Goal: Task Accomplishment & Management: Manage account settings

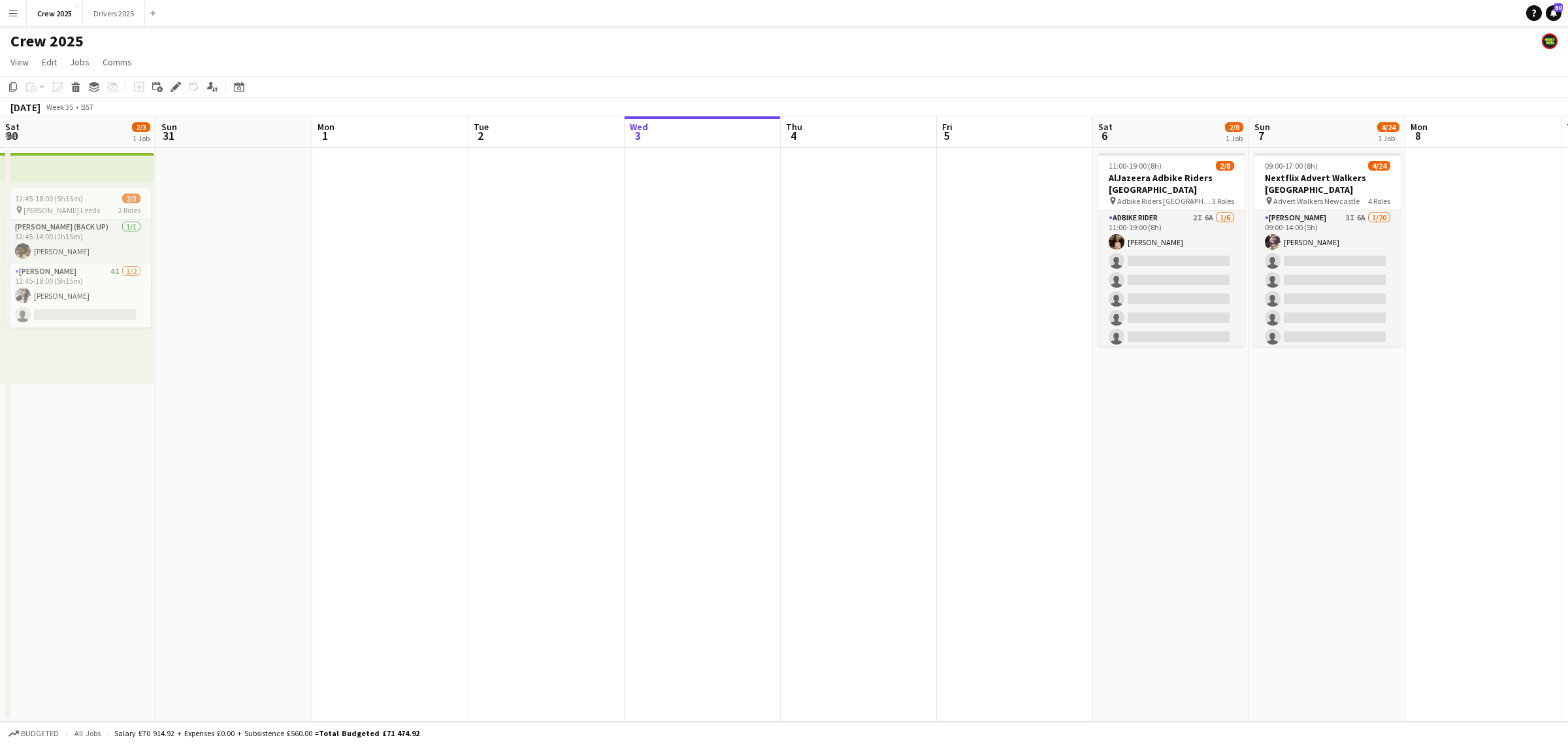
scroll to position [0, 311]
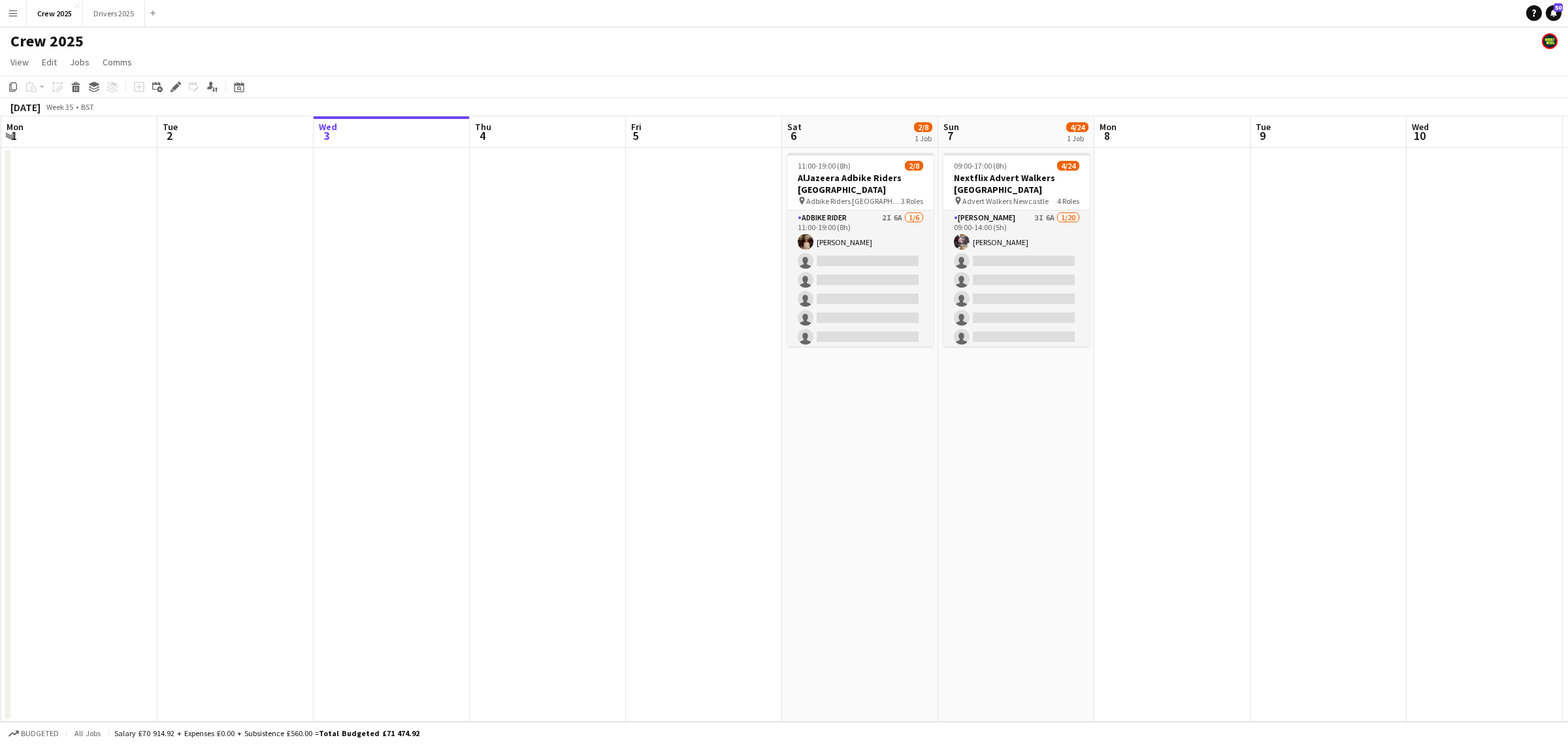
click at [821, 487] on app-date-cell "11:00-19:00 (8h) 2/8 AlJazeera Adbike Riders London pin Adbike Riders London 3 …" at bounding box center [860, 434] width 156 height 574
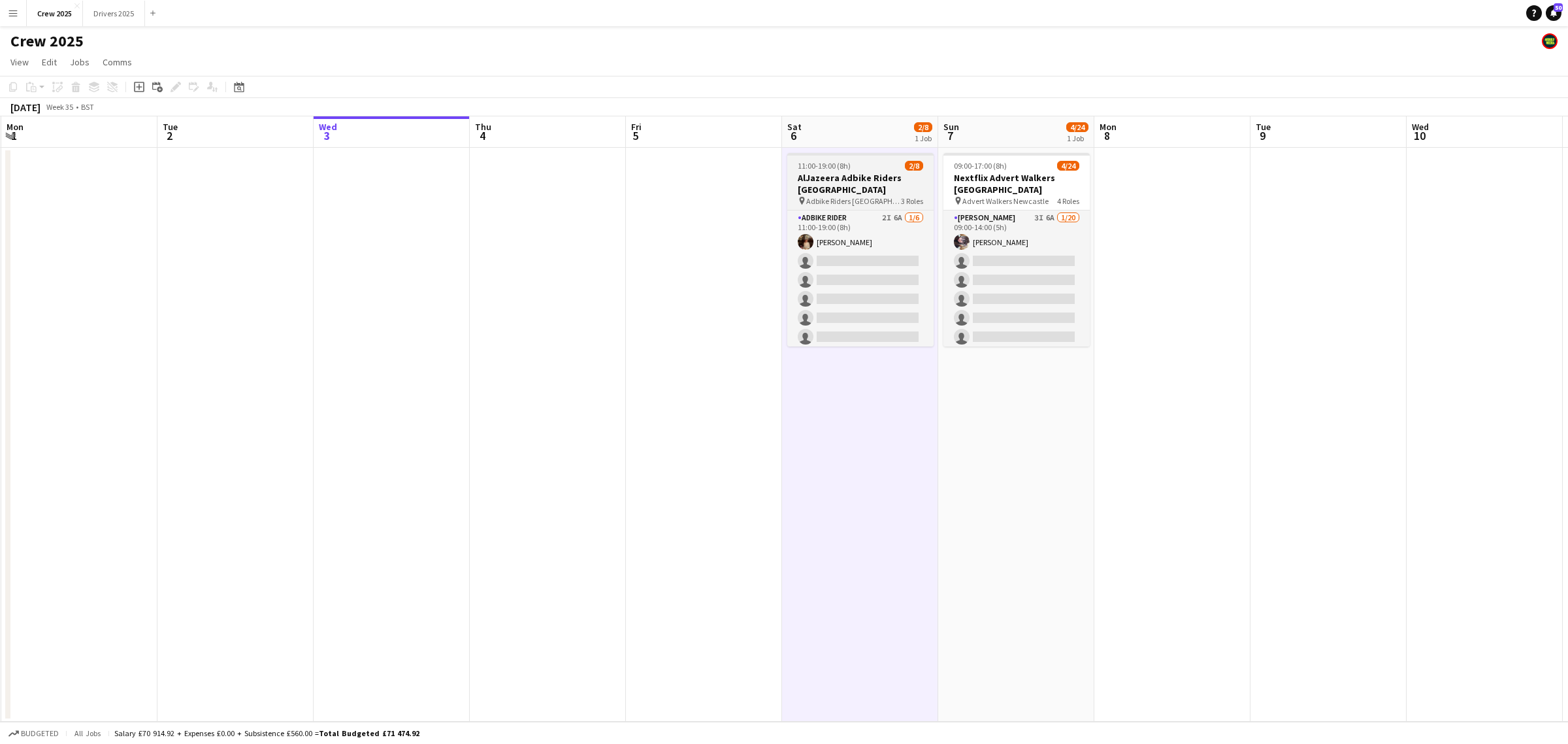
click at [830, 165] on span "11:00-19:00 (8h)" at bounding box center [824, 165] width 53 height 9
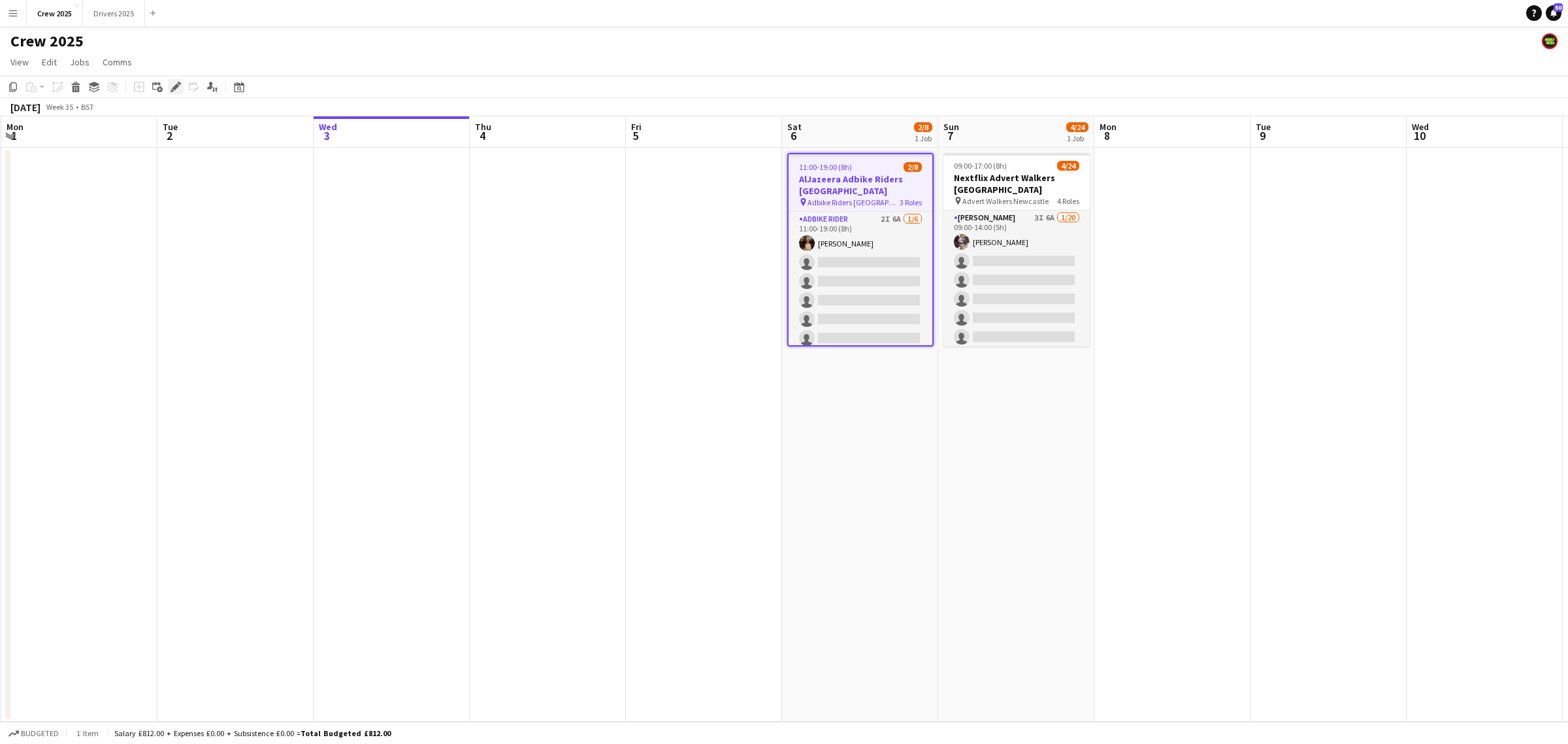
click at [174, 85] on icon "Edit" at bounding box center [176, 87] width 10 height 10
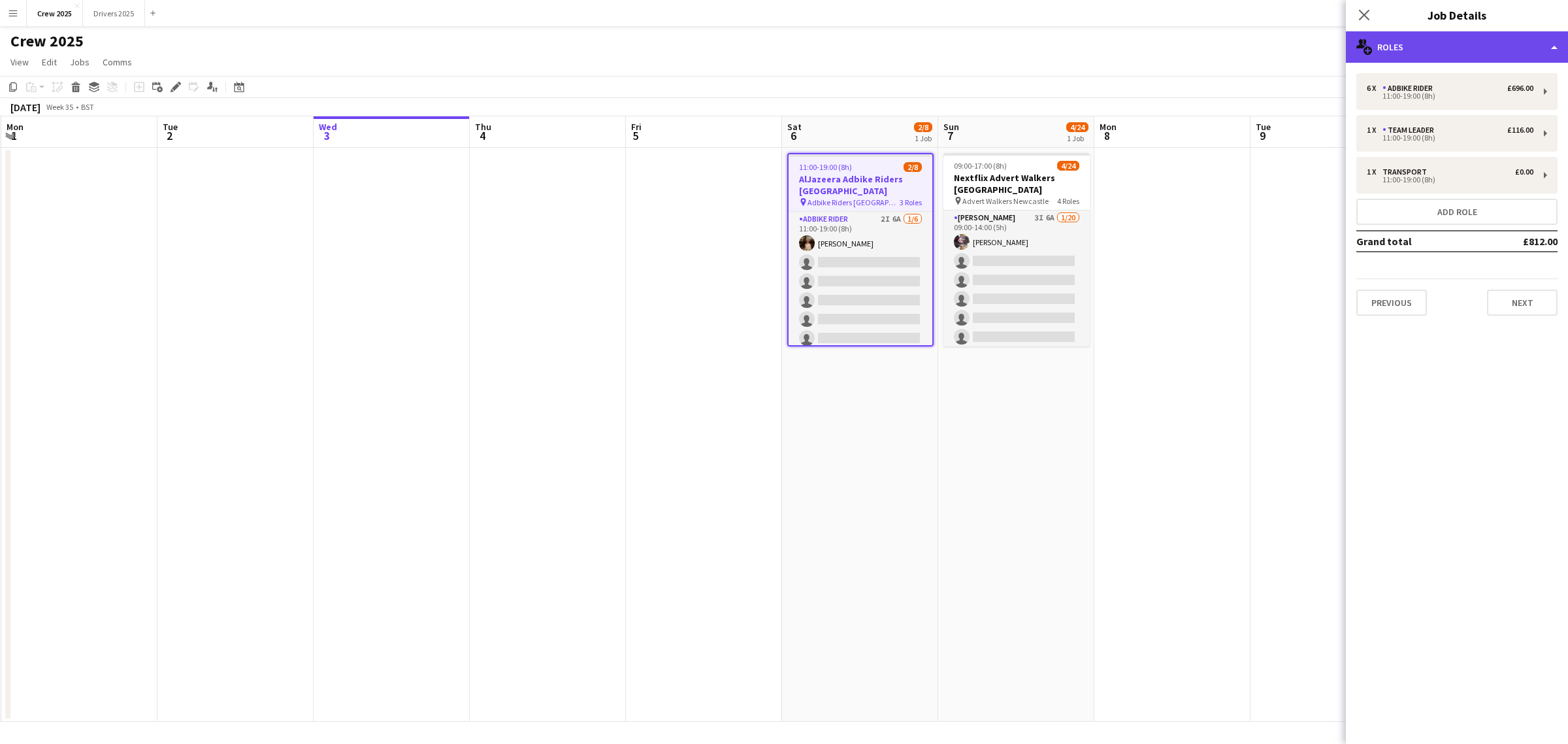
click at [1420, 52] on div "multiple-users-add Roles" at bounding box center [1458, 47] width 222 height 31
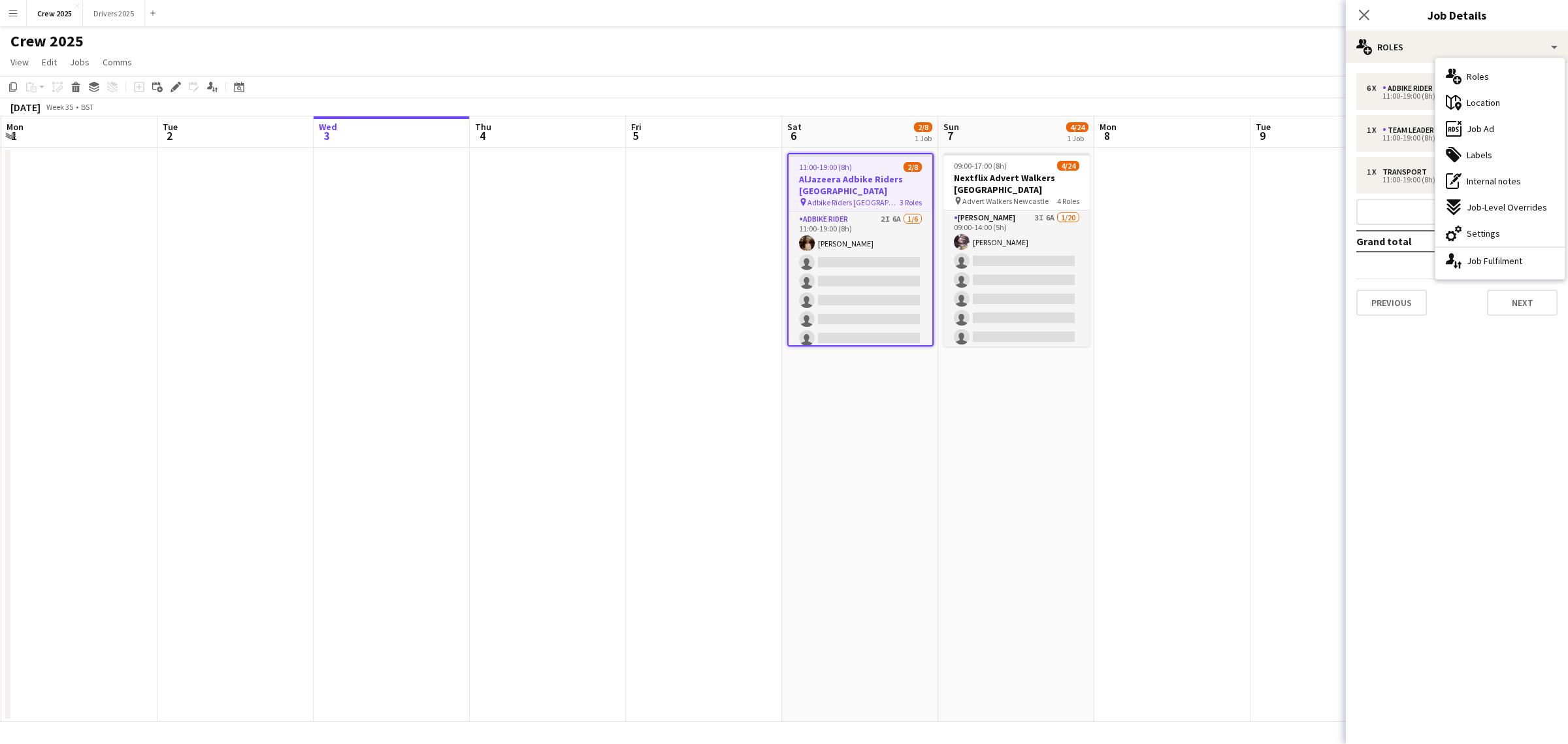
click at [688, 359] on app-date-cell at bounding box center [704, 434] width 156 height 574
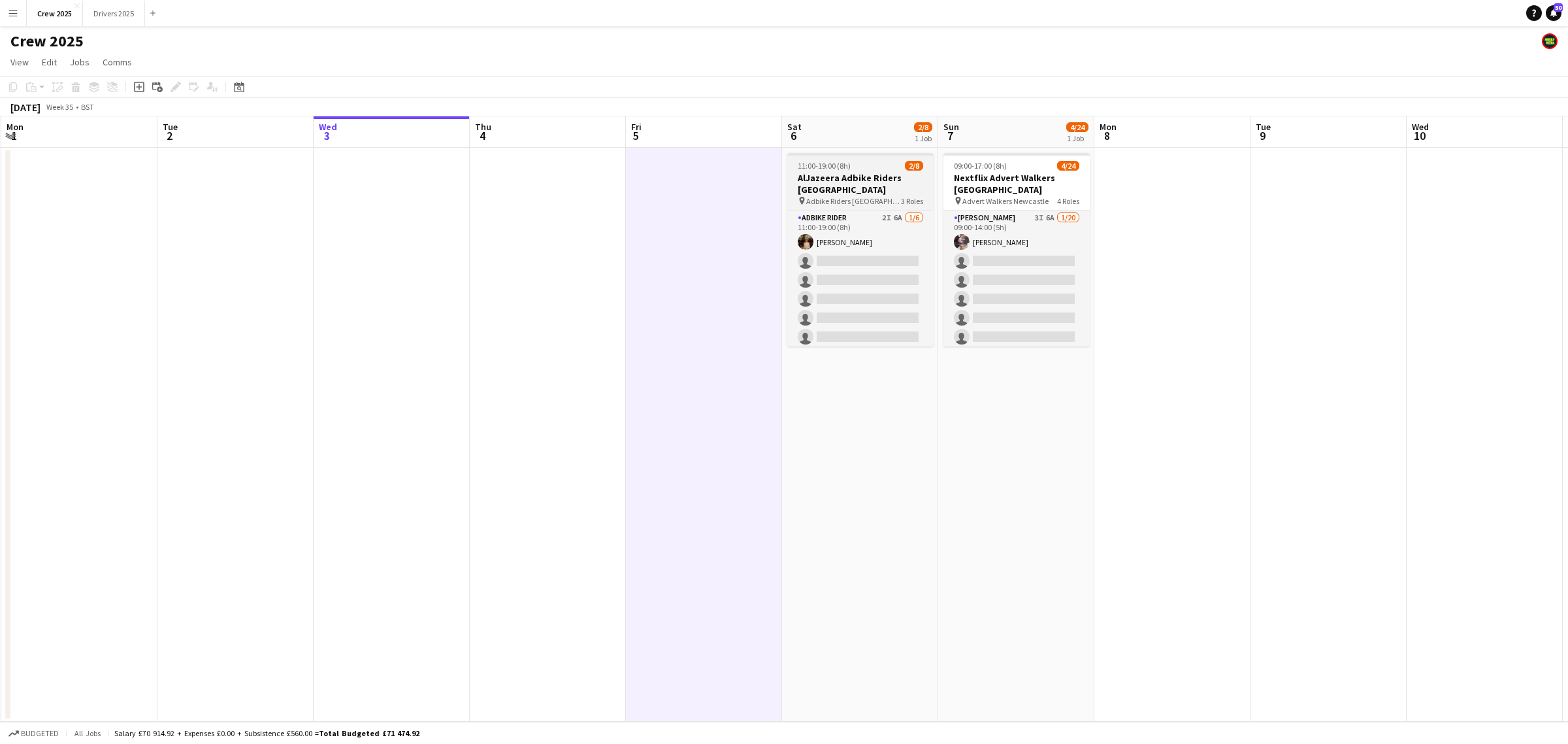
click at [841, 162] on span "11:00-19:00 (8h)" at bounding box center [824, 165] width 53 height 9
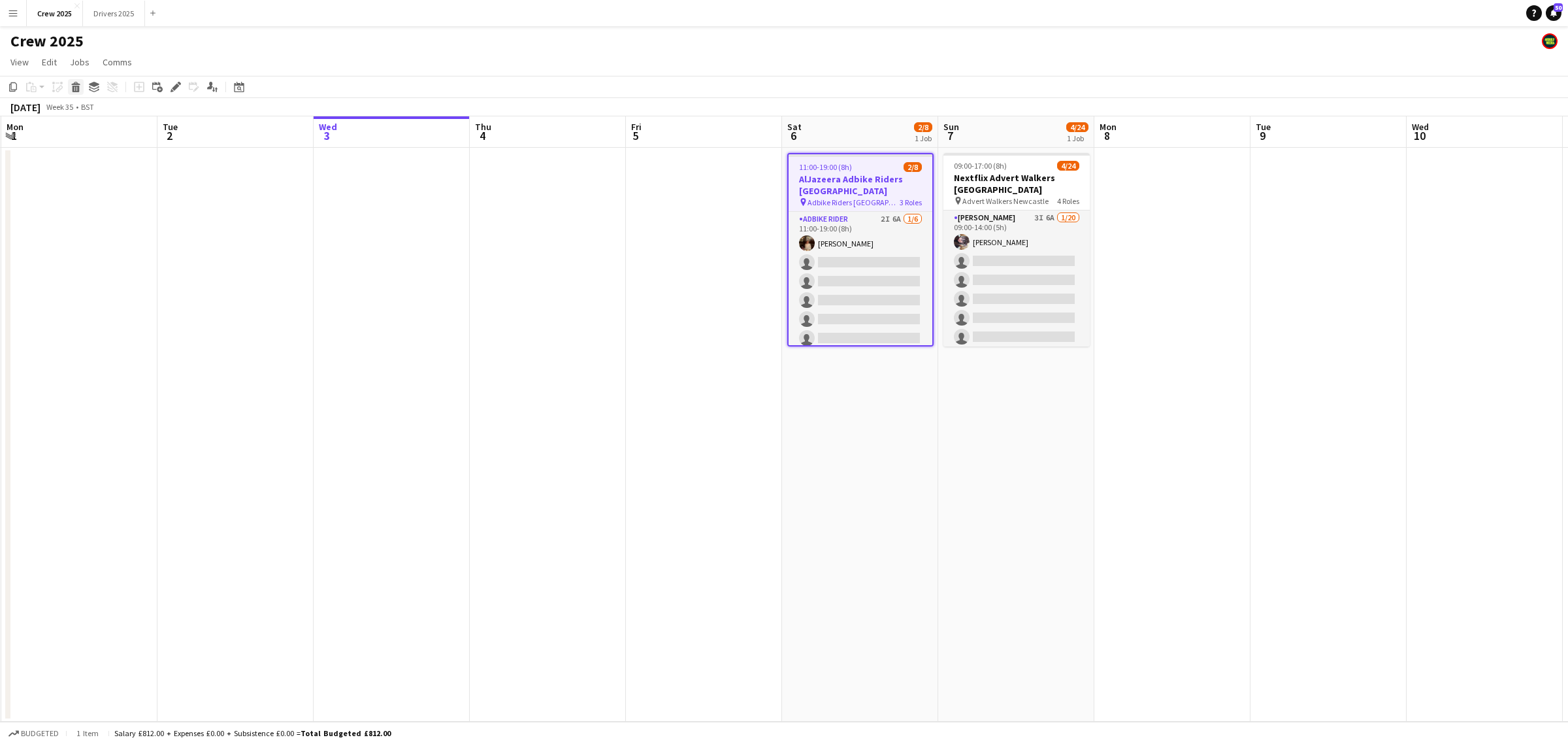
click at [76, 87] on icon at bounding box center [76, 89] width 7 height 7
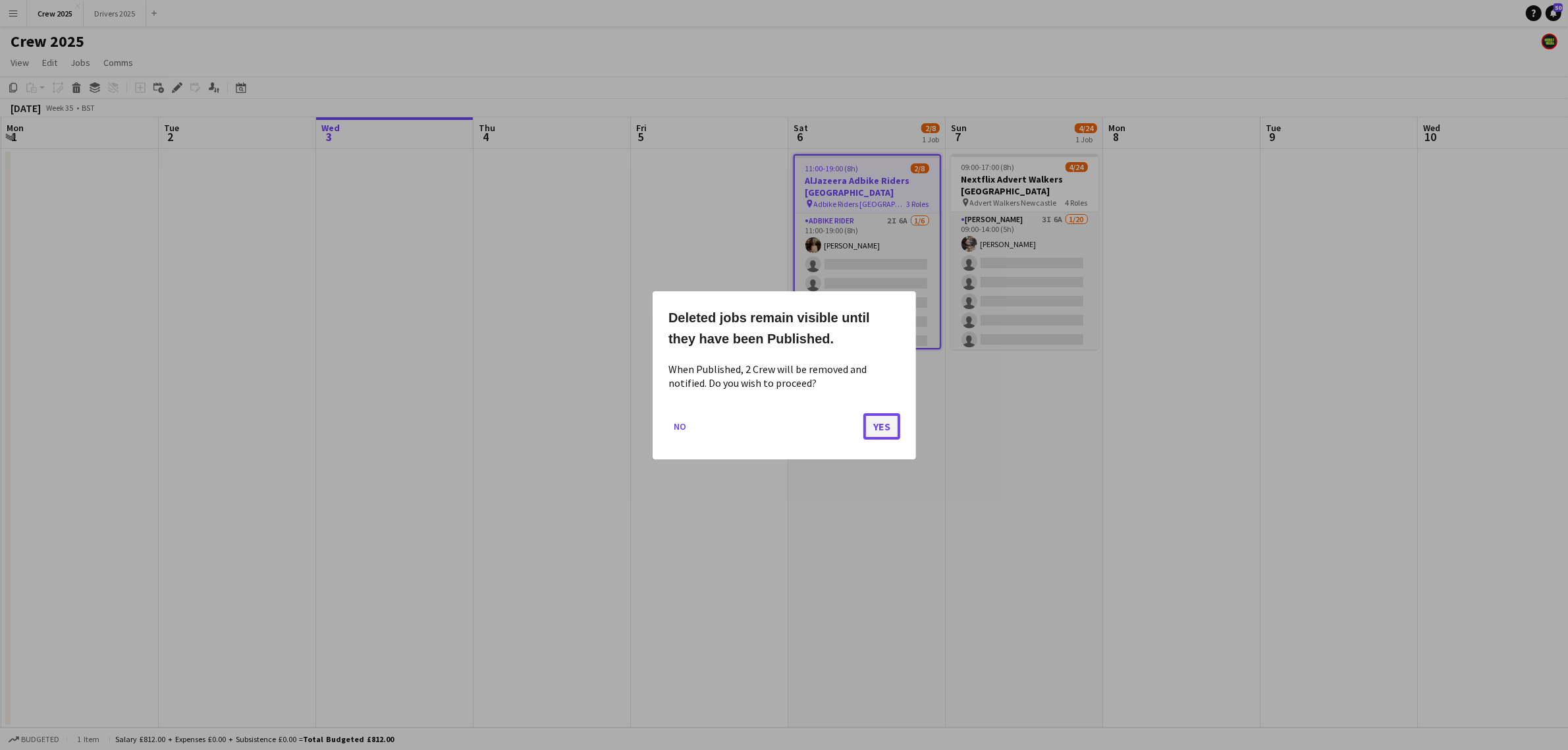
click at [887, 429] on button "Yes" at bounding box center [881, 426] width 37 height 26
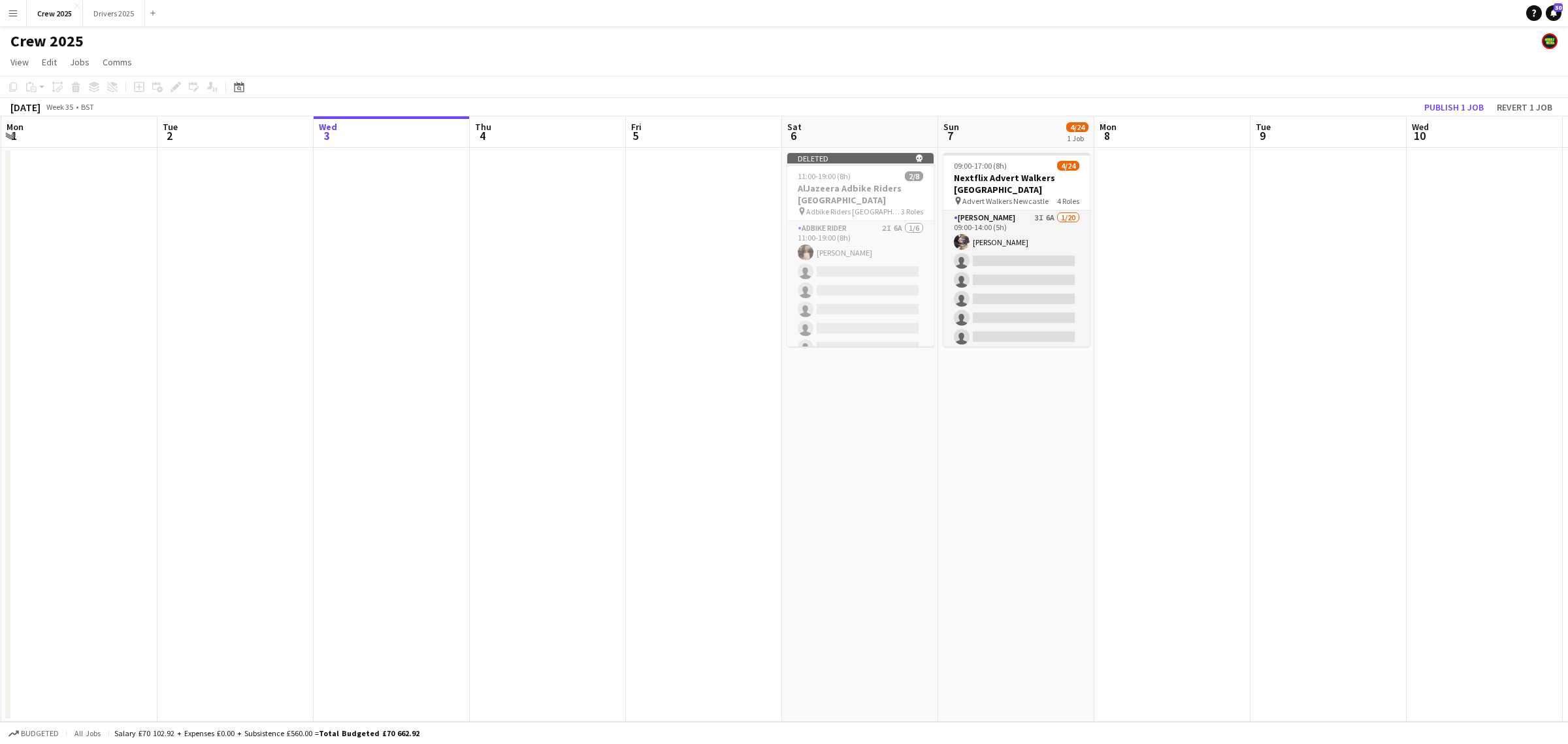
click at [1250, 272] on app-date-cell at bounding box center [1328, 434] width 156 height 574
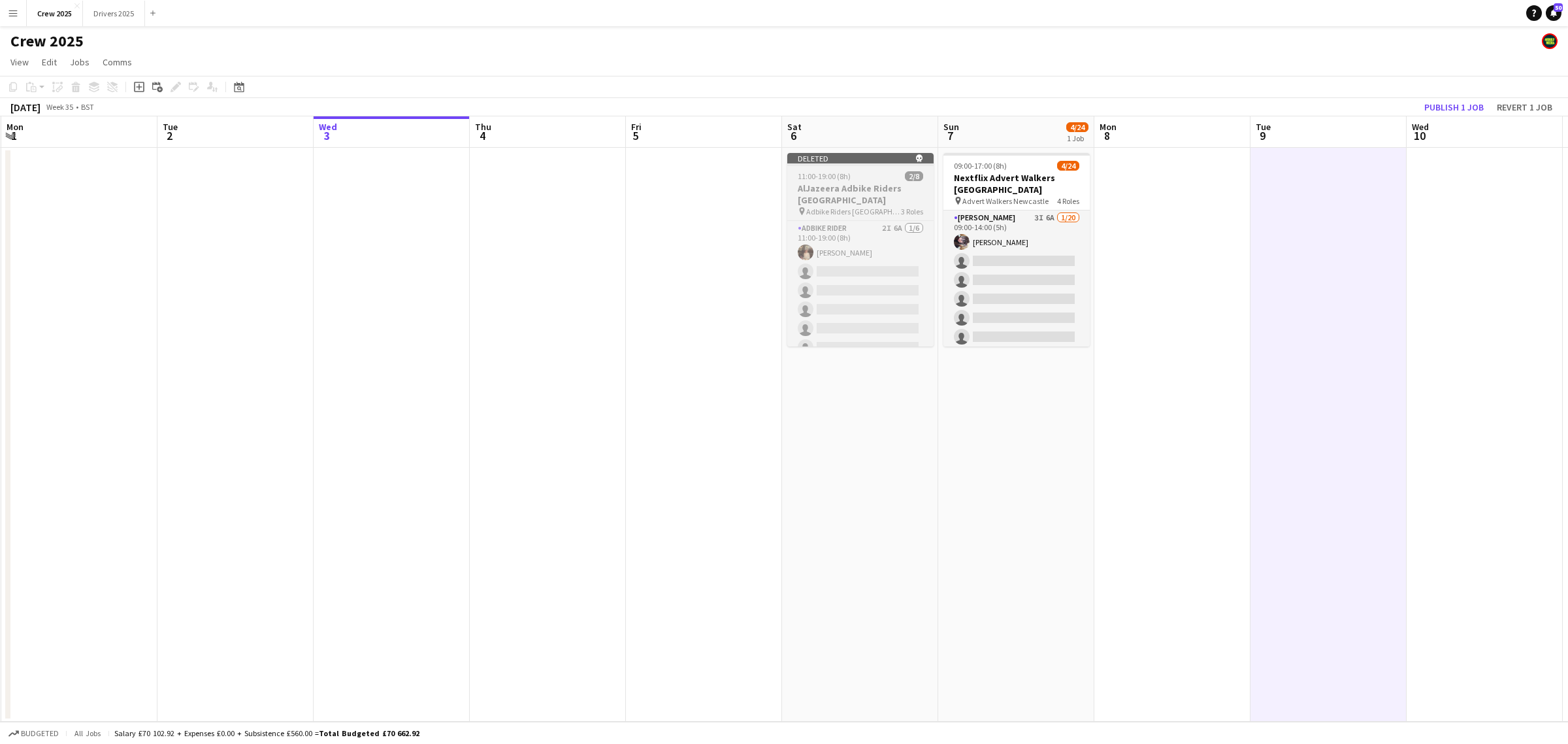
click at [854, 169] on app-job-card "Deleted skull 11:00-19:00 (8h) 2/8 AlJazeera Adbike Riders London pin Adbike Ri…" at bounding box center [860, 249] width 146 height 193
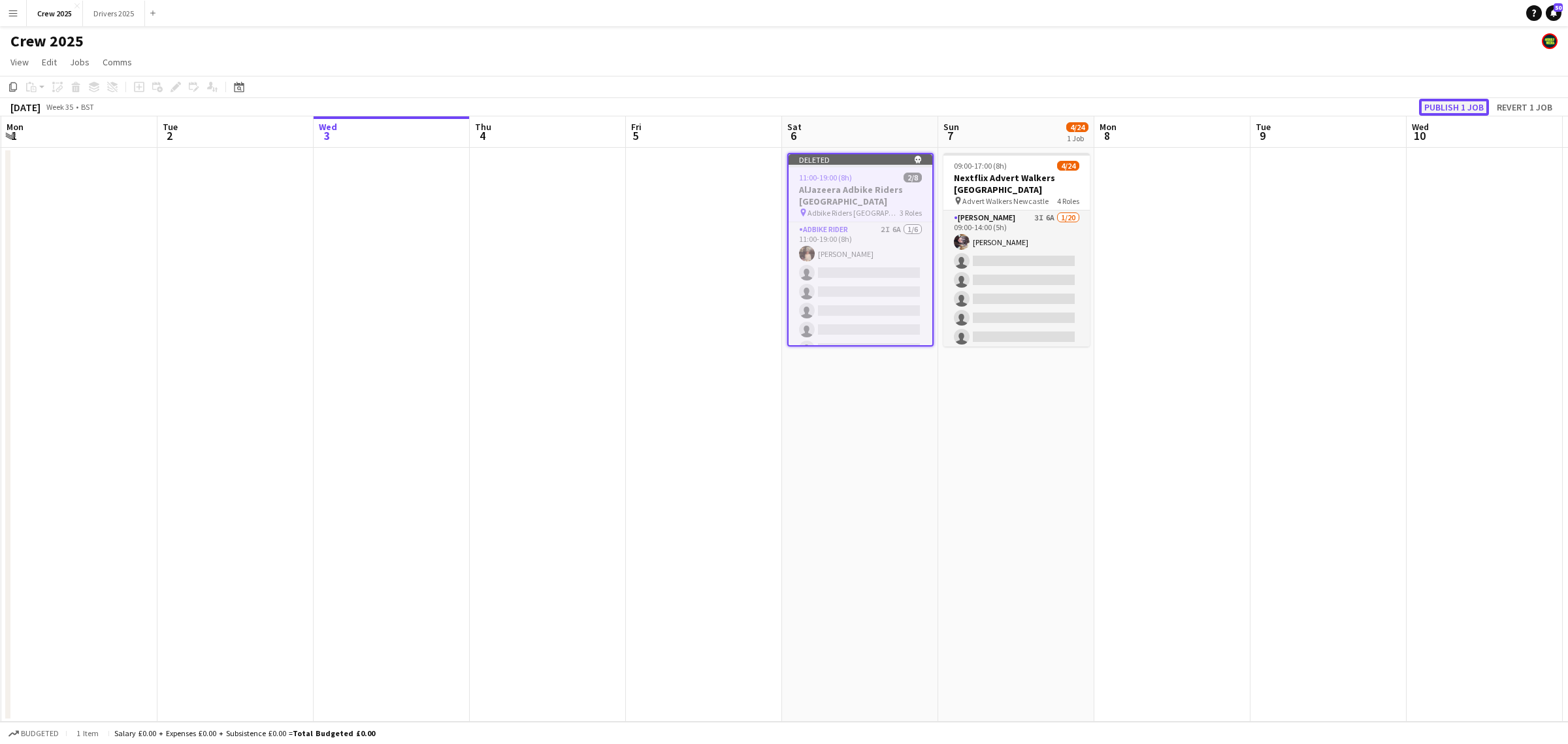
click at [1443, 105] on button "Publish 1 job" at bounding box center [1454, 107] width 70 height 17
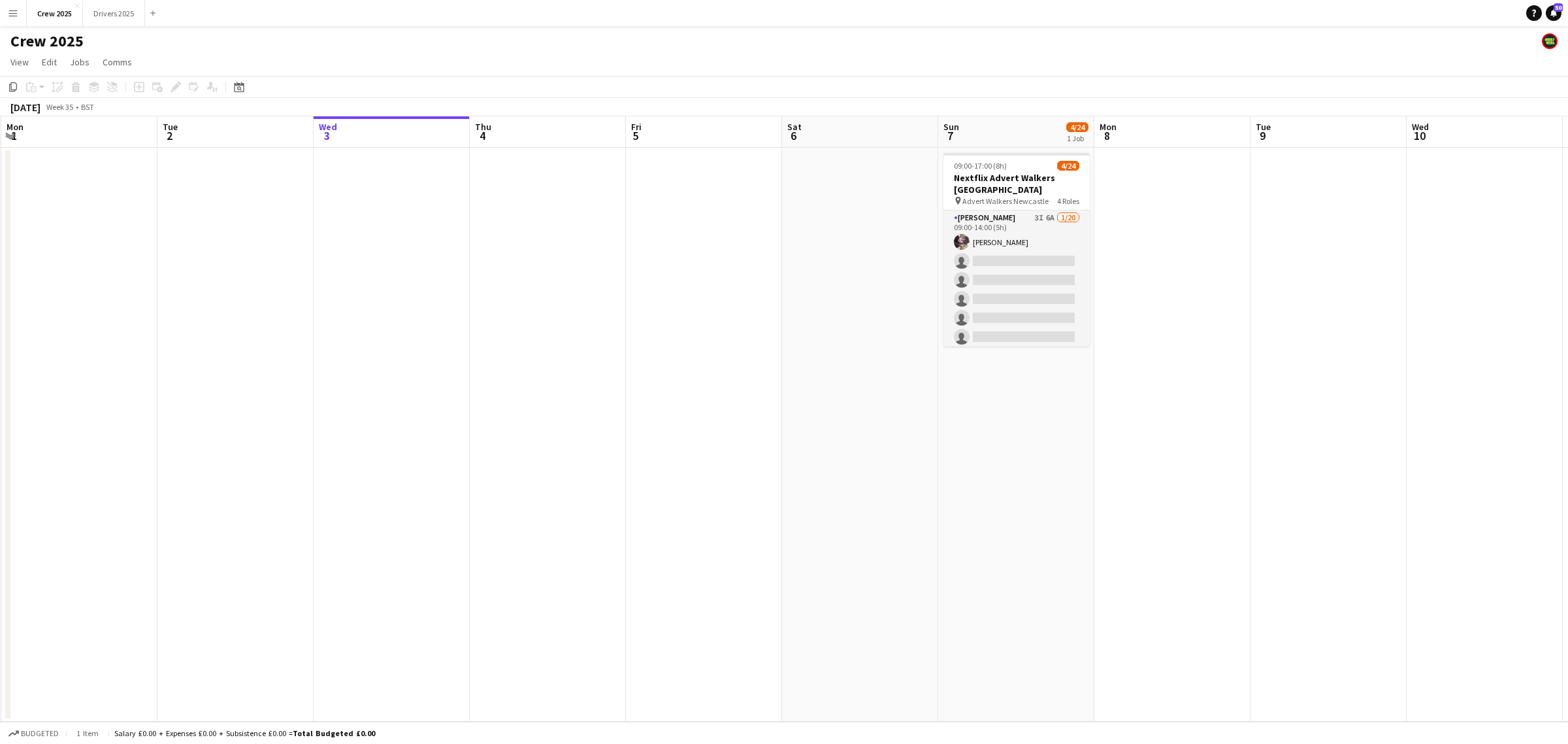
click at [1013, 521] on app-date-cell "09:00-17:00 (8h) 4/24 Nextflix Advert Walkers Newcastle pin Advert Walkers Newc…" at bounding box center [1016, 434] width 156 height 574
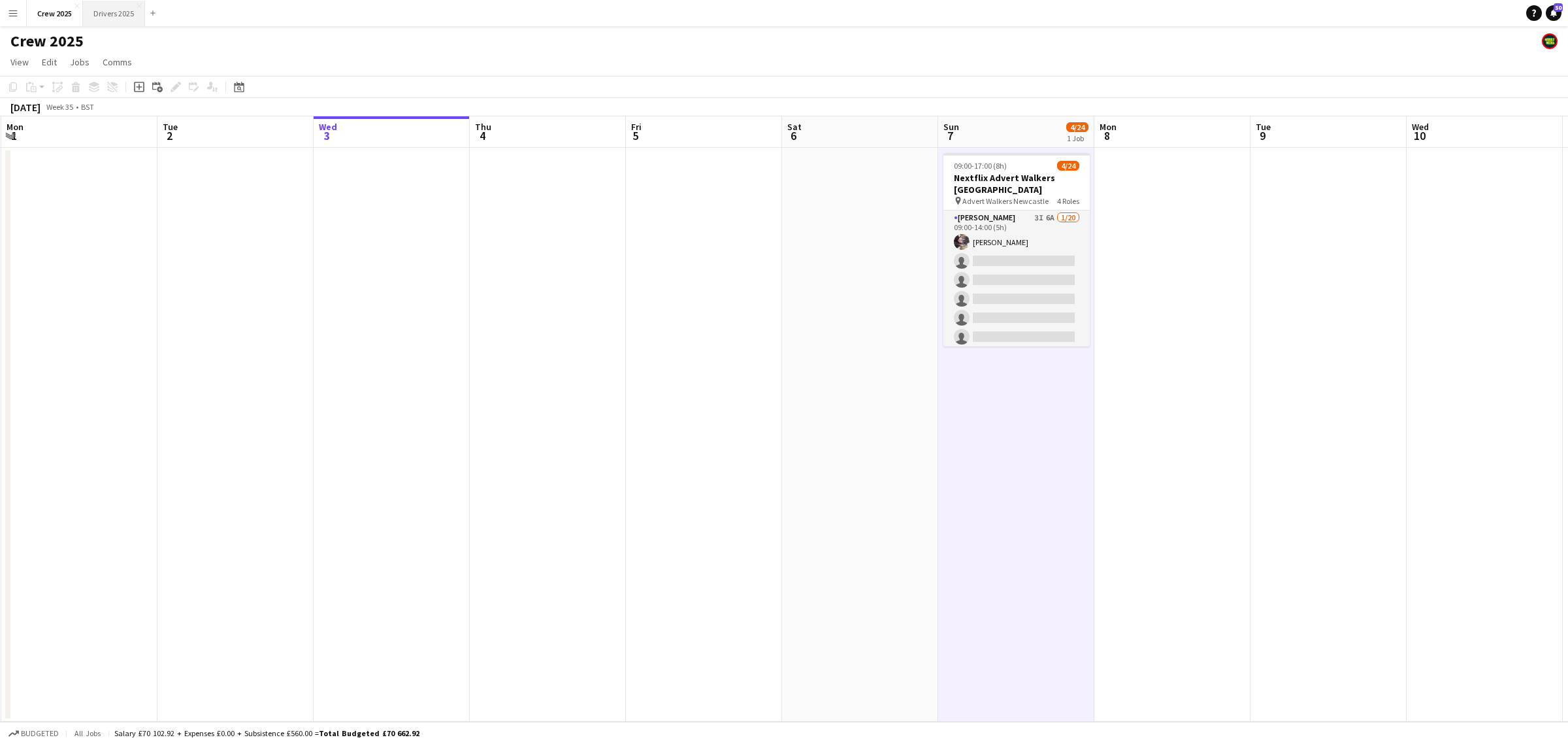
click at [110, 15] on button "Drivers 2025 Close" at bounding box center [113, 13] width 62 height 25
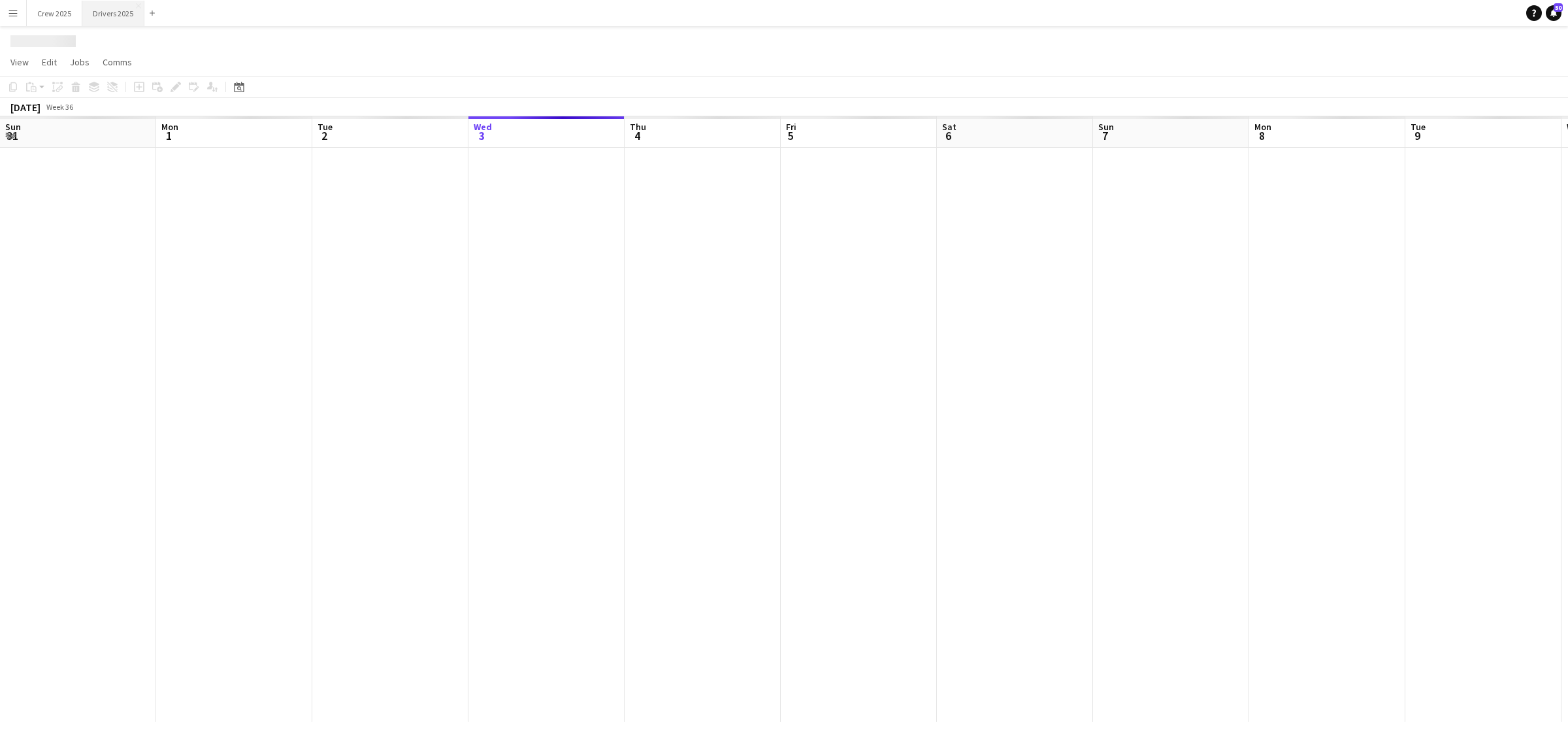
scroll to position [0, 312]
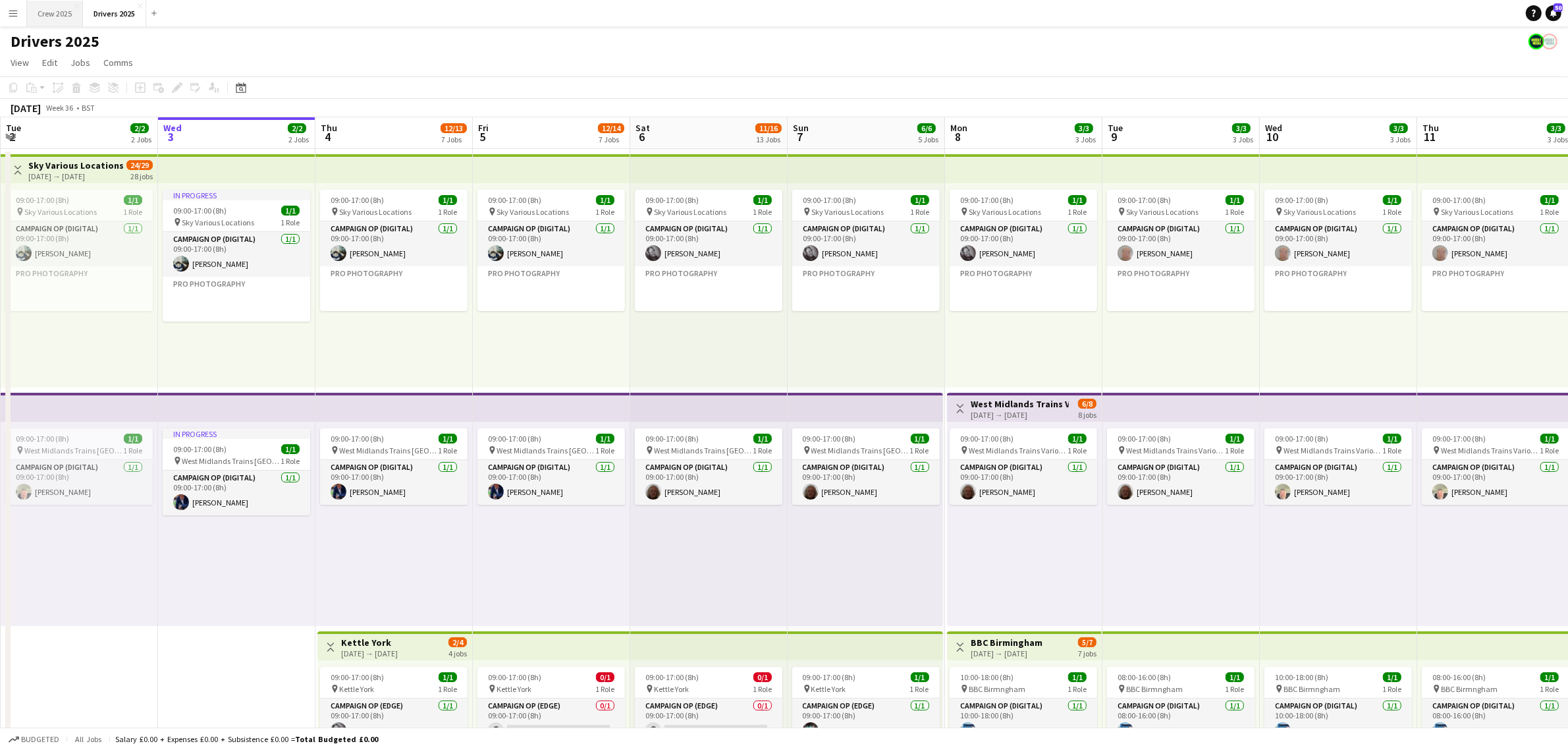
click at [56, 14] on button "Crew 2025 Close" at bounding box center [55, 13] width 56 height 26
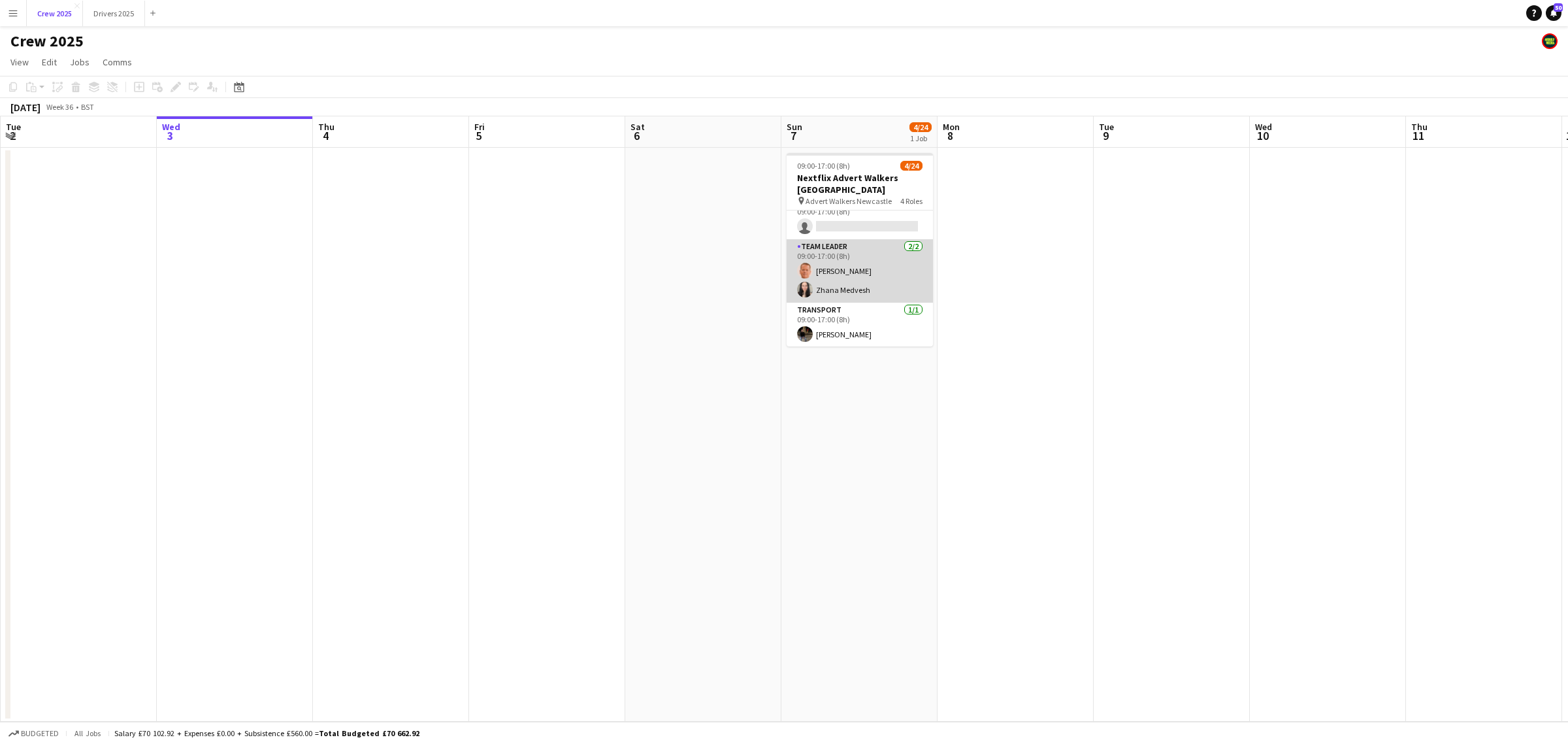
scroll to position [422, 0]
click at [867, 331] on app-card-role "Transport [DATE] 09:00-17:00 (8h) [PERSON_NAME]" at bounding box center [859, 324] width 146 height 44
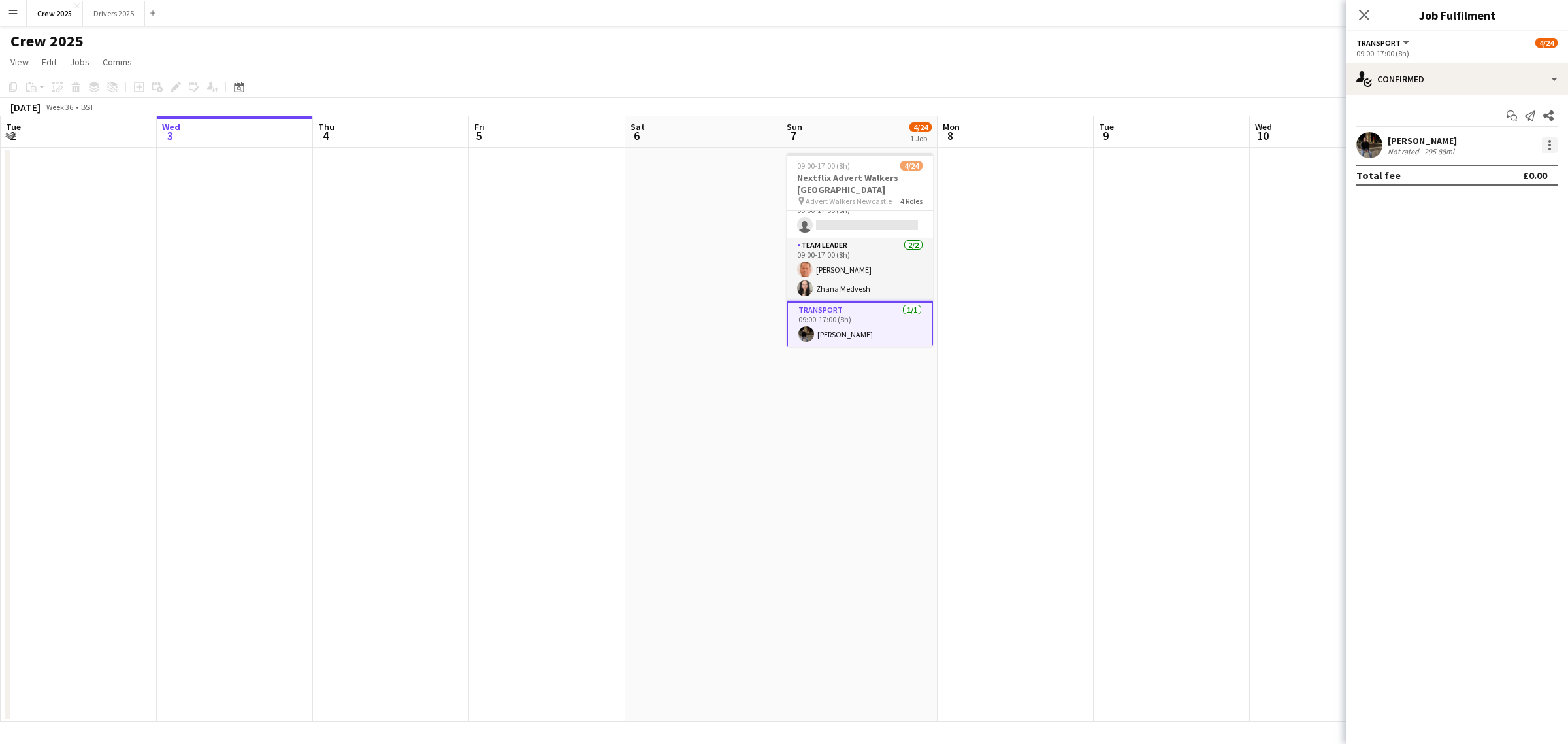
click at [1547, 148] on div at bounding box center [1550, 145] width 16 height 16
click at [1503, 291] on span "Remove" at bounding box center [1486, 294] width 39 height 11
click at [1174, 300] on app-date-cell at bounding box center [1172, 434] width 156 height 574
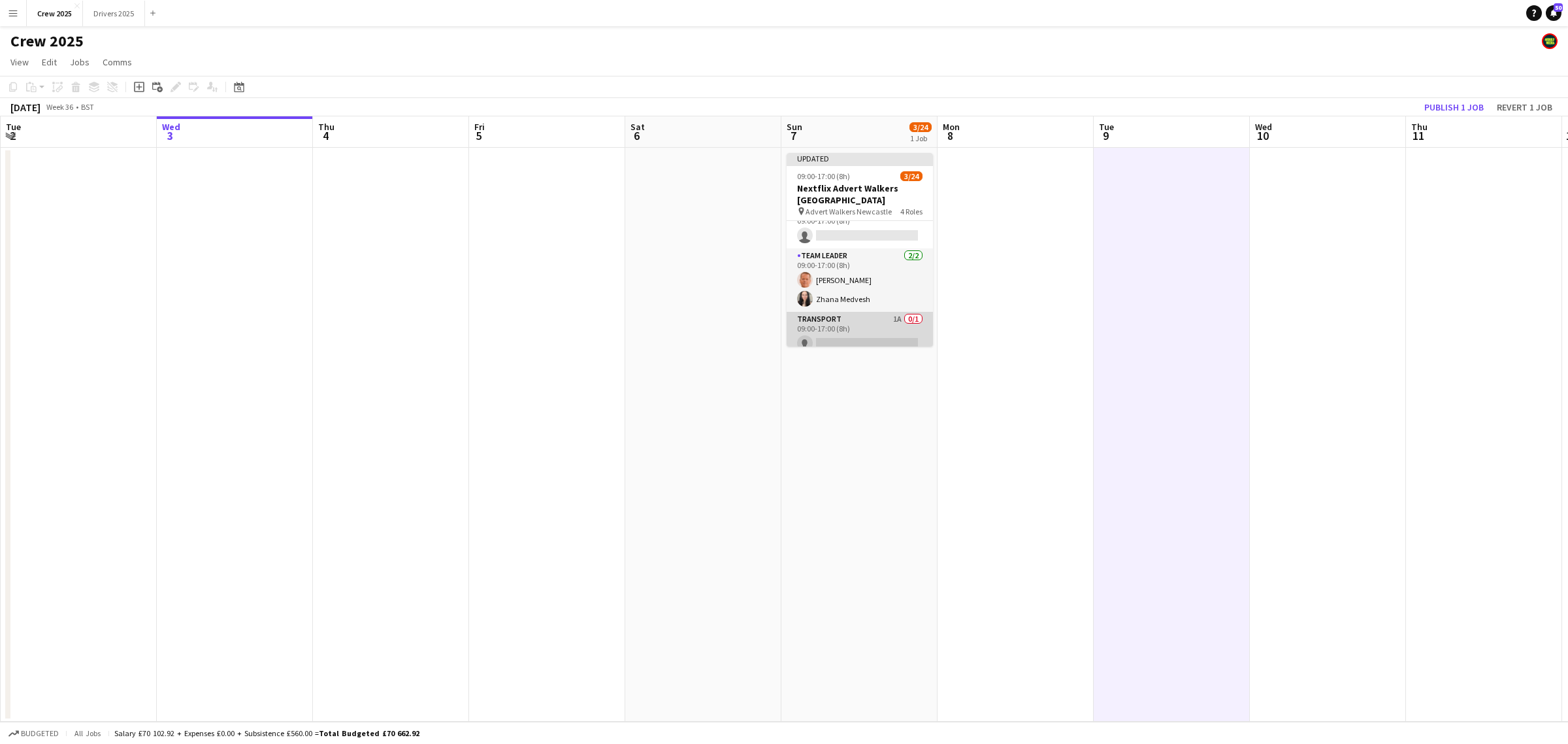
click at [864, 321] on app-card-role "Transport 1A 0/1 09:00-17:00 (8h) single-neutral-actions" at bounding box center [859, 334] width 146 height 44
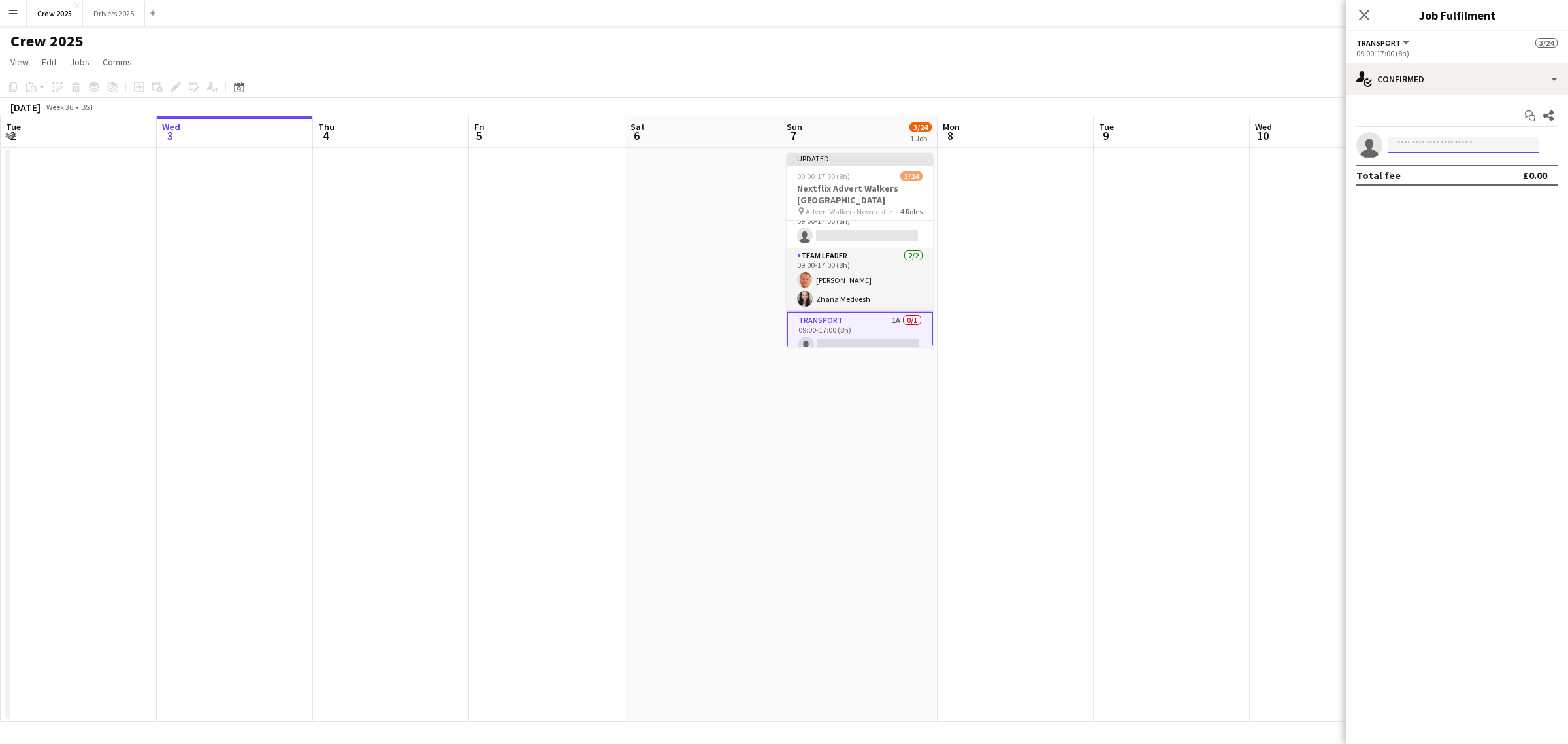
click at [1410, 145] on input at bounding box center [1463, 145] width 152 height 16
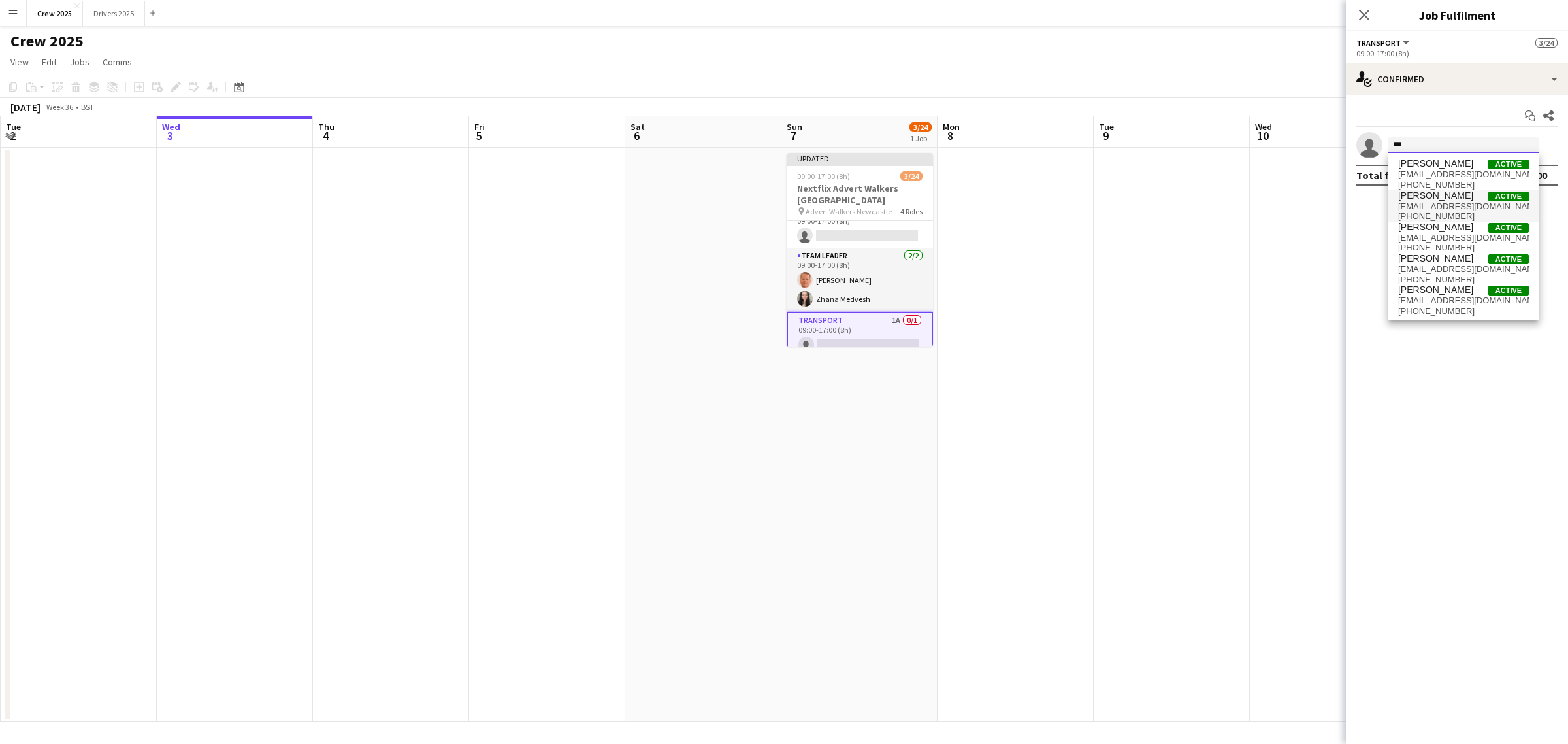
type input "***"
click at [1431, 191] on span "[PERSON_NAME]" at bounding box center [1436, 196] width 75 height 11
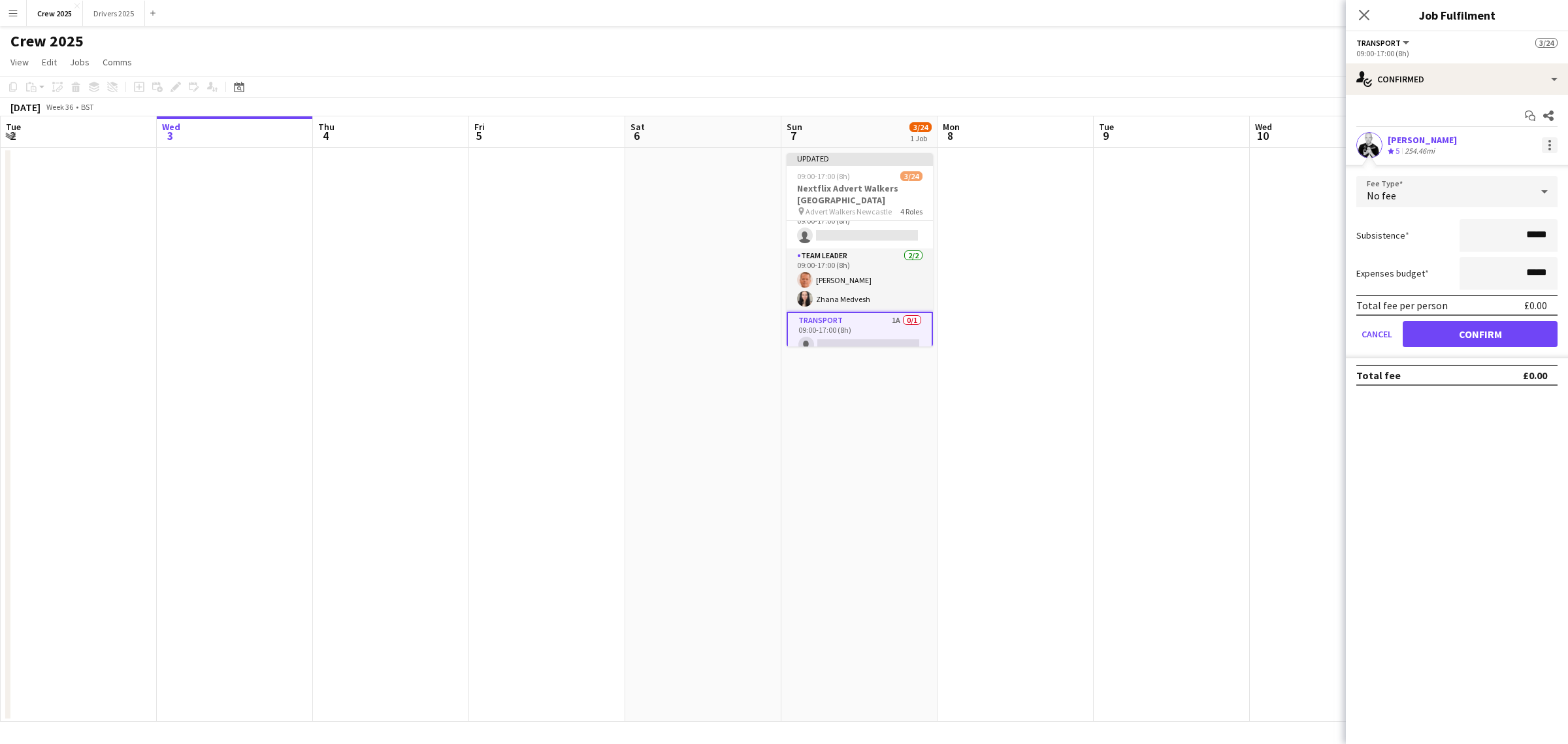
click at [1548, 148] on div at bounding box center [1550, 149] width 3 height 3
click at [1516, 259] on span "Remove" at bounding box center [1506, 263] width 81 height 12
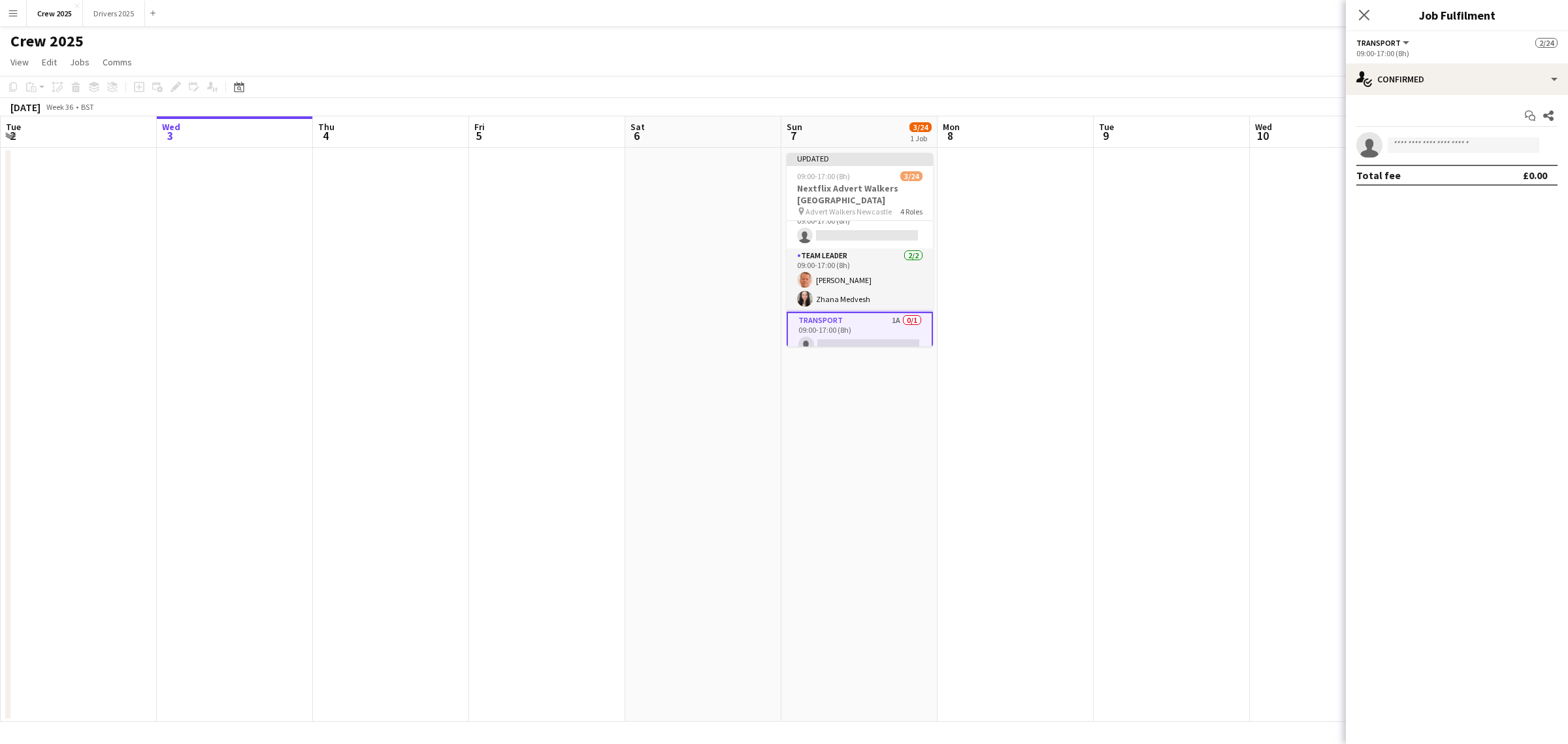
click at [1433, 155] on app-invite-slot "single-neutral-actions" at bounding box center [1458, 145] width 222 height 26
click at [1435, 147] on input at bounding box center [1463, 145] width 152 height 16
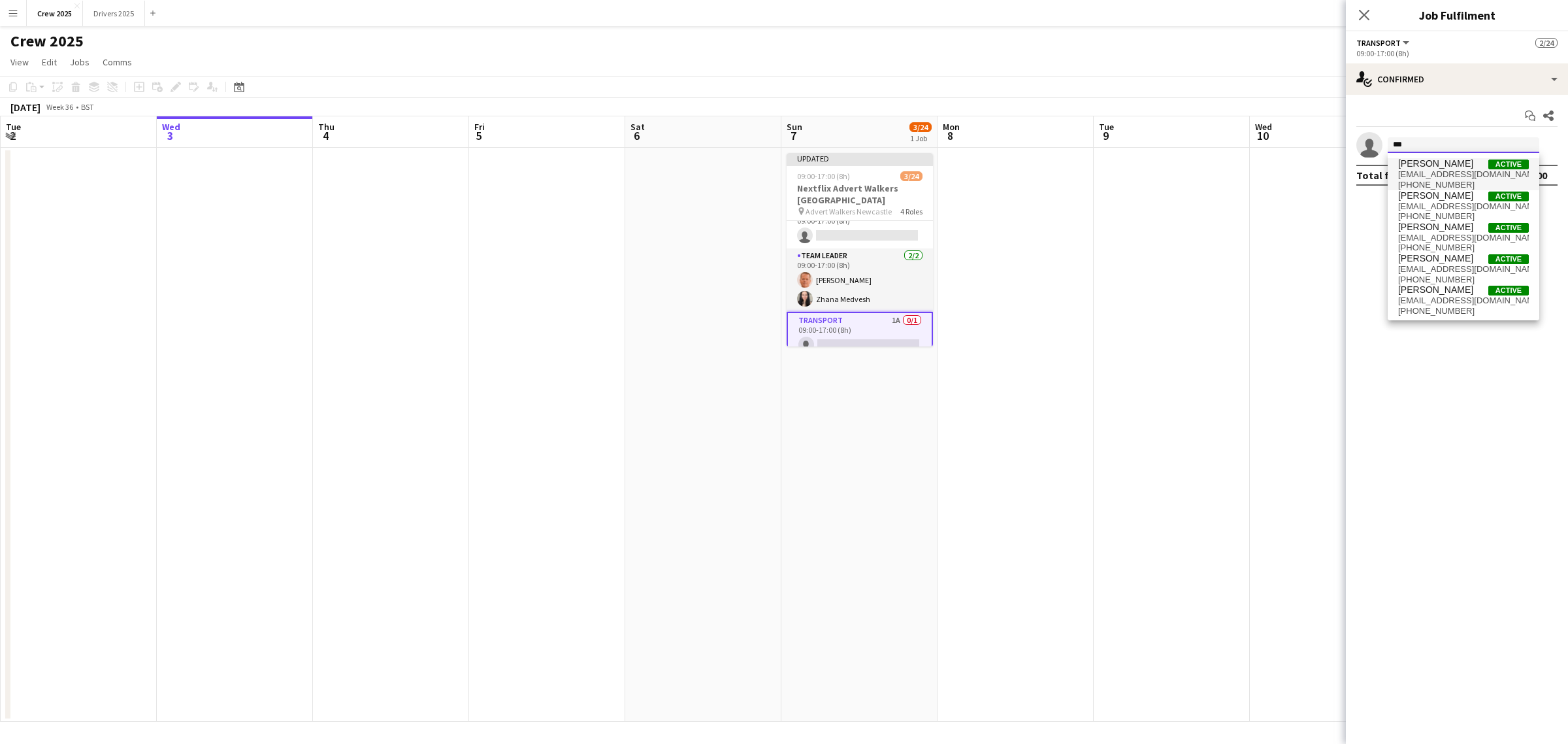
type input "***"
click at [1438, 164] on span "[PERSON_NAME]" at bounding box center [1436, 164] width 75 height 11
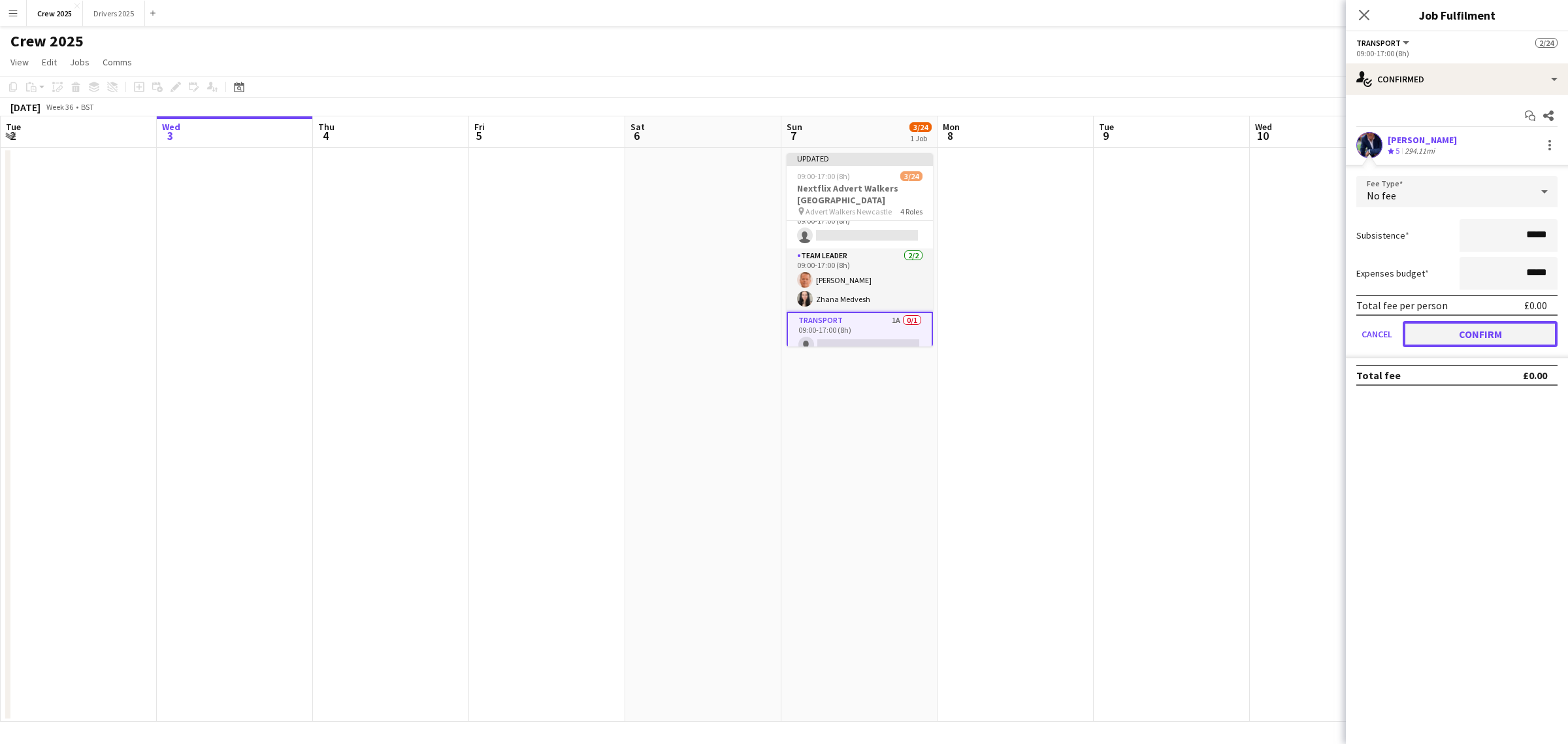
click at [1473, 330] on button "Confirm" at bounding box center [1480, 334] width 155 height 26
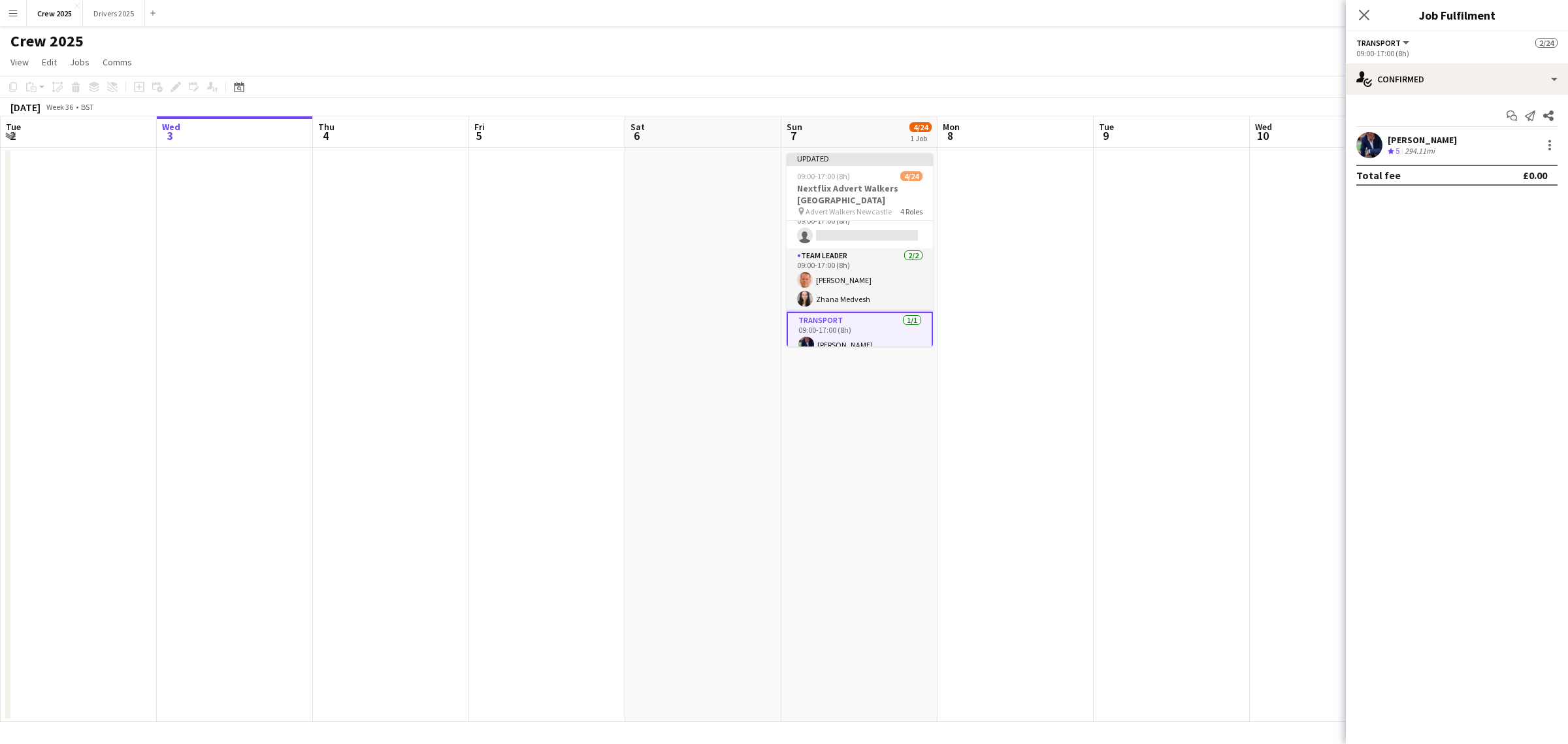
click at [1077, 311] on app-date-cell at bounding box center [1016, 434] width 156 height 574
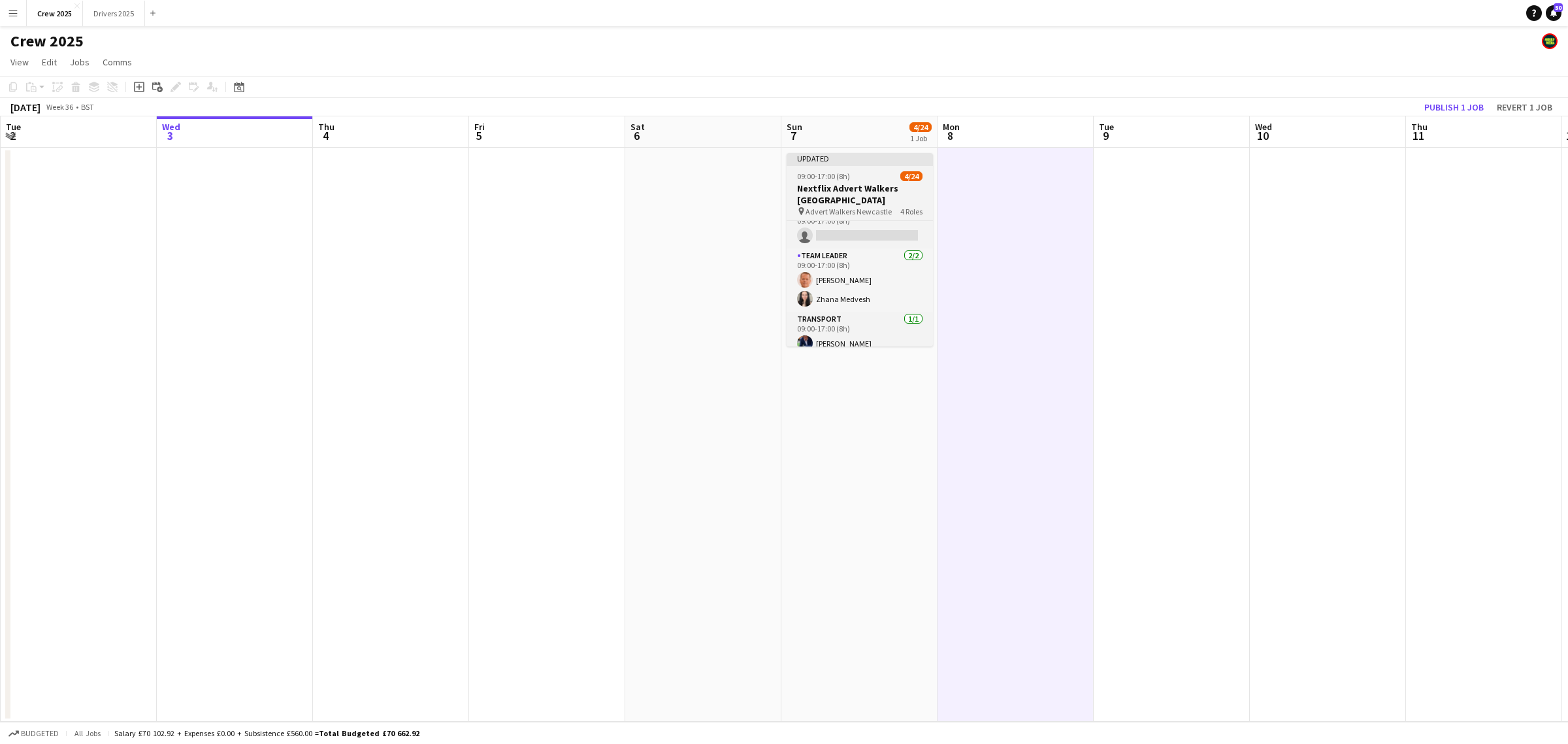
click at [843, 171] on span "09:00-17:00 (8h)" at bounding box center [824, 175] width 53 height 9
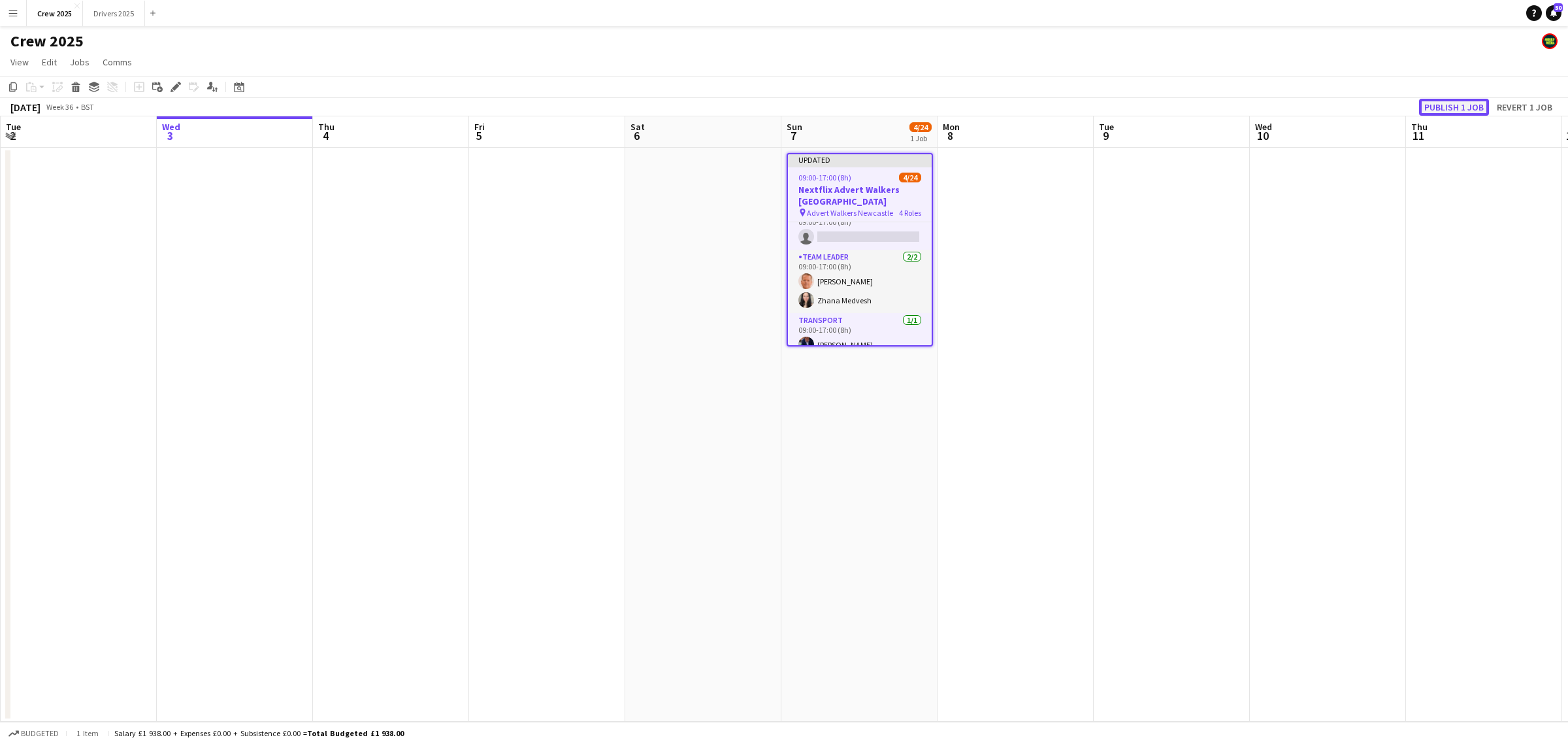
click at [1466, 105] on button "Publish 1 job" at bounding box center [1454, 107] width 70 height 17
click at [112, 7] on button "Drivers 2025 Close" at bounding box center [113, 13] width 62 height 25
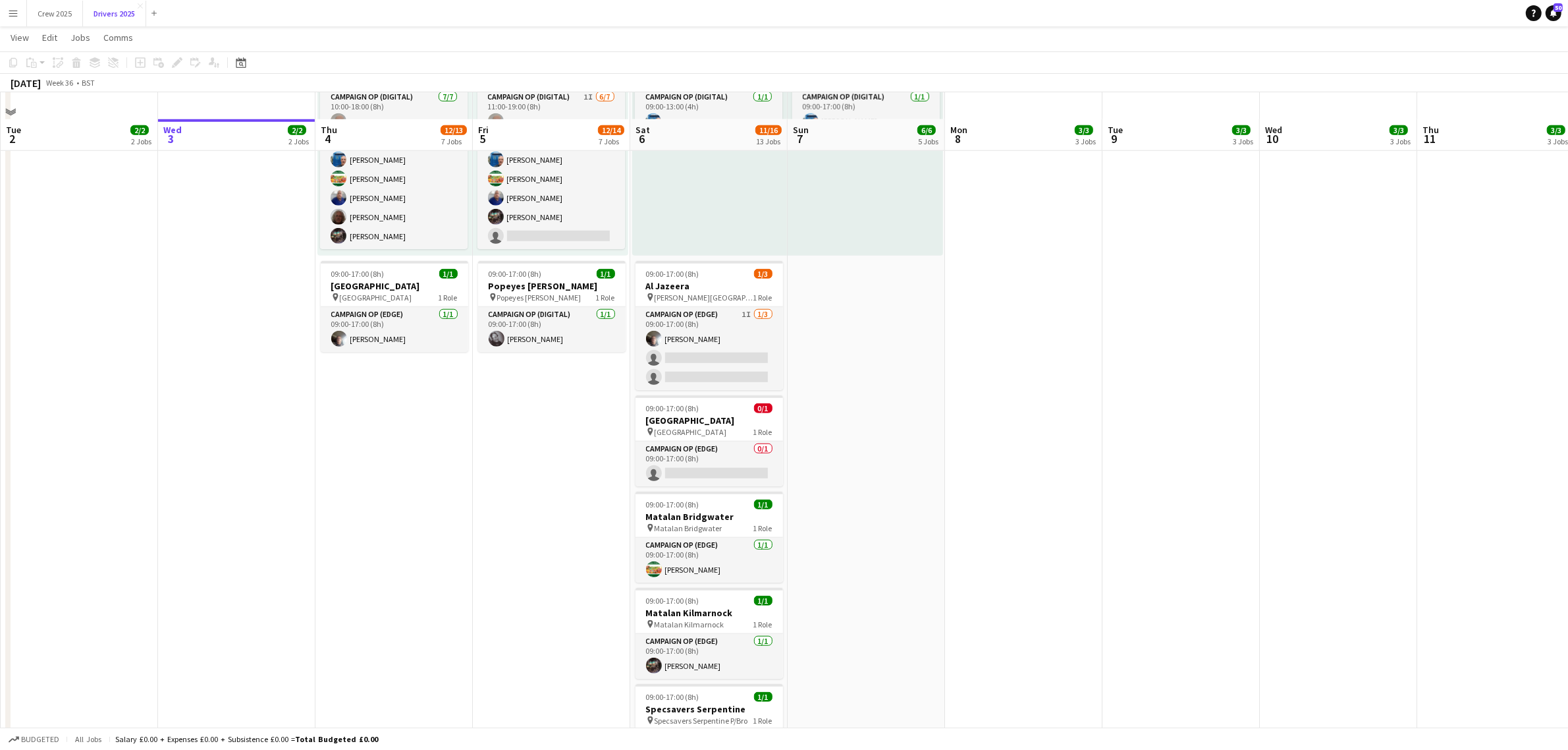
scroll to position [1318, 0]
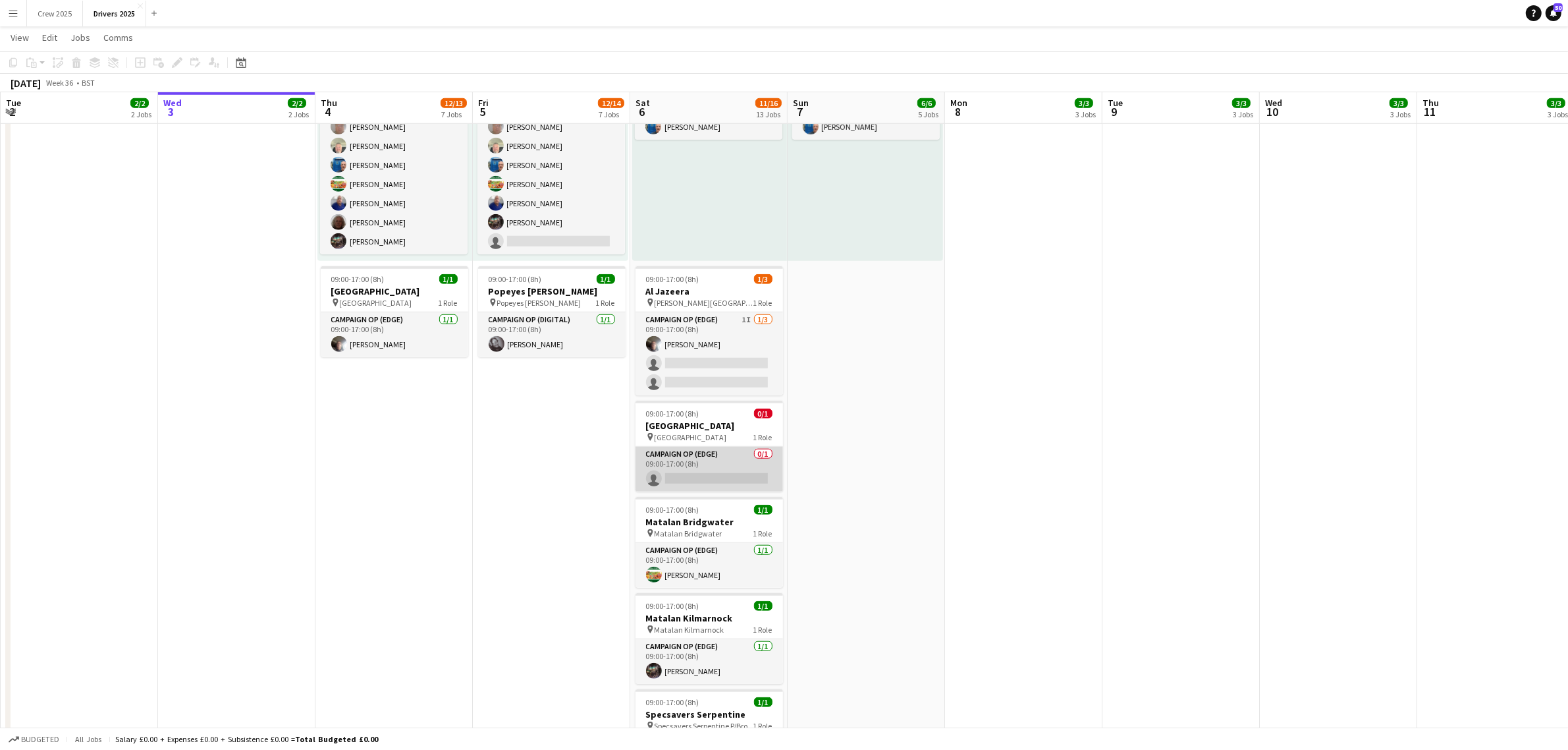
click at [659, 477] on app-card-role "Campaign Op (Edge) 0/1 09:00-17:00 (8h) single-neutral-actions" at bounding box center [709, 468] width 147 height 45
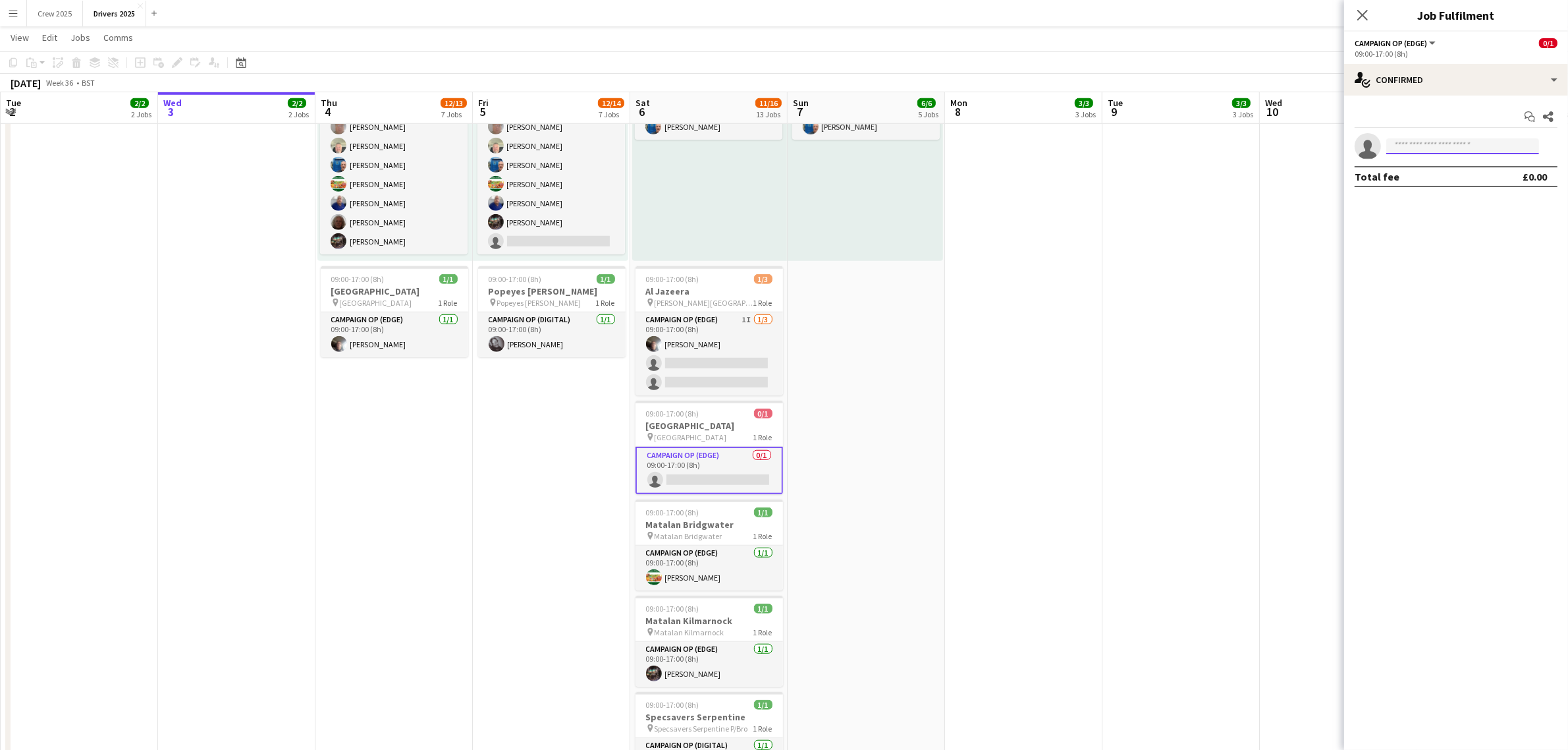
click at [1449, 141] on input at bounding box center [1462, 147] width 153 height 16
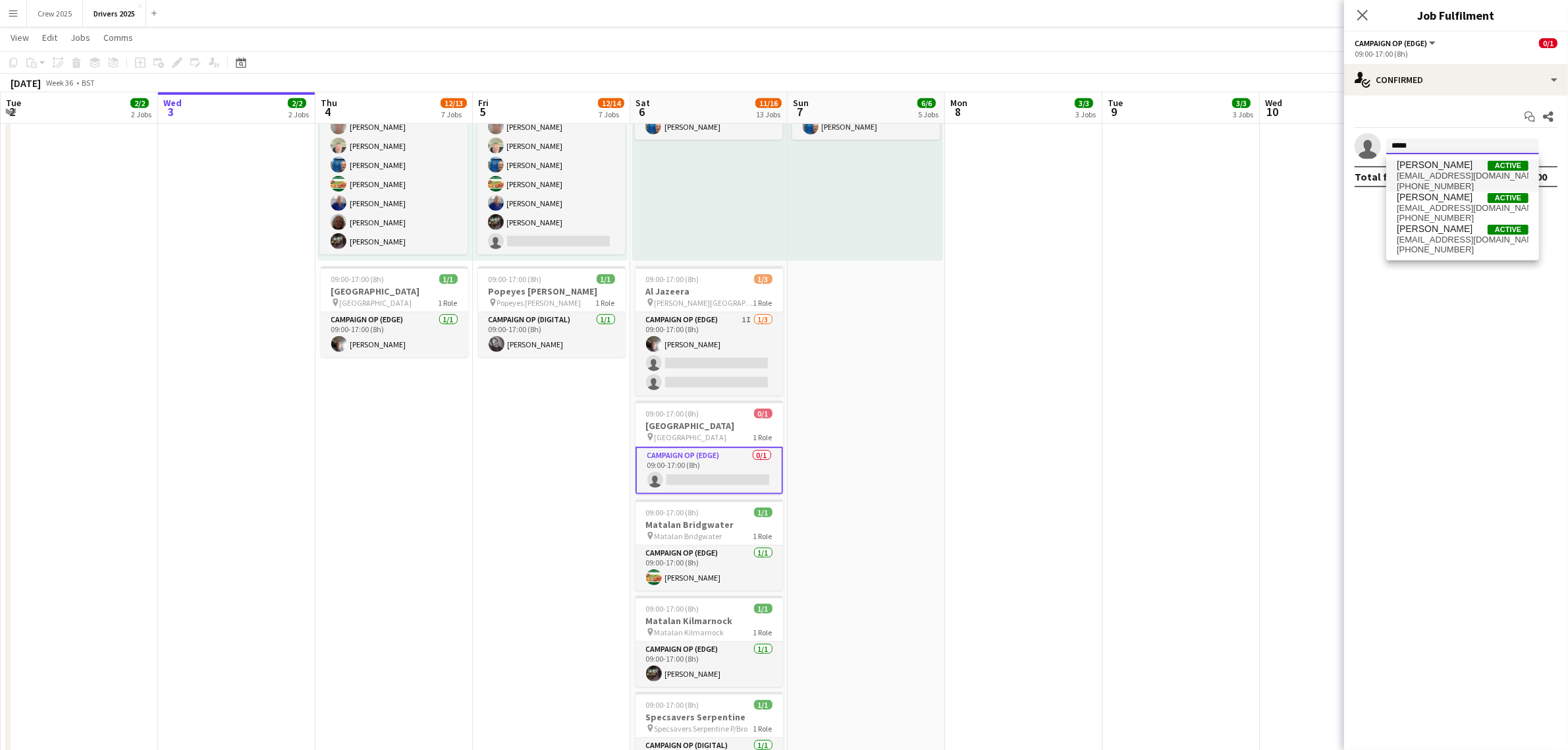
type input "*****"
click at [1454, 163] on span "[PERSON_NAME]" at bounding box center [1434, 165] width 75 height 11
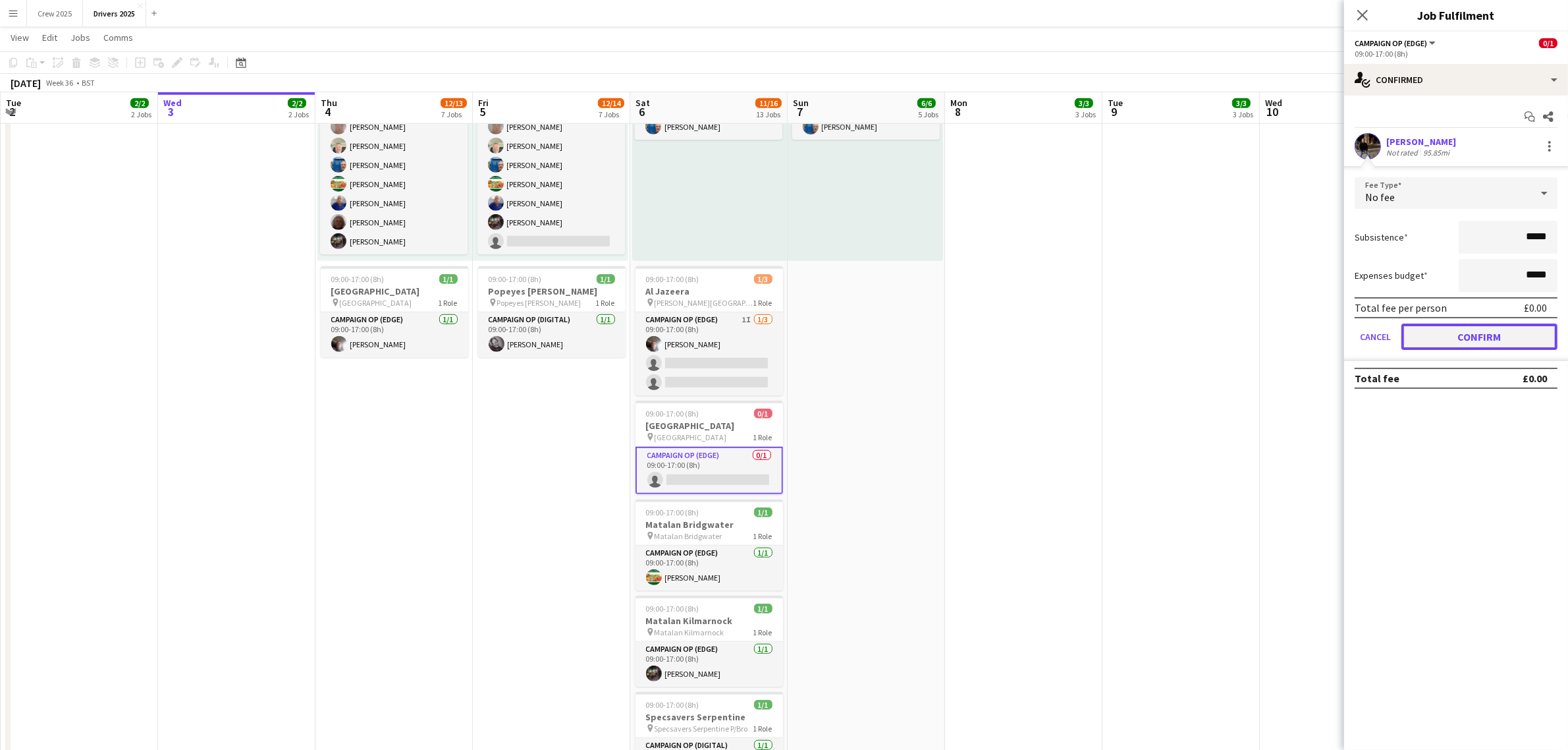
click at [1501, 338] on button "Confirm" at bounding box center [1479, 337] width 156 height 26
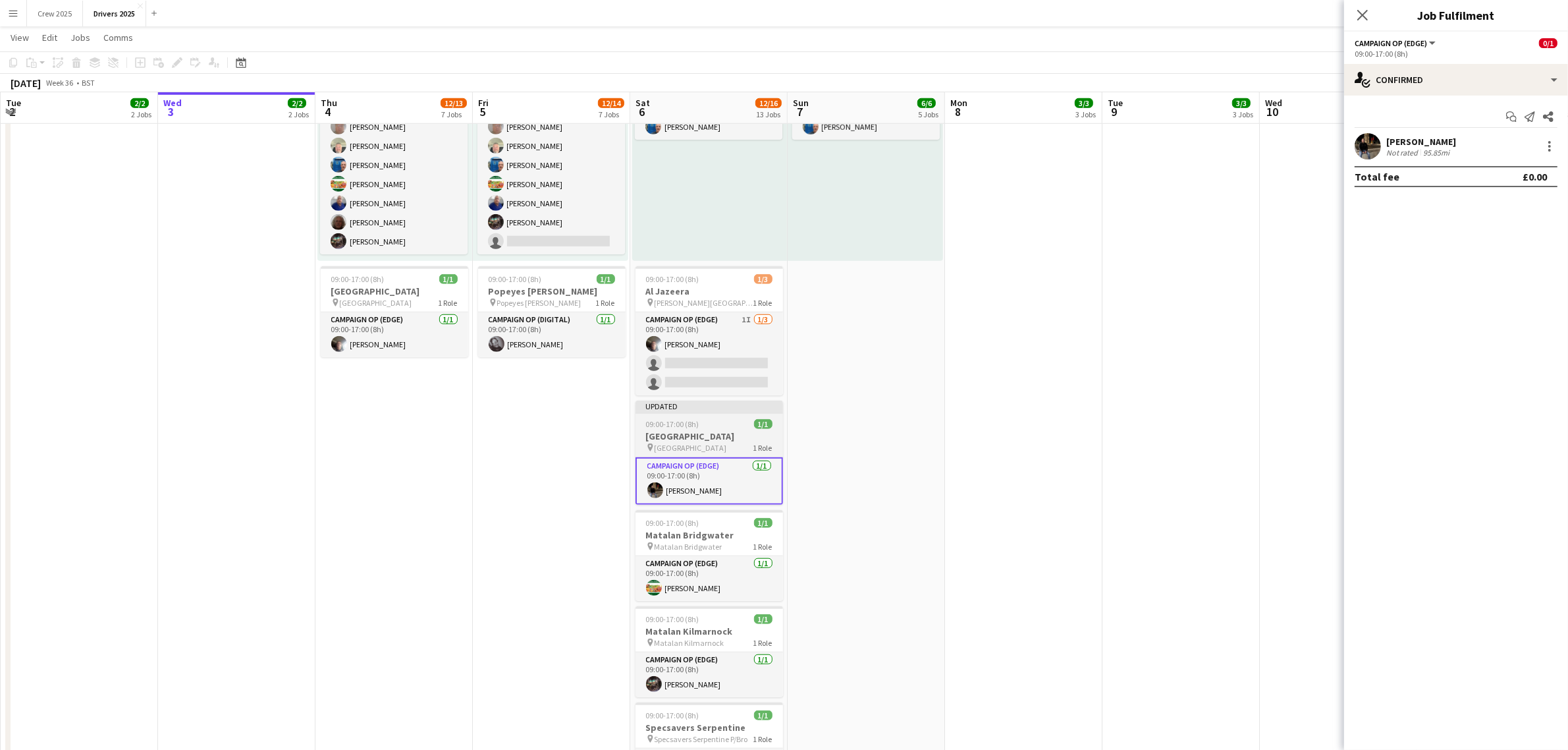
drag, startPoint x: 1112, startPoint y: 386, endPoint x: 761, endPoint y: 445, distance: 355.9
click at [1112, 386] on app-date-cell "09:00-17:00 (8h) 1/1 pin Sky Various Locations 1 Role Campaign Op (Digital) [DA…" at bounding box center [1181, 599] width 158 height 3539
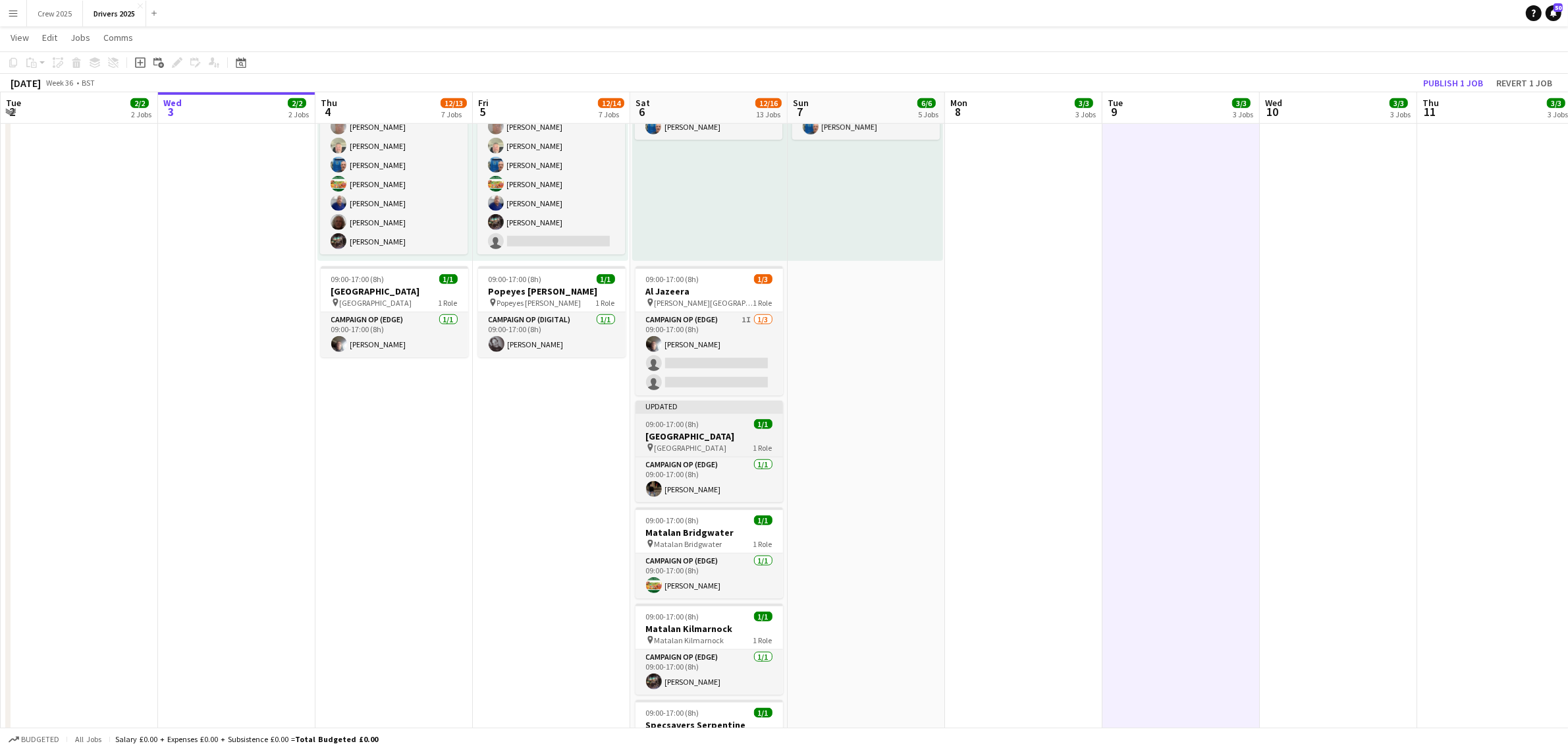
click at [697, 420] on span "09:00-17:00 (8h)" at bounding box center [673, 424] width 53 height 10
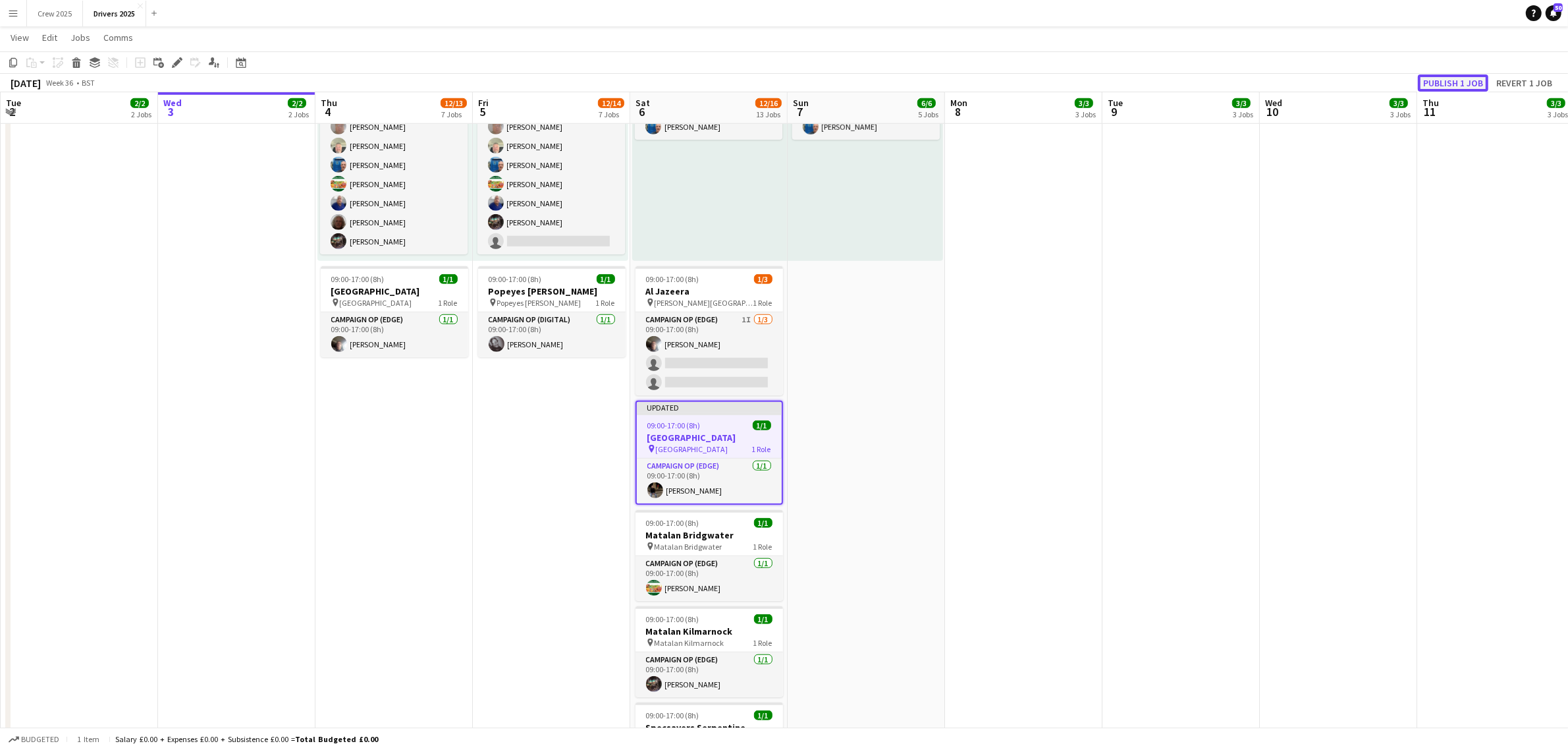
click at [1440, 81] on button "Publish 1 job" at bounding box center [1453, 83] width 70 height 17
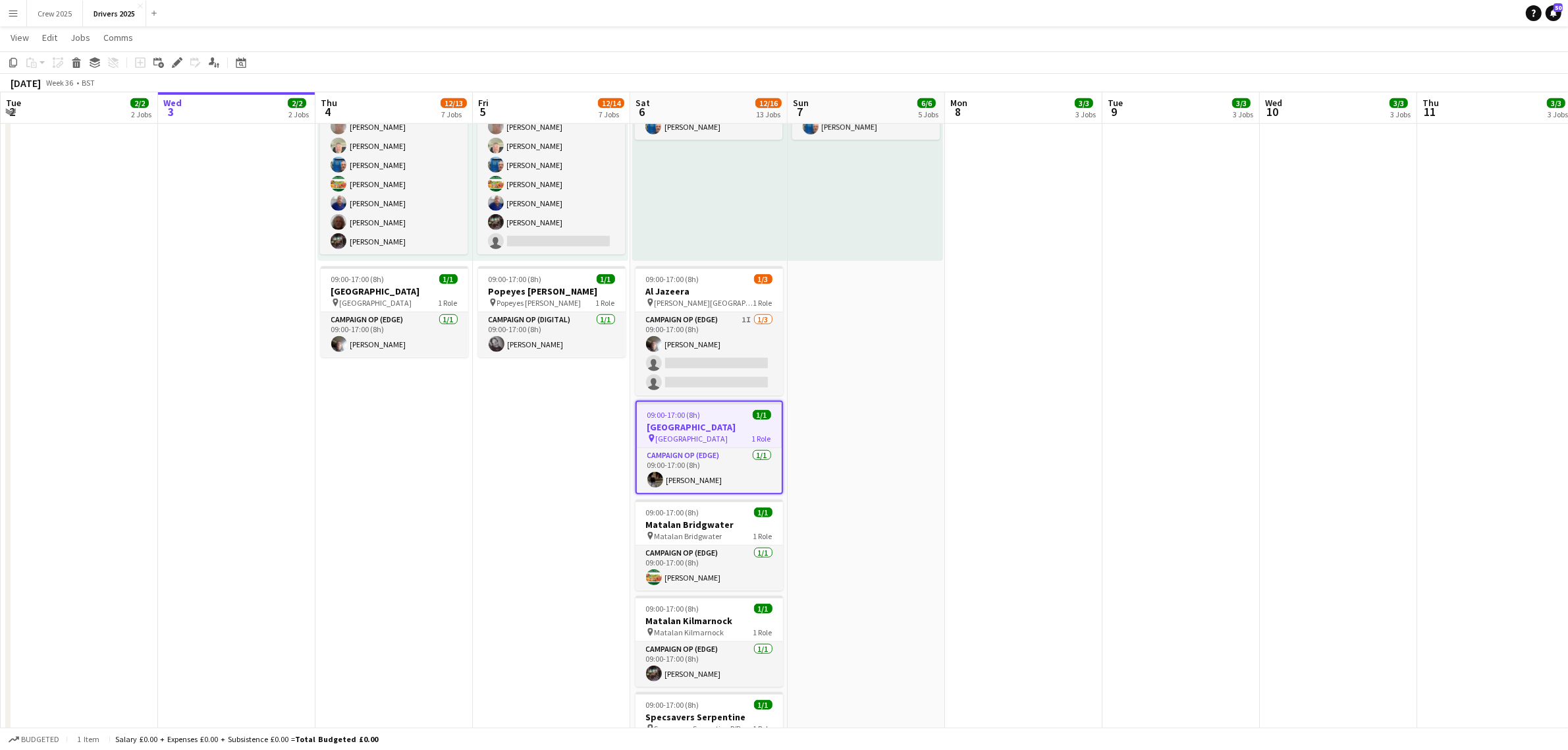
click at [865, 554] on app-date-cell "09:00-17:00 (8h) 1/1 pin Sky Various Locations 1 Role Campaign Op (Digital) [DA…" at bounding box center [866, 599] width 158 height 3539
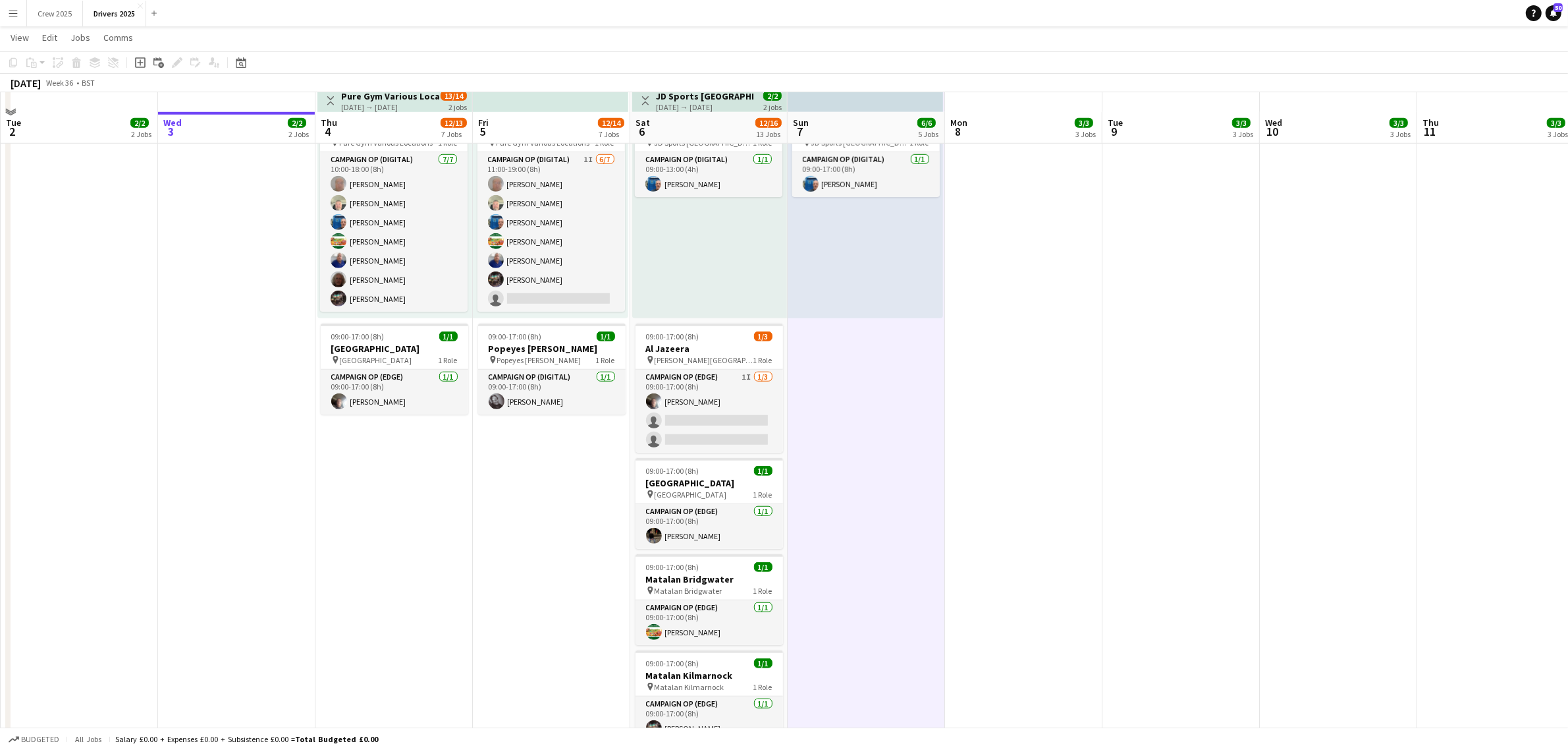
scroll to position [1153, 0]
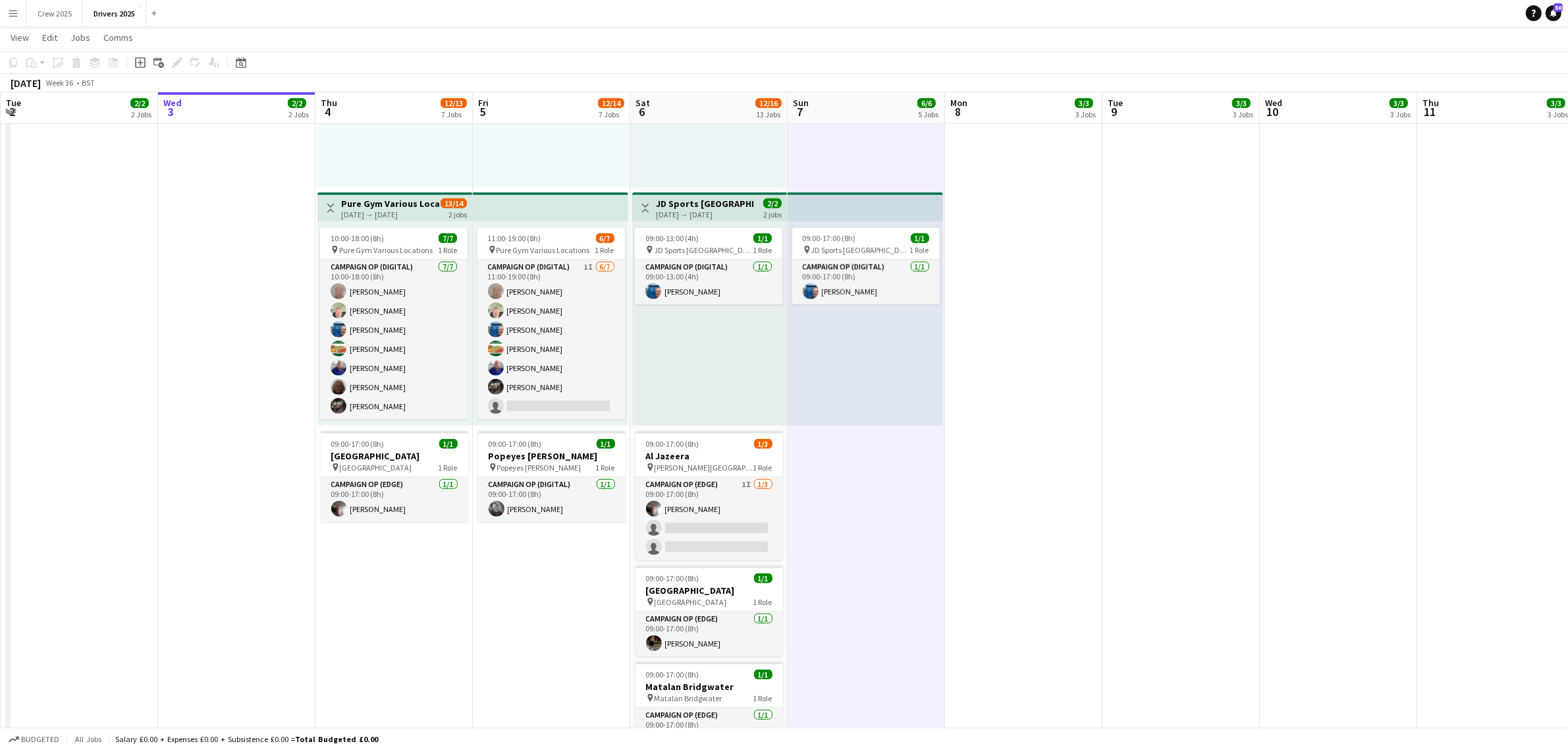
click at [1246, 409] on app-date-cell "09:00-17:00 (8h) 1/1 pin Sky Various Locations 1 Role Campaign Op (Digital) [DA…" at bounding box center [1181, 763] width 158 height 3539
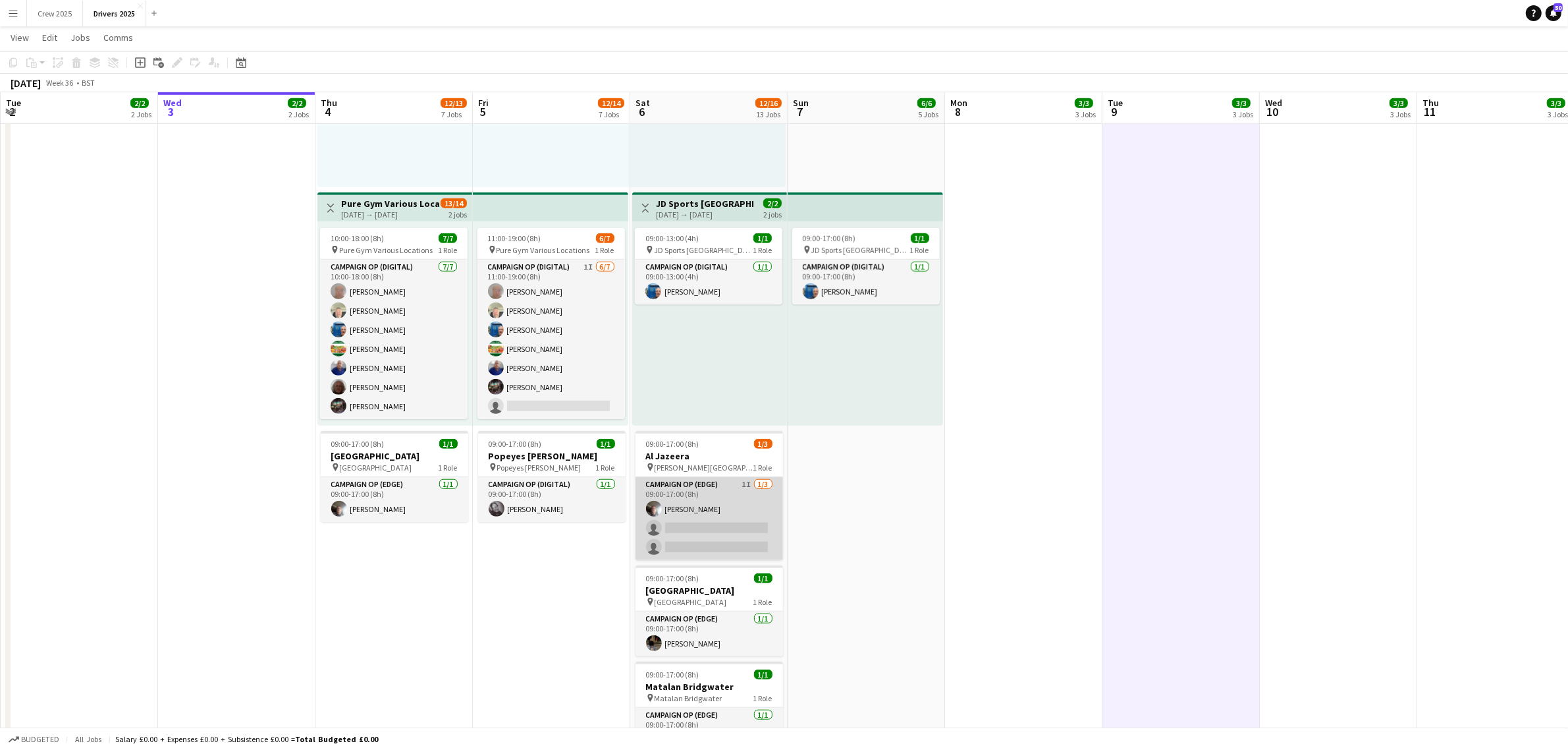
click at [690, 512] on app-card-role "Campaign Op (Edge) 1I [DATE] 09:00-17:00 (8h) [PERSON_NAME] single-neutral-acti…" at bounding box center [709, 518] width 147 height 83
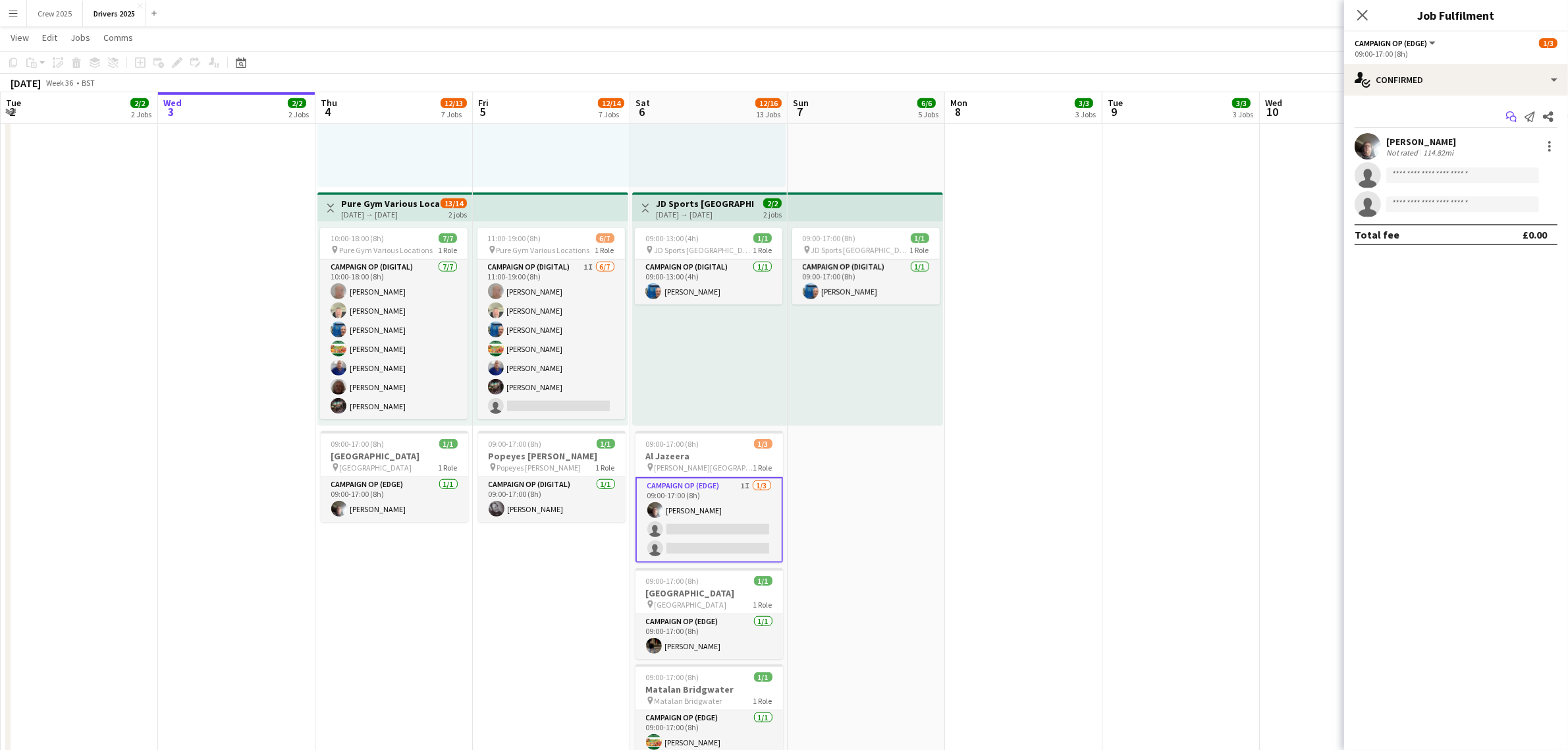
click at [1515, 114] on icon "Start chat" at bounding box center [1512, 117] width 10 height 10
click at [1513, 113] on icon at bounding box center [1510, 115] width 8 height 7
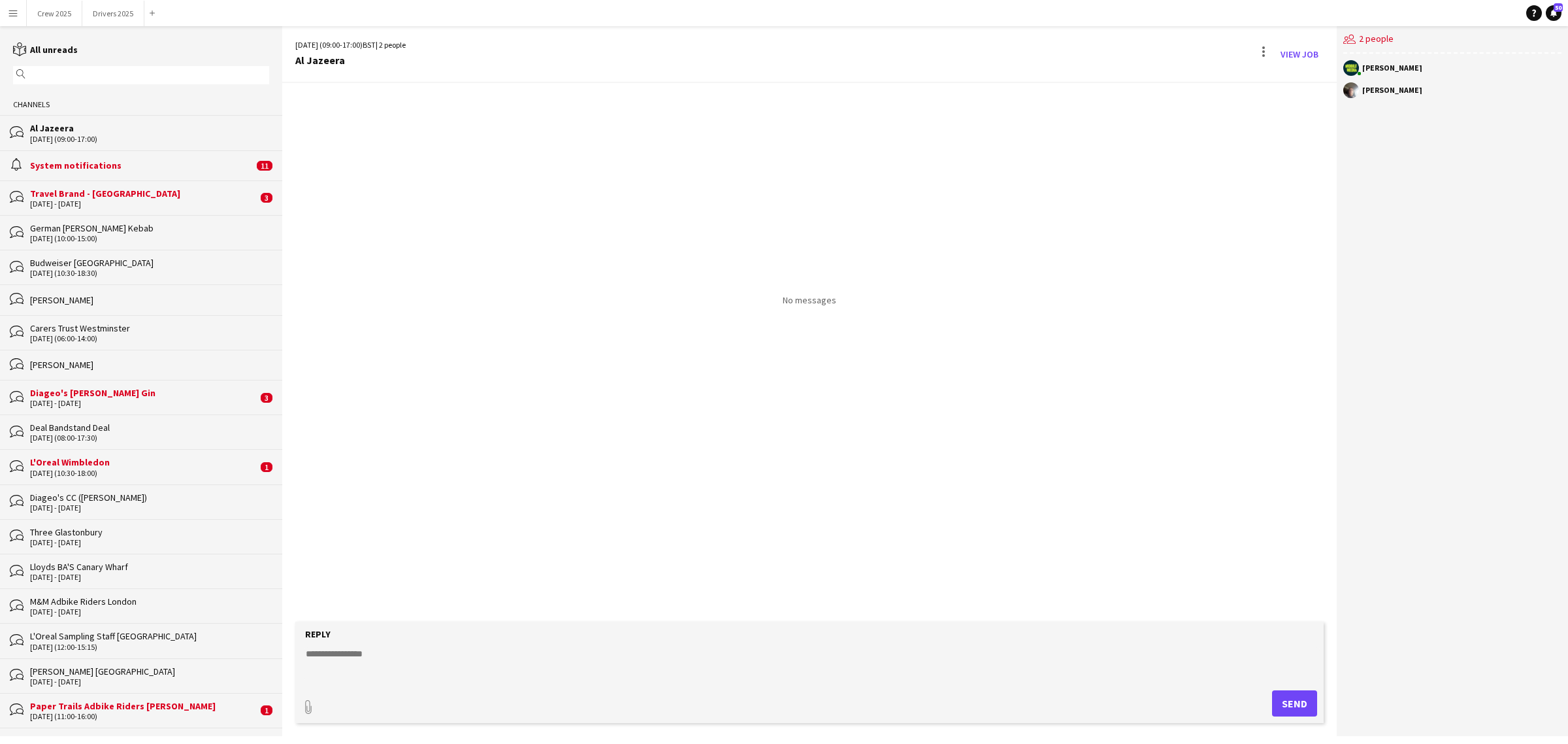
click at [526, 651] on textarea at bounding box center [812, 664] width 1016 height 34
type textarea "**********"
click at [1302, 708] on button "Send" at bounding box center [1295, 703] width 45 height 26
click at [103, 11] on button "Drivers 2025 Close" at bounding box center [113, 13] width 62 height 25
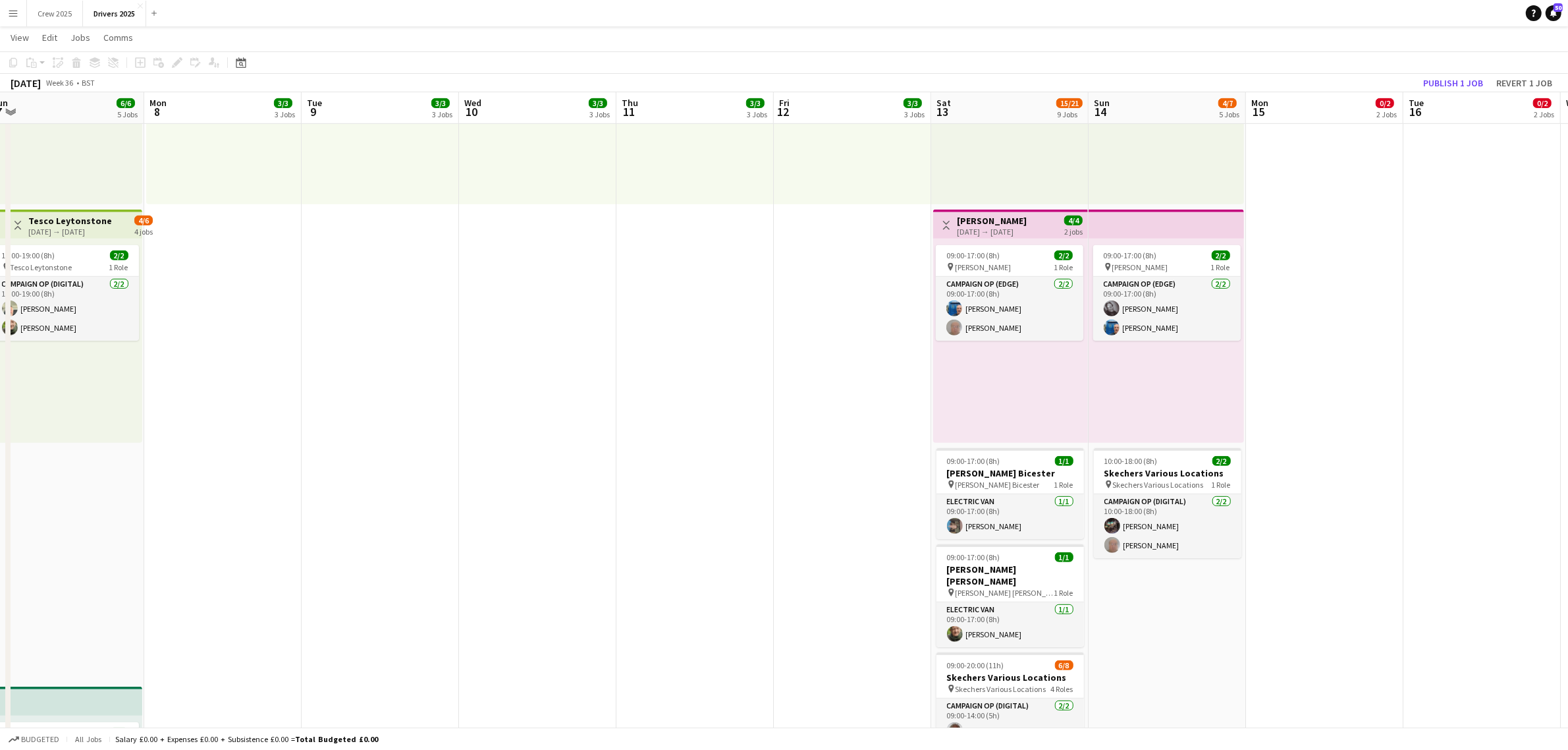
scroll to position [0, 382]
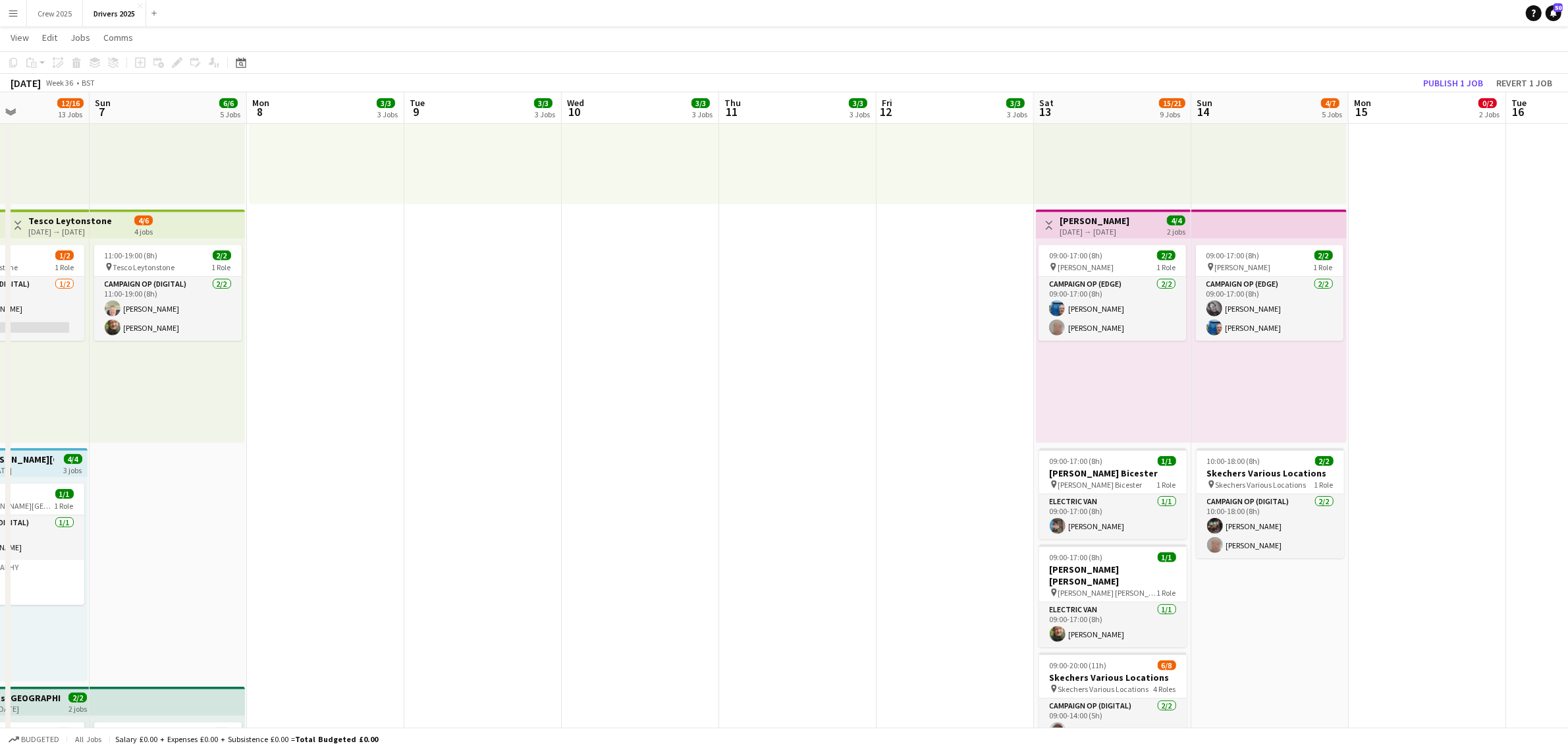
drag, startPoint x: 1278, startPoint y: 490, endPoint x: 422, endPoint y: 565, distance: 859.3
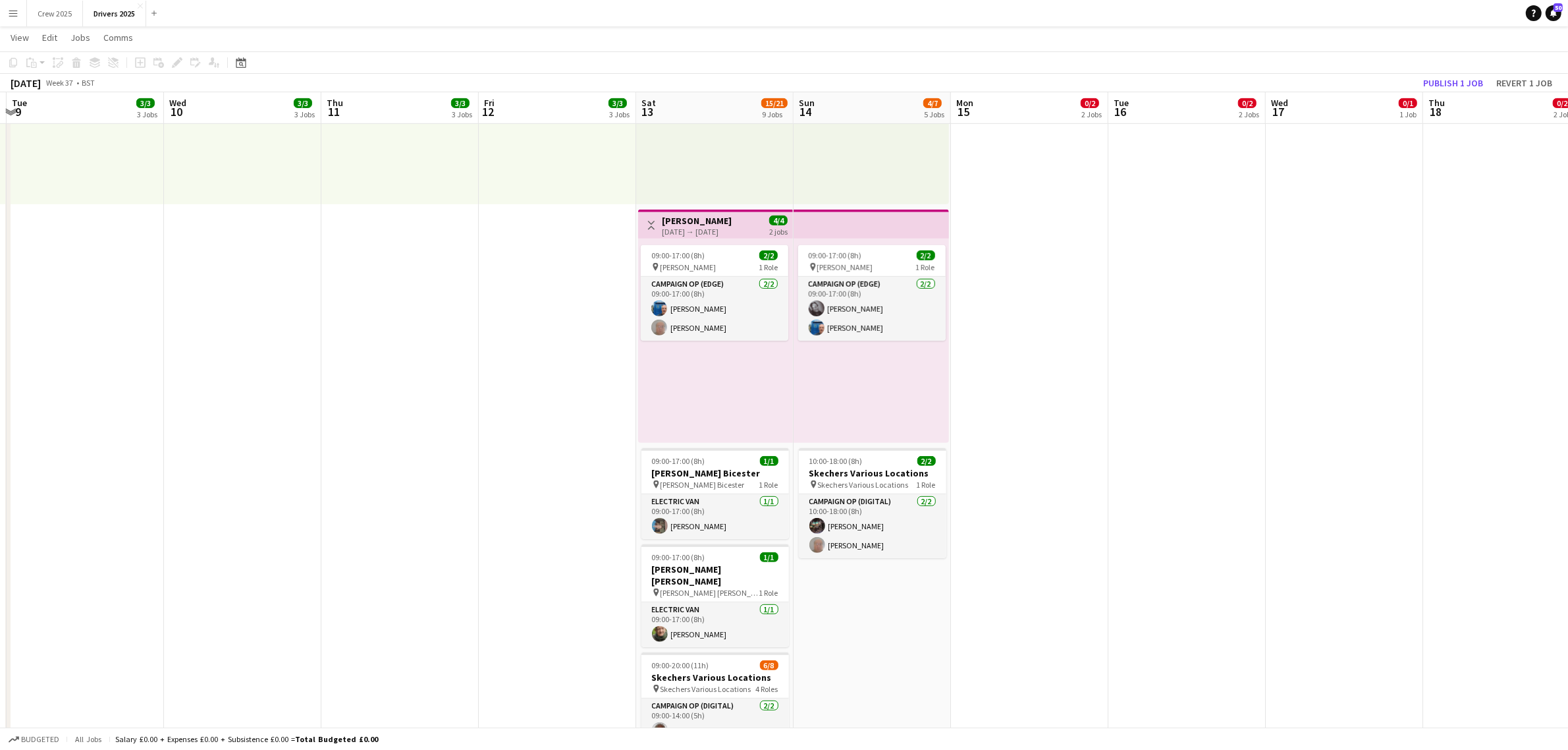
drag, startPoint x: 1213, startPoint y: 625, endPoint x: 988, endPoint y: 635, distance: 225.2
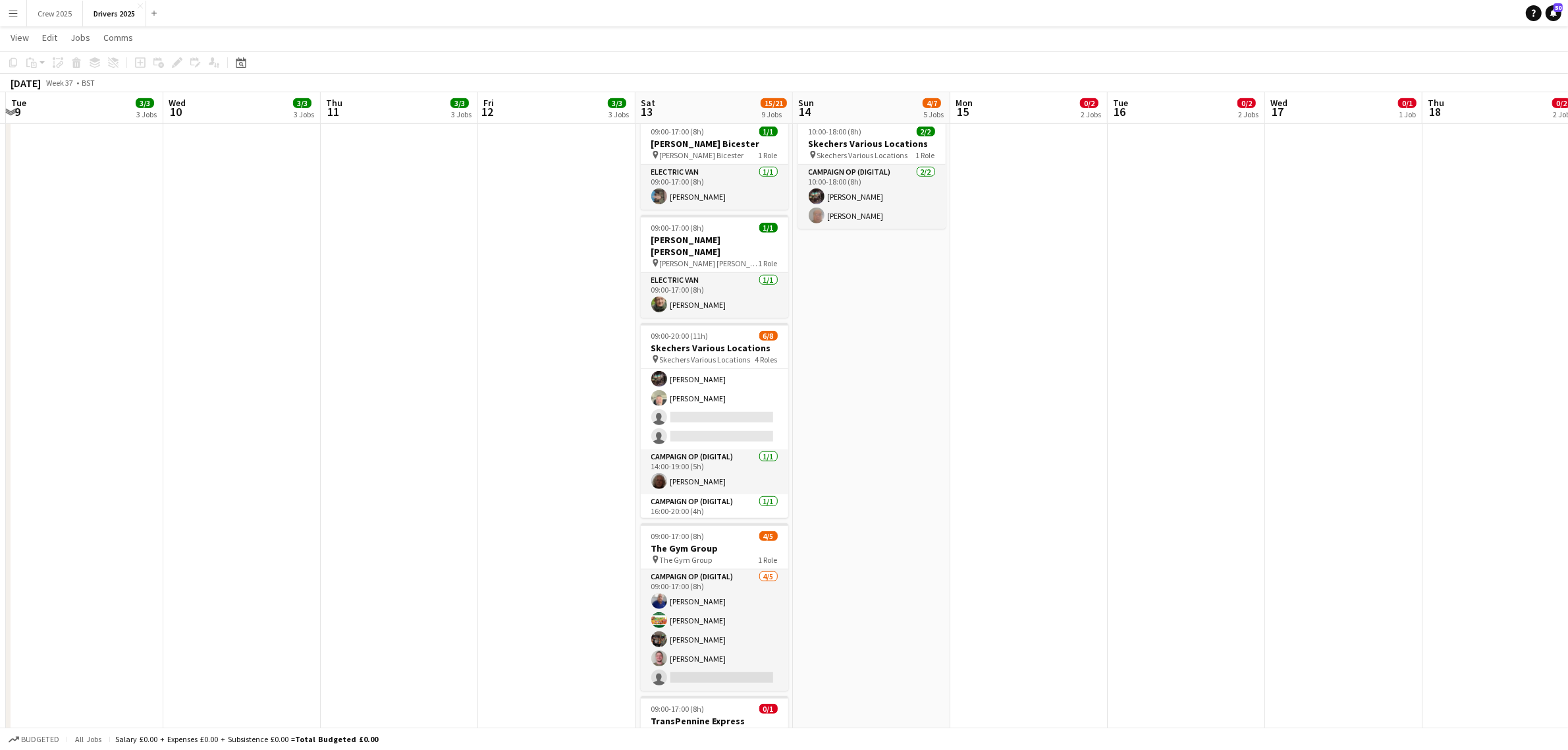
scroll to position [108, 0]
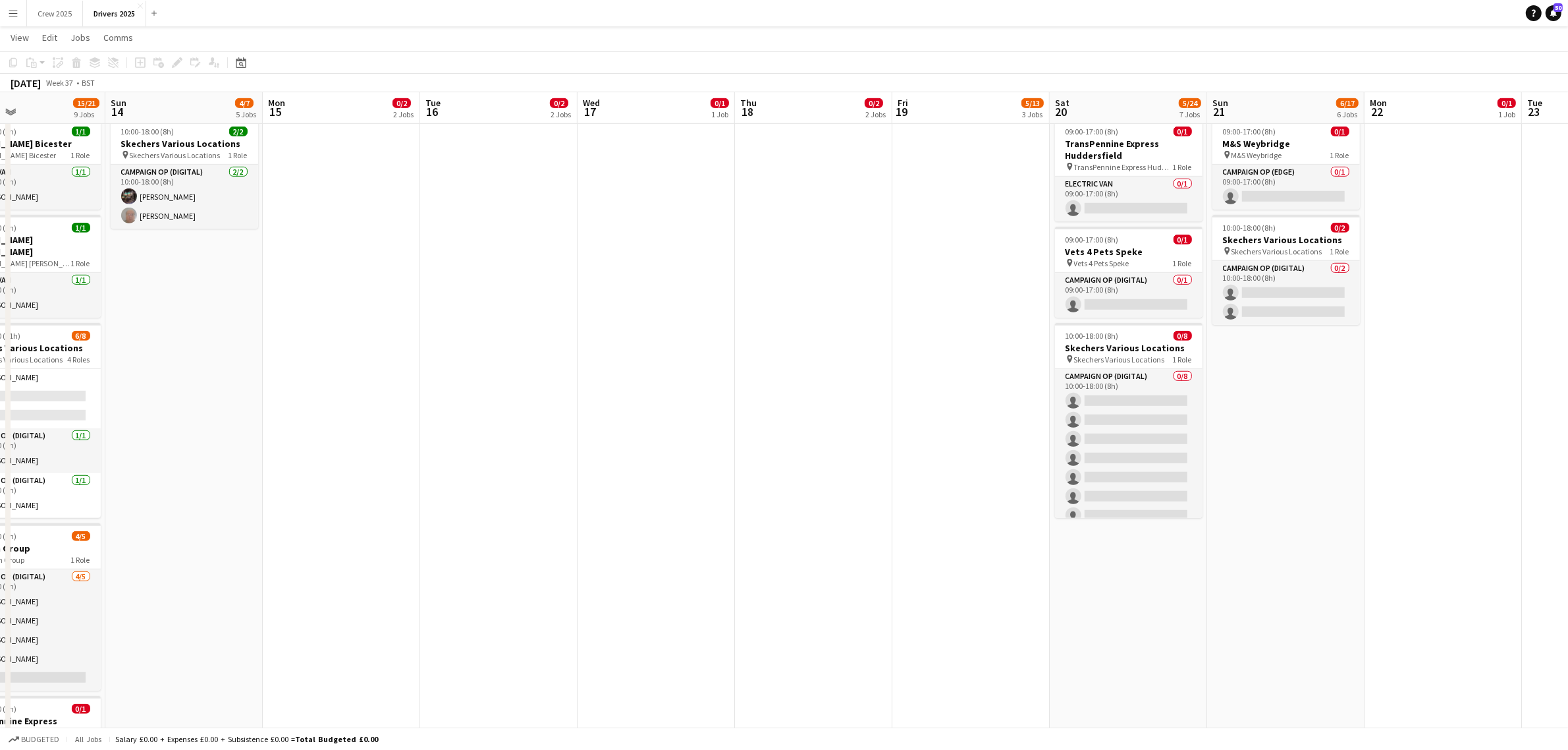
drag, startPoint x: 1295, startPoint y: 492, endPoint x: 572, endPoint y: 537, distance: 724.4
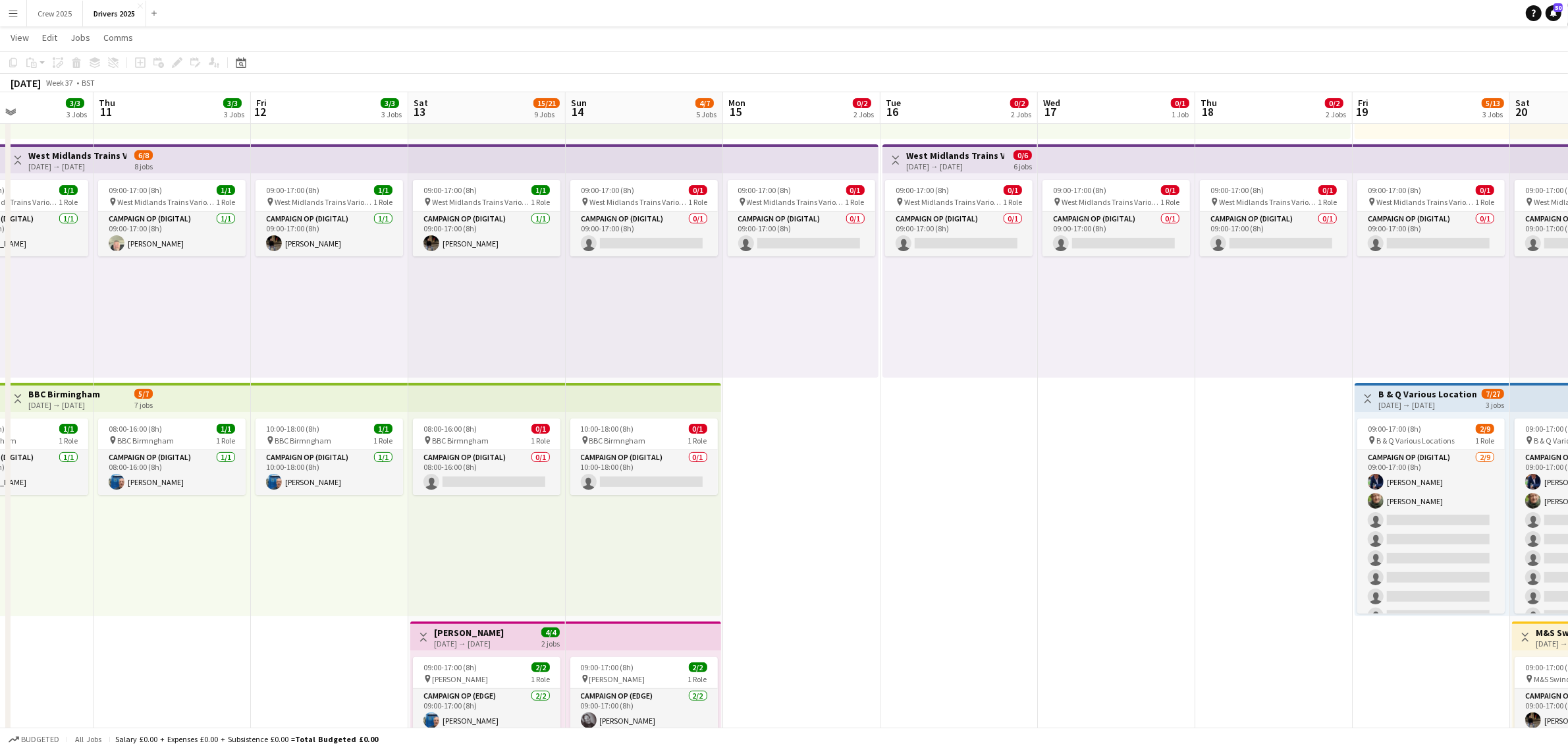
scroll to position [0, 374]
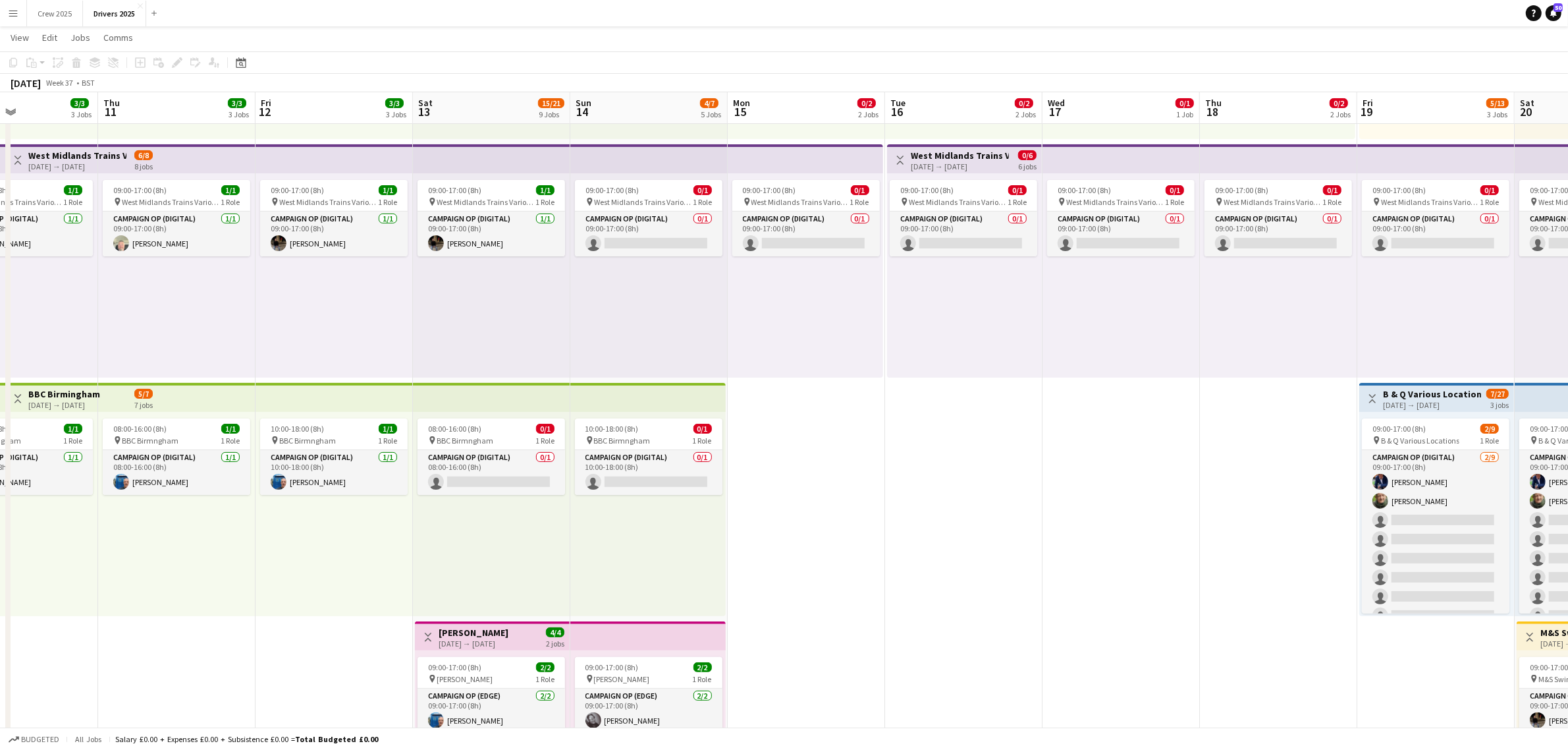
drag, startPoint x: 440, startPoint y: 541, endPoint x: 1006, endPoint y: 564, distance: 566.5
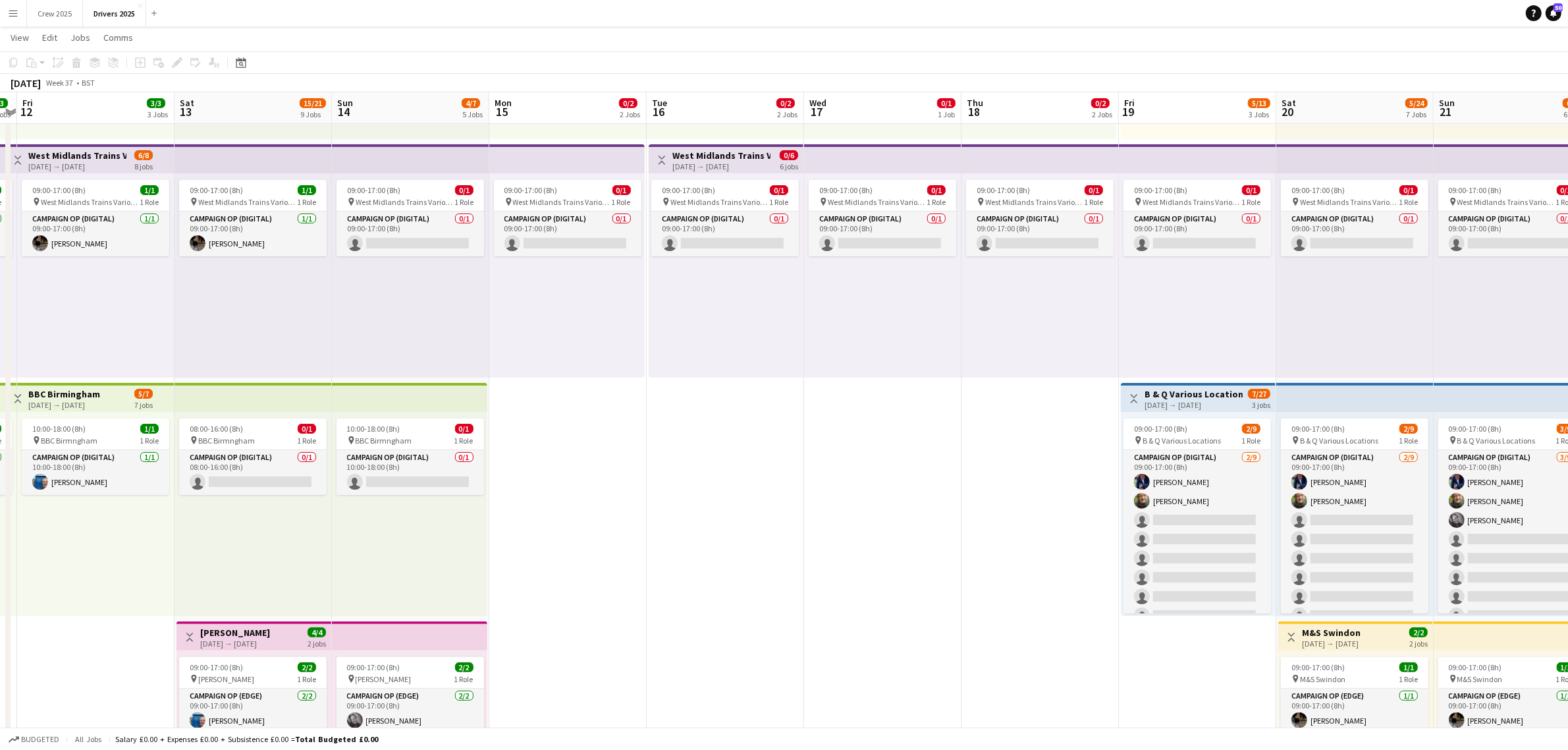
scroll to position [0, 492]
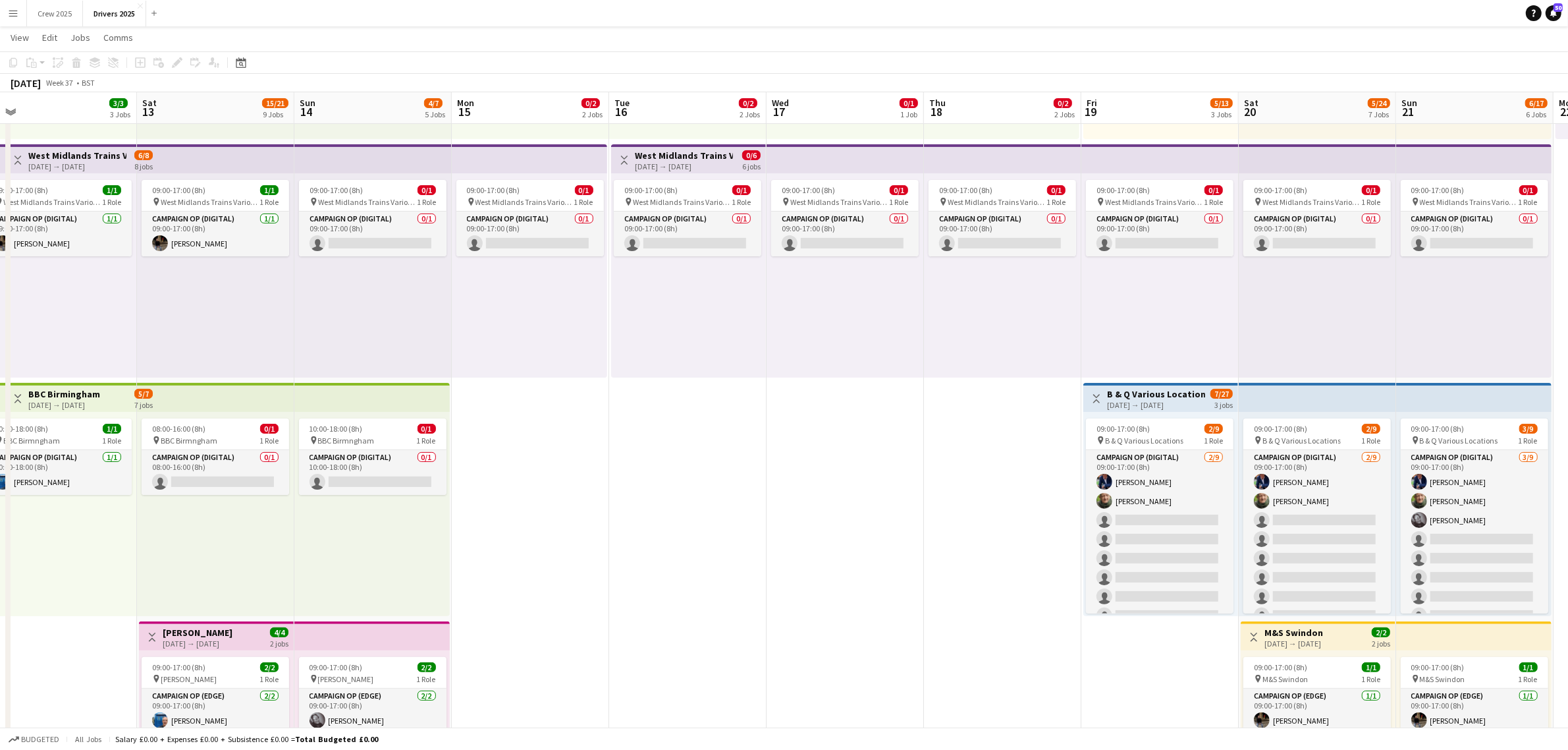
drag, startPoint x: 1180, startPoint y: 570, endPoint x: 903, endPoint y: 573, distance: 277.0
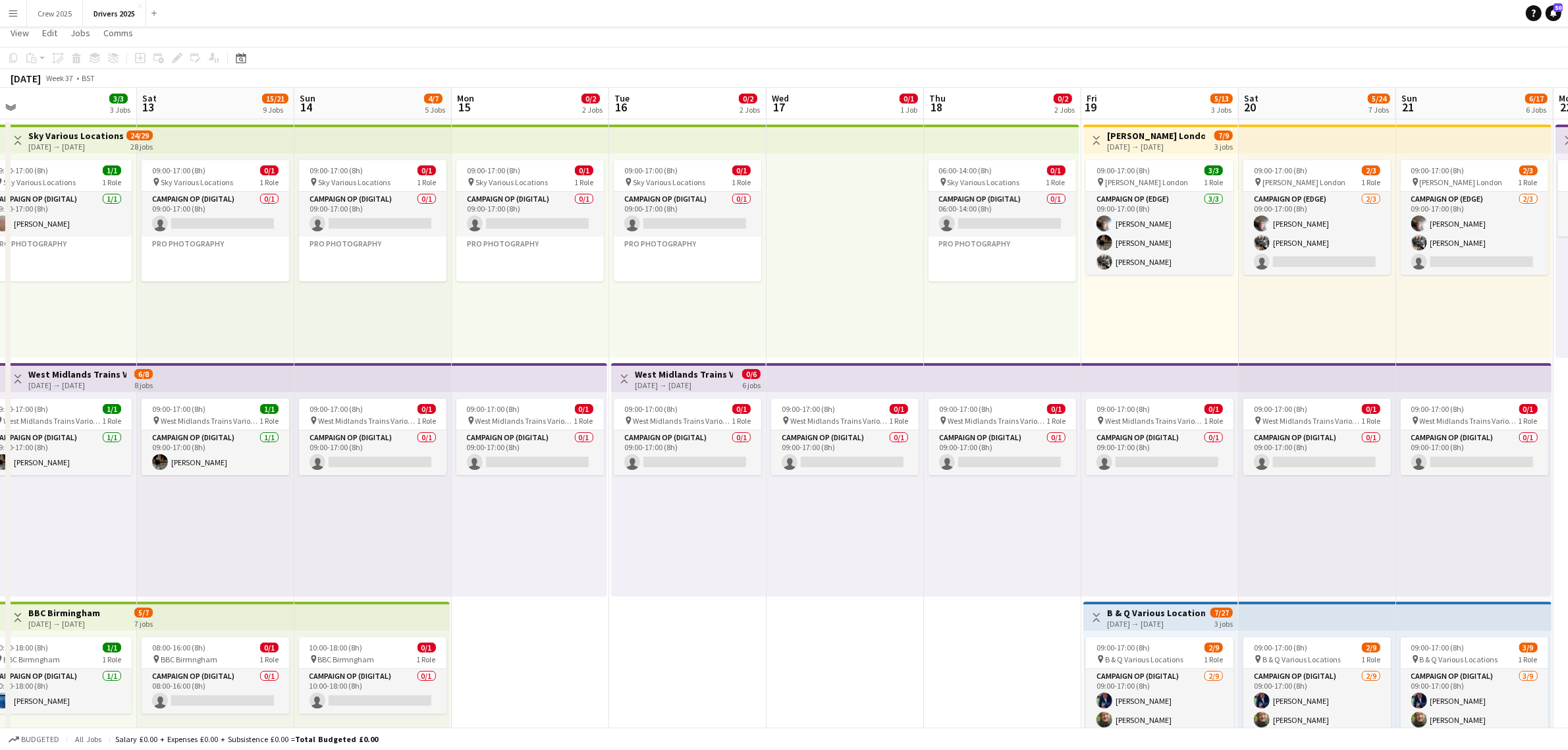
scroll to position [0, 0]
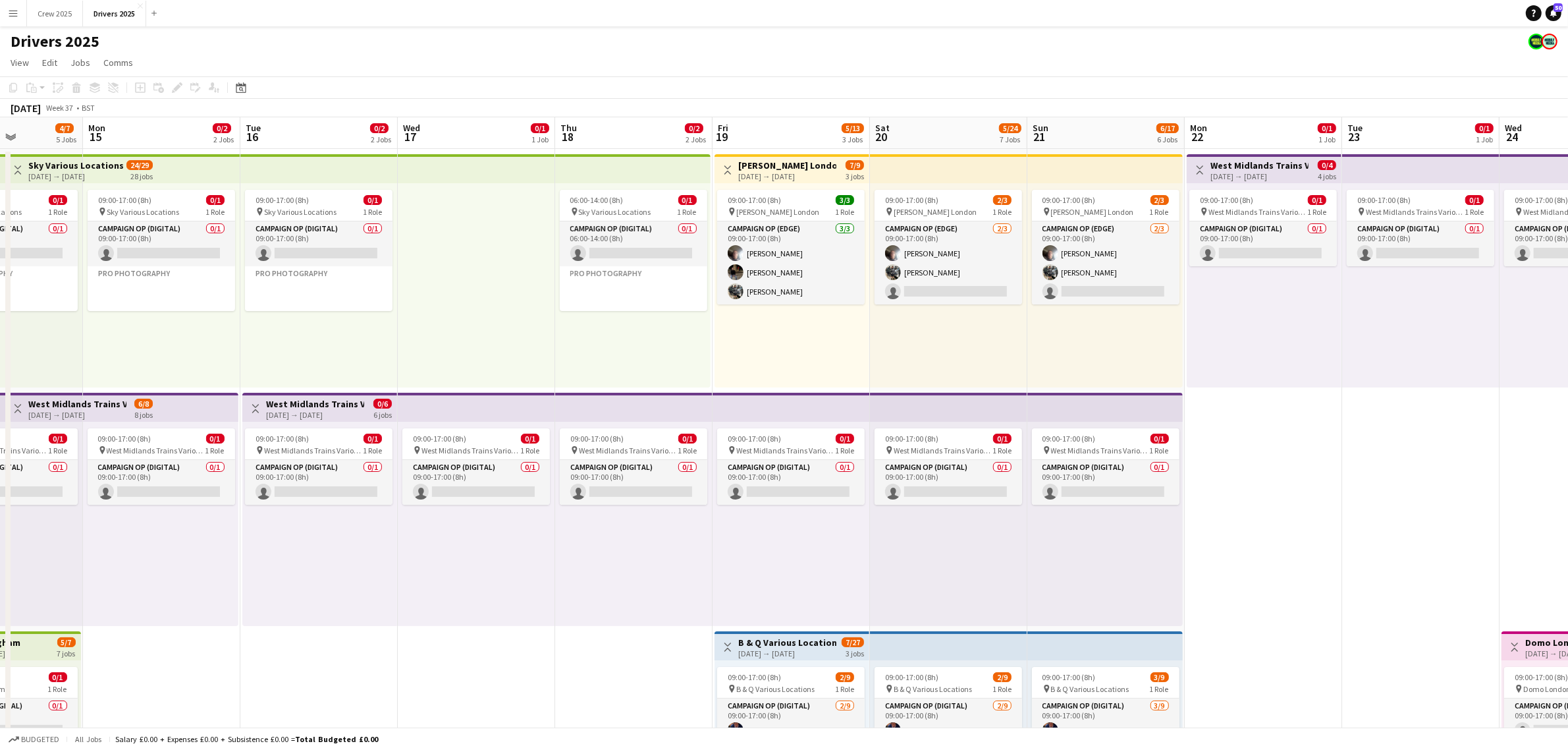
drag, startPoint x: 1103, startPoint y: 565, endPoint x: 711, endPoint y: 576, distance: 392.2
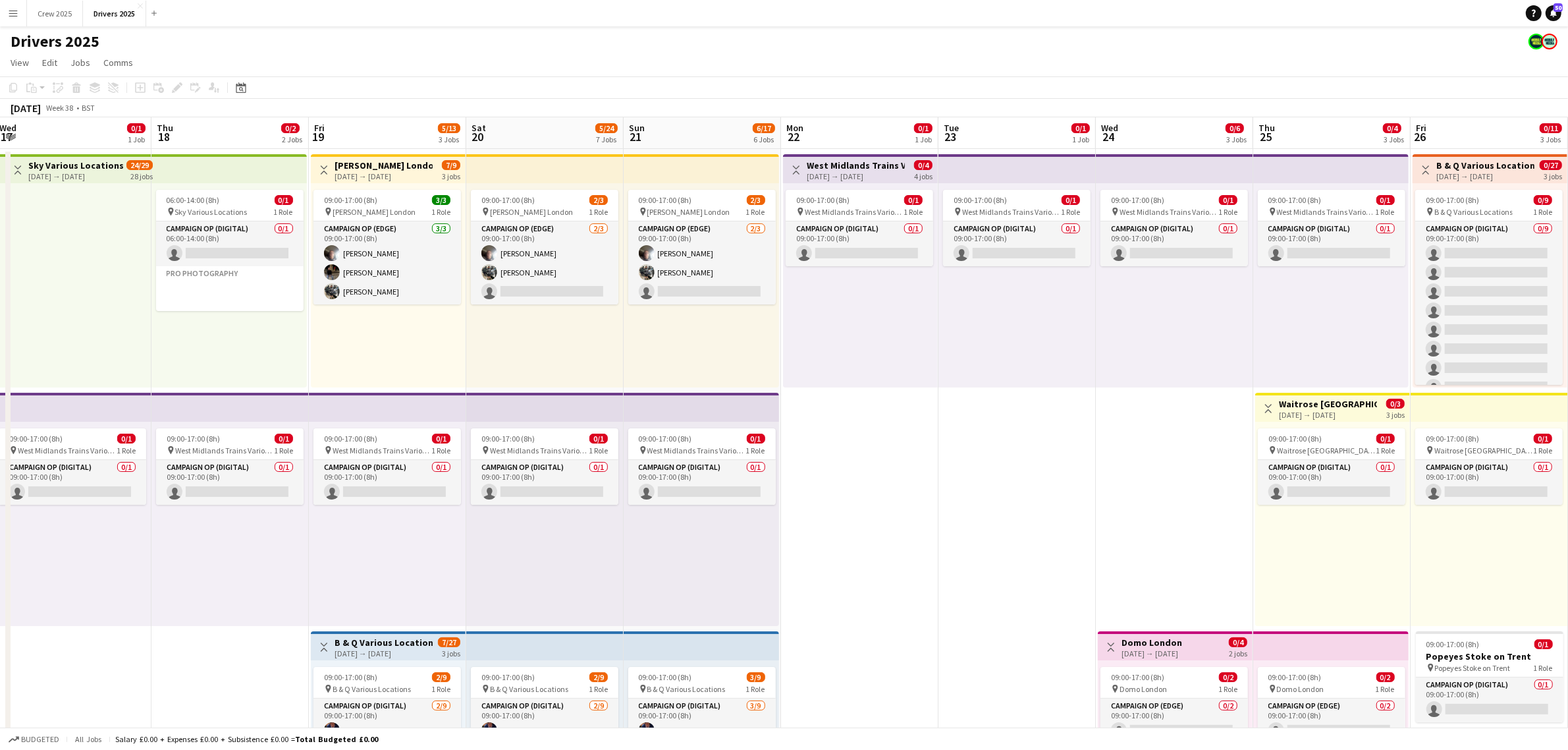
drag, startPoint x: 1448, startPoint y: 549, endPoint x: 1056, endPoint y: 575, distance: 392.9
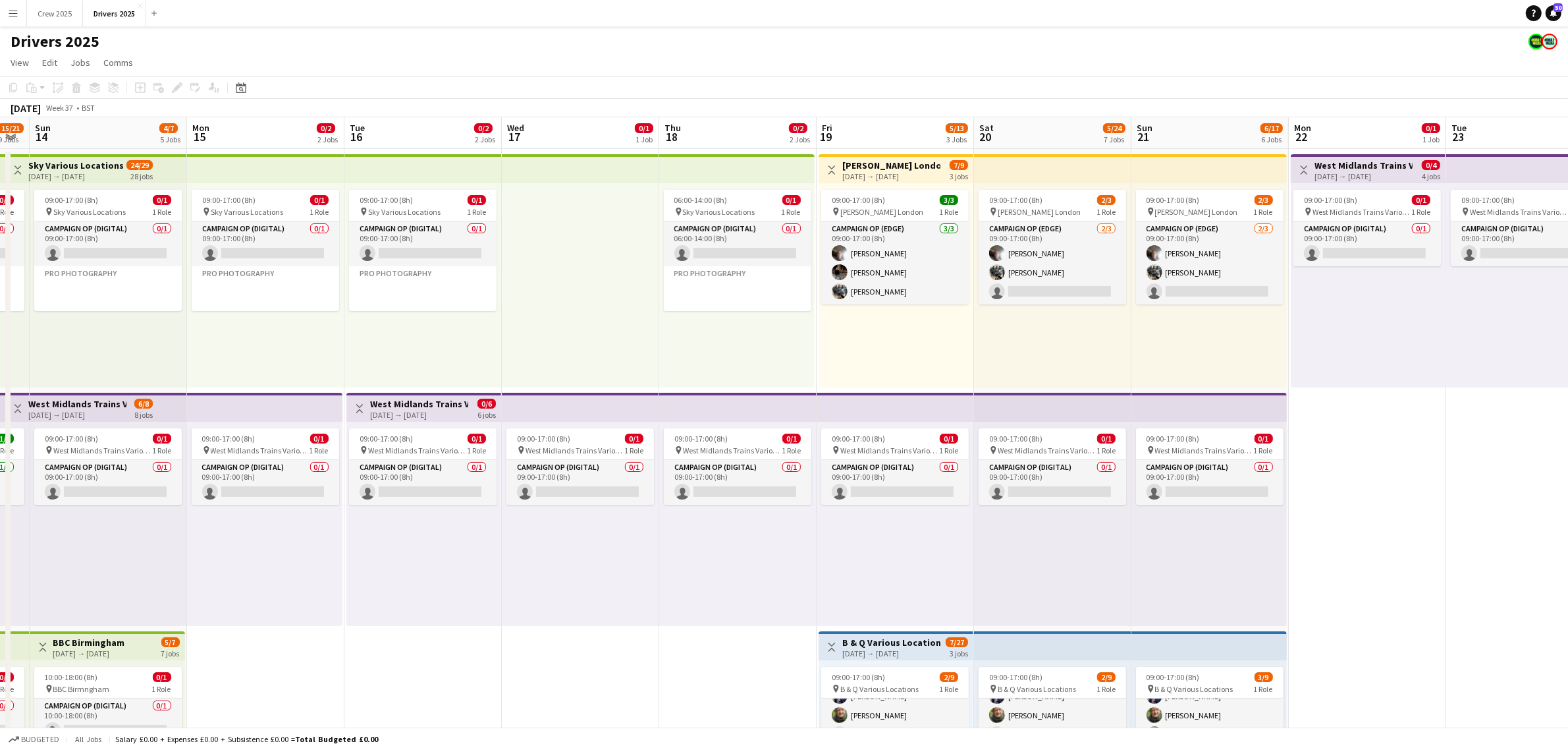
drag, startPoint x: 802, startPoint y: 609, endPoint x: 1219, endPoint y: 569, distance: 418.9
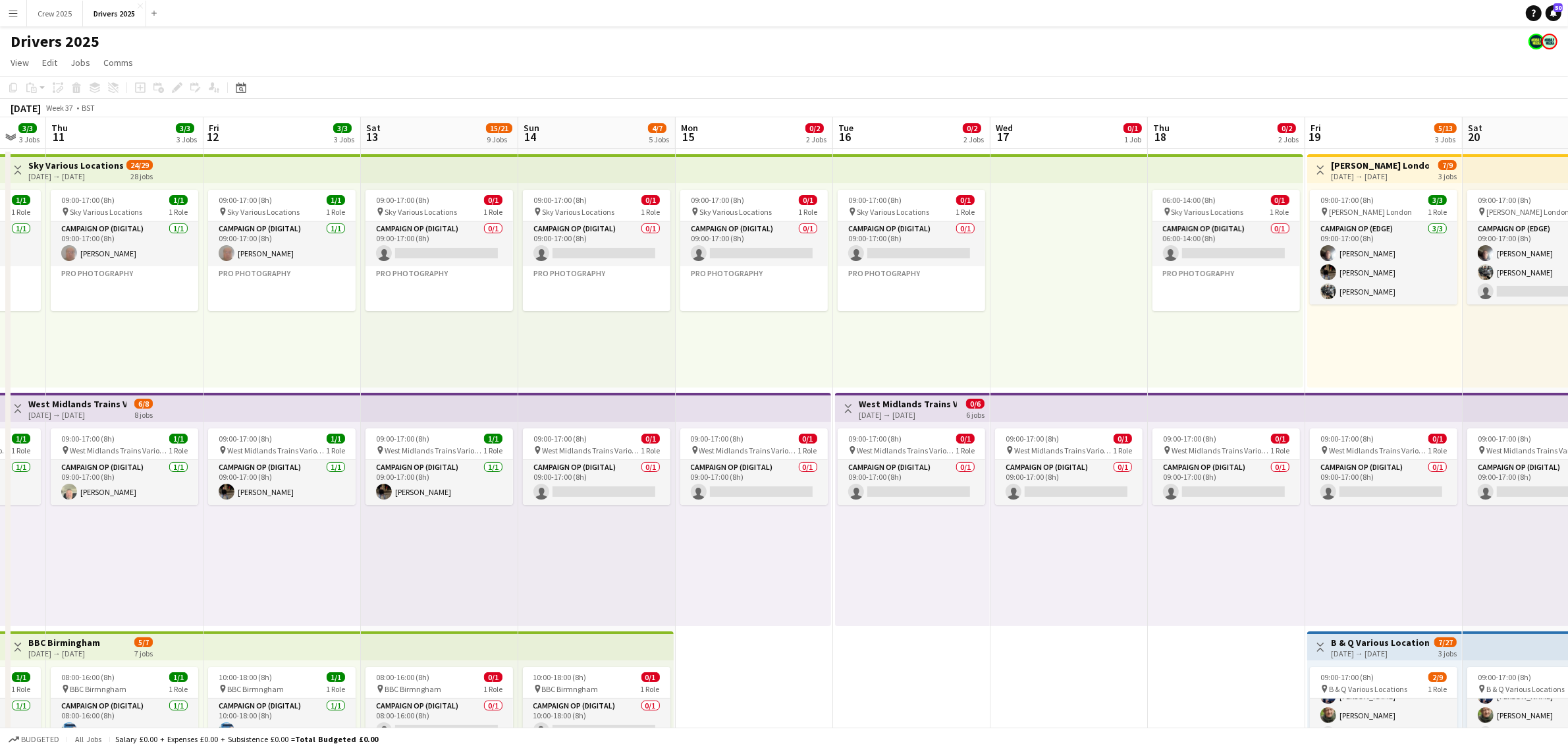
drag, startPoint x: 418, startPoint y: 570, endPoint x: 947, endPoint y: 539, distance: 529.9
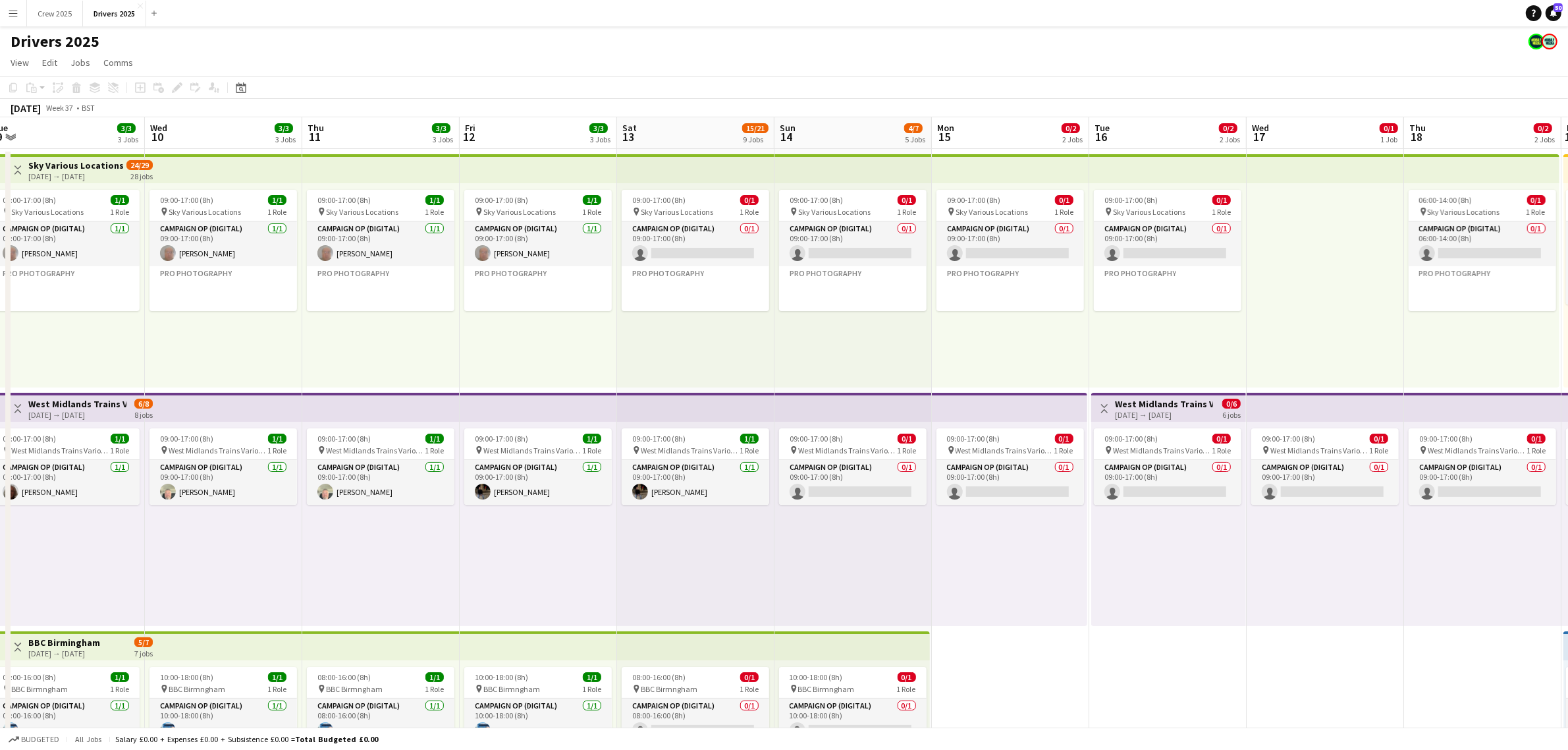
scroll to position [0, 489]
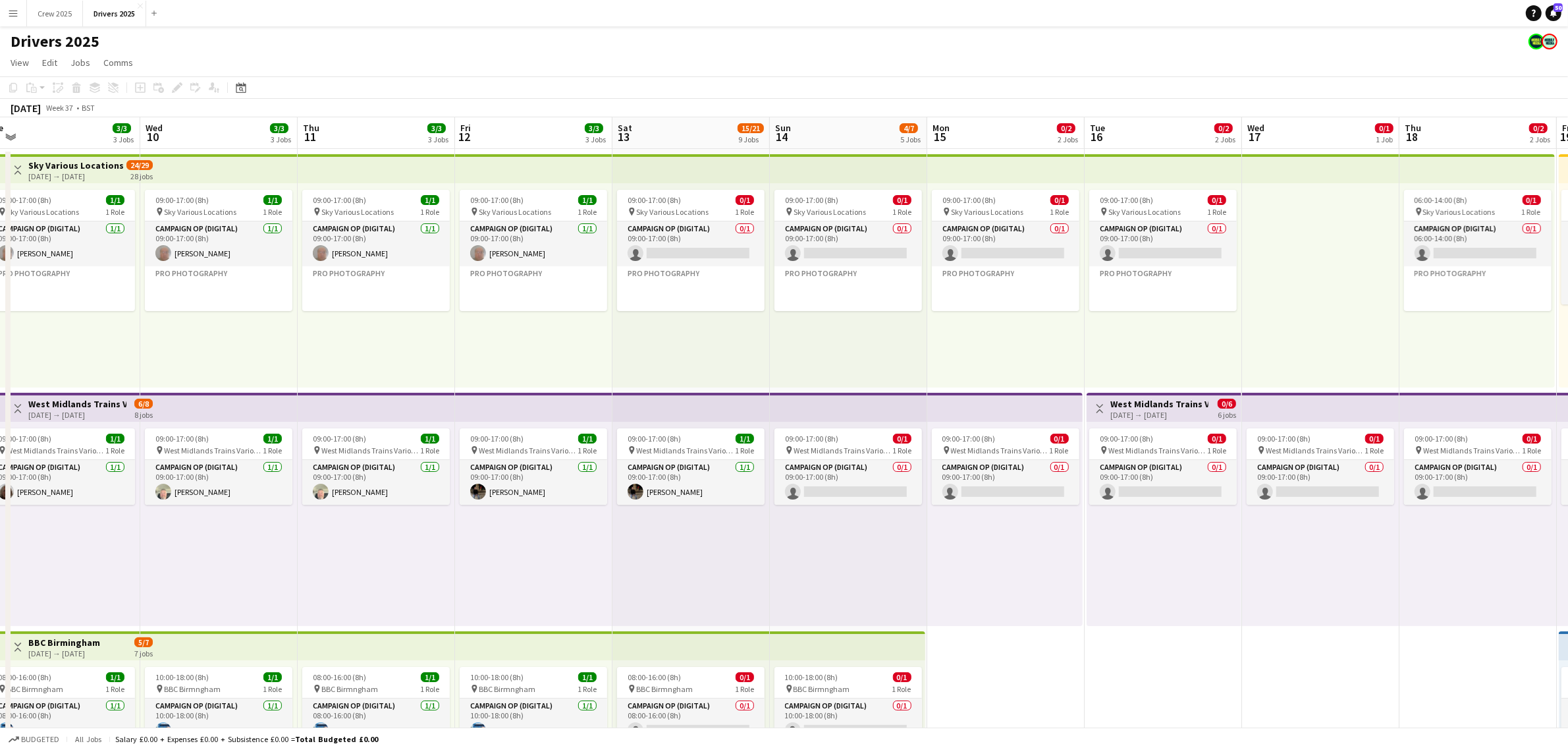
drag, startPoint x: 830, startPoint y: 600, endPoint x: 1081, endPoint y: 559, distance: 254.3
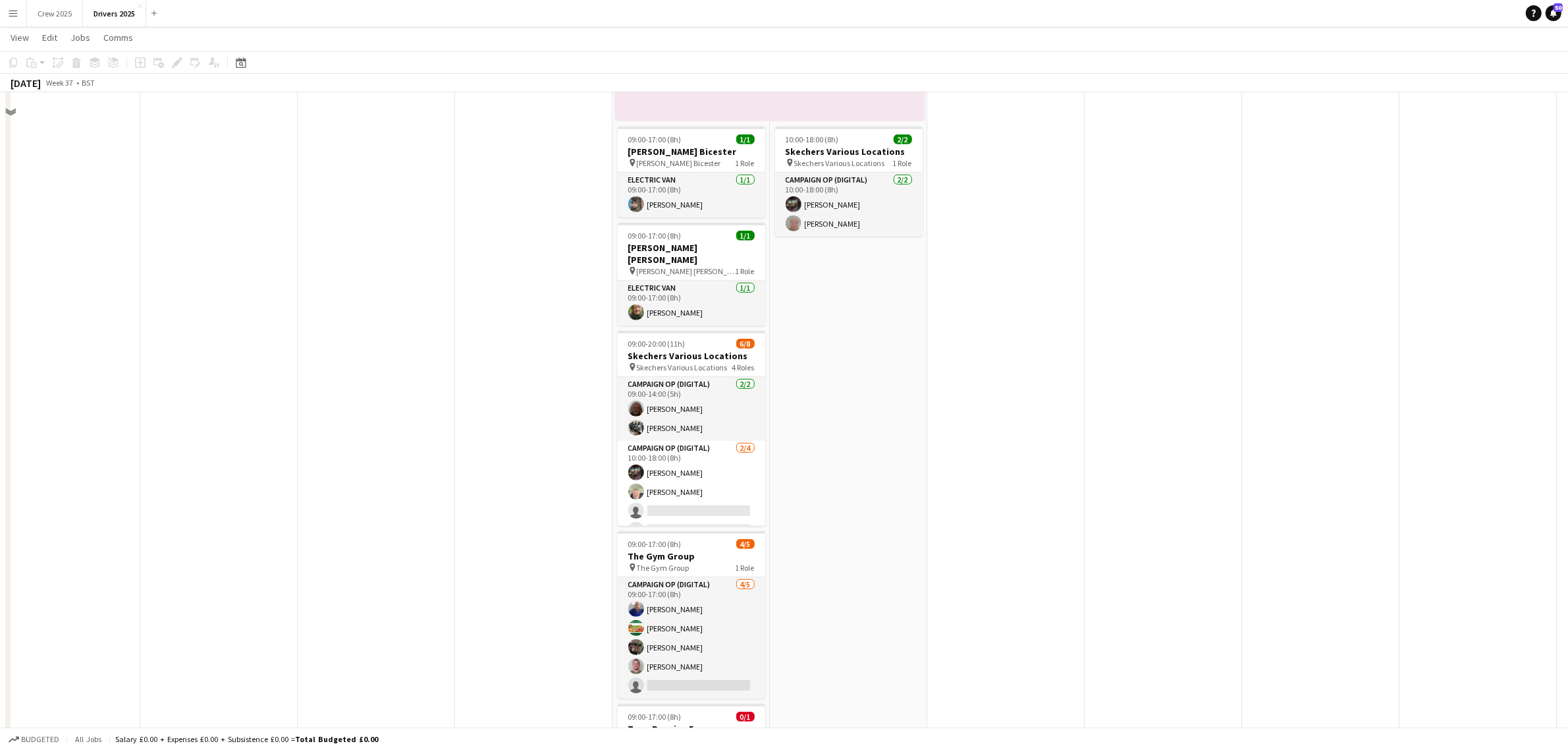
scroll to position [988, 0]
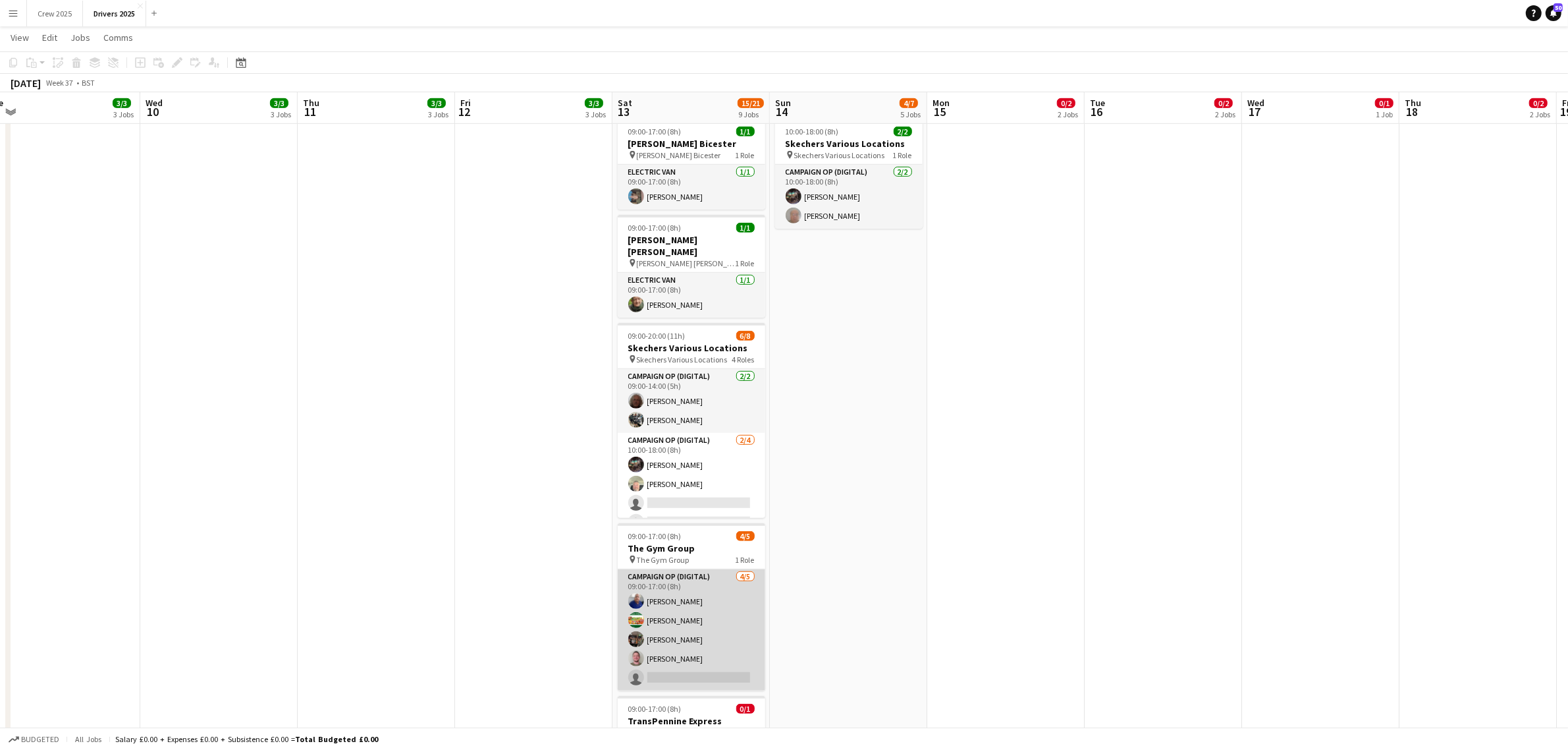
click at [714, 627] on app-card-role "Campaign Op (Digital) [DATE] 09:00-17:00 (8h) [PERSON_NAME] [PERSON_NAME] [PERS…" at bounding box center [691, 630] width 147 height 121
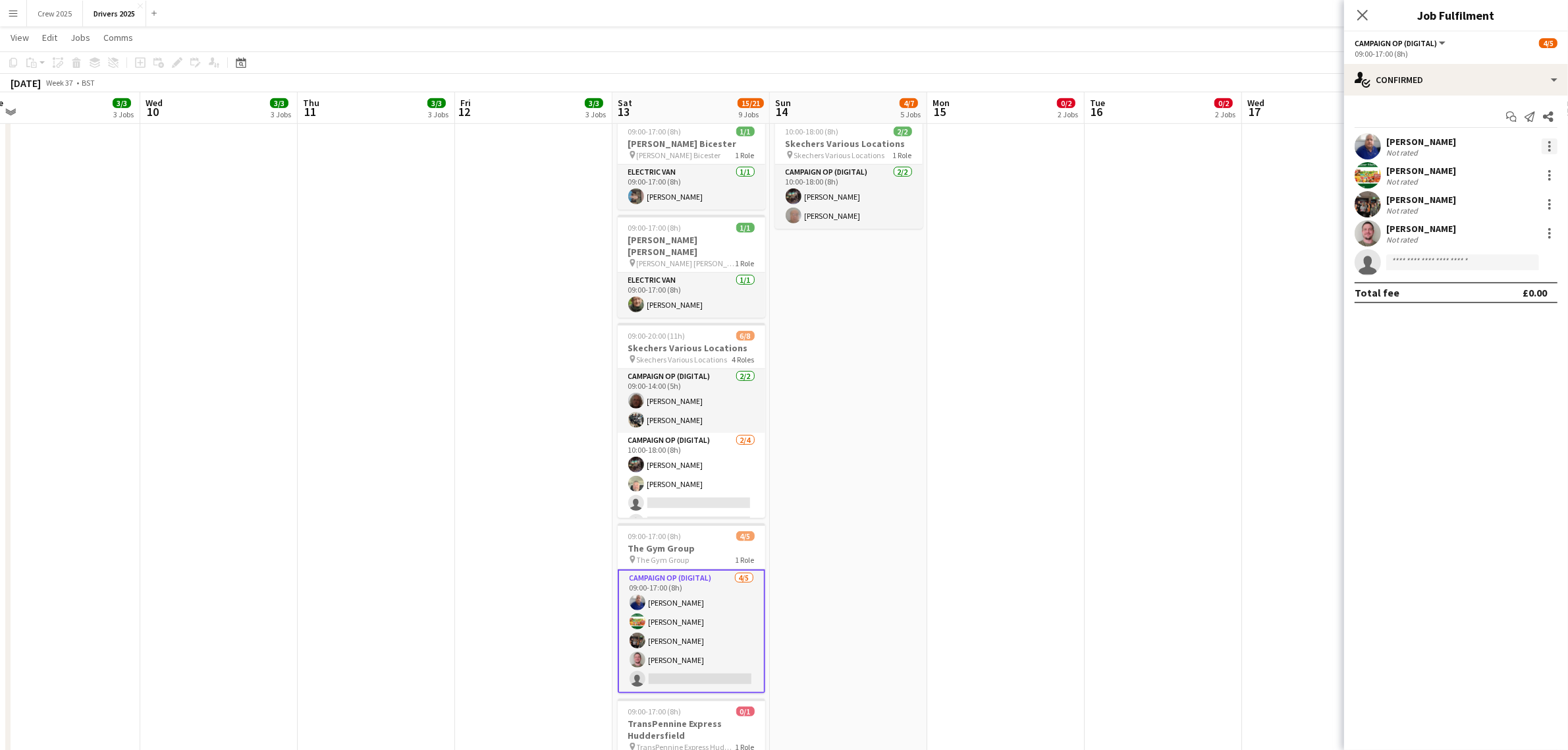
click at [1548, 143] on div at bounding box center [1550, 142] width 3 height 3
click at [1522, 300] on span "Remove" at bounding box center [1506, 297] width 81 height 12
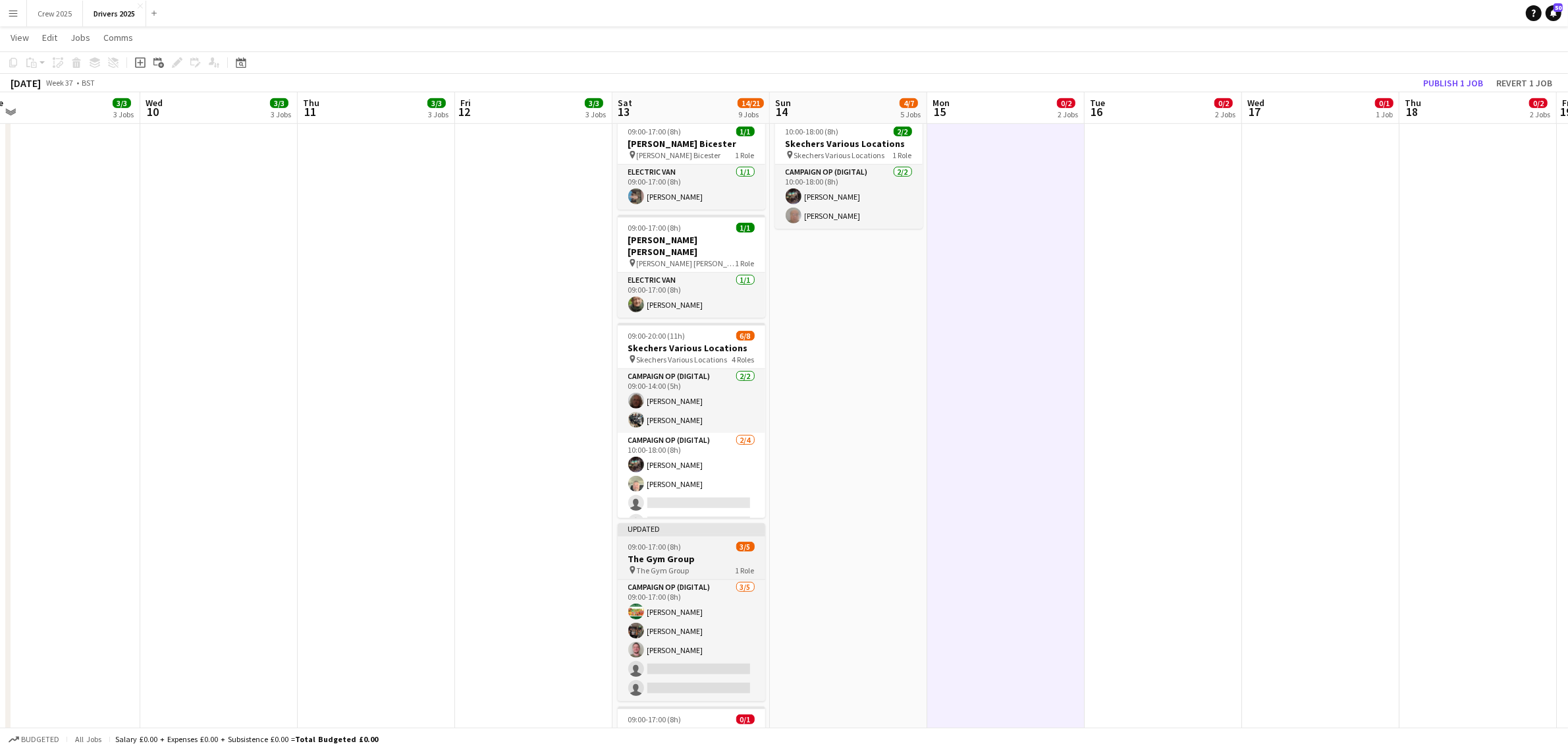
click at [700, 542] on div "09:00-17:00 (8h) 3/5" at bounding box center [691, 546] width 147 height 10
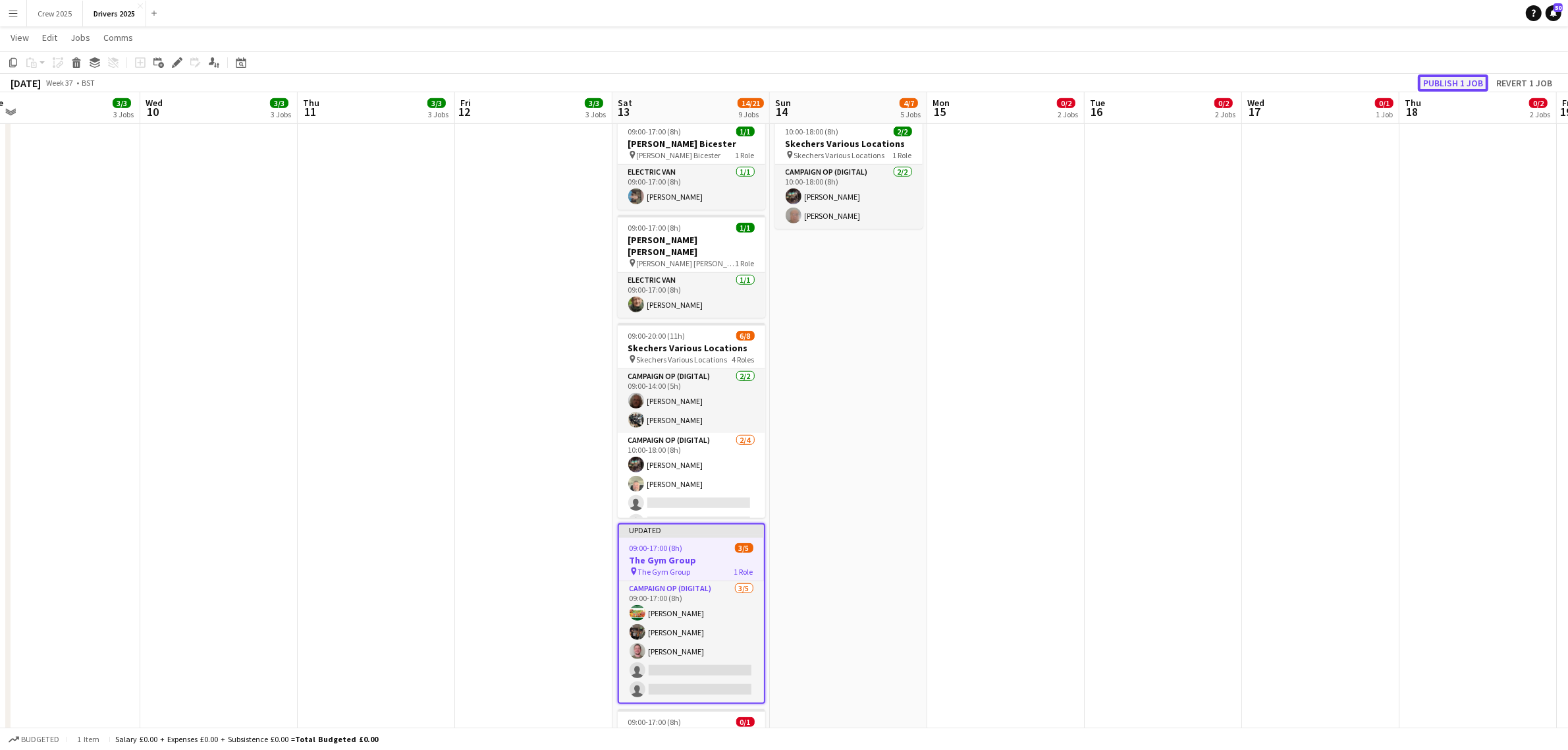
click at [1454, 76] on button "Publish 1 job" at bounding box center [1453, 83] width 70 height 17
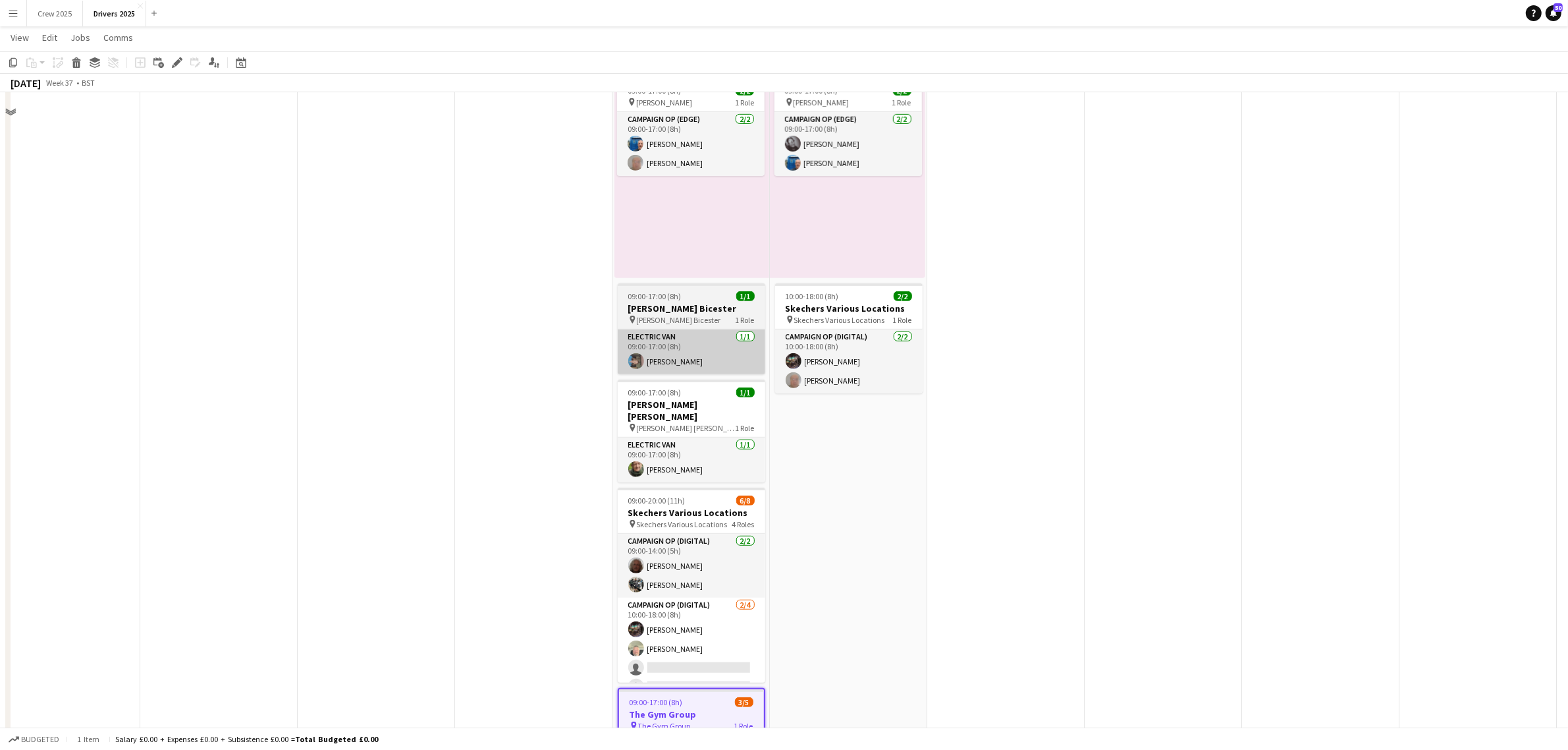
scroll to position [741, 0]
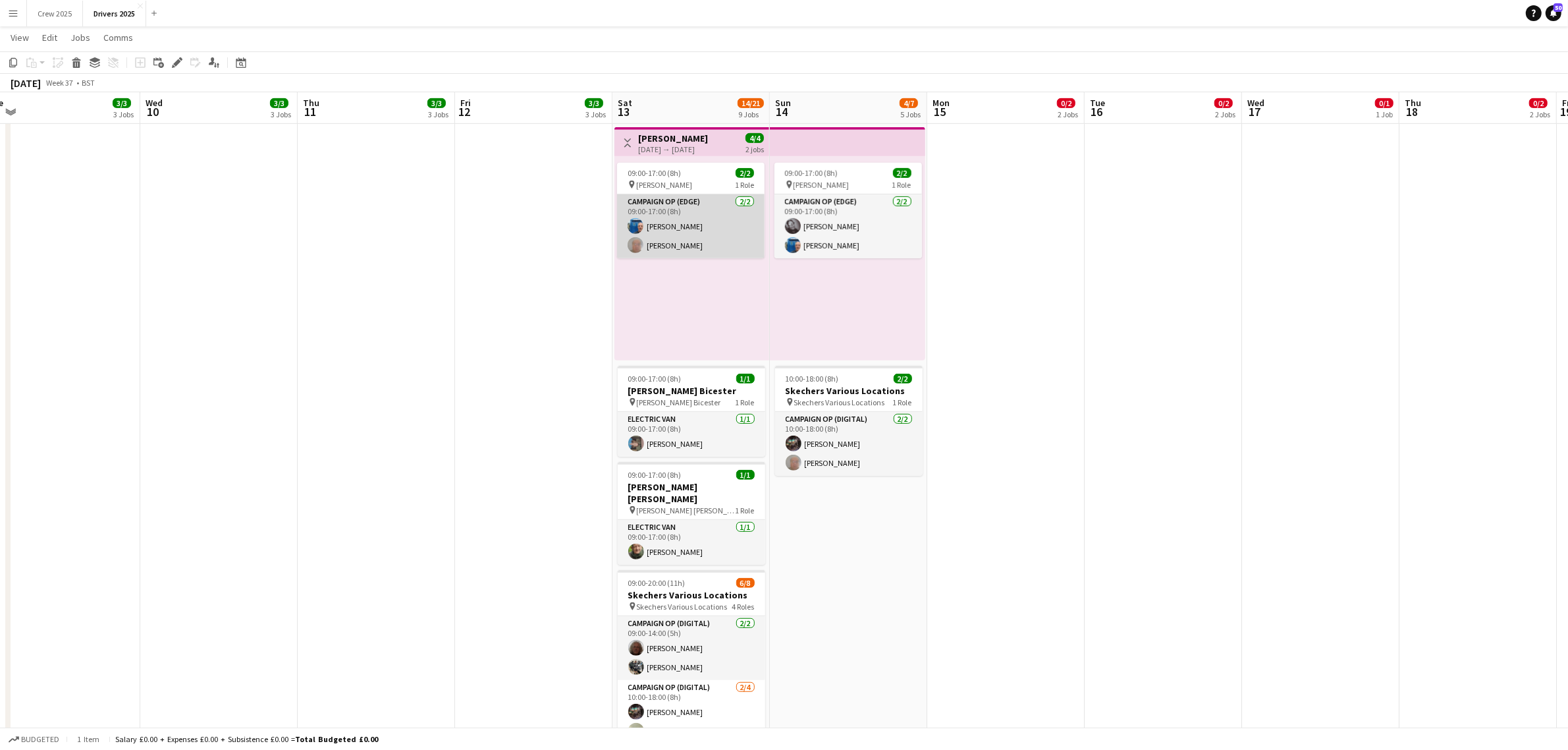
click at [700, 245] on app-card-role "Campaign Op (Edge) [DATE] 09:00-17:00 (8h) [PERSON_NAME] [PERSON_NAME]" at bounding box center [690, 226] width 147 height 64
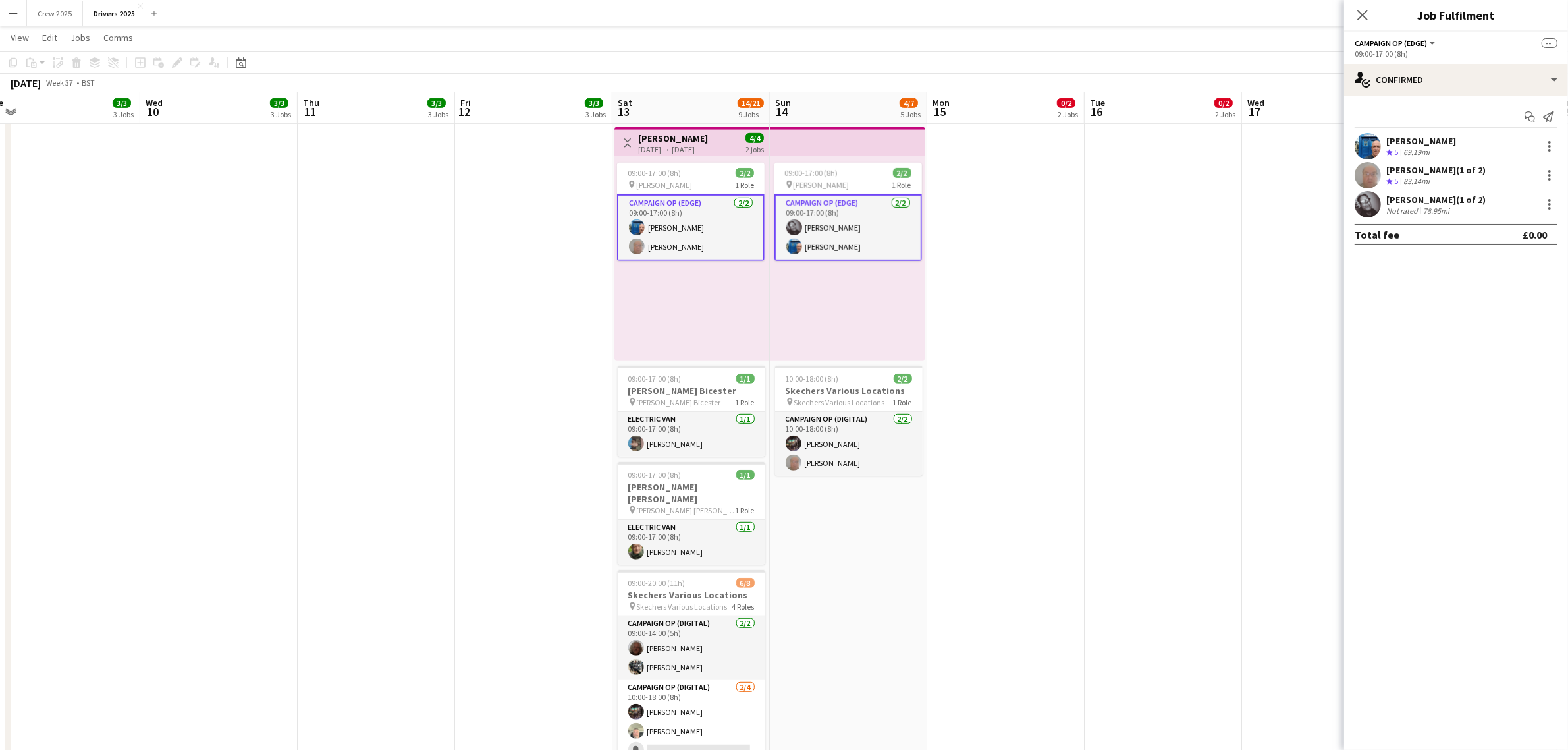
click at [697, 238] on app-card-role "Campaign Op (Edge) [DATE] 09:00-17:00 (8h) [PERSON_NAME] [PERSON_NAME]" at bounding box center [690, 227] width 147 height 67
click at [1546, 175] on div at bounding box center [1550, 175] width 16 height 16
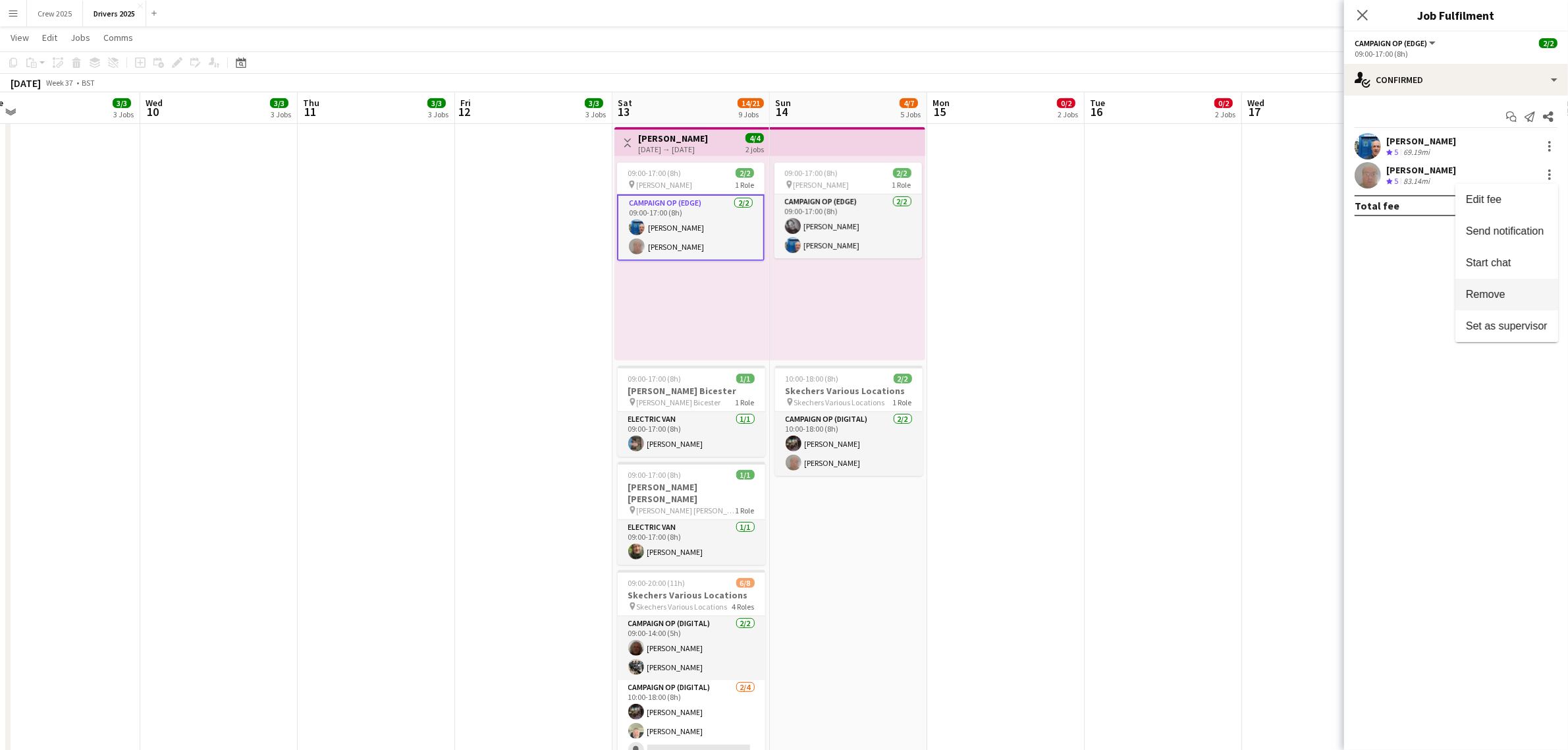
click at [1508, 292] on span "Remove" at bounding box center [1506, 295] width 81 height 12
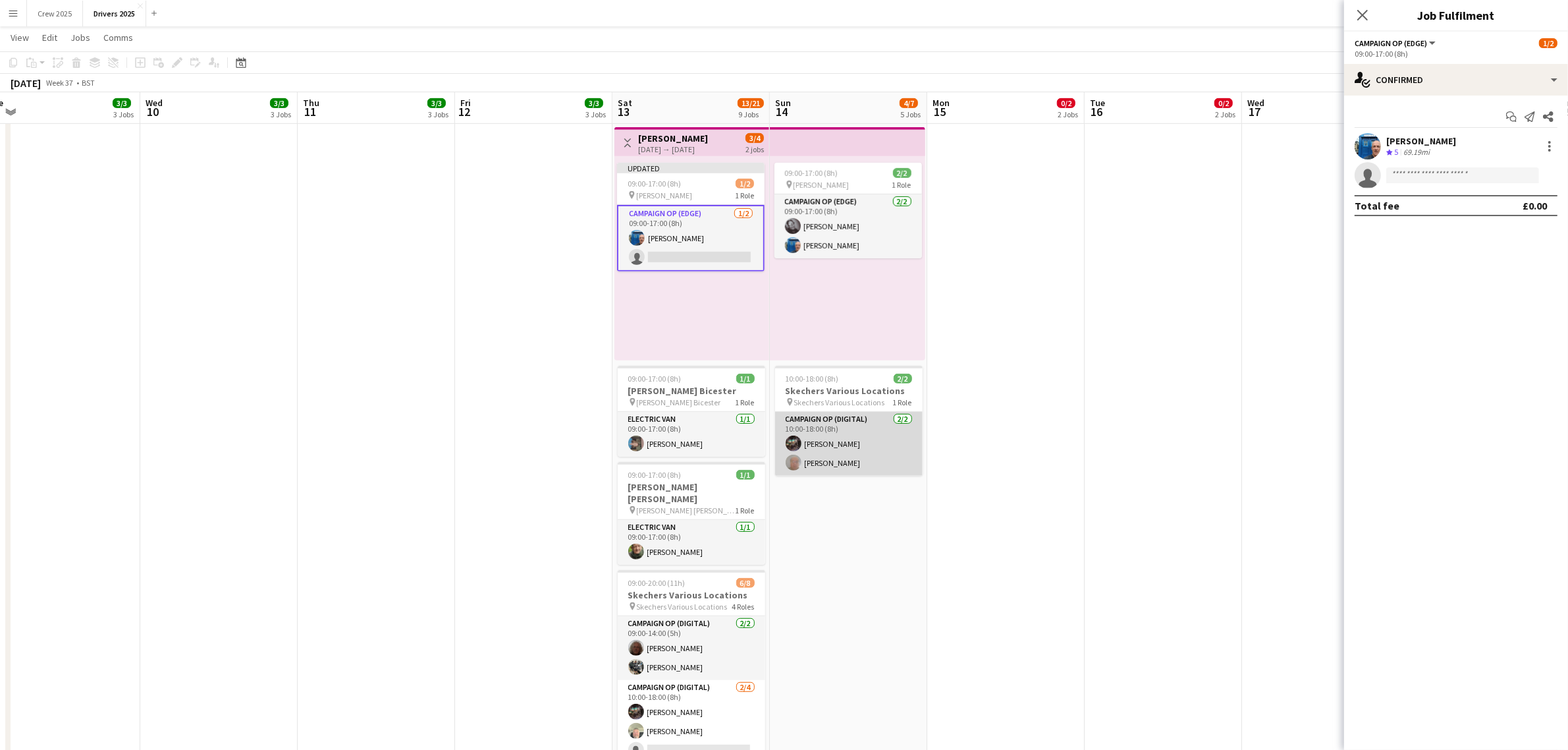
click at [863, 470] on app-card-role "Campaign Op (Digital) [DATE] 10:00-18:00 (8h) [PERSON_NAME] [PERSON_NAME]" at bounding box center [848, 444] width 147 height 64
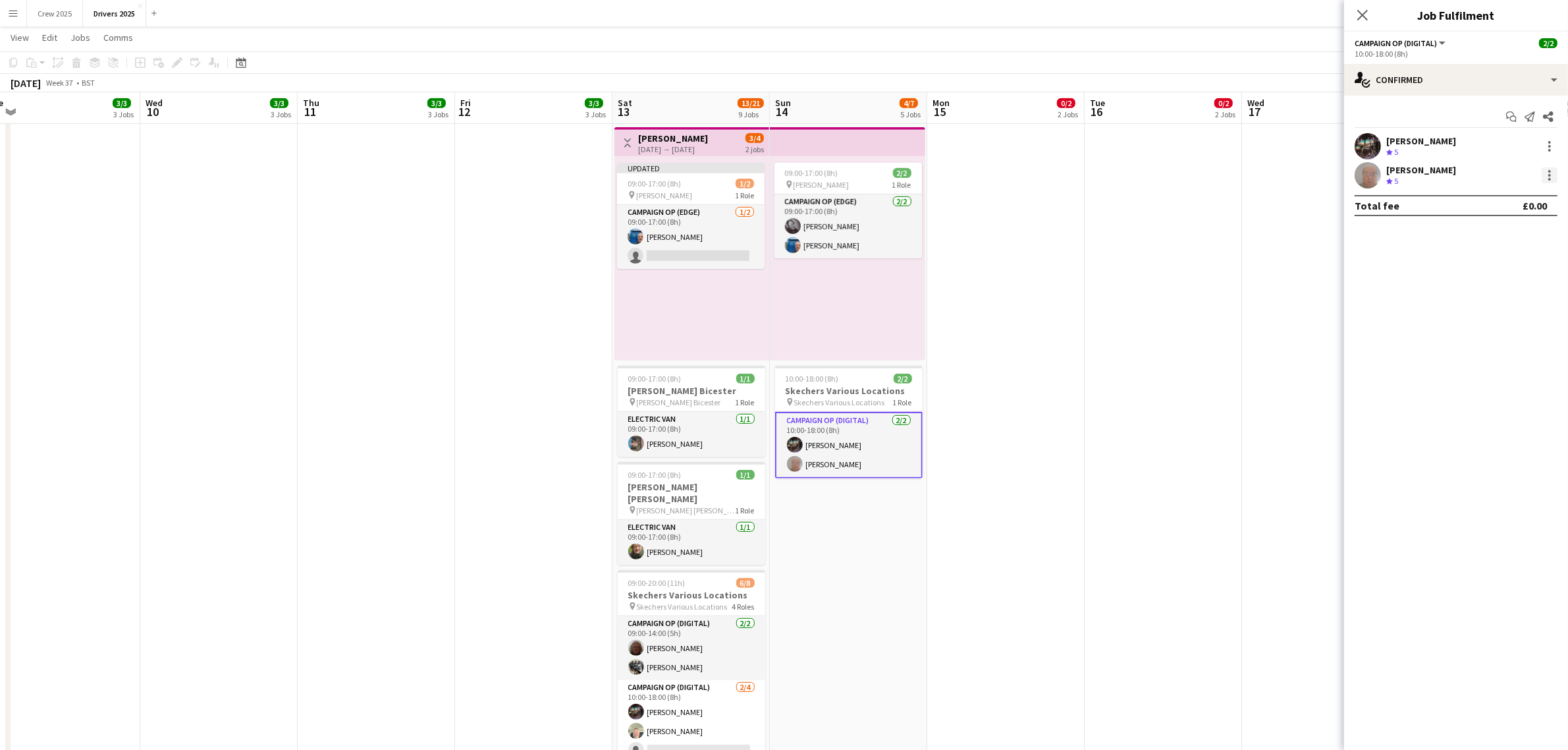
click at [1555, 178] on div at bounding box center [1550, 175] width 16 height 16
click at [1502, 320] on span "Remove" at bounding box center [1486, 326] width 40 height 11
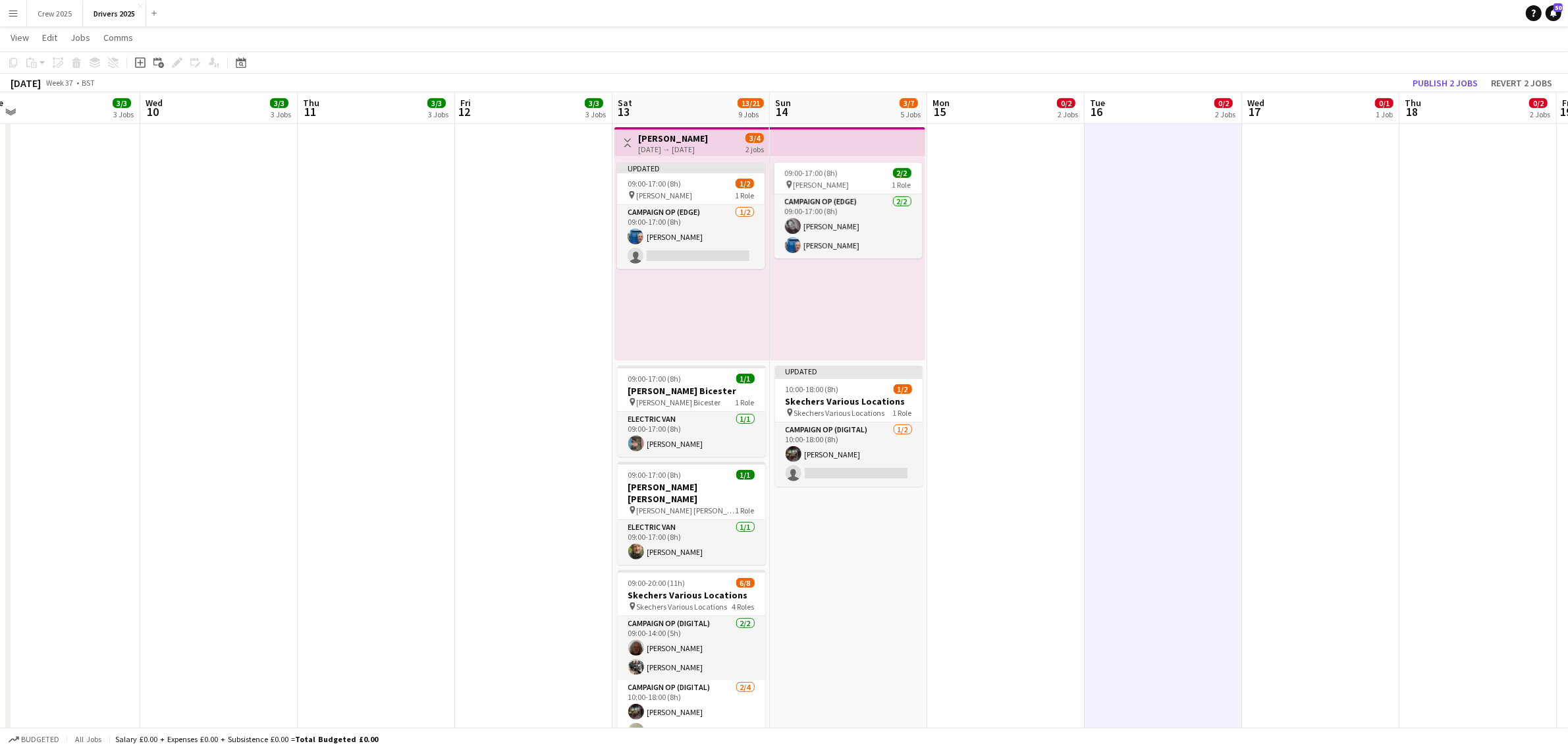
click at [705, 149] on div "[DATE] → [DATE]" at bounding box center [673, 149] width 70 height 10
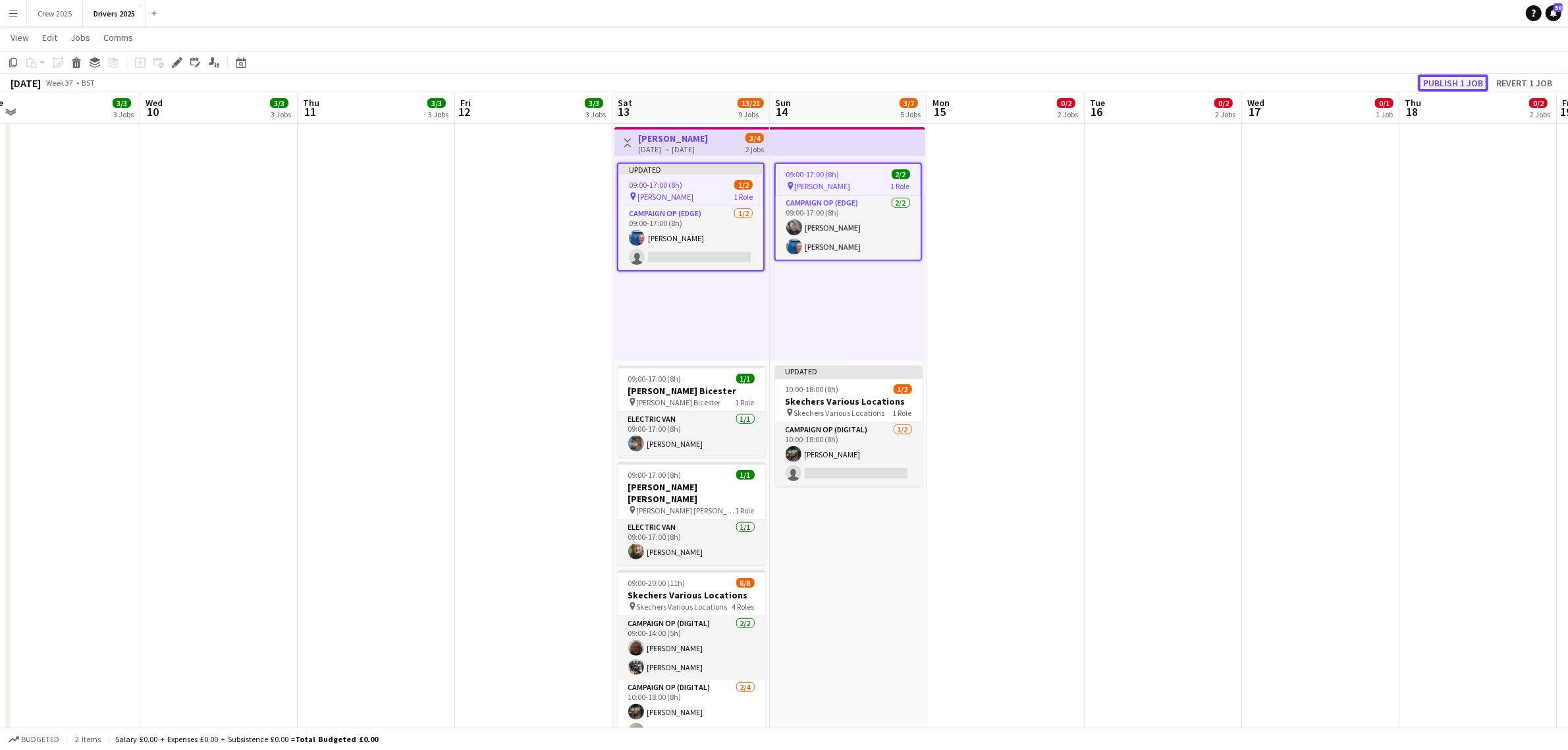
click at [1454, 82] on button "Publish 1 job" at bounding box center [1453, 83] width 70 height 17
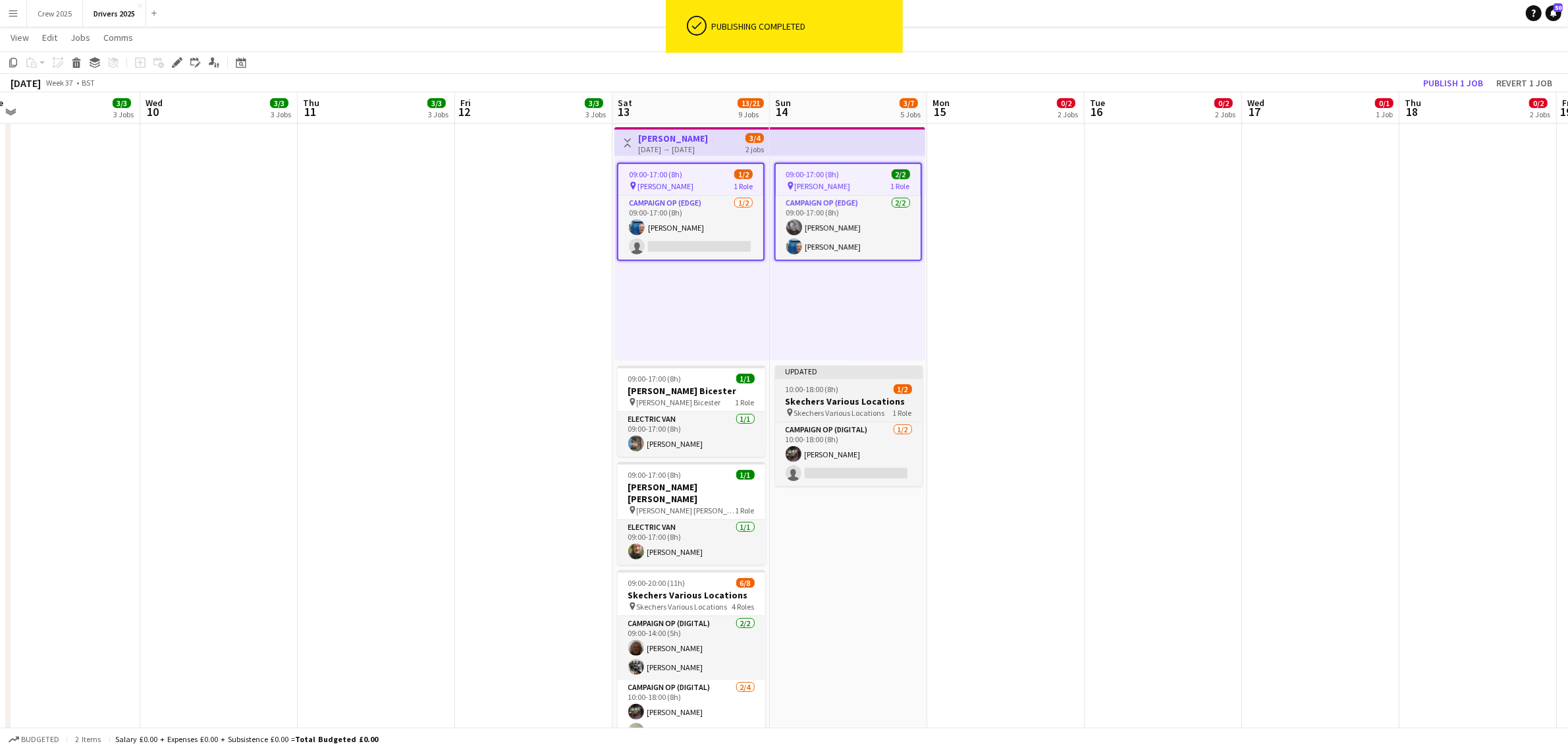
click at [827, 386] on span "10:00-18:00 (8h)" at bounding box center [812, 389] width 53 height 10
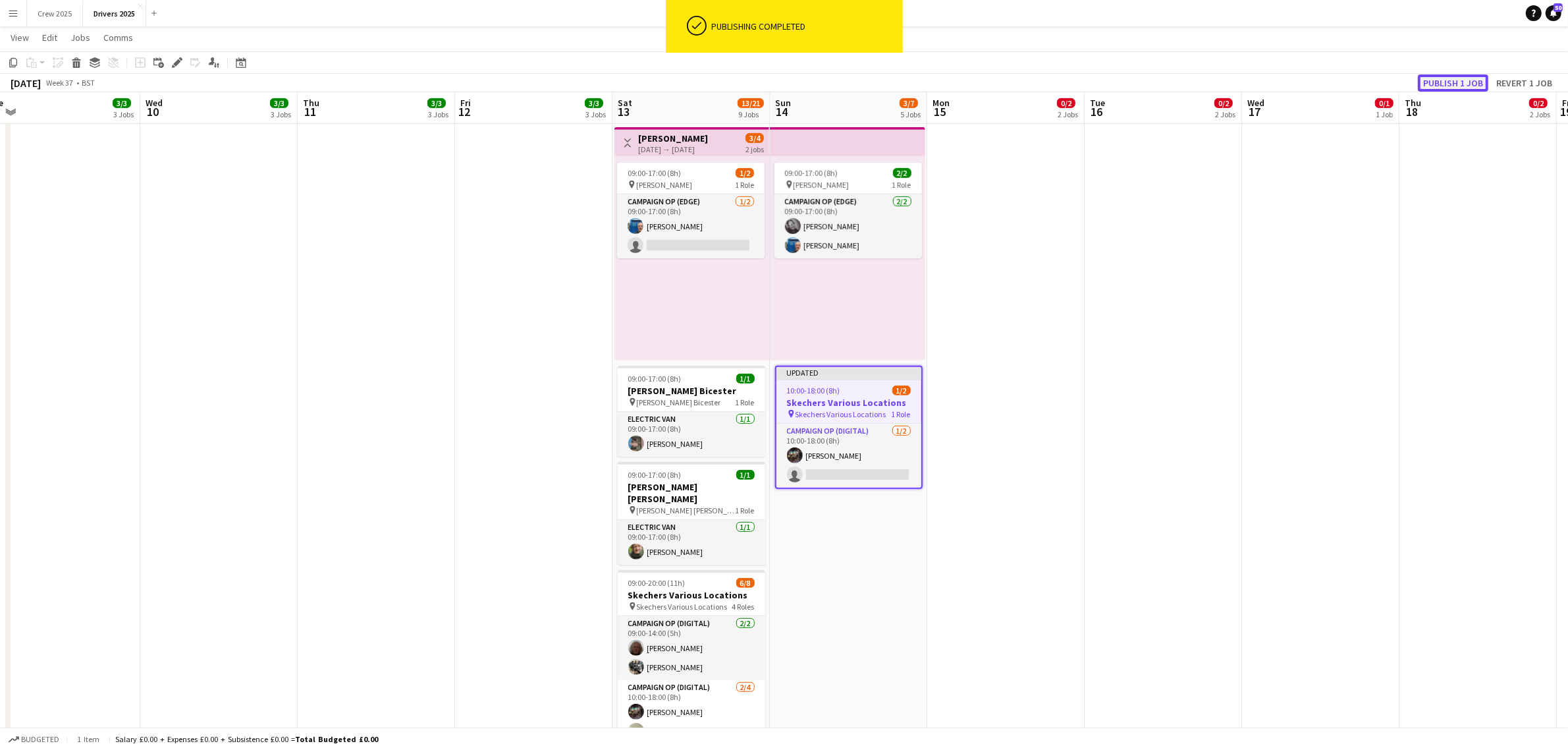
click at [1449, 84] on button "Publish 1 job" at bounding box center [1453, 83] width 70 height 17
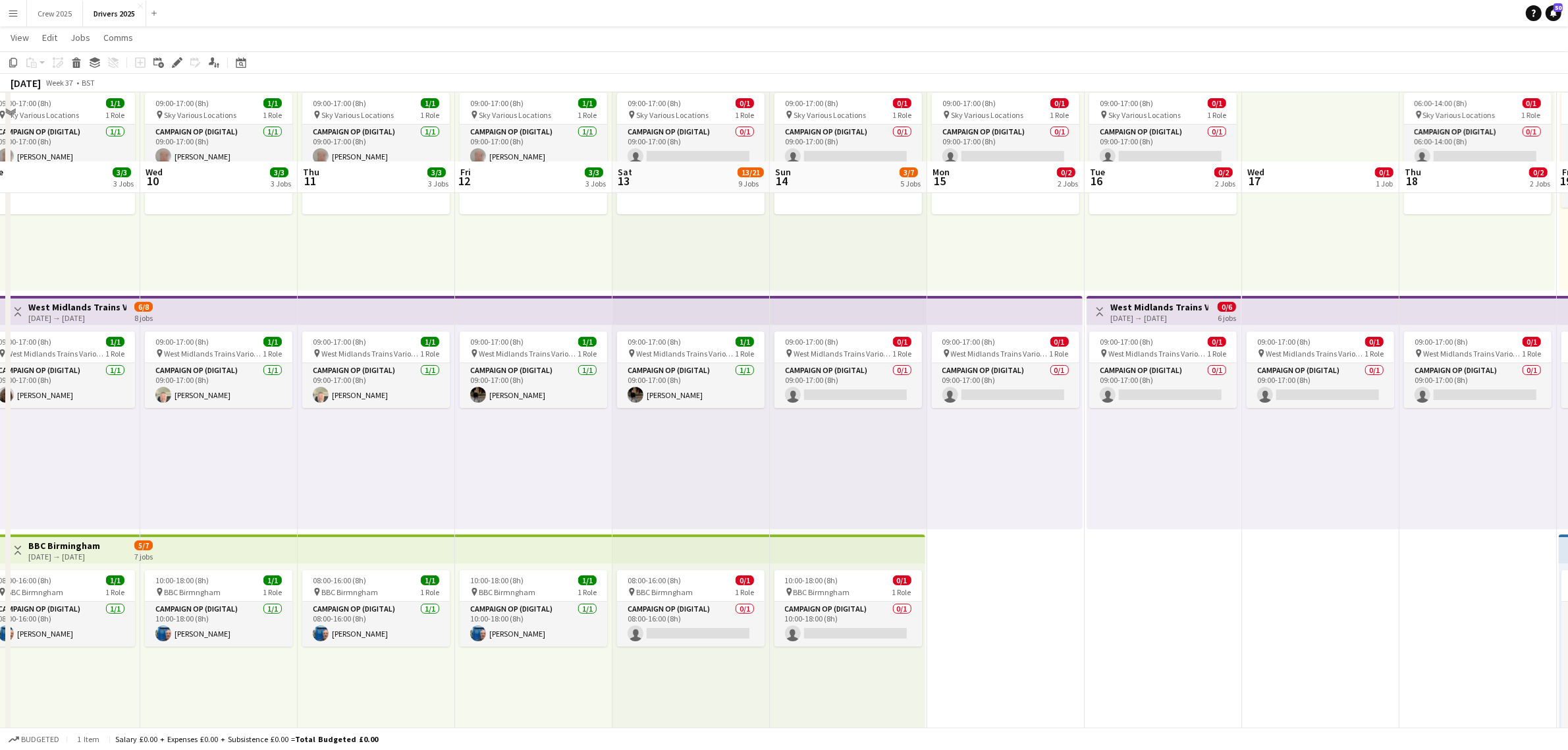
scroll to position [0, 0]
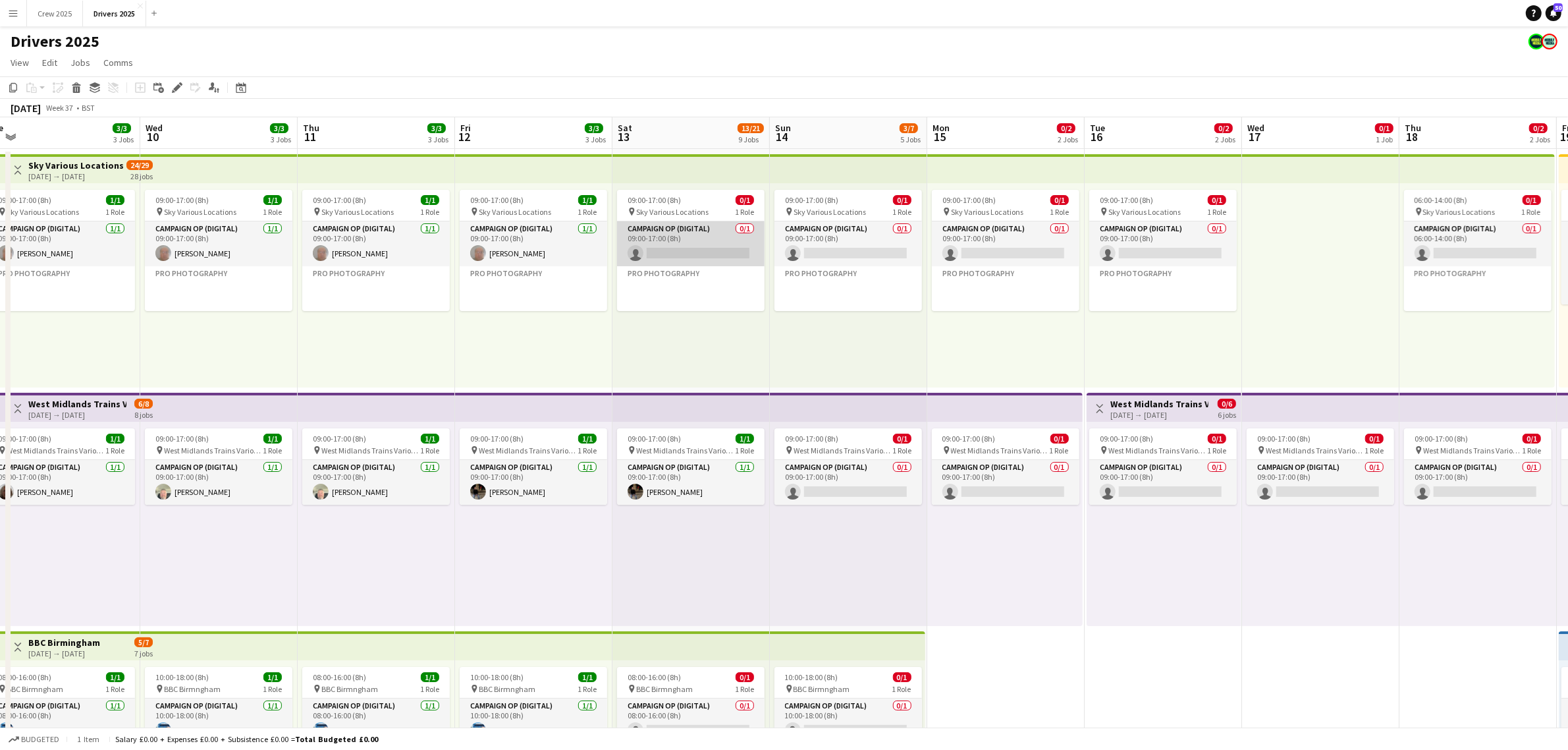
click at [688, 252] on app-card-role "Campaign Op (Digital) 0/1 09:00-17:00 (8h) single-neutral-actions" at bounding box center [690, 243] width 147 height 45
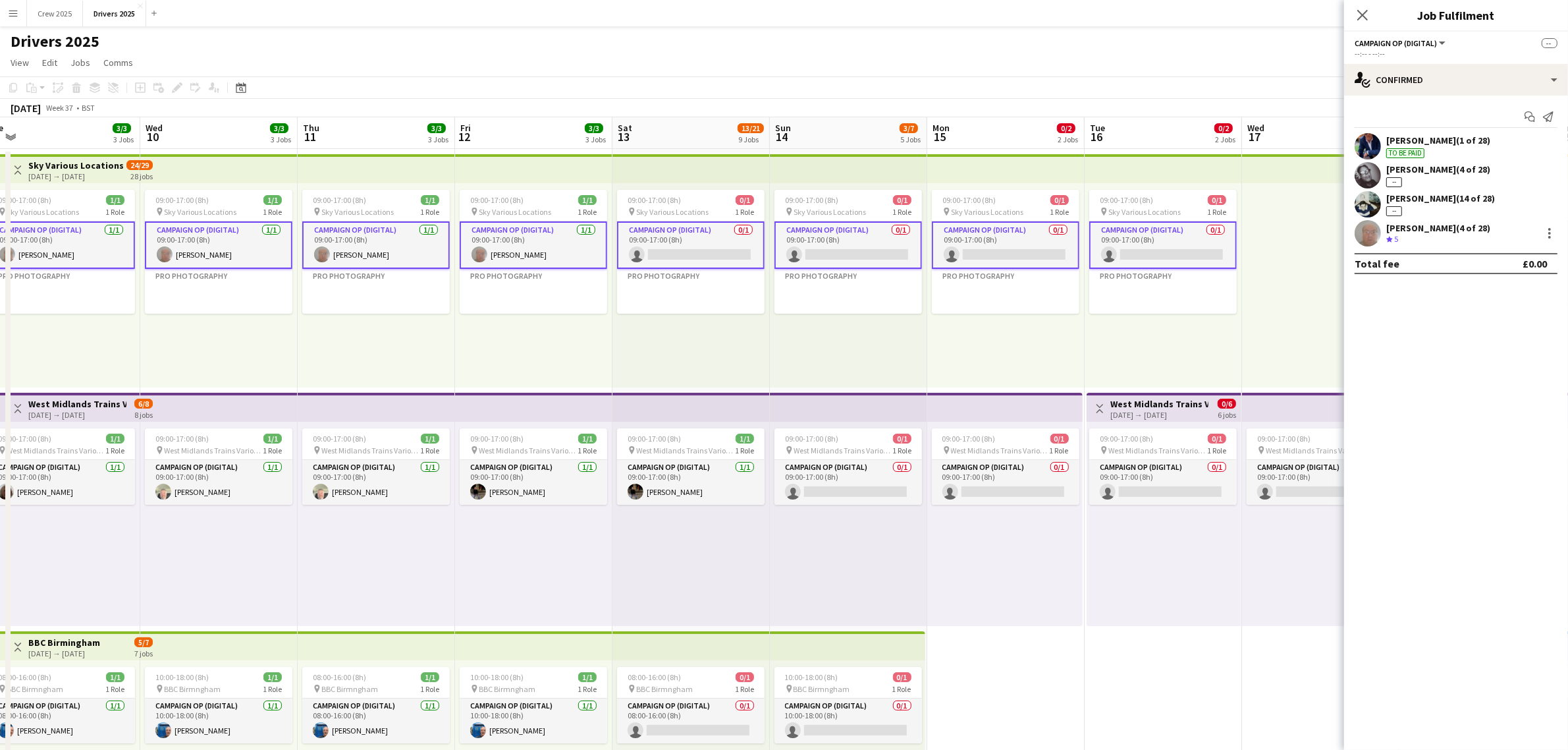
click at [688, 251] on app-card-role "Campaign Op (Digital) 0/1 09:00-17:00 (8h) single-neutral-actions" at bounding box center [690, 245] width 147 height 48
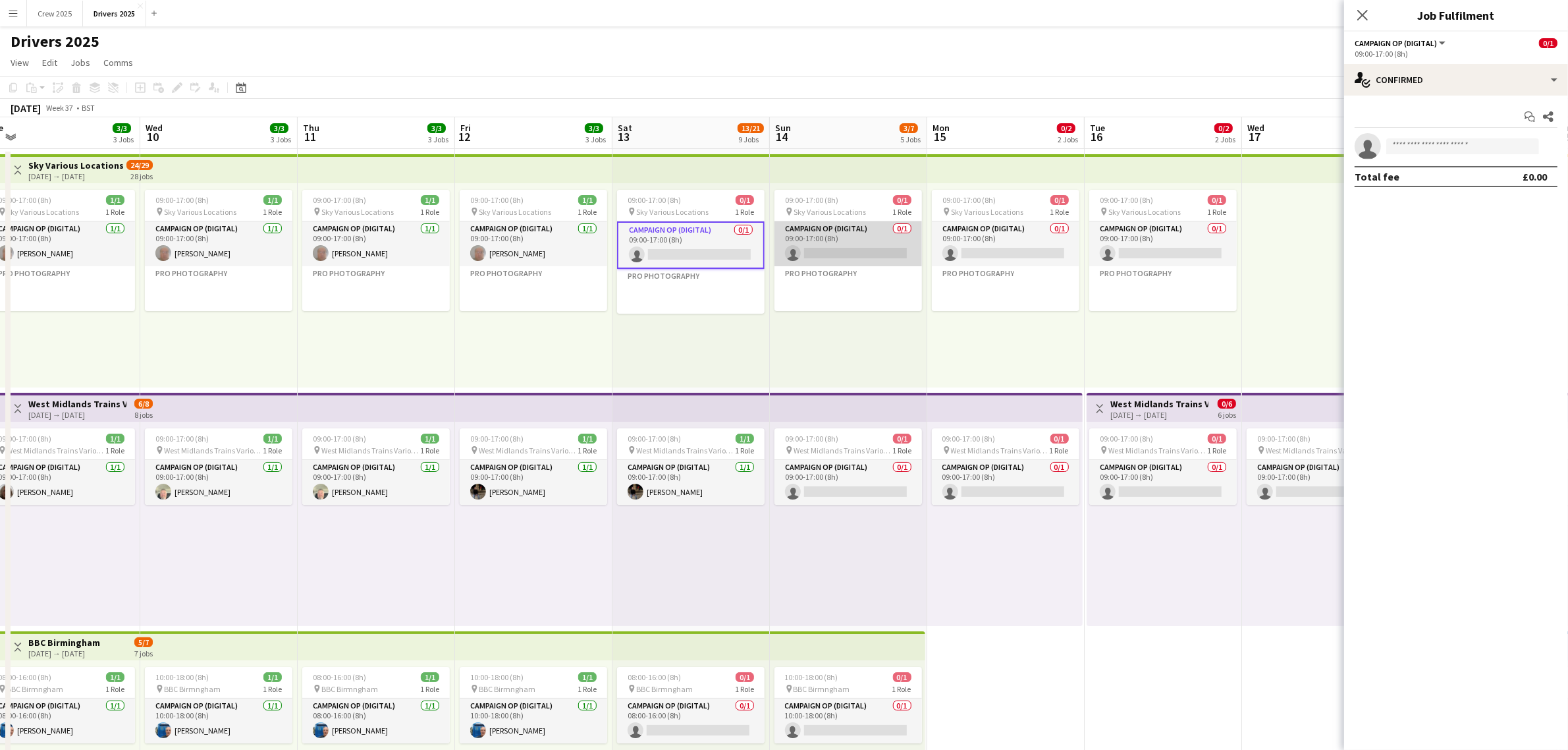
click at [845, 247] on app-card-role "Campaign Op (Digital) 0/1 09:00-17:00 (8h) single-neutral-actions" at bounding box center [848, 243] width 147 height 45
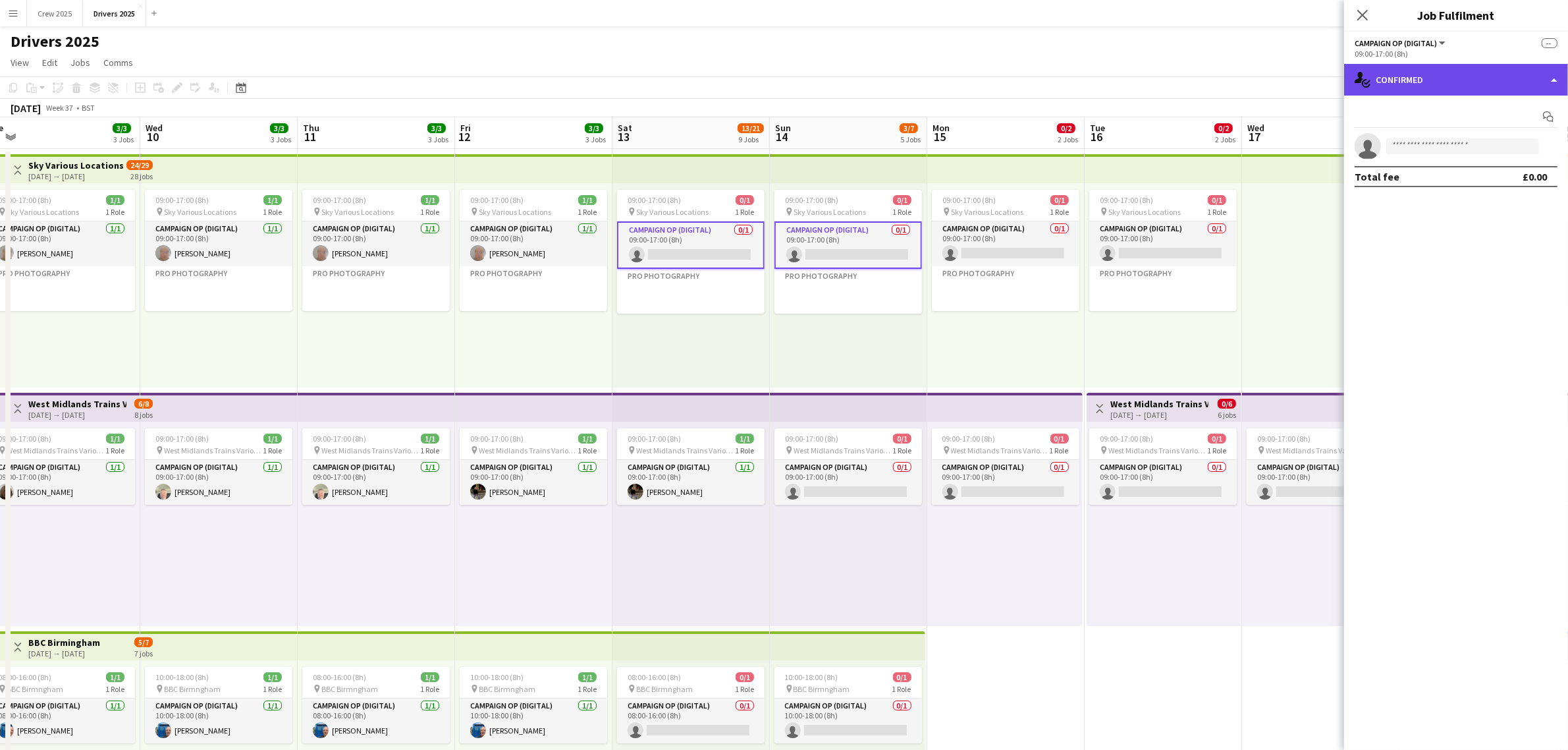
click at [1430, 81] on div "single-neutral-actions-check-2 Confirmed" at bounding box center [1457, 79] width 224 height 32
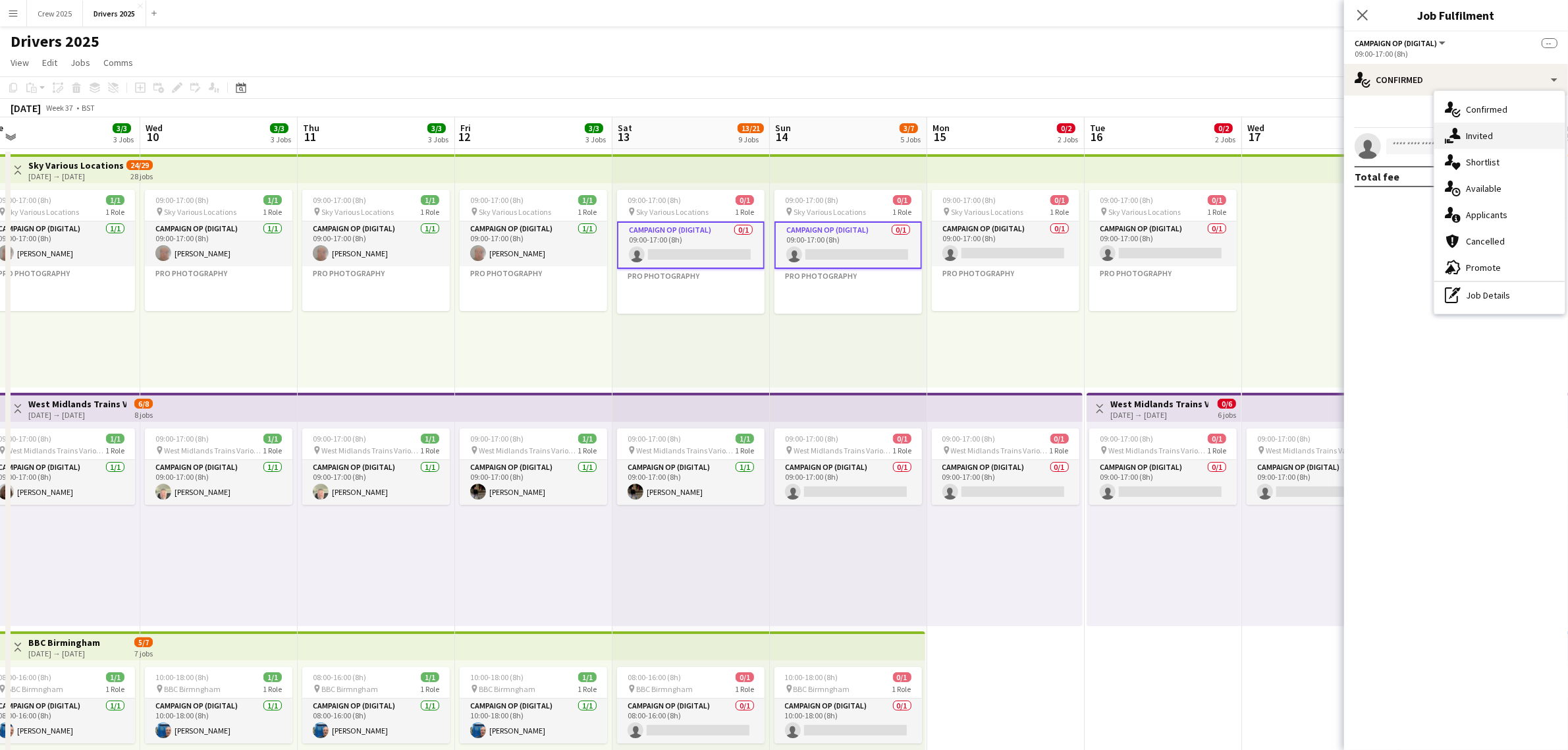
click at [1493, 146] on div "single-neutral-actions-share-1 Invited" at bounding box center [1500, 136] width 130 height 26
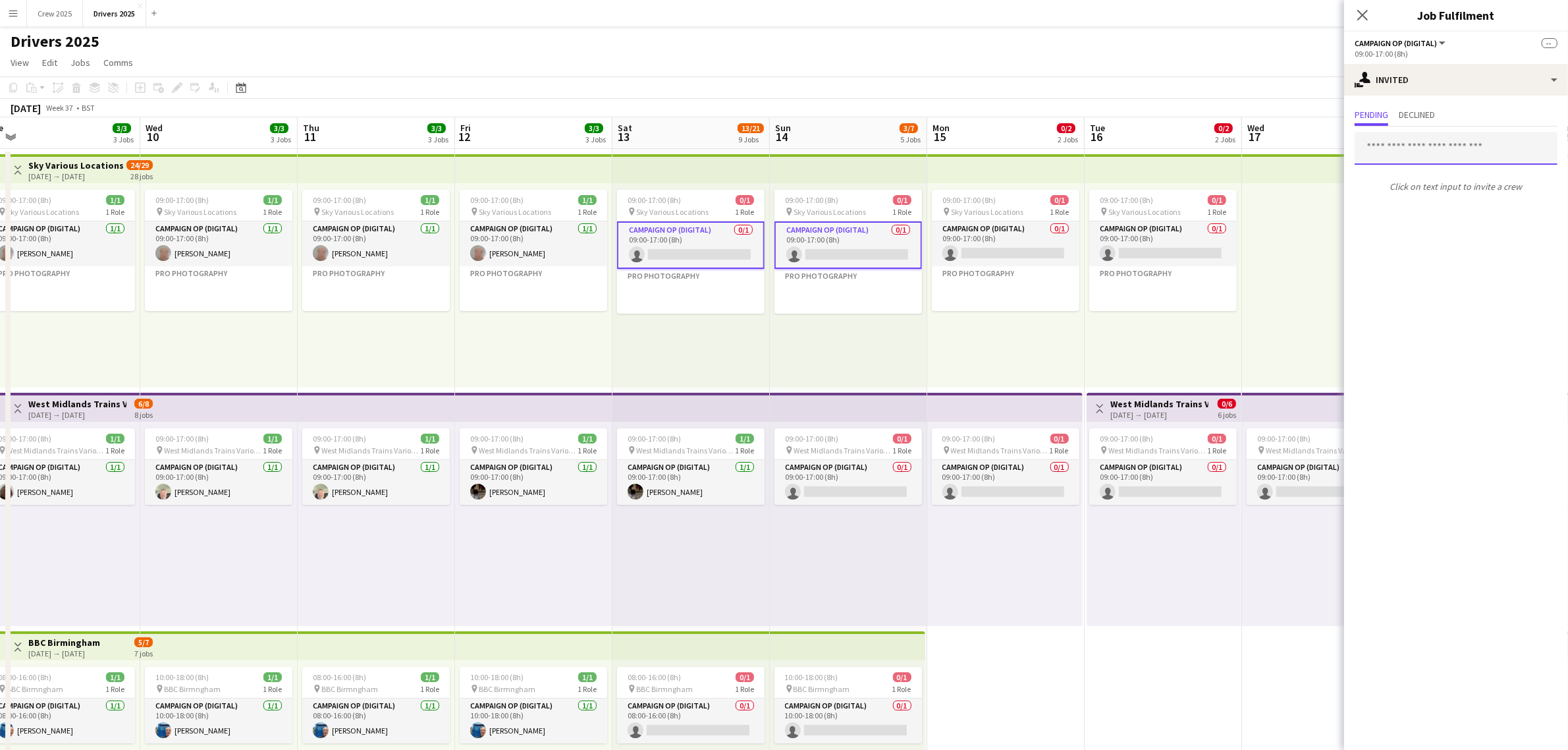
click at [1421, 148] on input "text" at bounding box center [1456, 148] width 203 height 33
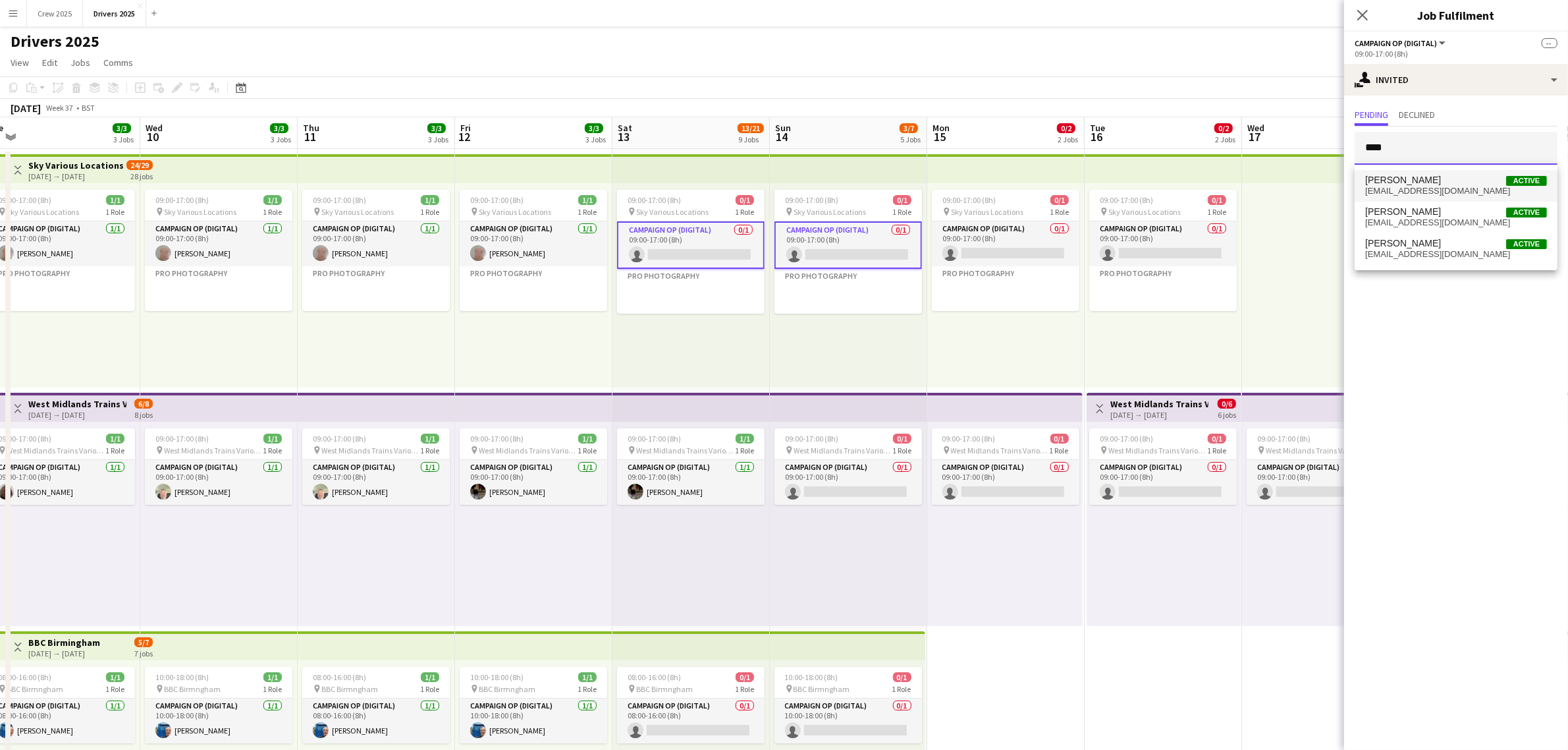
type input "****"
click at [1435, 185] on span "[EMAIL_ADDRESS][DOMAIN_NAME]" at bounding box center [1456, 191] width 182 height 10
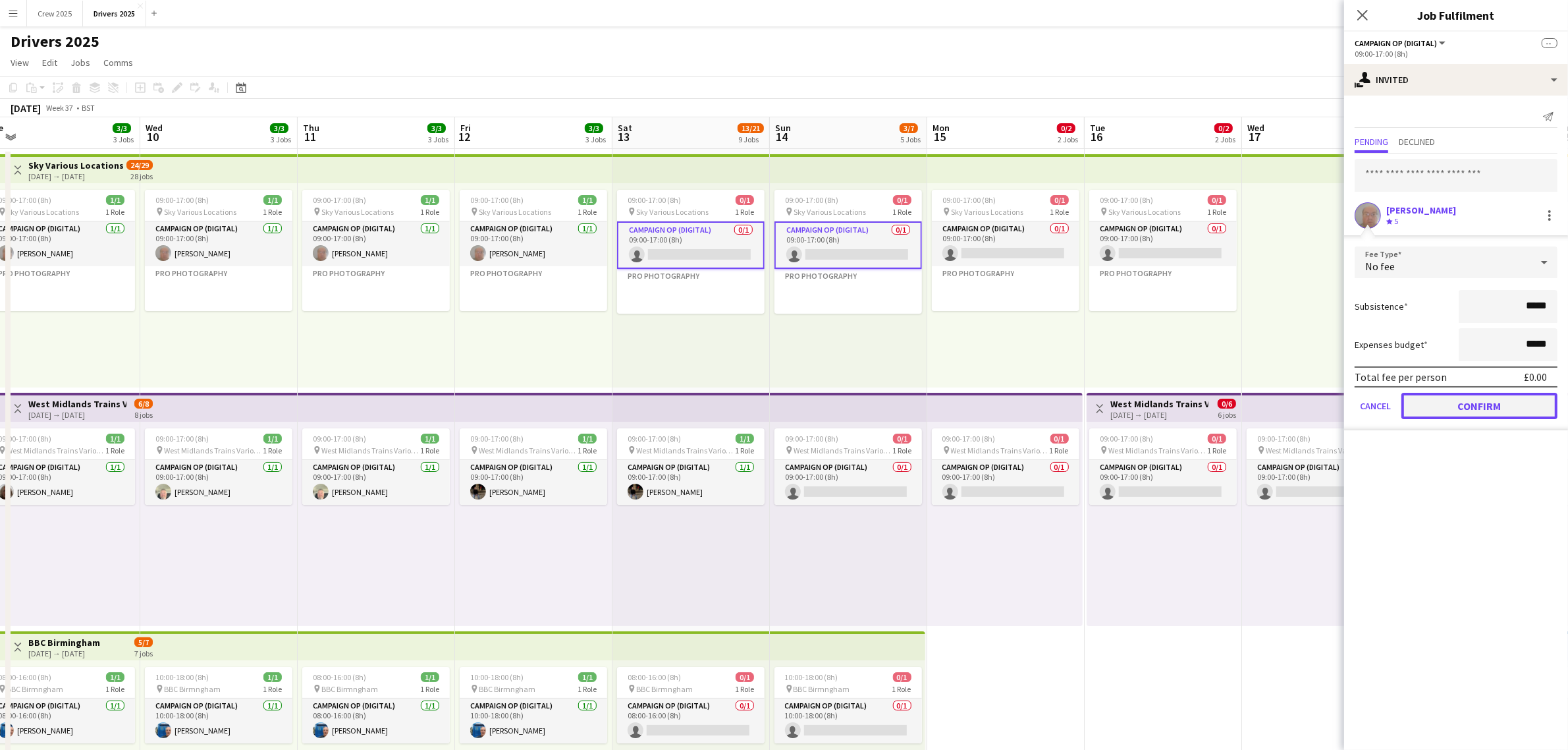
click at [1516, 407] on button "Confirm" at bounding box center [1479, 406] width 156 height 26
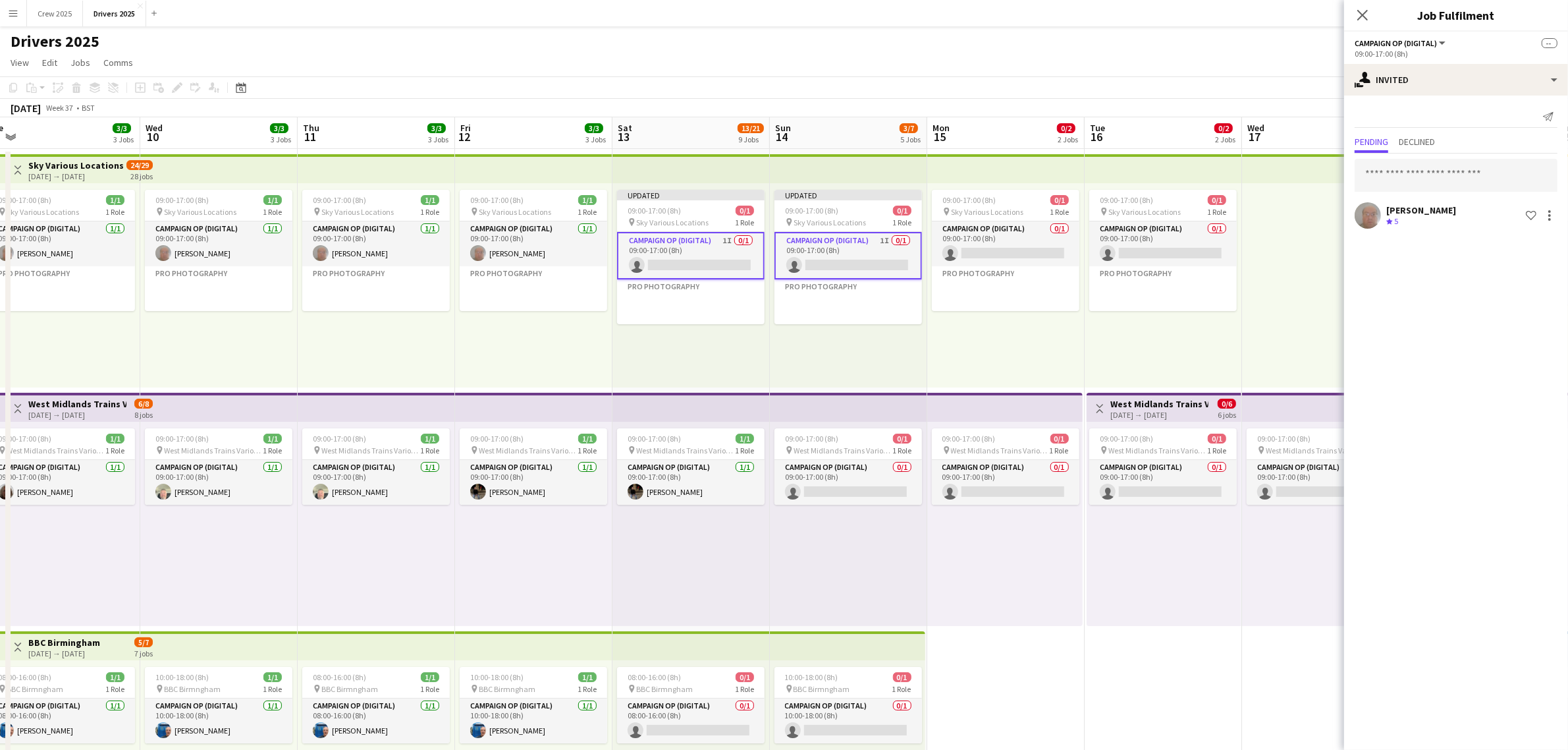
click at [1016, 372] on div "09:00-17:00 (8h) 0/1 pin Sky Various Locations 1 Role Campaign Op (Digital) 0/1…" at bounding box center [1006, 285] width 158 height 205
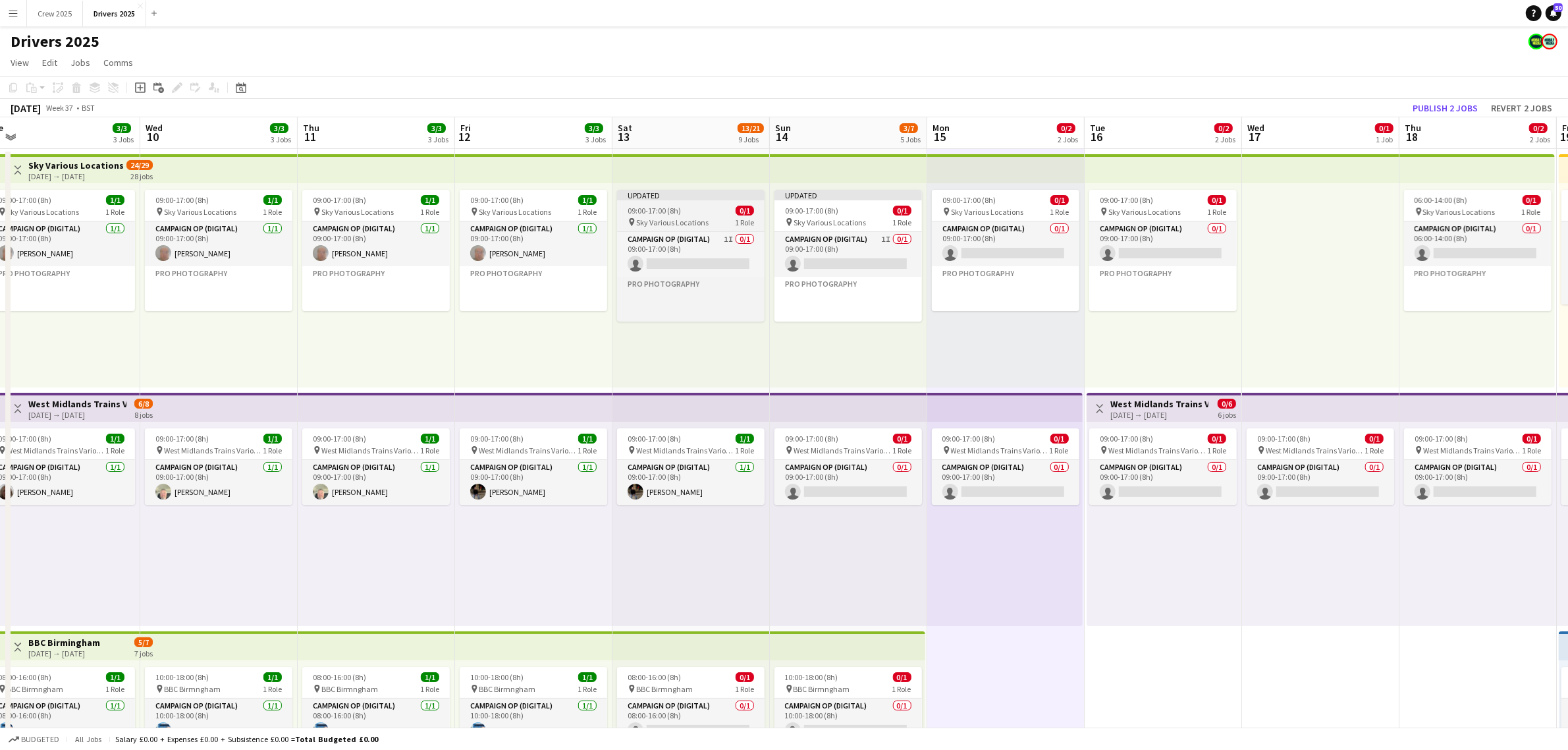
click at [675, 198] on div "Updated" at bounding box center [690, 195] width 147 height 10
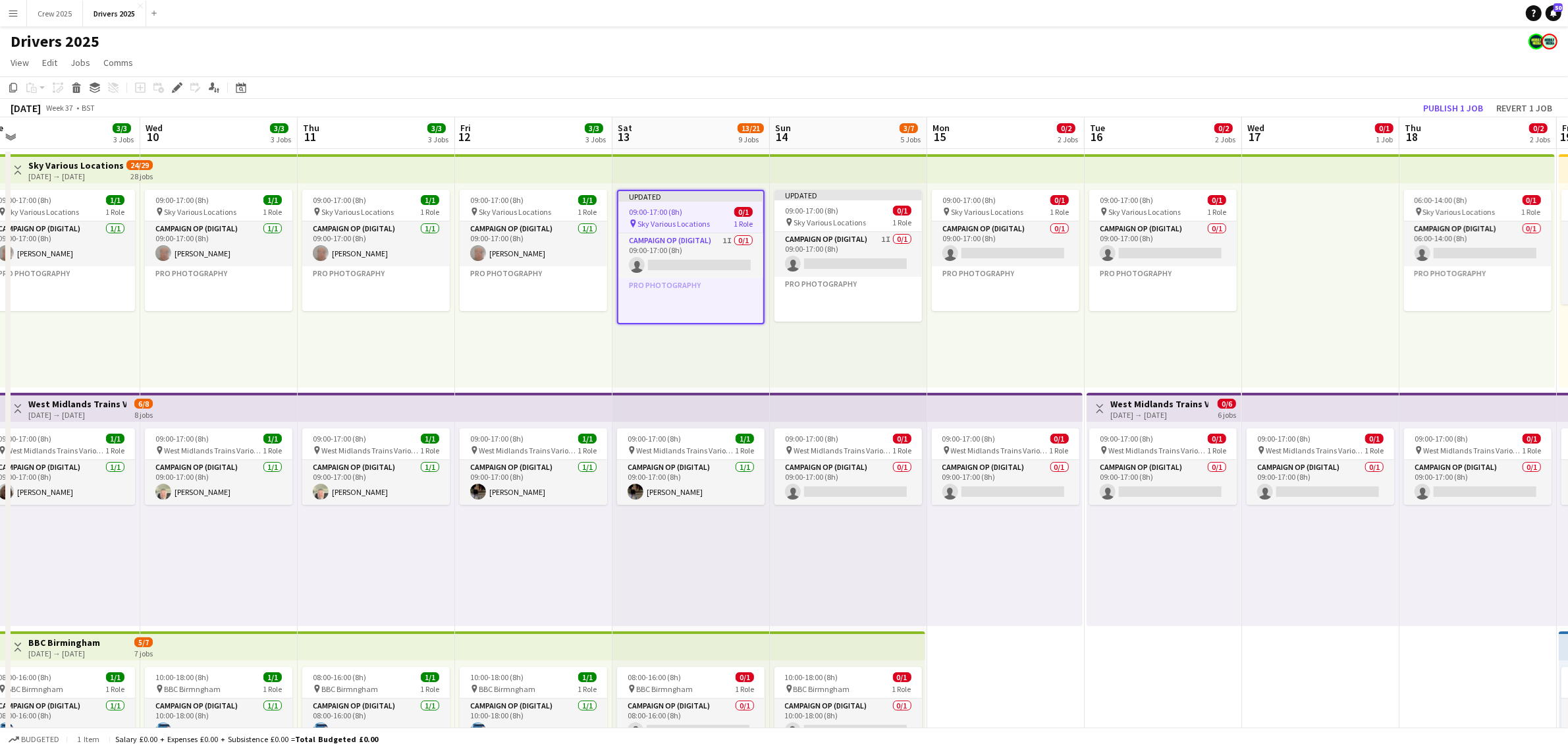
click at [640, 172] on app-top-bar at bounding box center [691, 169] width 158 height 29
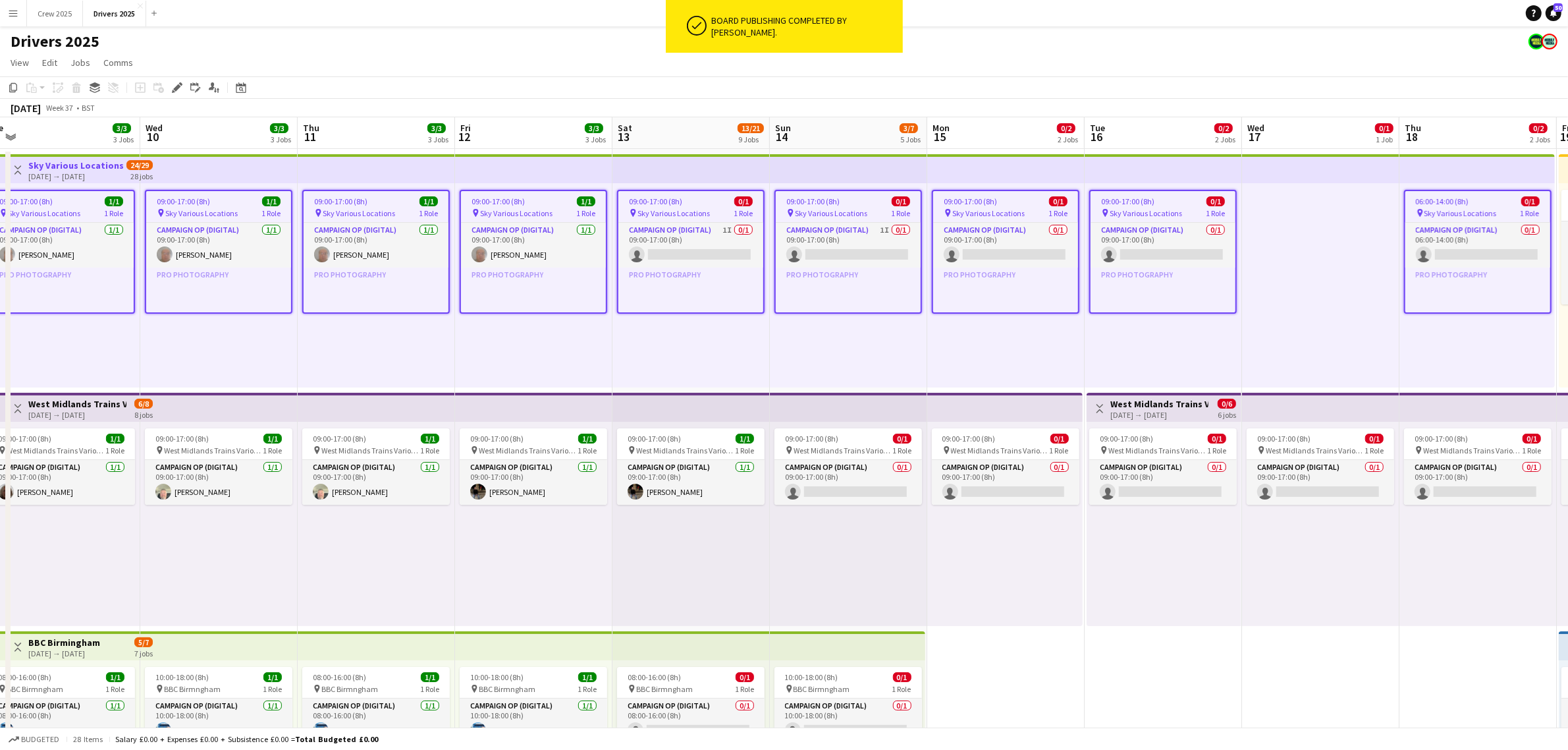
click at [995, 606] on div "09:00-17:00 (8h) 0/1 pin West Midlands Trains Various Locations 1 Role Campaign…" at bounding box center [1005, 523] width 155 height 205
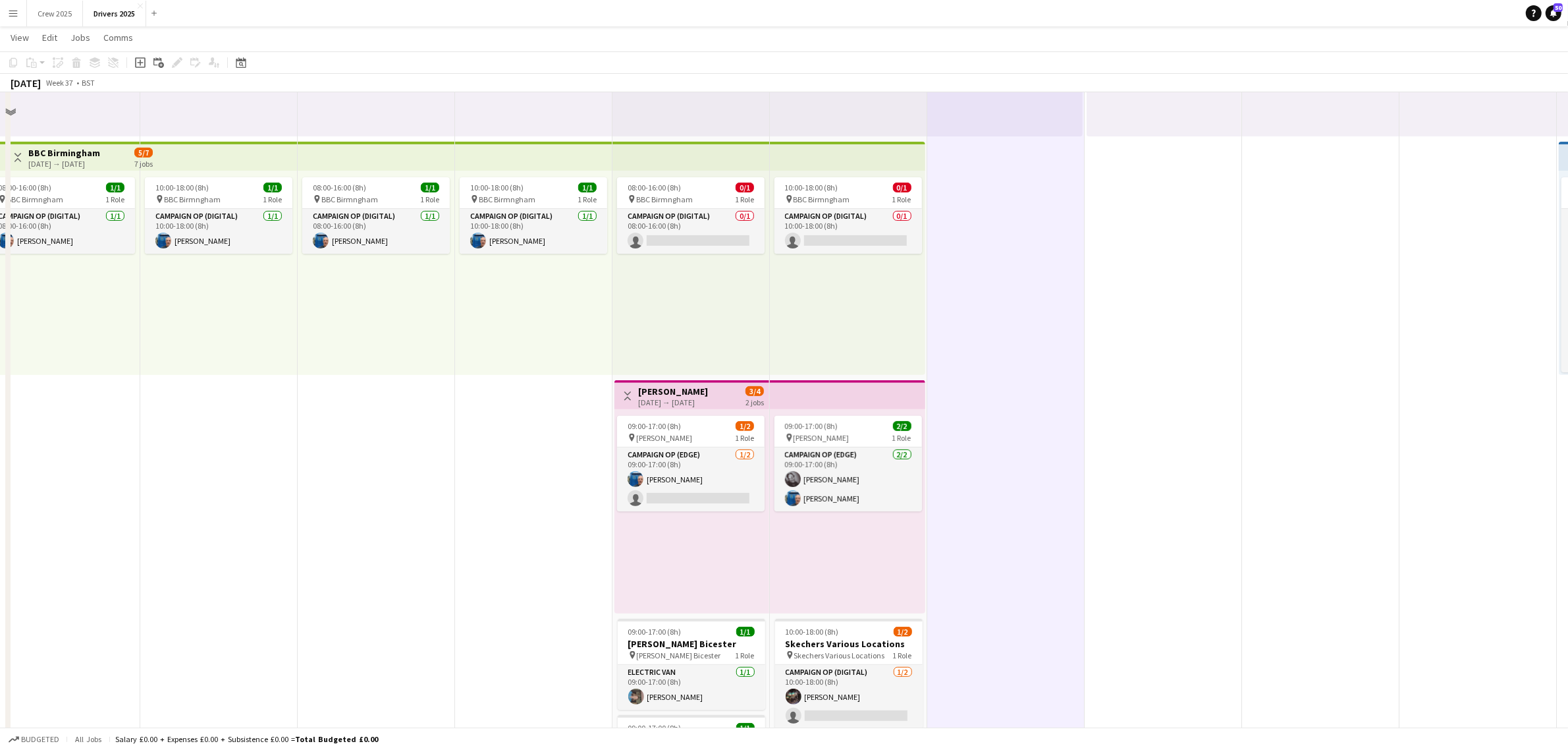
scroll to position [494, 0]
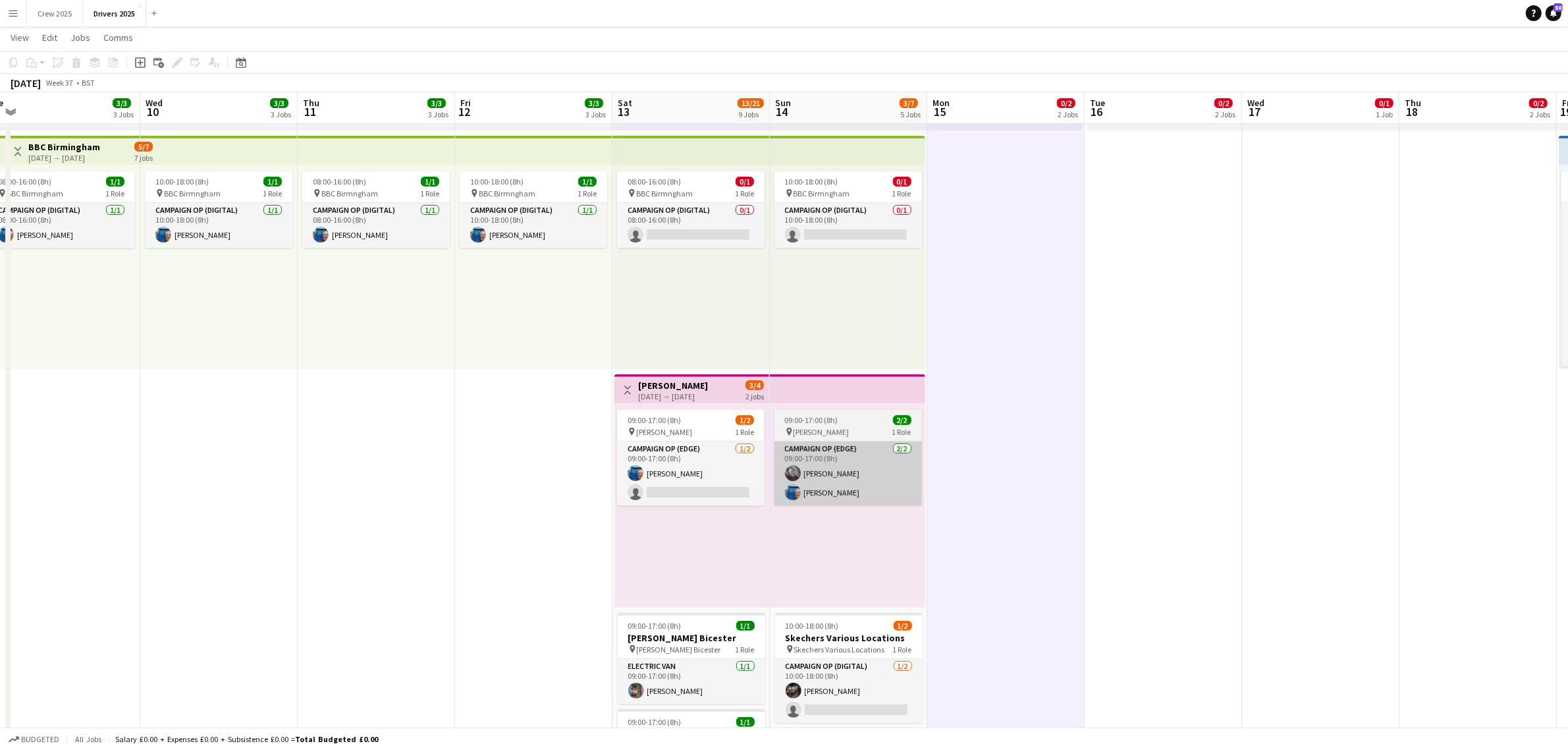
click at [835, 449] on app-card-role "Campaign Op (Edge) [DATE] 09:00-17:00 (8h) [PERSON_NAME] [PERSON_NAME]" at bounding box center [848, 473] width 147 height 64
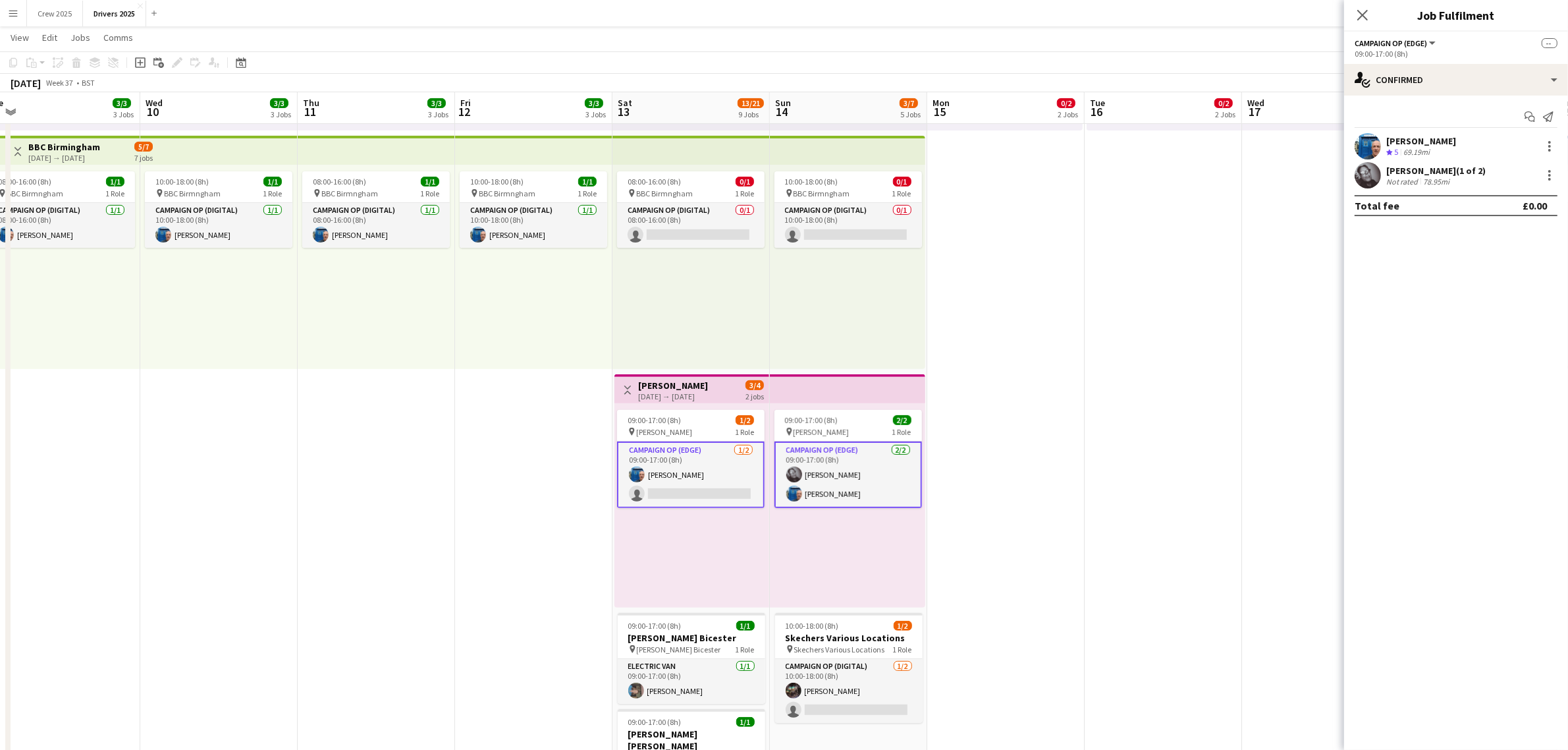
scroll to position [0, 489]
click at [856, 470] on app-card-role "Campaign Op (Edge) [DATE] 09:00-17:00 (8h) [PERSON_NAME] [PERSON_NAME]" at bounding box center [848, 474] width 147 height 67
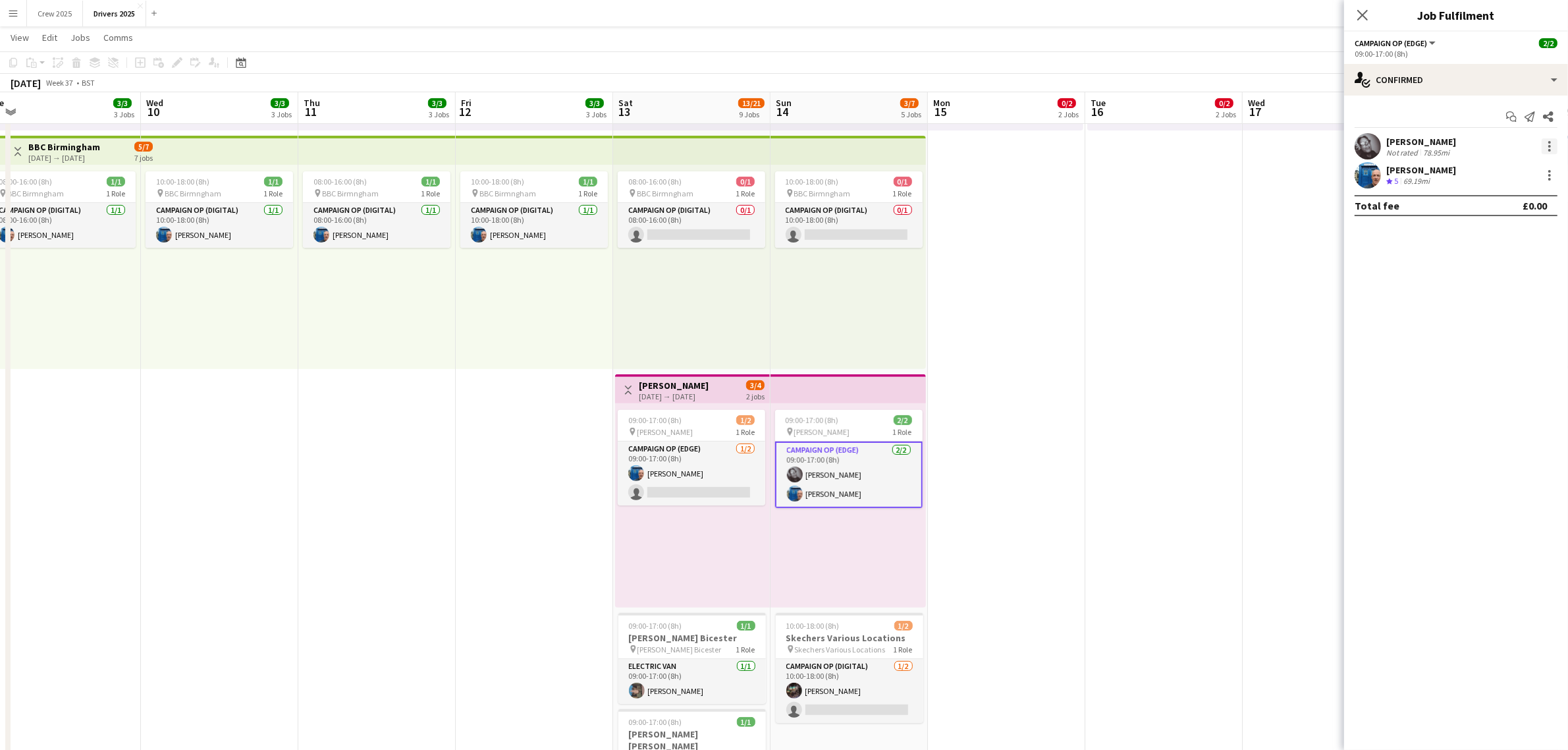
click at [1556, 142] on div at bounding box center [1550, 147] width 16 height 16
click at [1510, 262] on span "Remove" at bounding box center [1506, 265] width 81 height 12
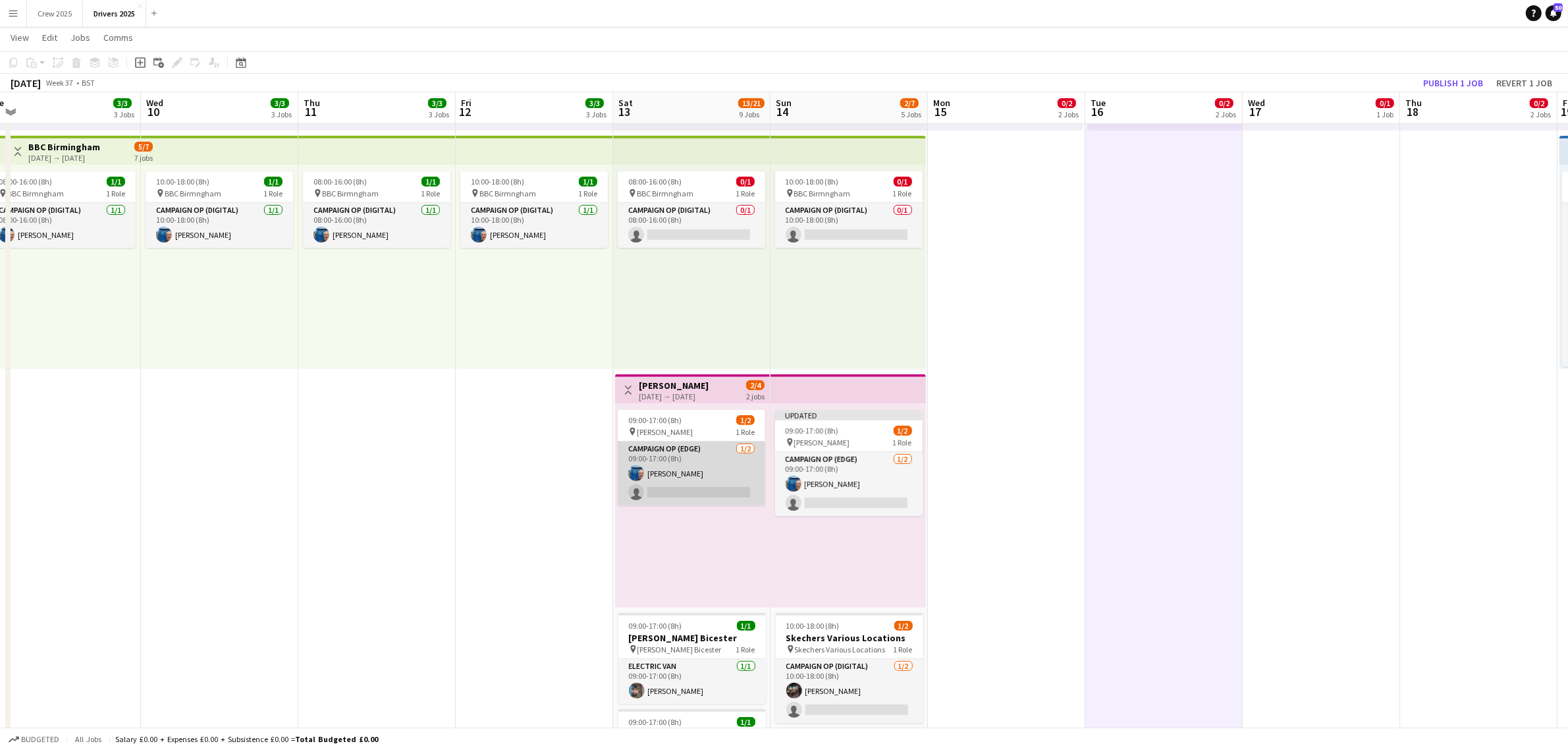
click at [681, 459] on app-card-role "Campaign Op (Edge) [DATE] 09:00-17:00 (8h) [PERSON_NAME] single-neutral-actions" at bounding box center [691, 473] width 147 height 64
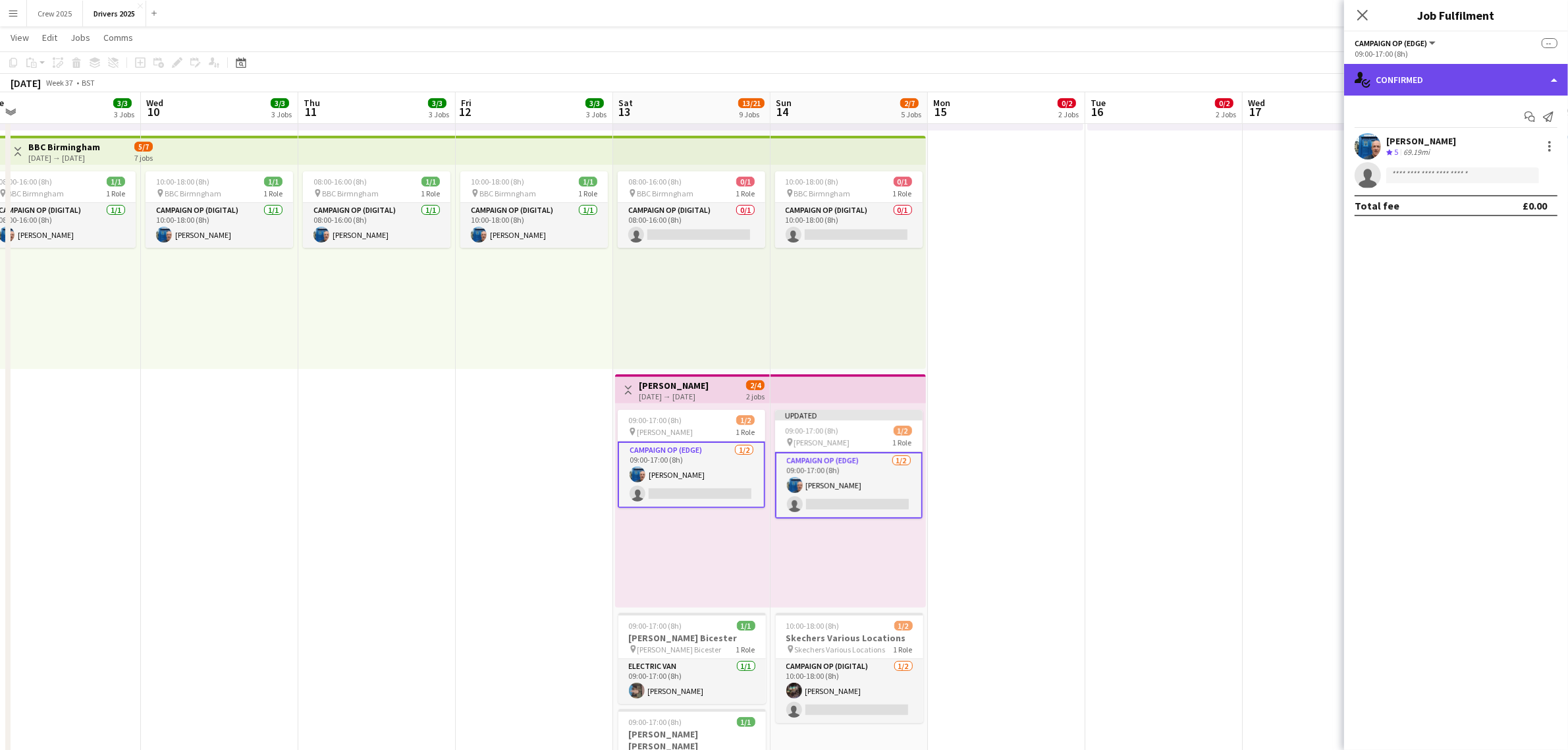
click at [1411, 89] on div "single-neutral-actions-check-2 Confirmed" at bounding box center [1457, 79] width 224 height 32
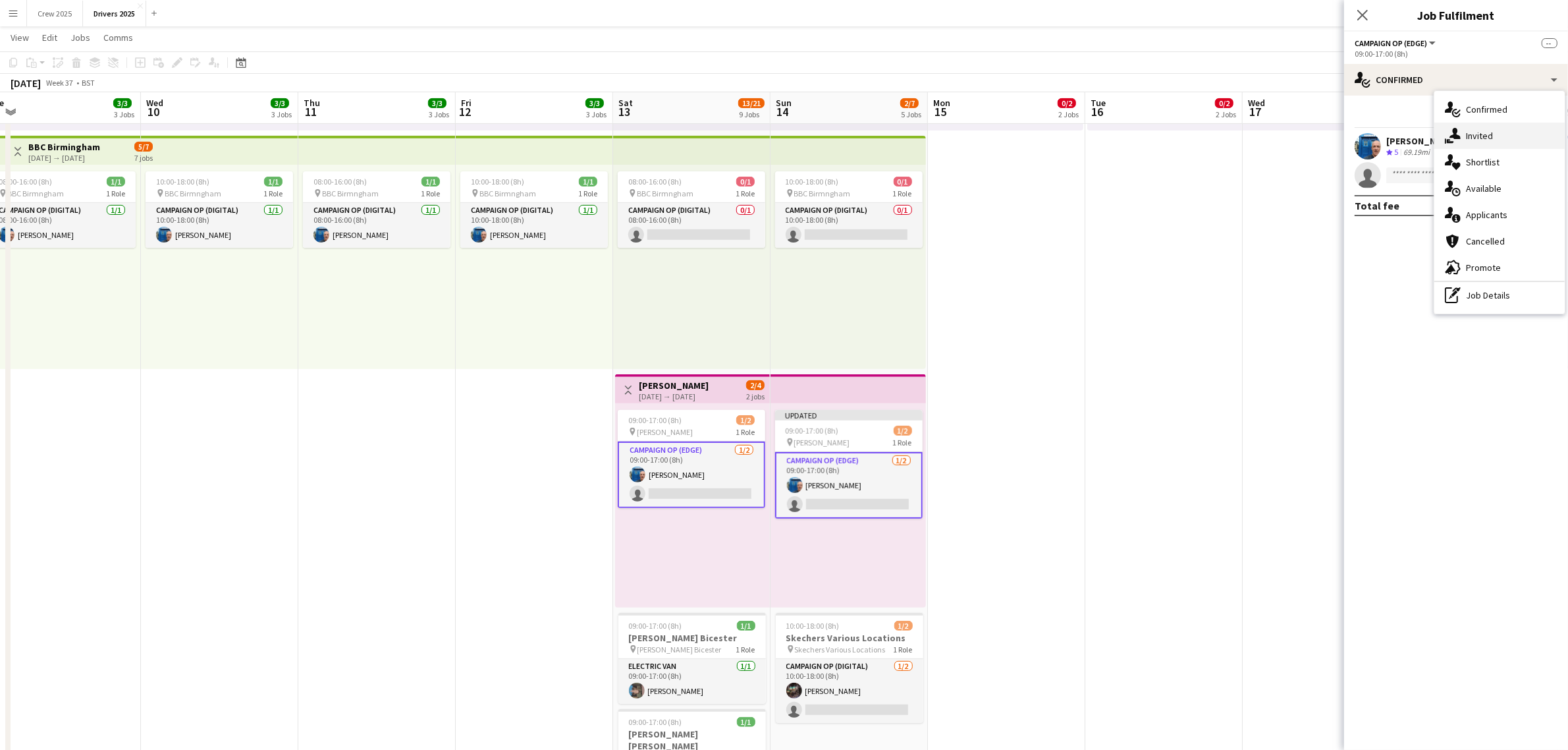
click at [1477, 140] on span "Invited" at bounding box center [1479, 136] width 27 height 12
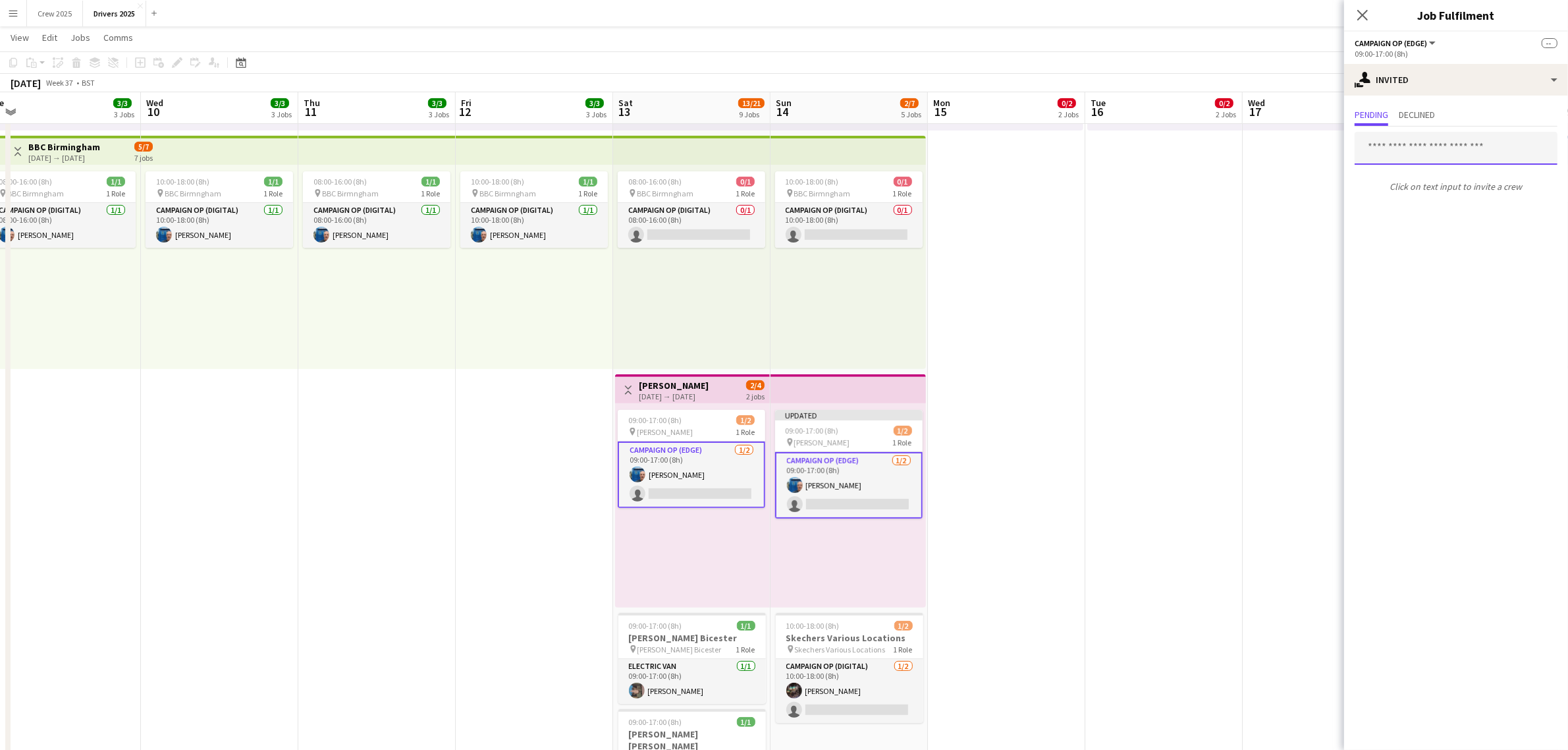
click at [1415, 149] on input "text" at bounding box center [1456, 148] width 203 height 33
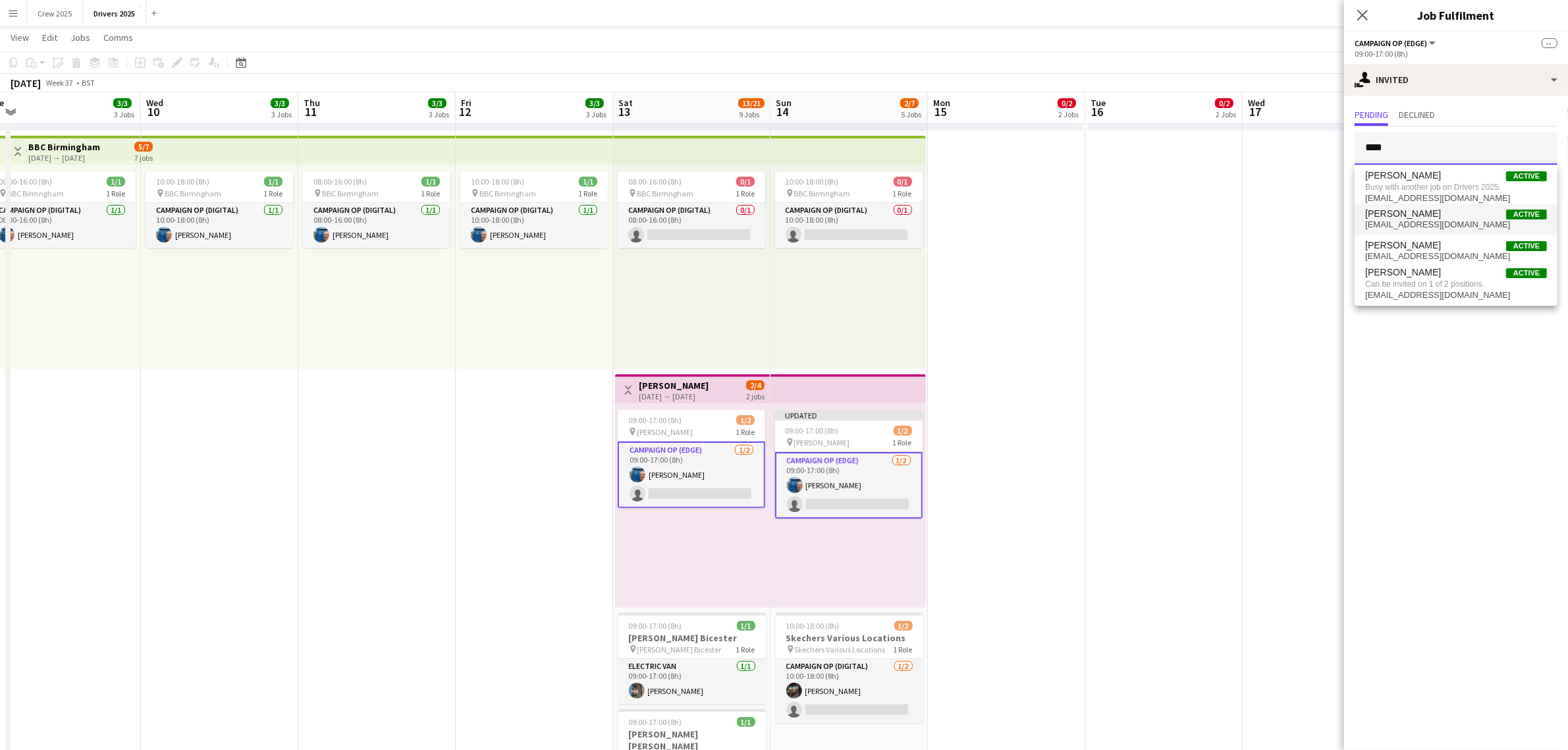
type input "****"
click at [1449, 223] on span "[EMAIL_ADDRESS][DOMAIN_NAME]" at bounding box center [1456, 224] width 182 height 10
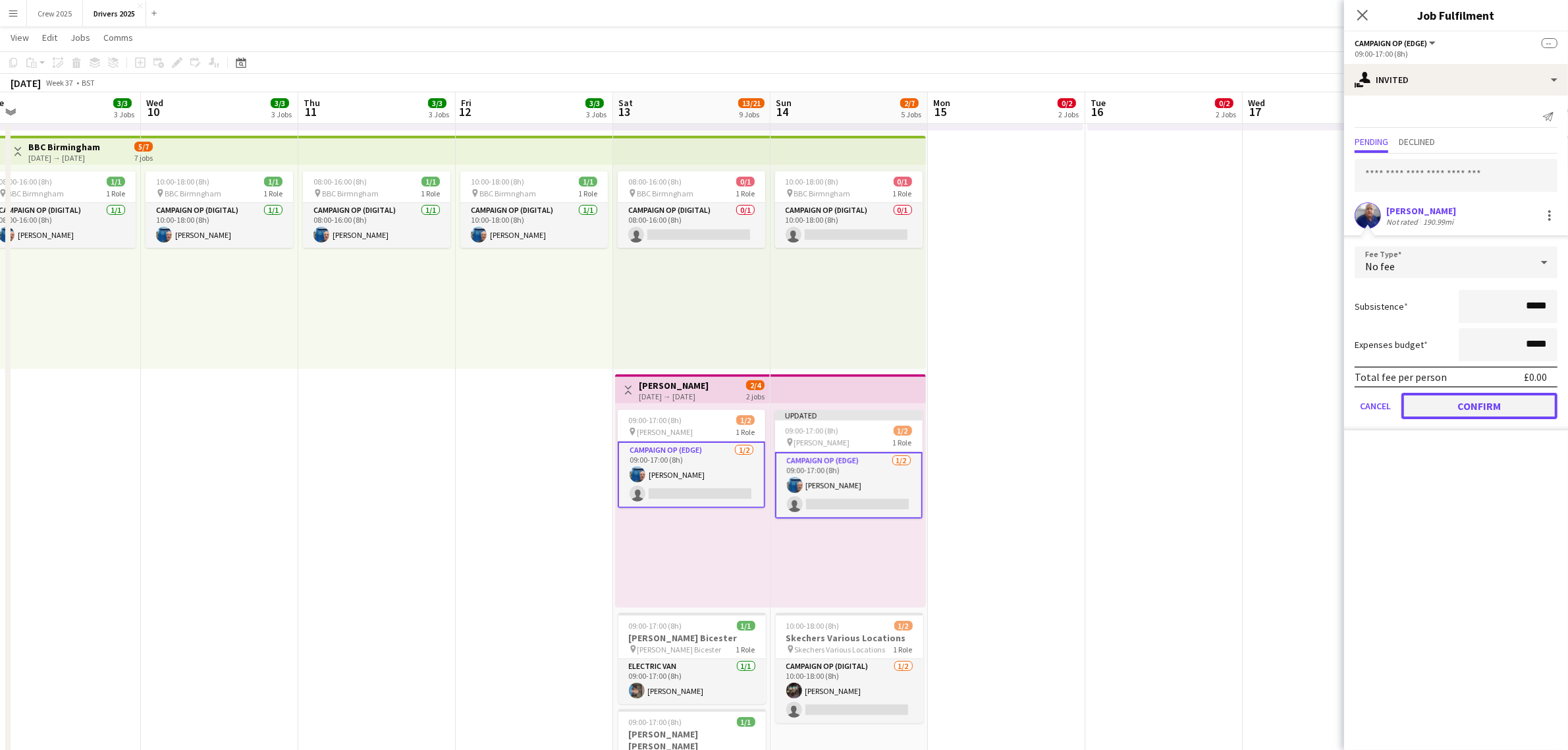
click at [1495, 407] on button "Confirm" at bounding box center [1479, 406] width 156 height 26
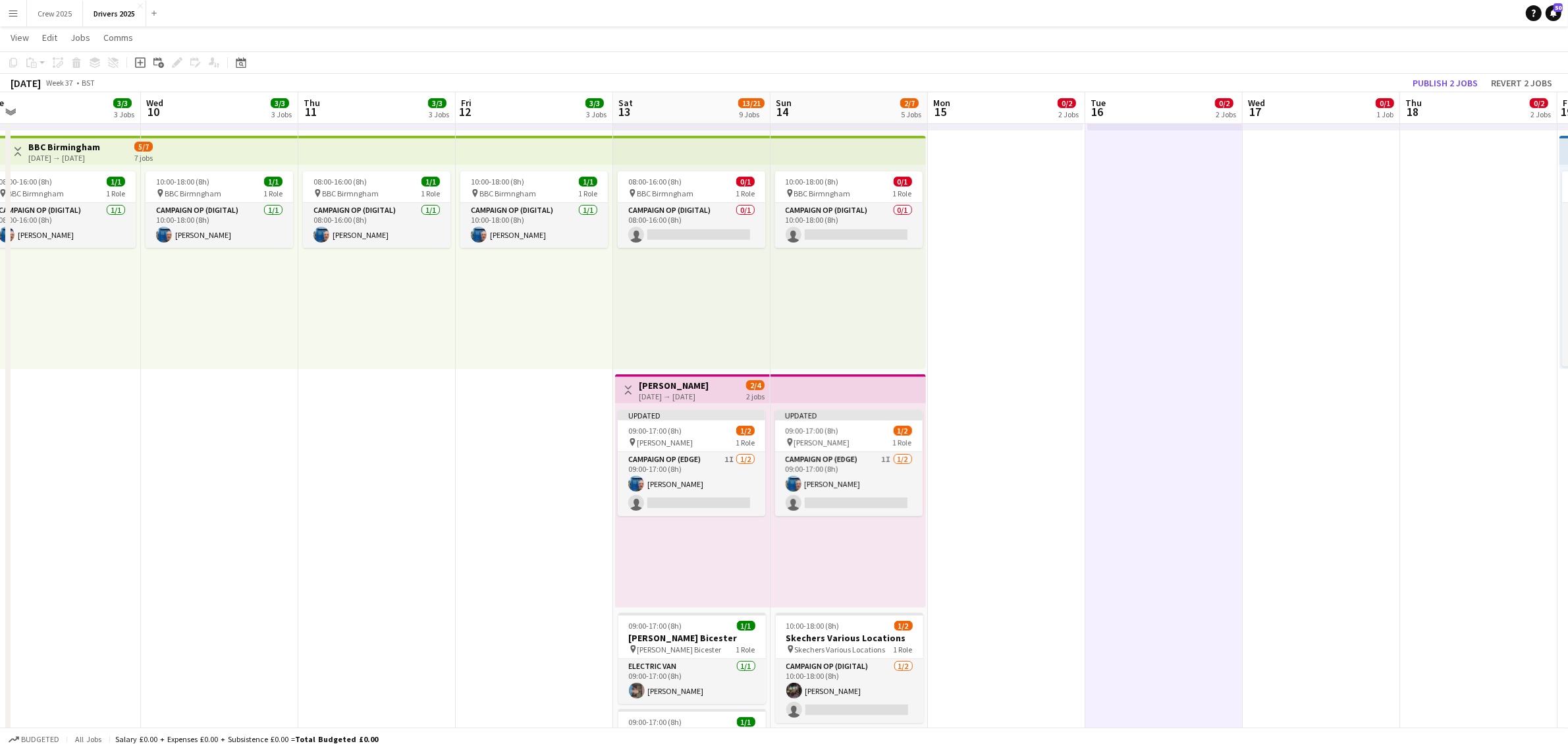
click at [695, 396] on div "[DATE] → [DATE]" at bounding box center [673, 396] width 70 height 10
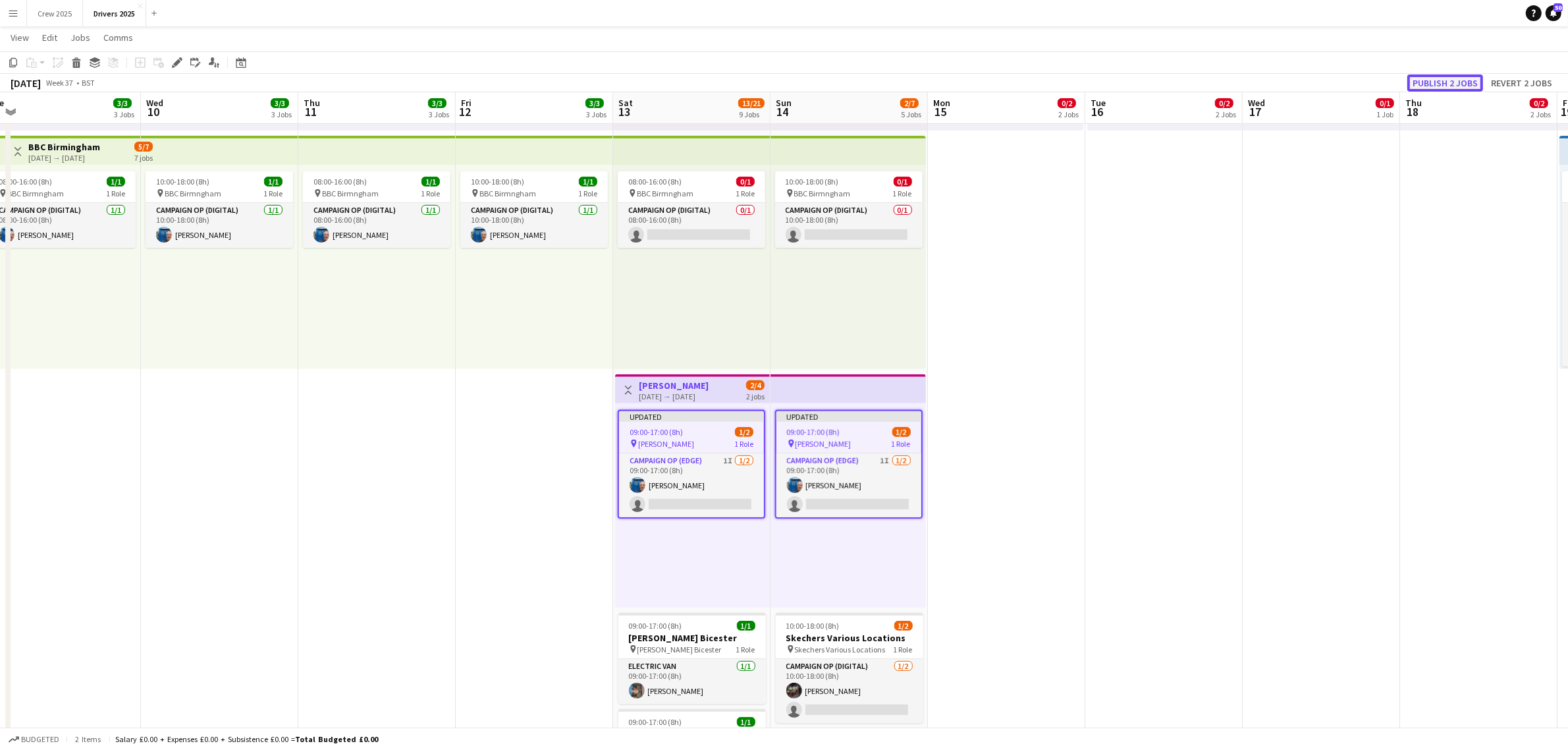
click at [1451, 87] on button "Publish 2 jobs" at bounding box center [1445, 83] width 75 height 17
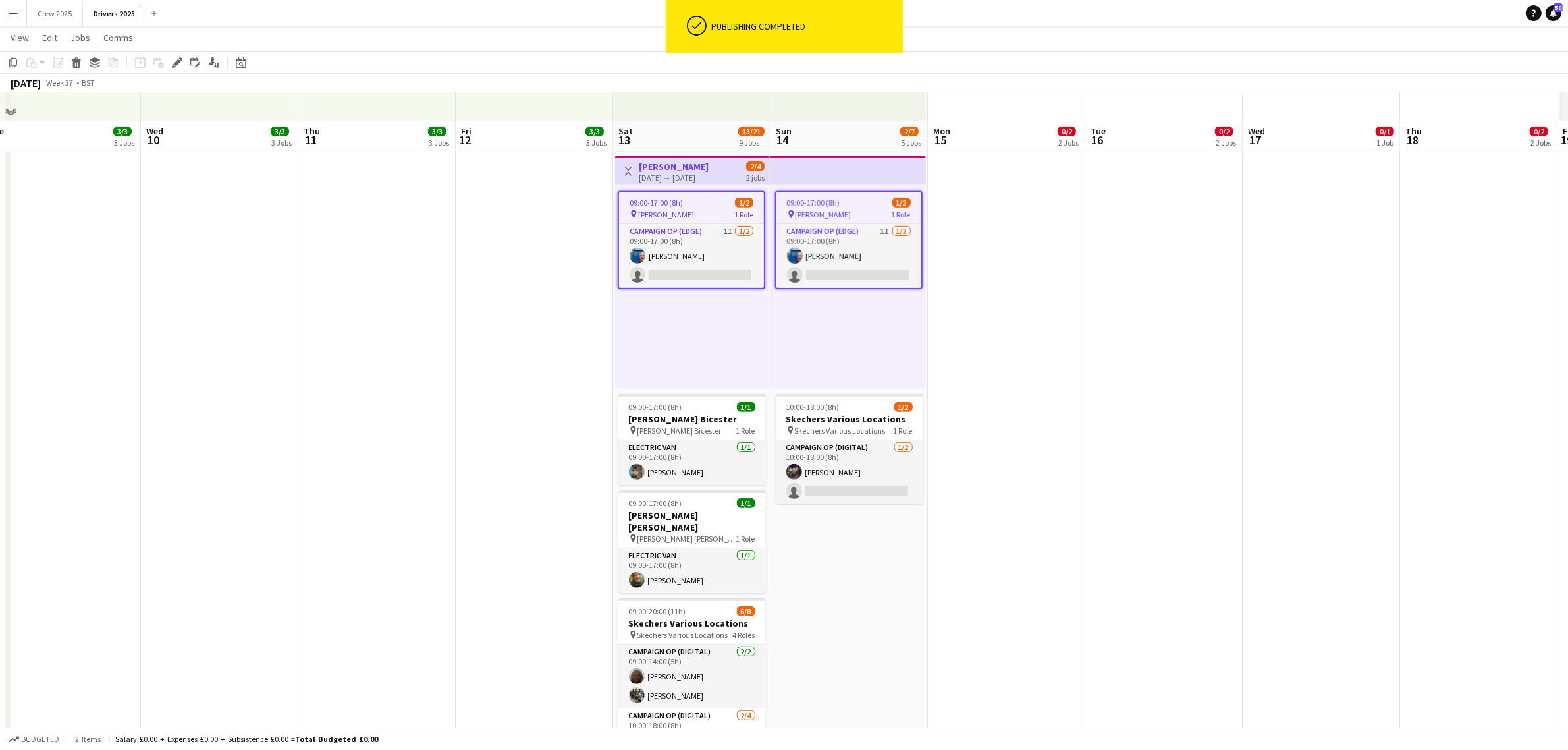
scroll to position [741, 0]
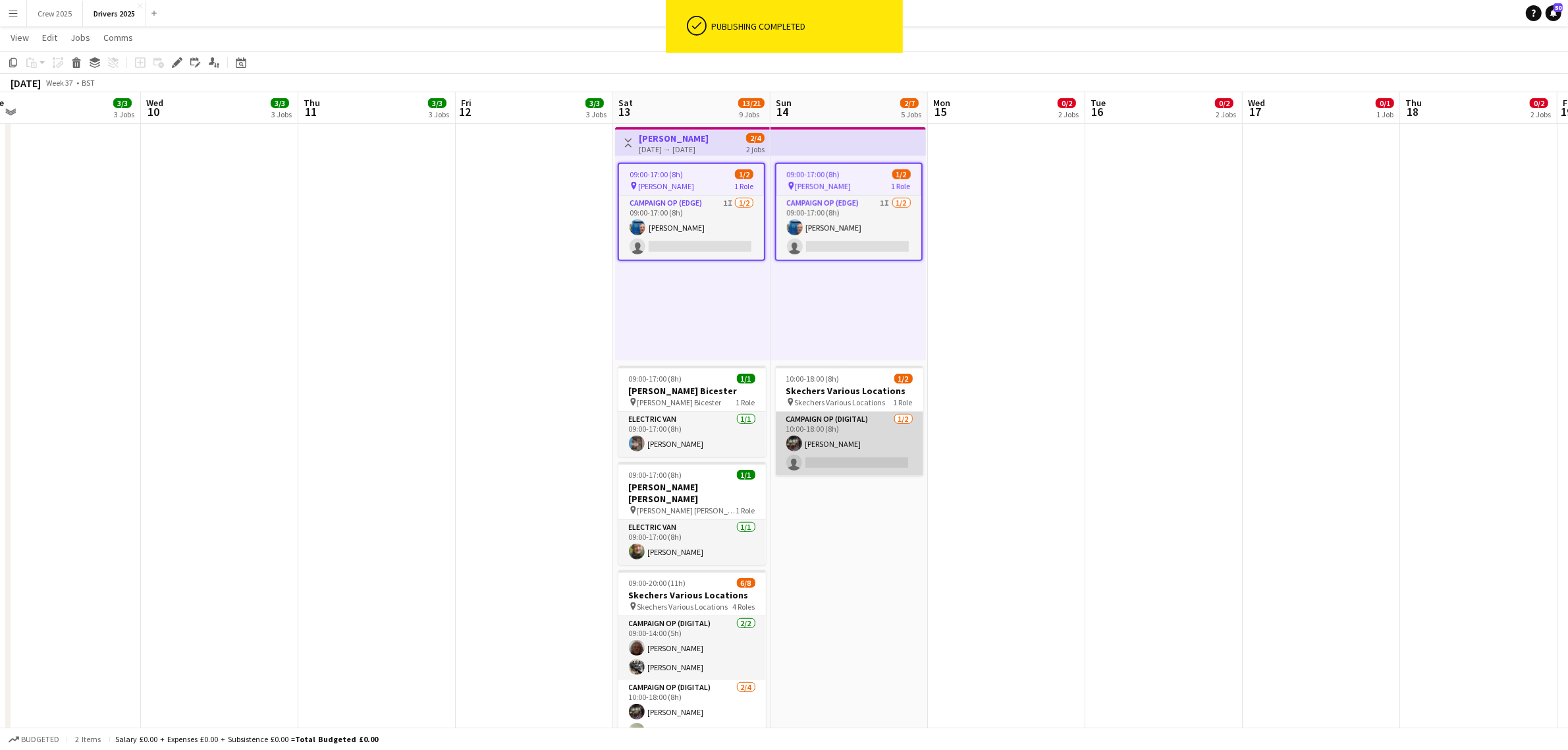
click at [860, 461] on app-card-role "Campaign Op (Digital) [DATE] 10:00-18:00 (8h) [PERSON_NAME] single-neutral-acti…" at bounding box center [849, 444] width 147 height 64
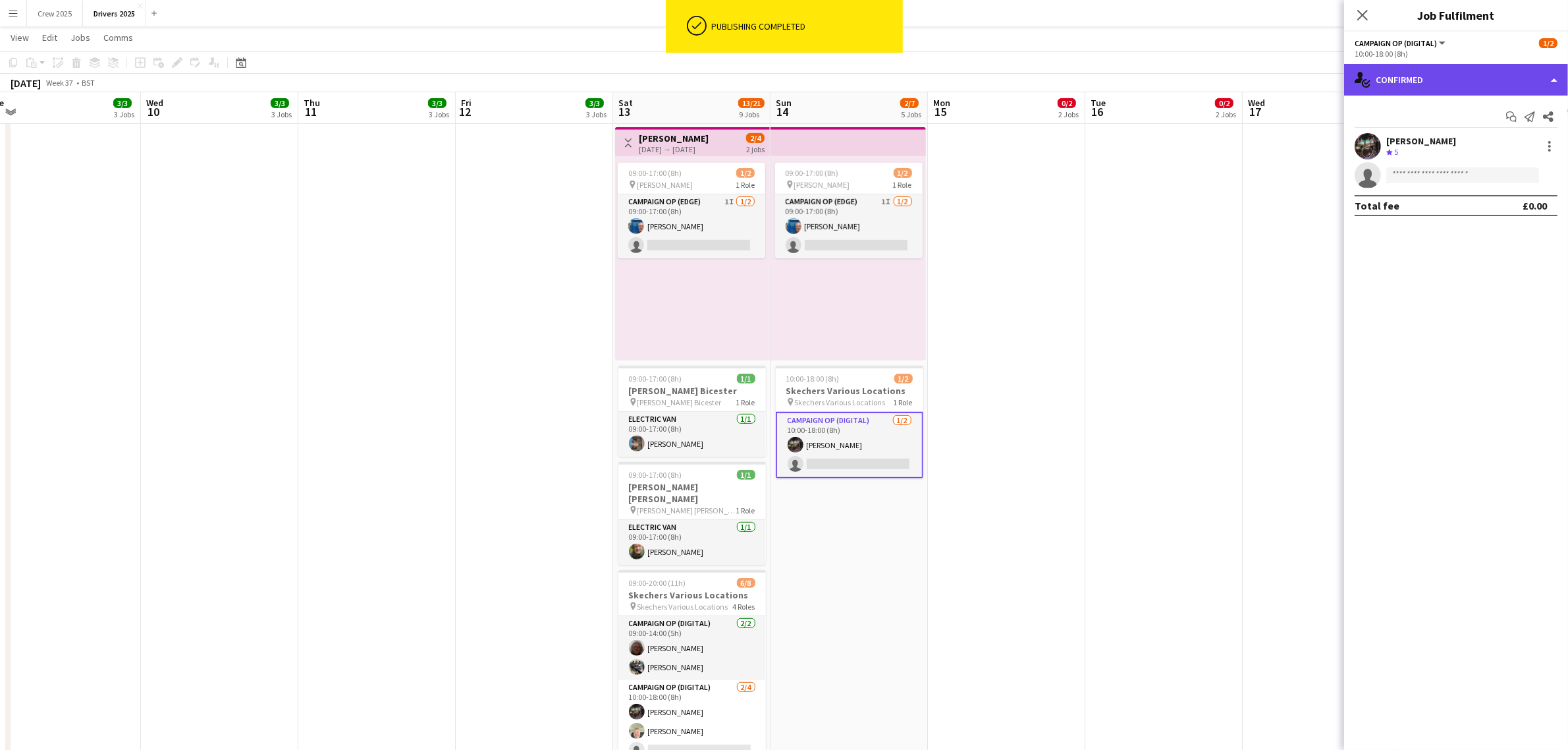
drag, startPoint x: 1410, startPoint y: 80, endPoint x: 1424, endPoint y: 84, distance: 14.6
click at [1411, 80] on div "single-neutral-actions-check-2 Confirmed" at bounding box center [1457, 79] width 224 height 32
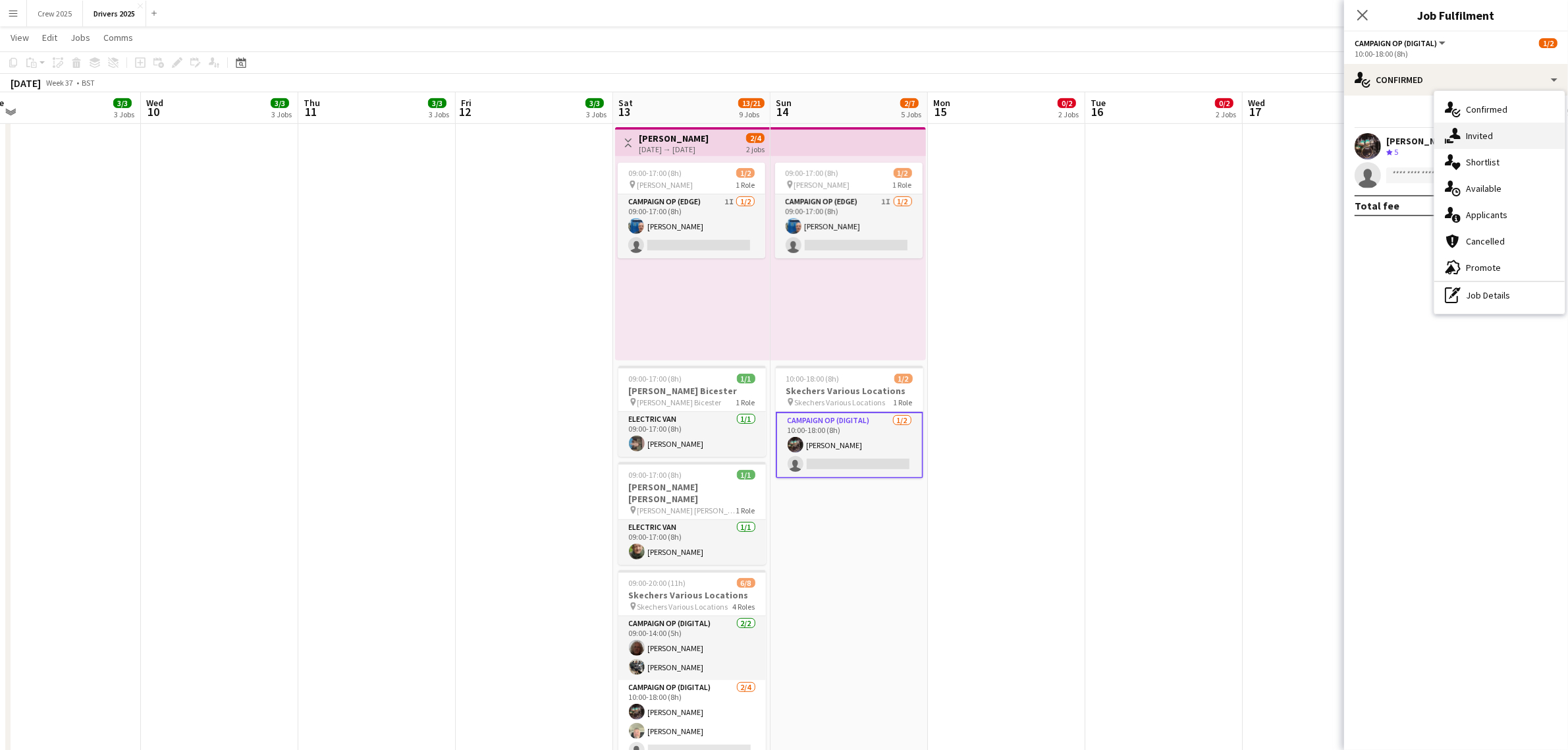
click at [1477, 128] on div "single-neutral-actions-share-1 Invited" at bounding box center [1500, 136] width 130 height 26
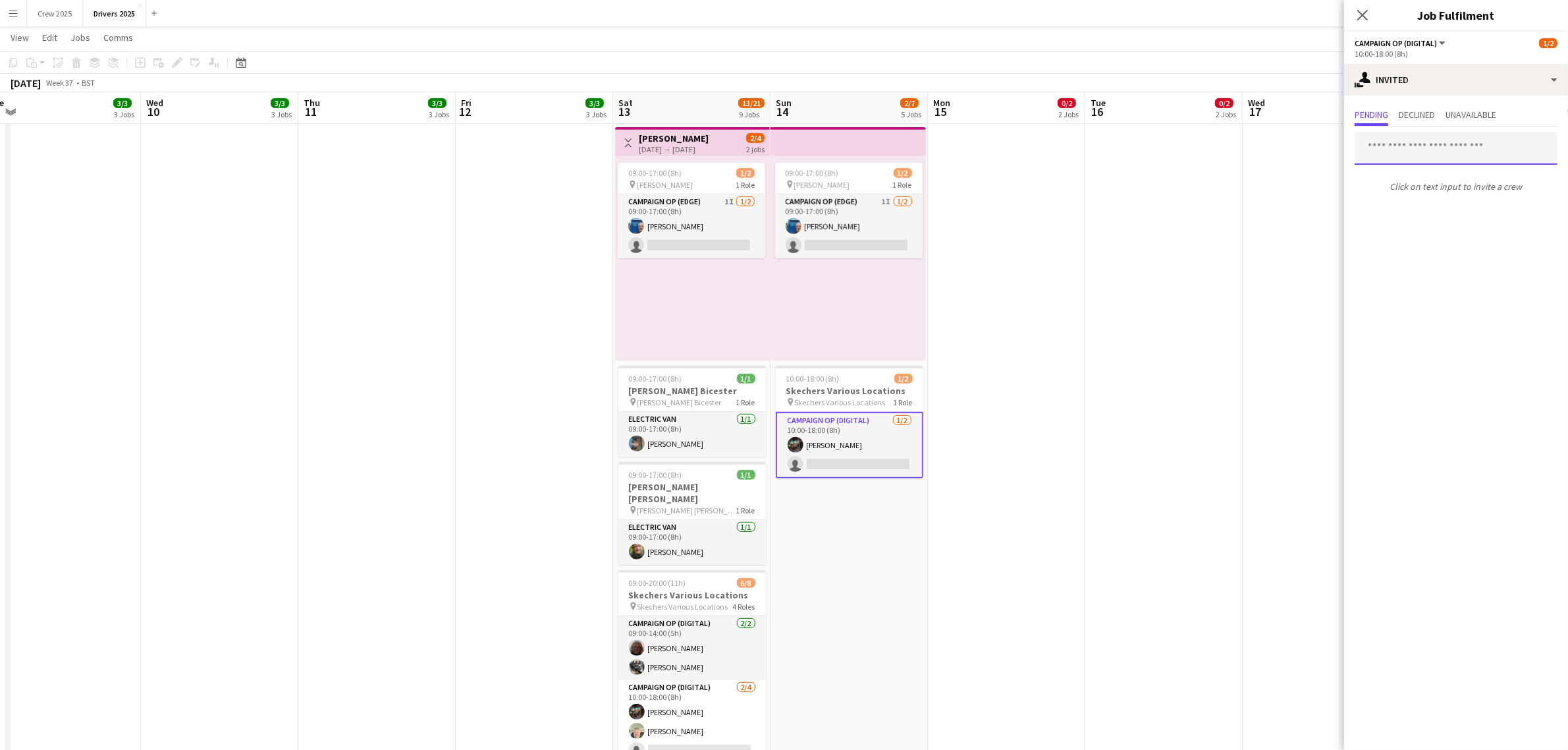
click at [1408, 156] on input "text" at bounding box center [1456, 148] width 203 height 33
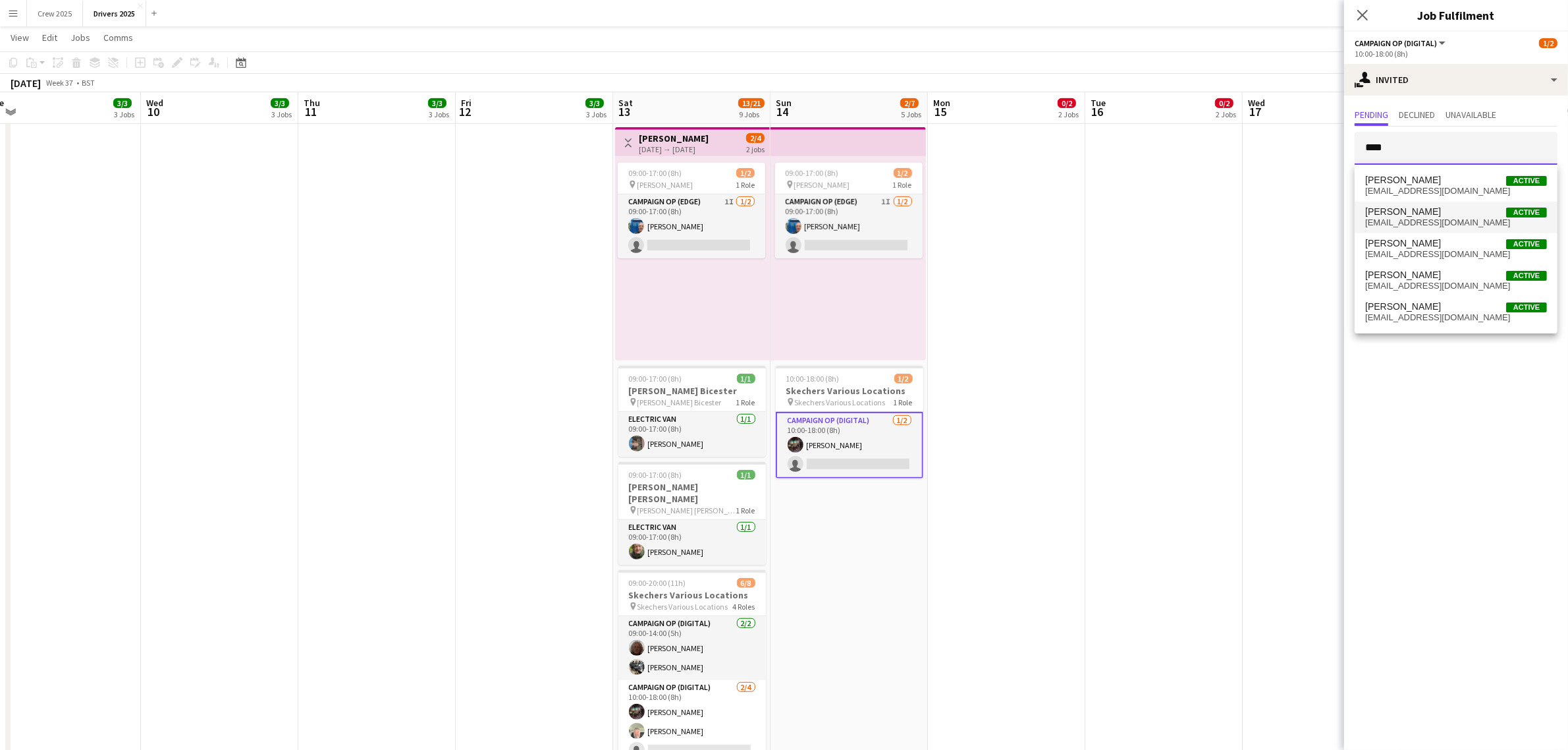
type input "****"
click at [1430, 218] on span "[EMAIL_ADDRESS][DOMAIN_NAME]" at bounding box center [1456, 223] width 182 height 10
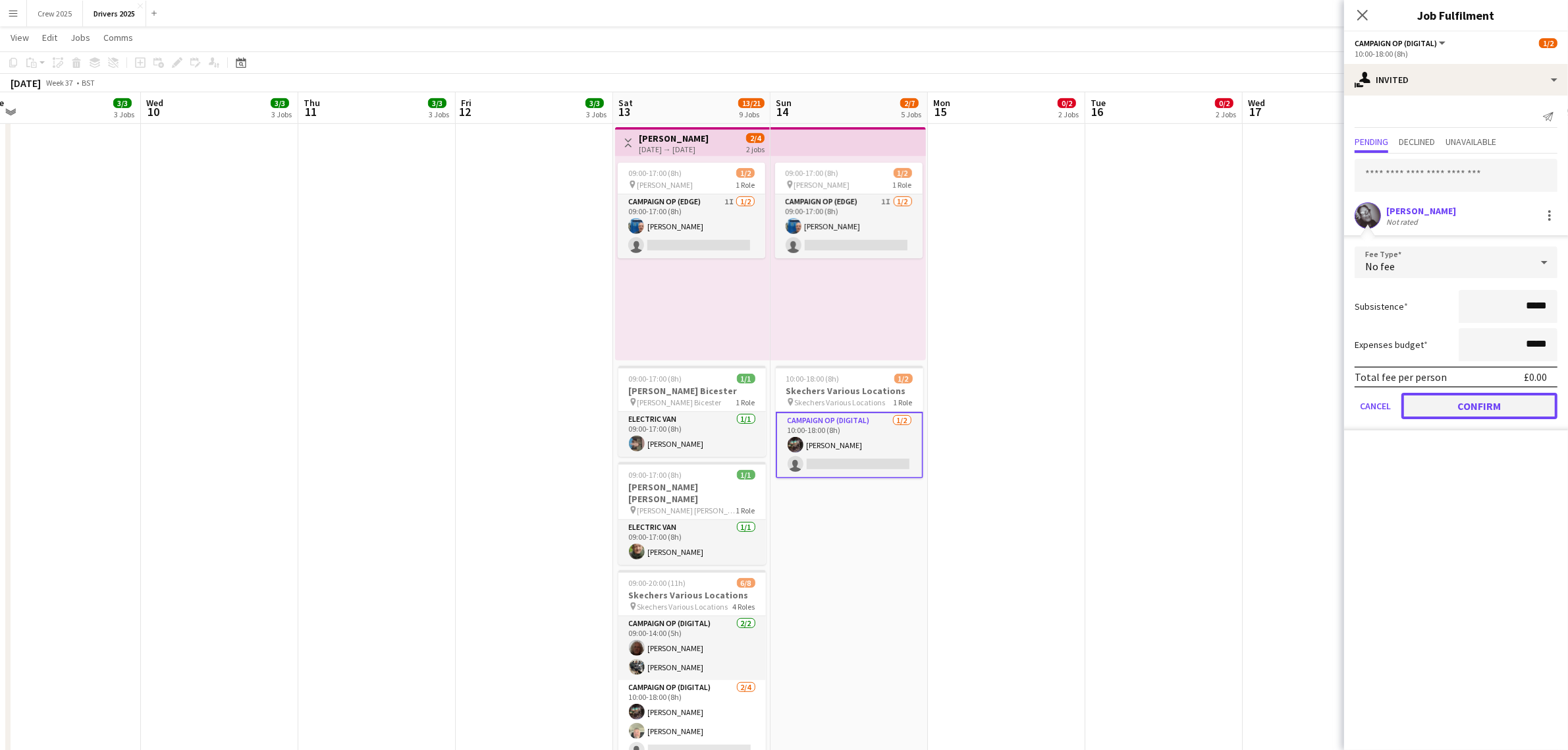
click at [1447, 404] on button "Confirm" at bounding box center [1479, 406] width 156 height 26
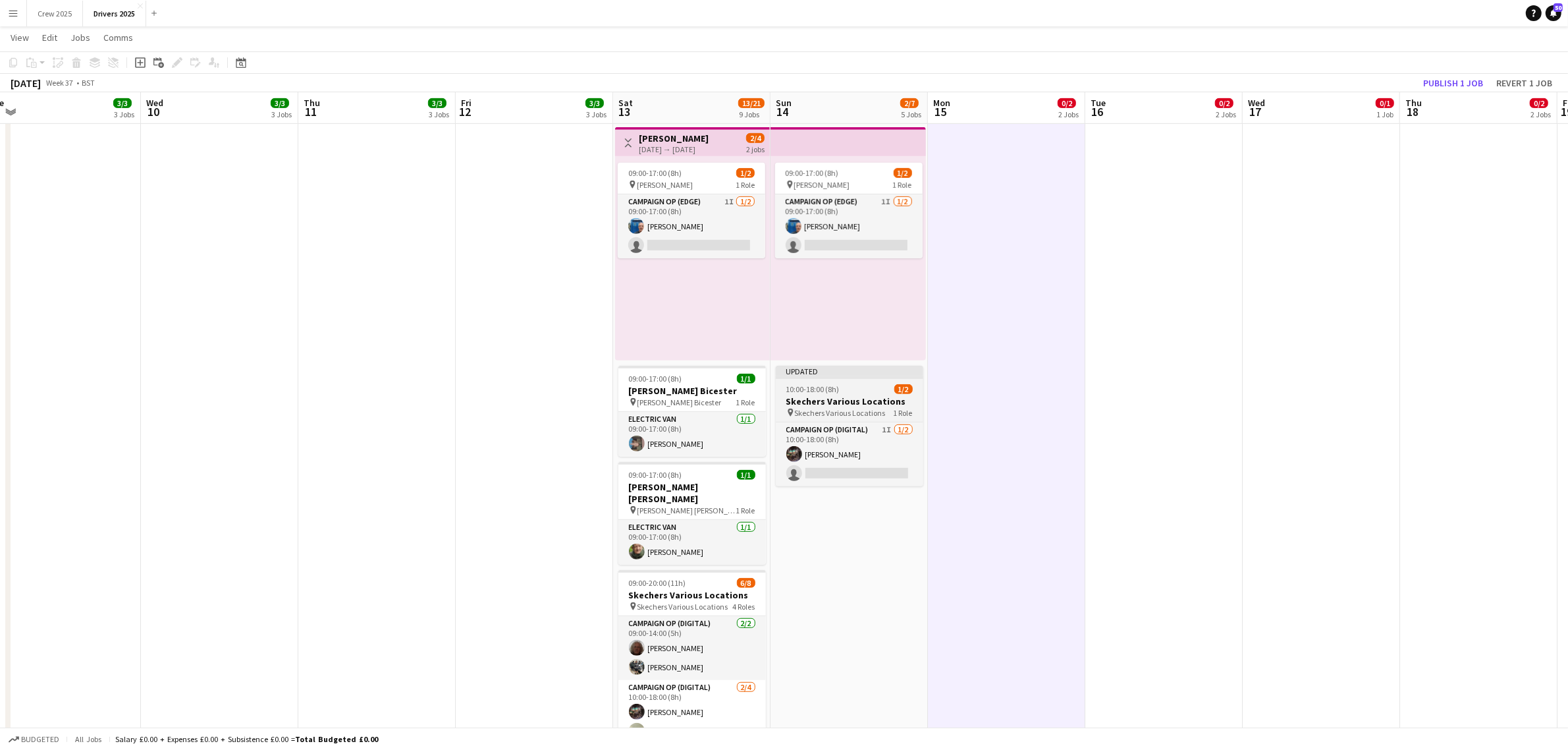
click at [851, 381] on app-job-card "Updated 10:00-18:00 (8h) 1/2 Skechers Various Locations pin Skechers Various Lo…" at bounding box center [849, 426] width 147 height 120
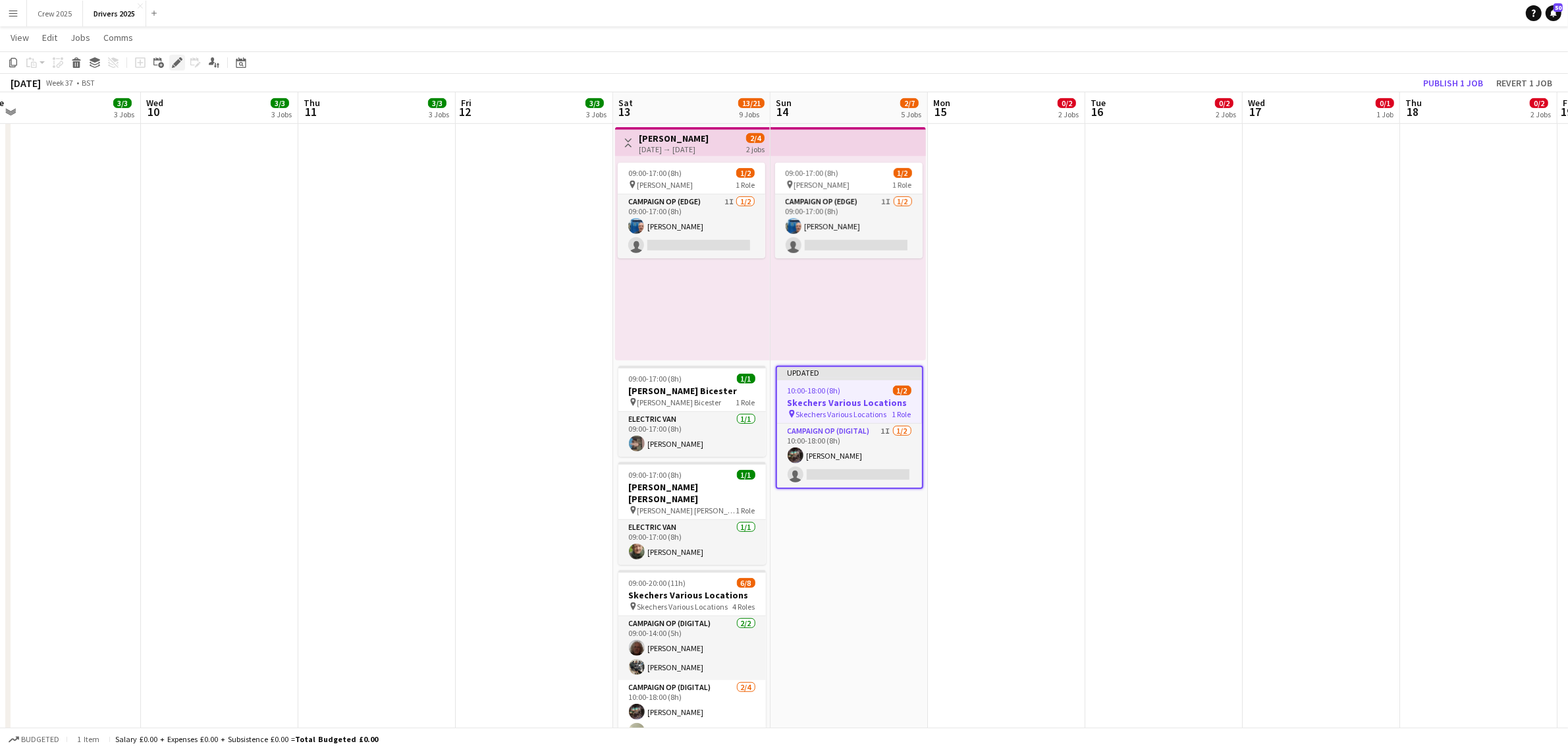
click at [176, 64] on icon at bounding box center [177, 63] width 7 height 7
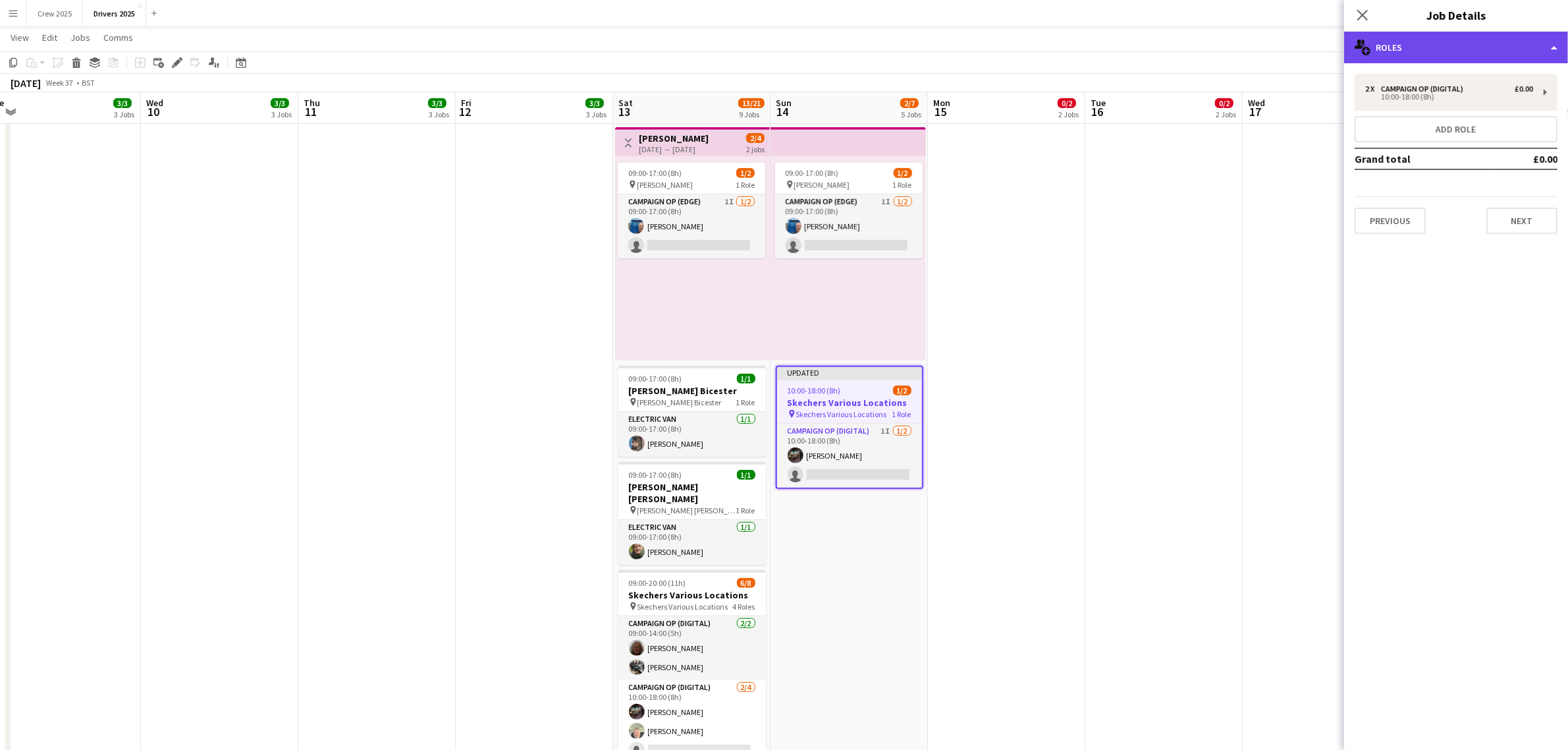
click at [1403, 51] on div "multiple-users-add Roles" at bounding box center [1457, 47] width 224 height 32
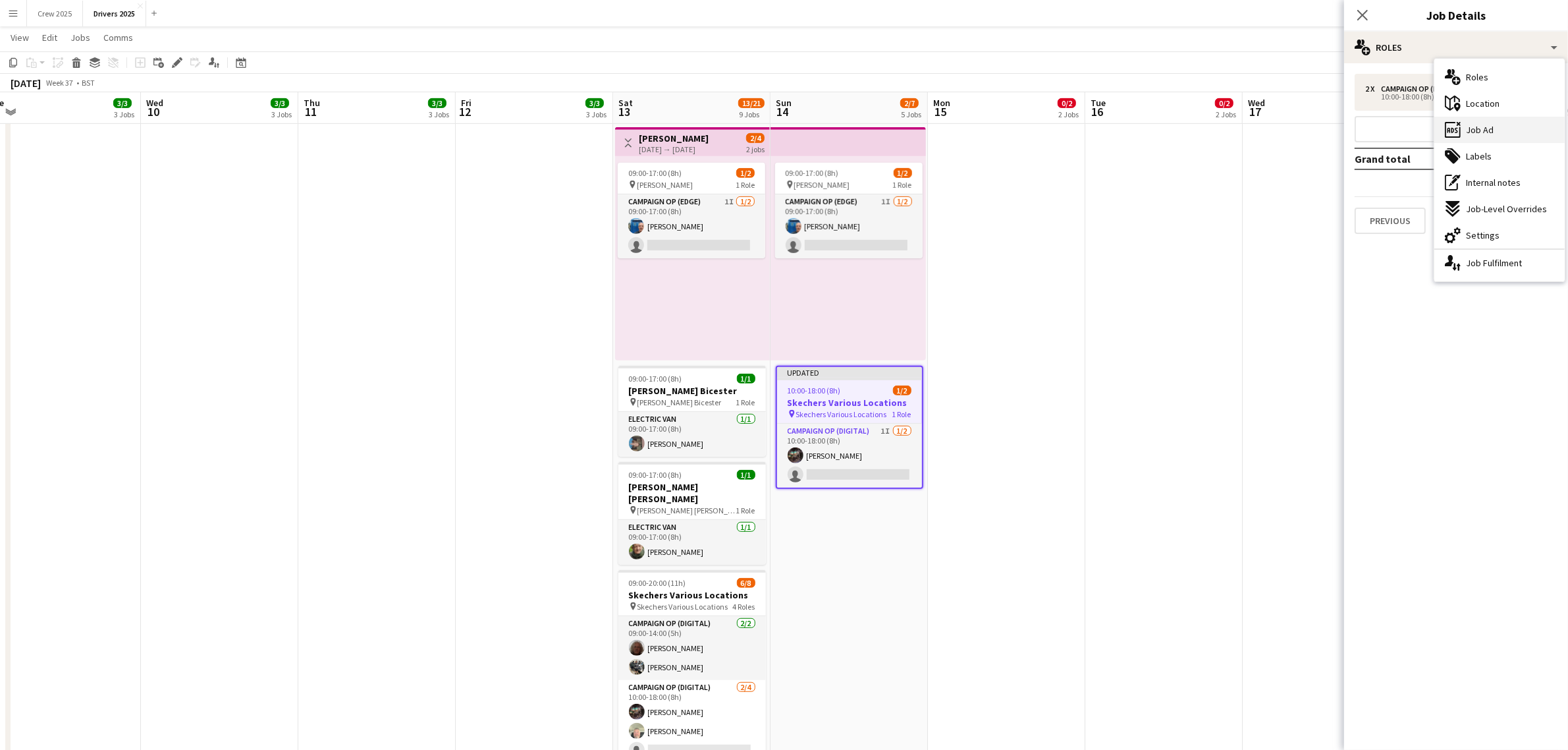
click at [1488, 124] on span "Job Ad" at bounding box center [1480, 130] width 28 height 12
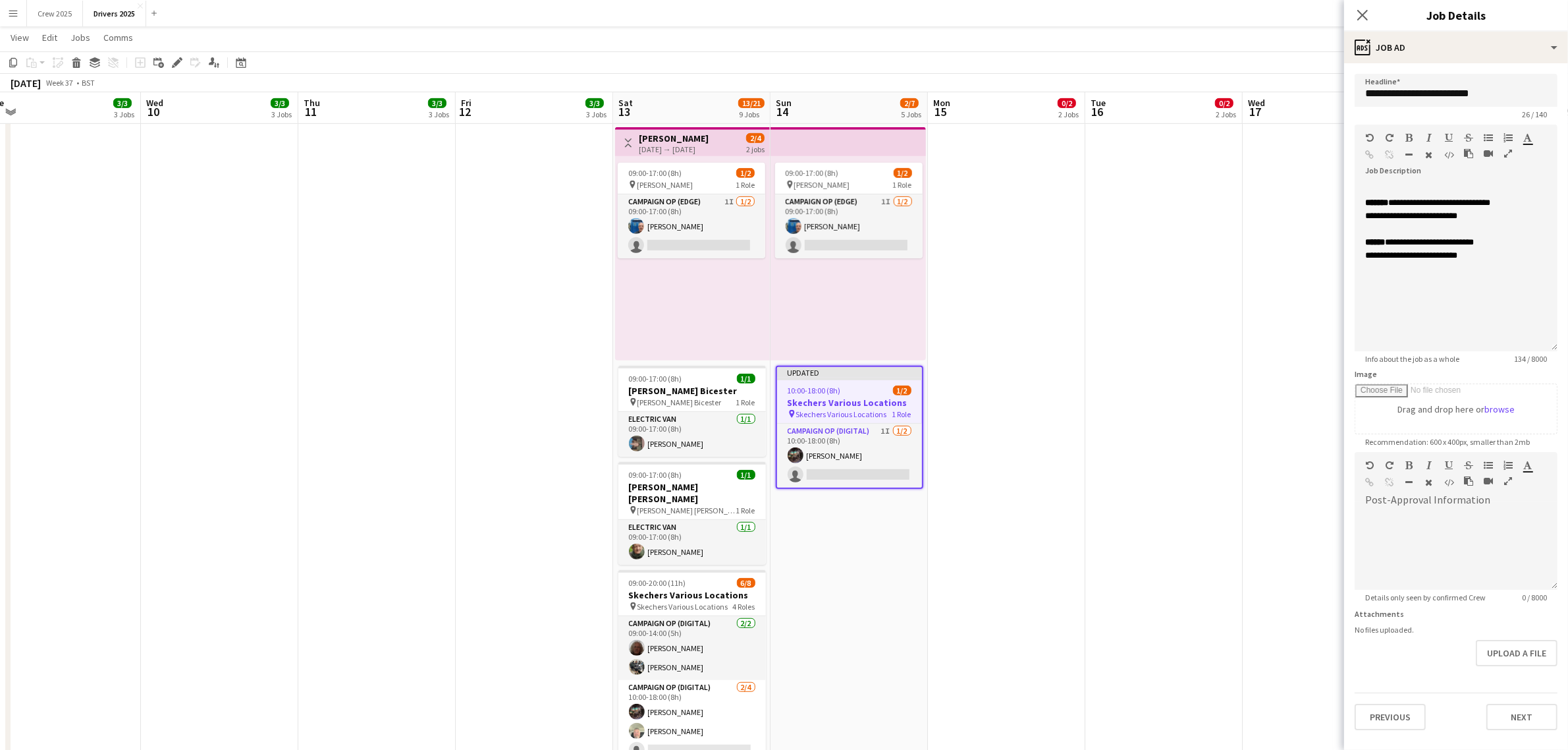
drag, startPoint x: 1554, startPoint y: 258, endPoint x: 1563, endPoint y: 348, distance: 90.4
click at [1563, 348] on form "**********" at bounding box center [1457, 402] width 224 height 656
drag, startPoint x: 1397, startPoint y: 239, endPoint x: 1332, endPoint y: 244, distance: 65.2
drag, startPoint x: 1397, startPoint y: 201, endPoint x: 1345, endPoint y: 201, distance: 52.0
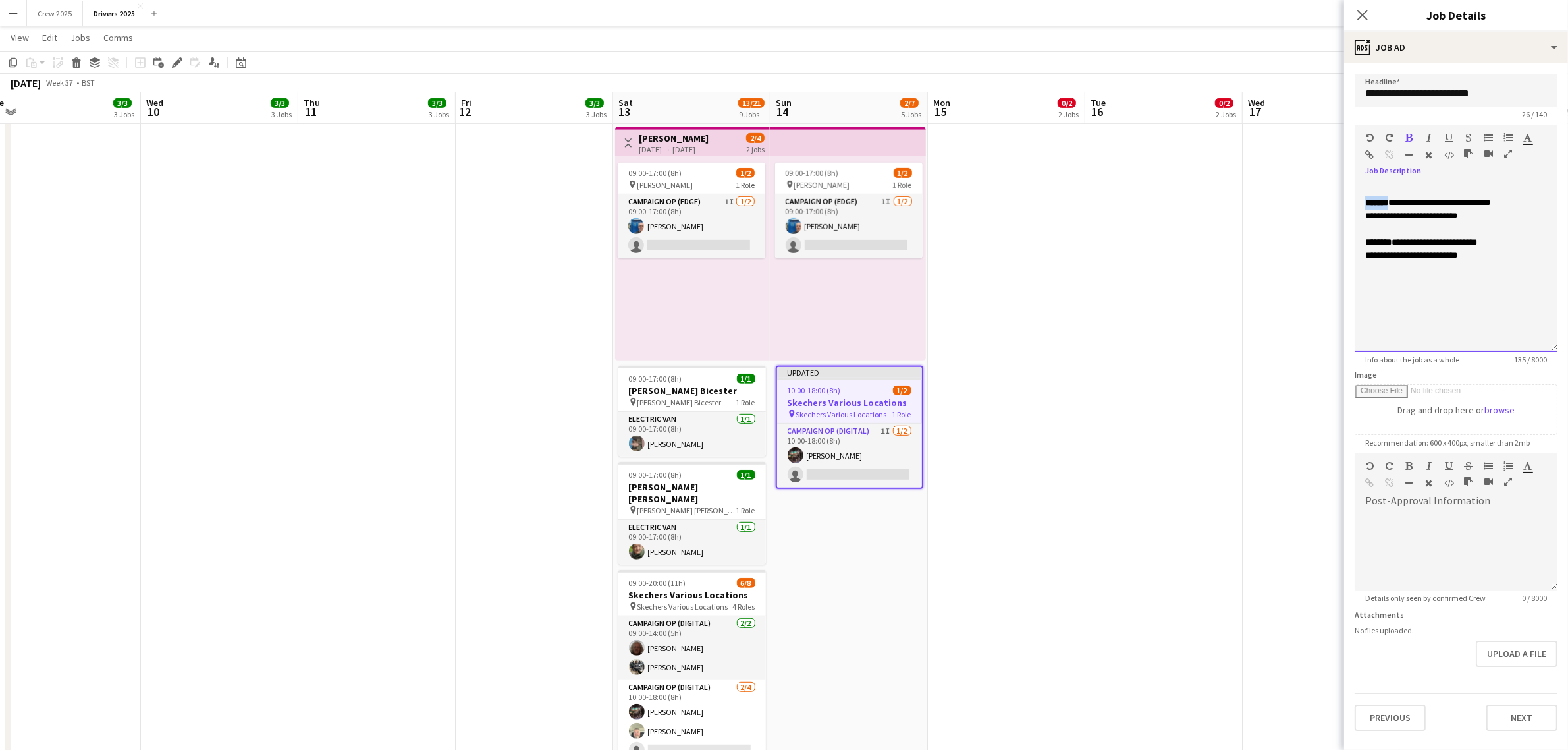
click at [1345, 201] on form "**********" at bounding box center [1457, 402] width 224 height 657
click at [1377, 201] on b "******" at bounding box center [1375, 203] width 20 height 9
drag, startPoint x: 1391, startPoint y: 202, endPoint x: 1347, endPoint y: 205, distance: 44.1
click at [1347, 205] on form "**********" at bounding box center [1457, 402] width 224 height 657
click at [1403, 206] on div "**********" at bounding box center [1456, 203] width 182 height 13
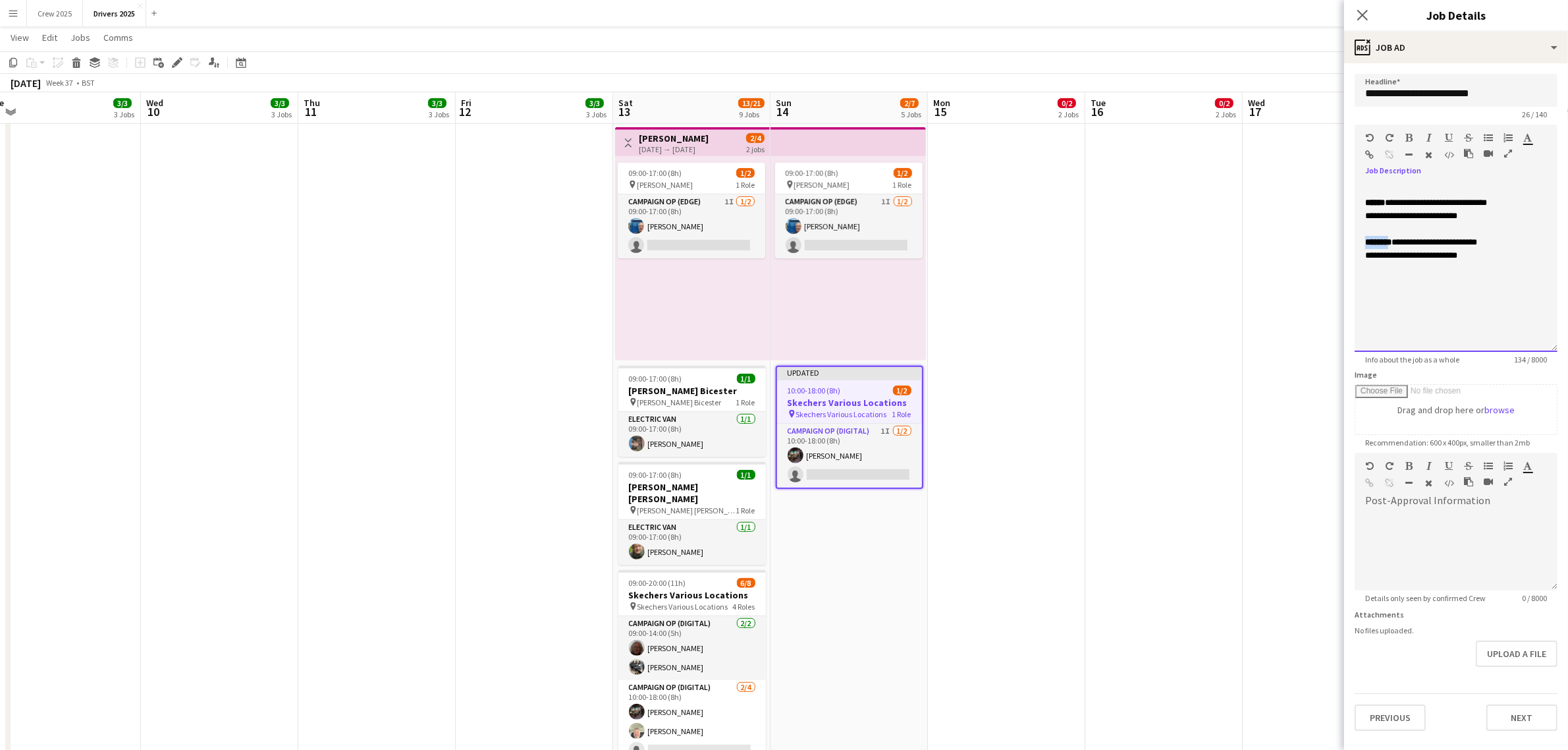
drag, startPoint x: 1397, startPoint y: 239, endPoint x: 1350, endPoint y: 242, distance: 47.1
click at [1350, 242] on form "**********" at bounding box center [1457, 402] width 224 height 657
click at [1406, 133] on icon "button" at bounding box center [1410, 138] width 7 height 10
click at [1413, 139] on icon "button" at bounding box center [1410, 138] width 7 height 10
click at [1432, 269] on div "**********" at bounding box center [1456, 268] width 203 height 169
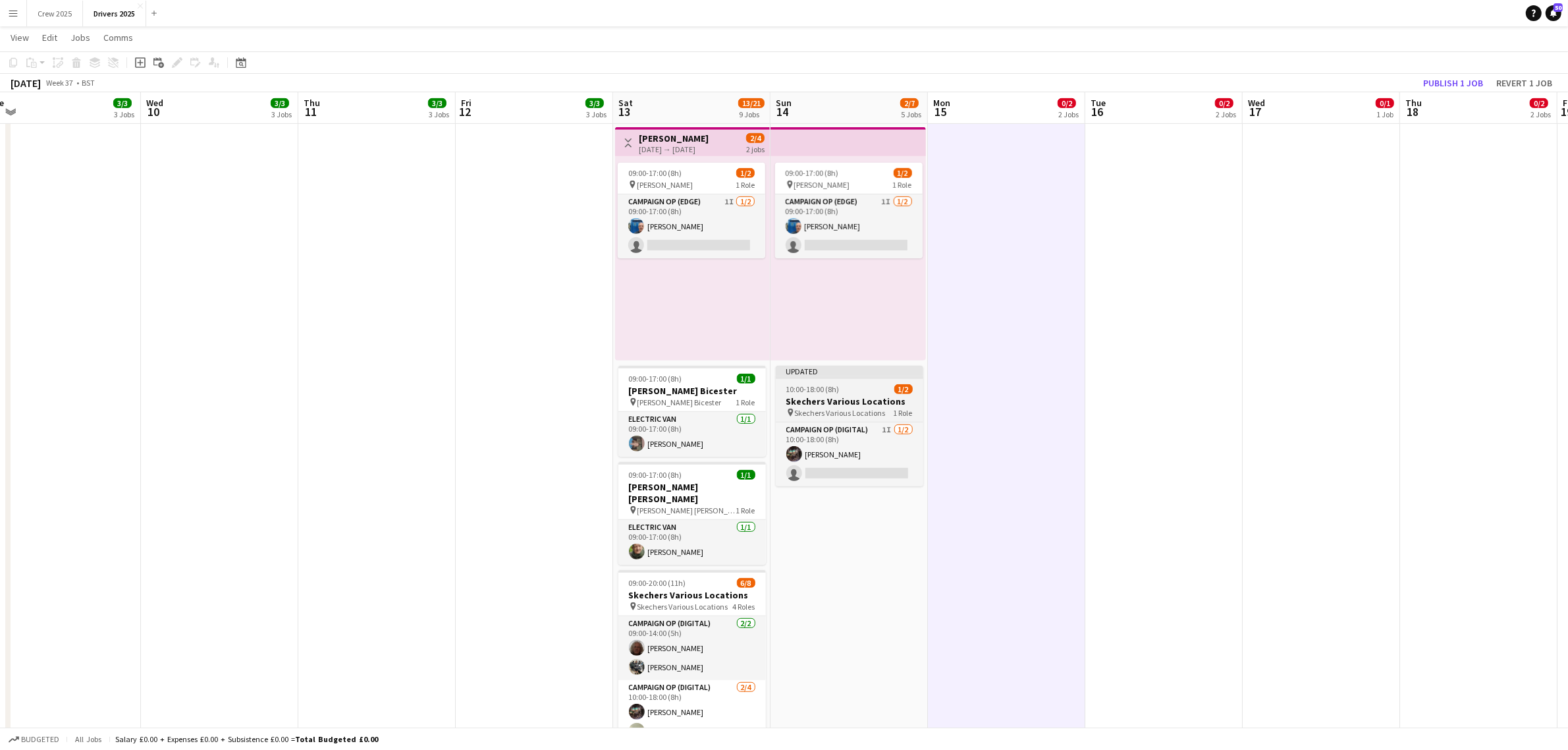
click at [864, 382] on app-job-card "Updated 10:00-18:00 (8h) 1/2 Skechers Various Locations pin Skechers Various Lo…" at bounding box center [849, 426] width 147 height 120
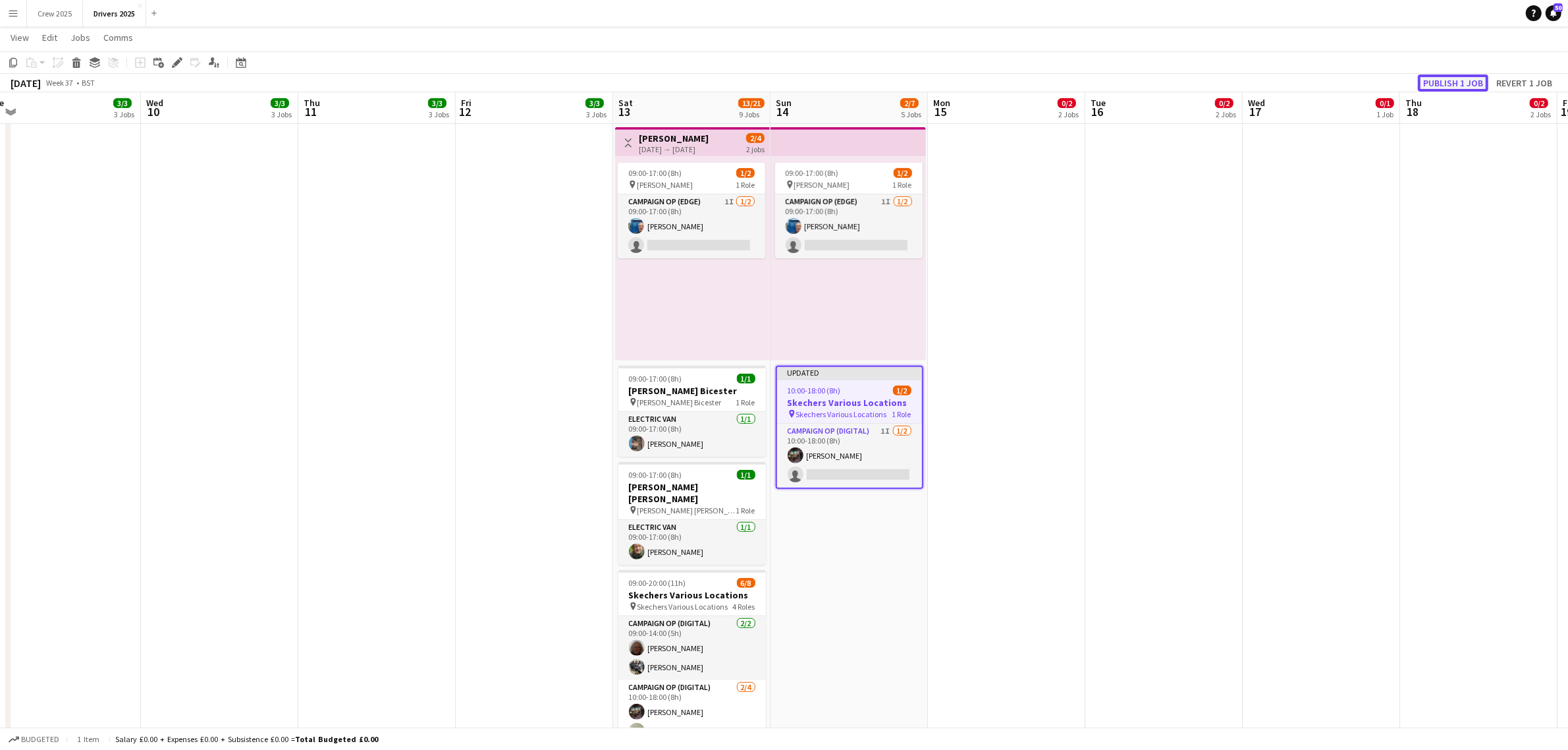
click at [1457, 77] on button "Publish 1 job" at bounding box center [1453, 83] width 70 height 17
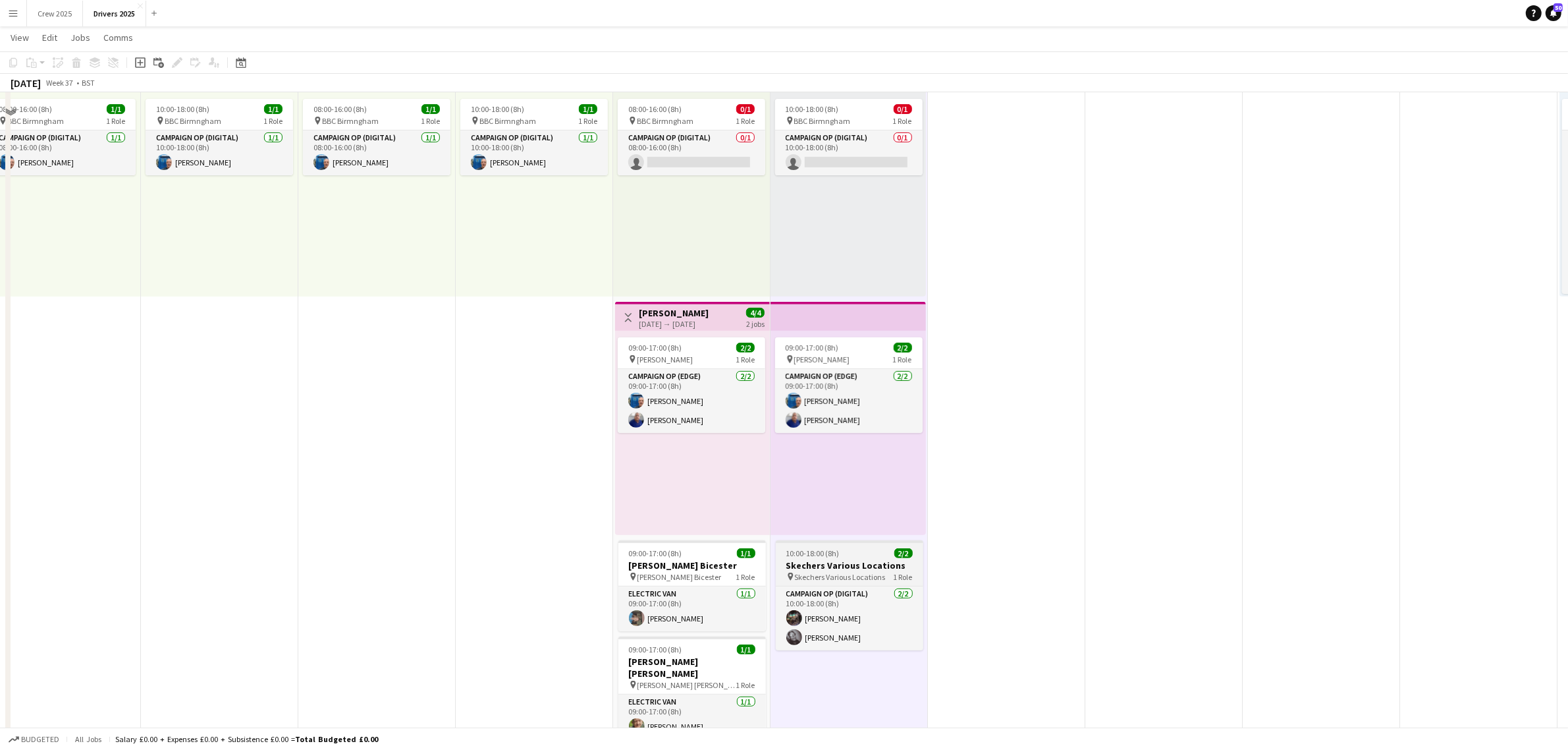
scroll to position [494, 0]
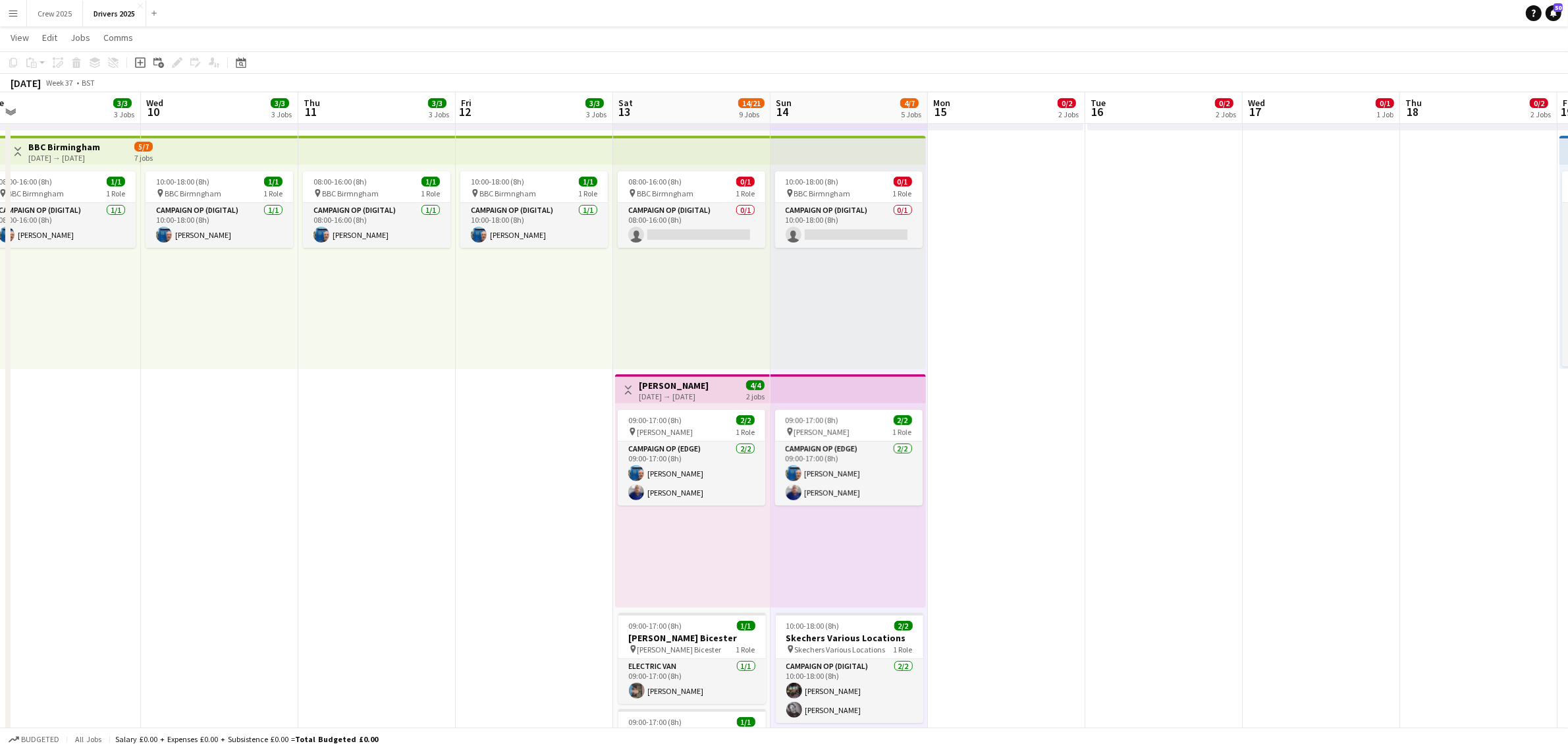
click at [693, 400] on div "[DATE] → [DATE]" at bounding box center [673, 396] width 70 height 10
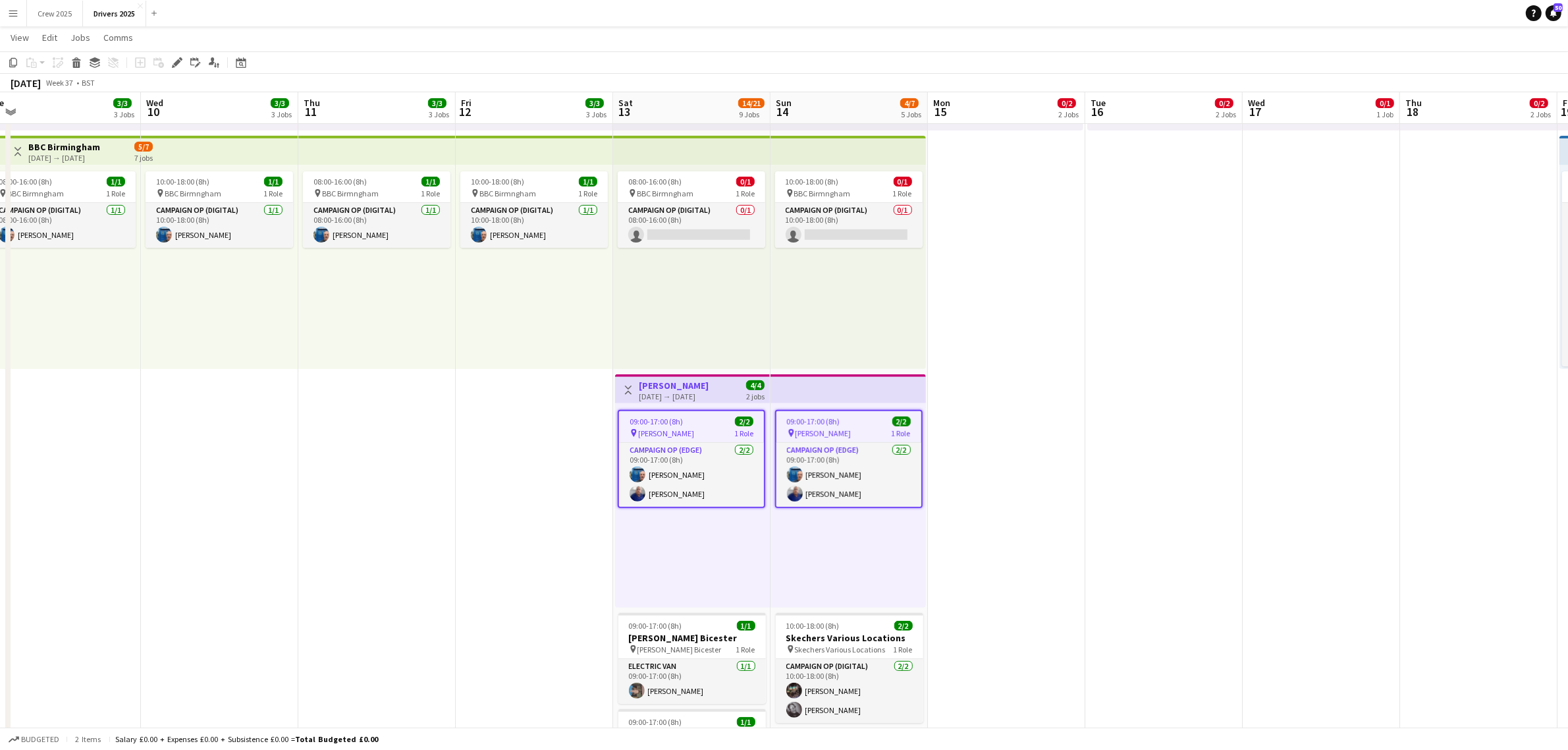
click at [700, 413] on app-job-card "09:00-17:00 (8h) 2/2 pin [PERSON_NAME] 1 Role Campaign Op (Edge) [DATE] 09:00-1…" at bounding box center [691, 459] width 147 height 98
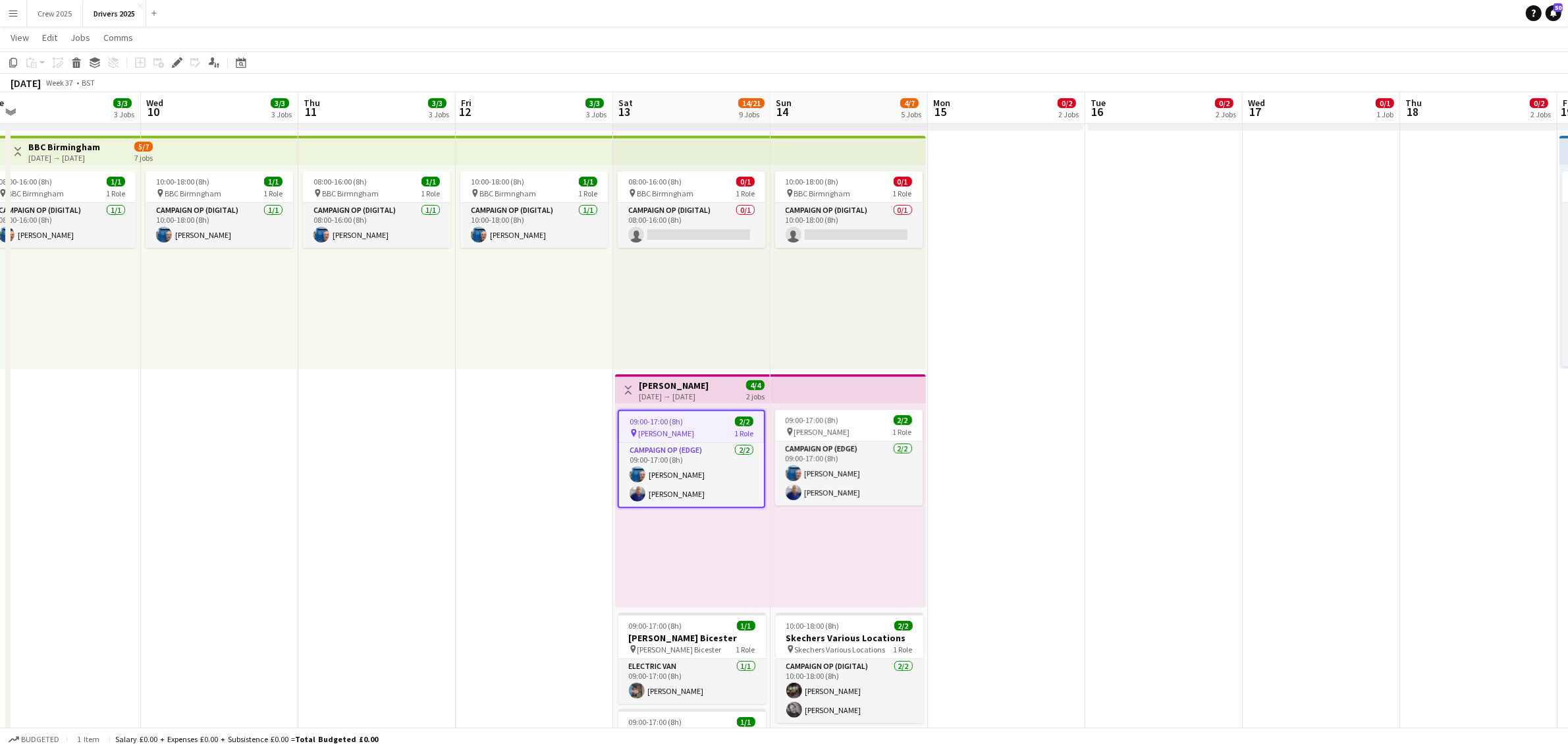
click at [693, 387] on h3 "[PERSON_NAME]" at bounding box center [673, 386] width 70 height 12
click at [692, 389] on h3 "[PERSON_NAME]" at bounding box center [673, 386] width 70 height 12
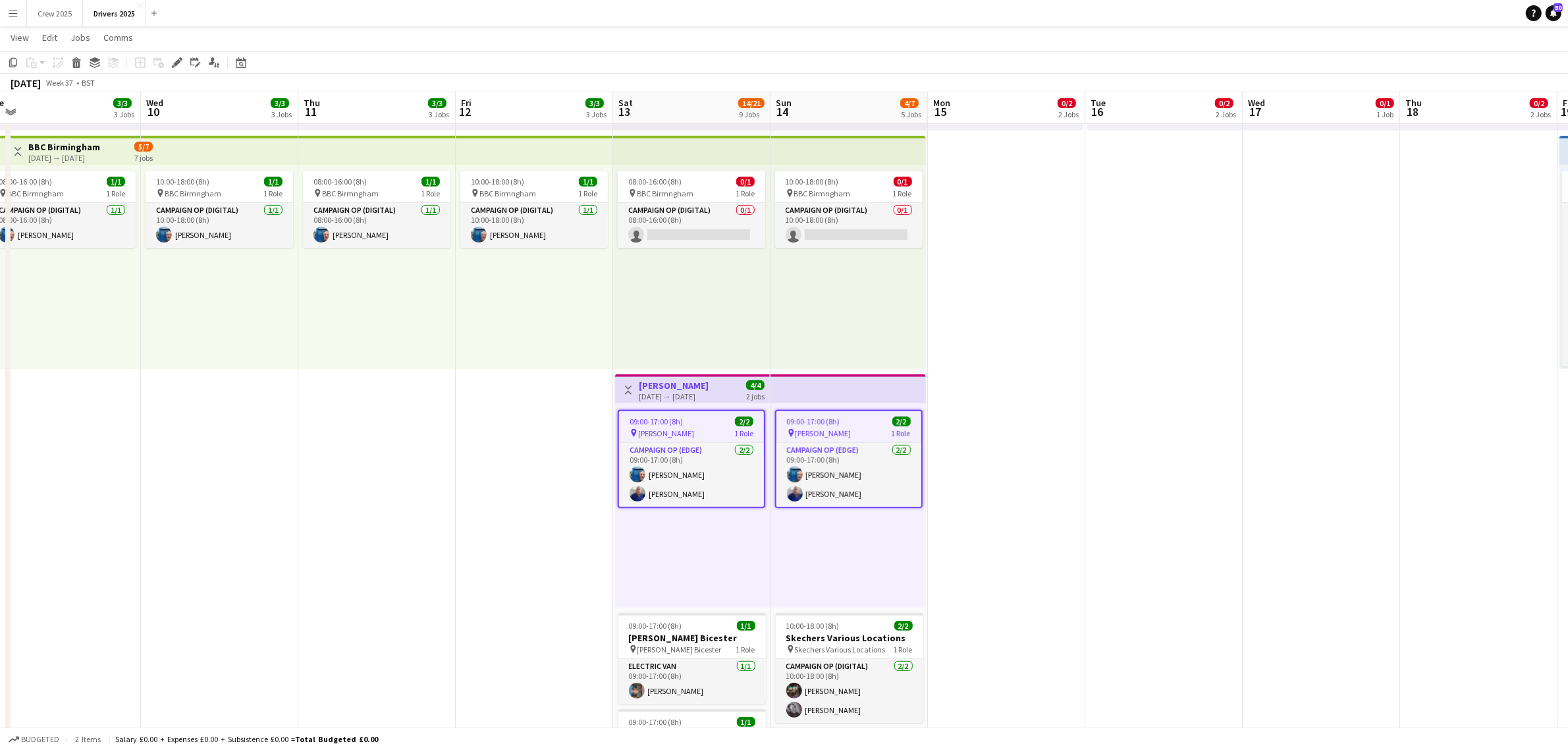
click at [686, 413] on app-job-card "09:00-17:00 (8h) 2/2 pin [PERSON_NAME] 1 Role Campaign Op (Edge) [DATE] 09:00-1…" at bounding box center [691, 459] width 147 height 98
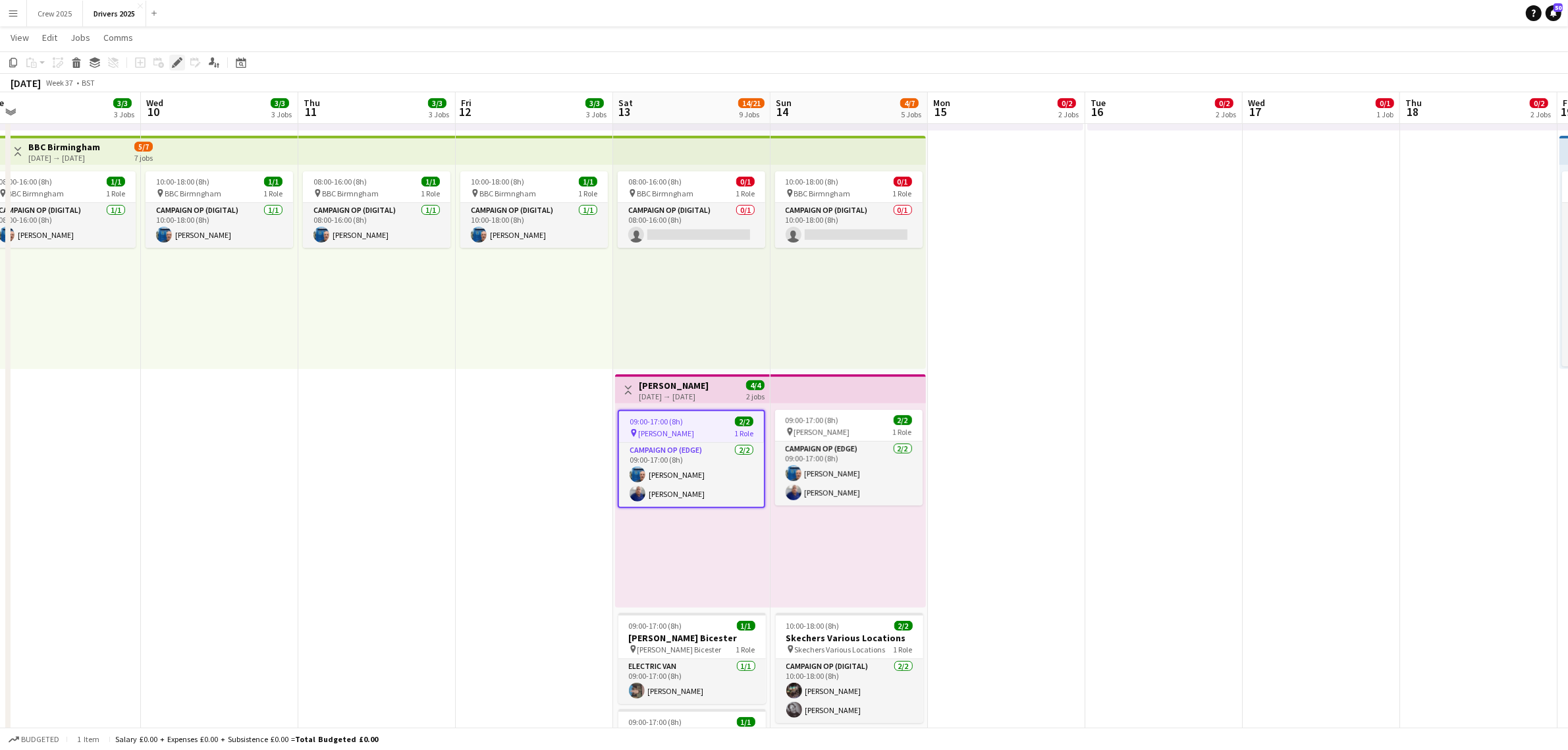
click at [179, 60] on icon at bounding box center [177, 63] width 7 height 7
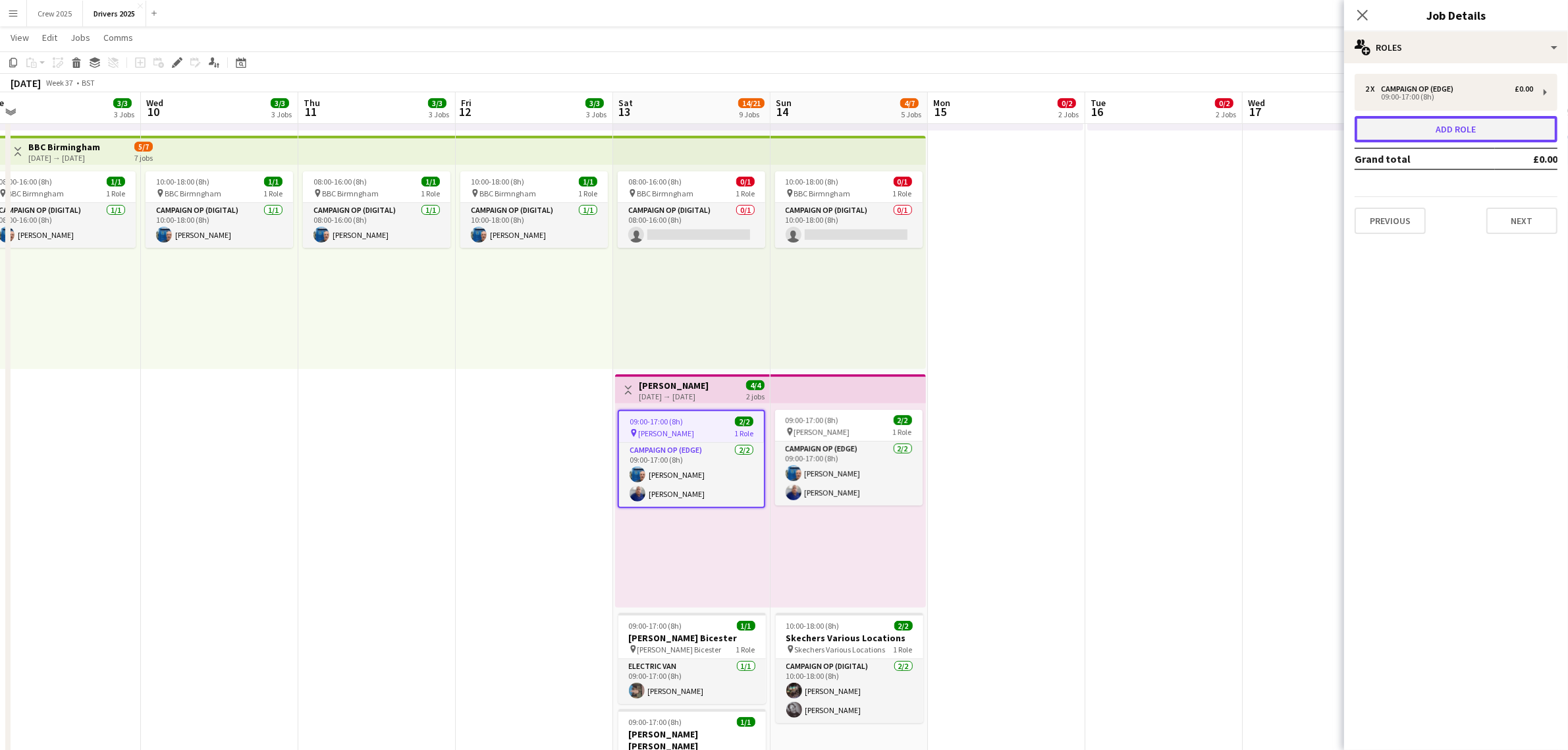
click at [1488, 124] on button "Add role" at bounding box center [1456, 129] width 203 height 26
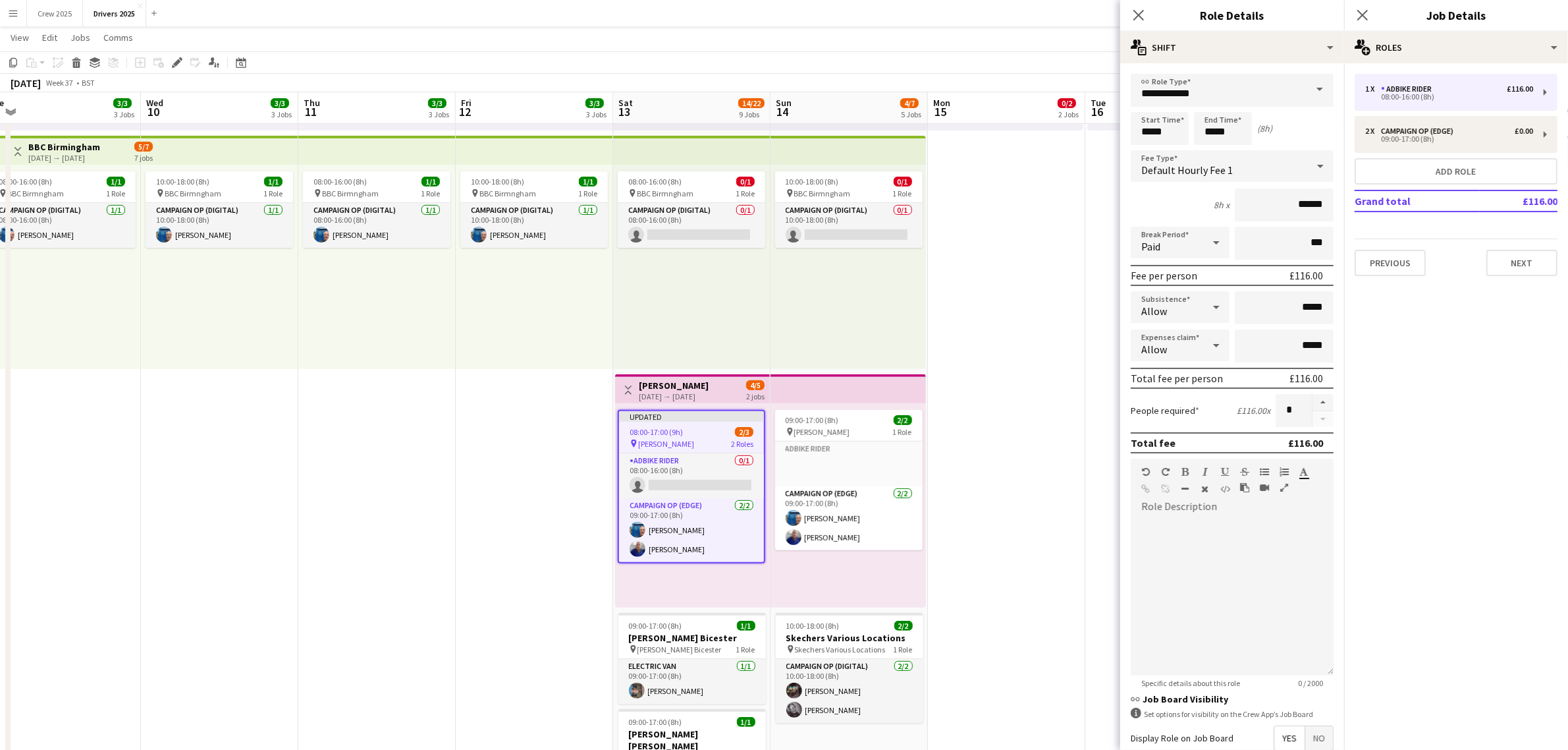
click at [1306, 89] on span at bounding box center [1320, 89] width 28 height 32
click at [1209, 236] on span "Photographer" at bounding box center [1226, 240] width 169 height 12
type input "**********"
type input "*****"
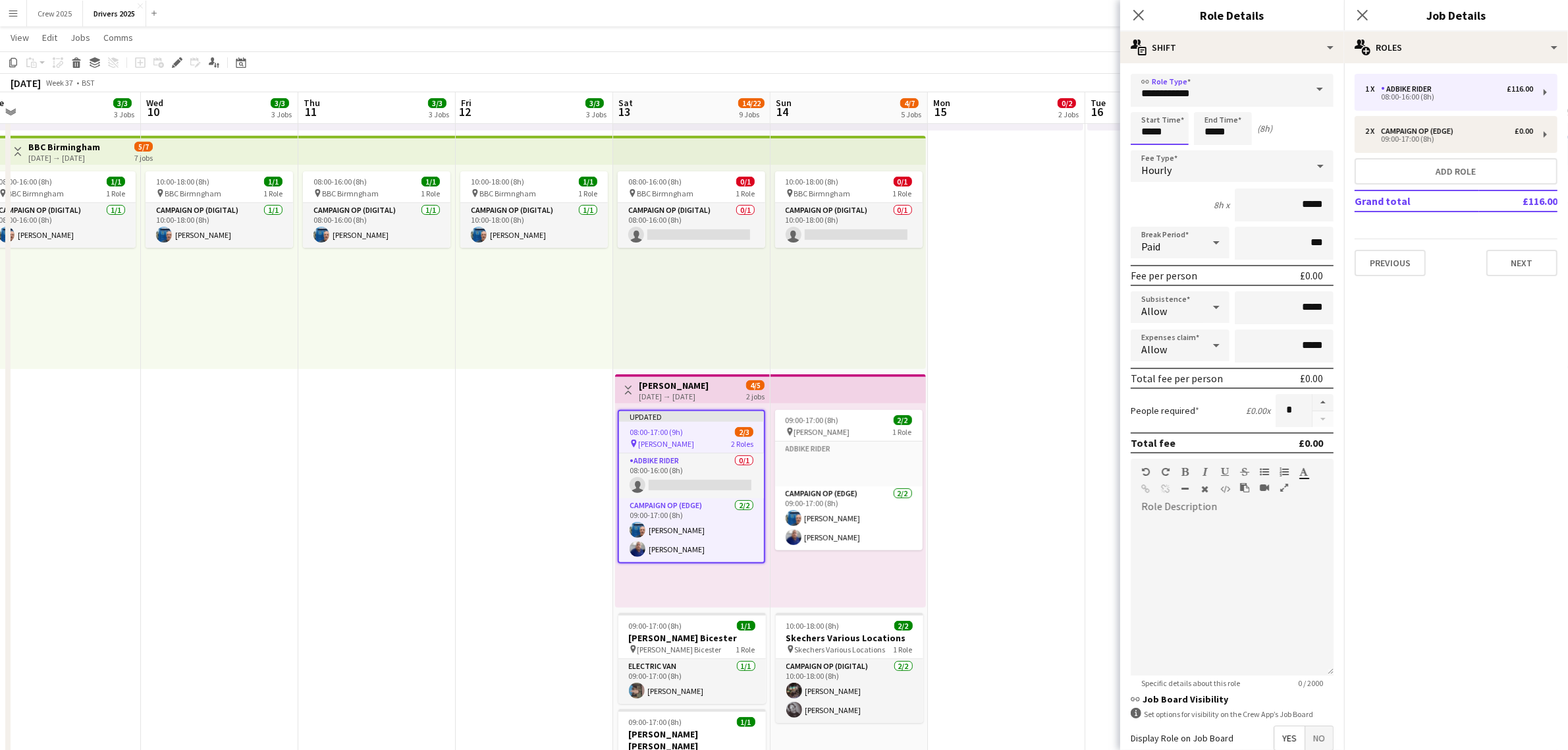
click at [1146, 122] on input "*****" at bounding box center [1159, 128] width 58 height 33
click at [1143, 106] on div at bounding box center [1147, 106] width 26 height 13
type input "*****"
click at [1143, 106] on div at bounding box center [1147, 106] width 26 height 13
click at [1208, 117] on input "*****" at bounding box center [1223, 128] width 58 height 33
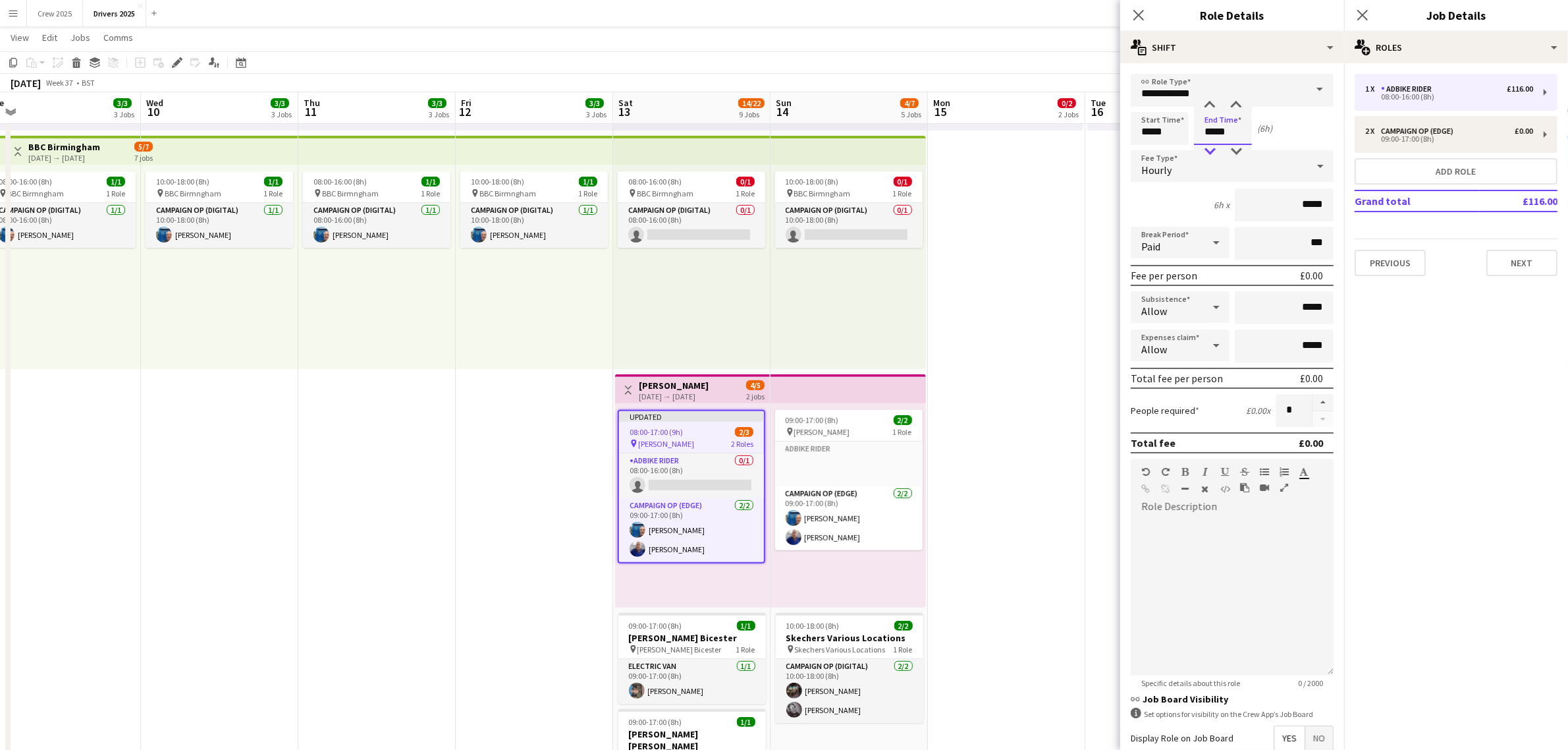
type input "*****"
click at [1214, 145] on div at bounding box center [1210, 152] width 26 height 13
click at [1252, 166] on div "Hourly" at bounding box center [1218, 166] width 177 height 32
click at [1197, 265] on span "No fee" at bounding box center [1226, 268] width 169 height 12
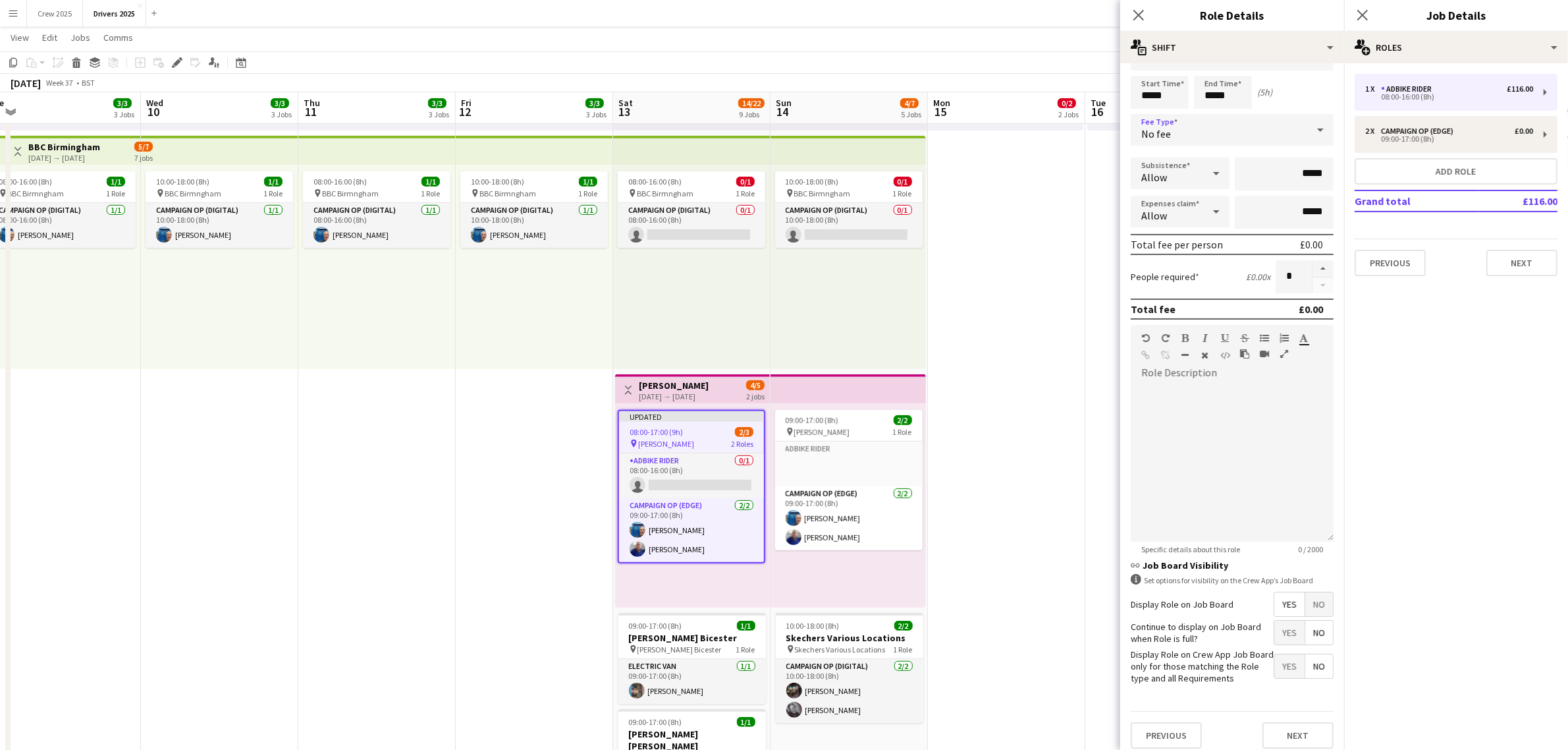
scroll to position [54, 0]
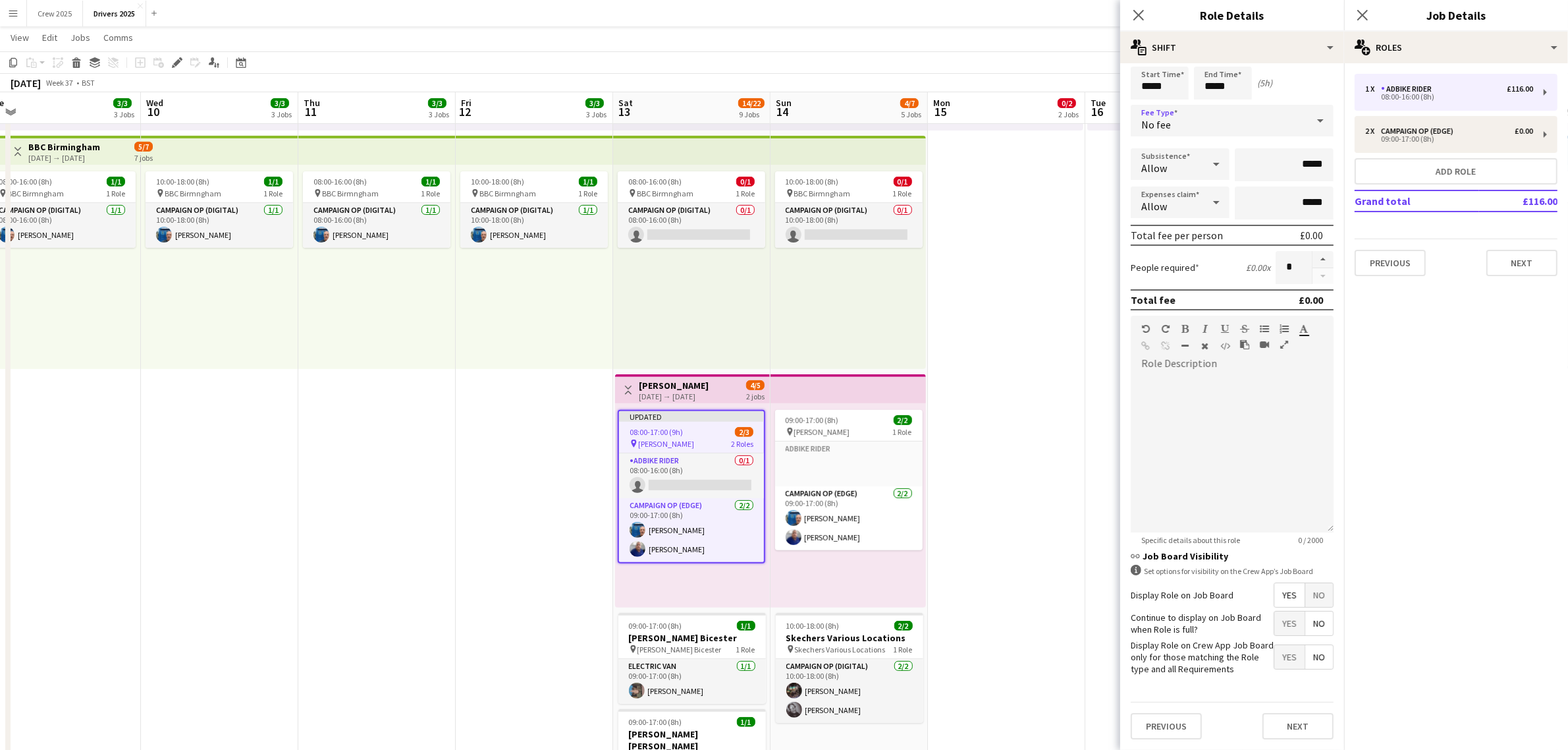
click at [1309, 591] on span "No" at bounding box center [1319, 595] width 28 height 23
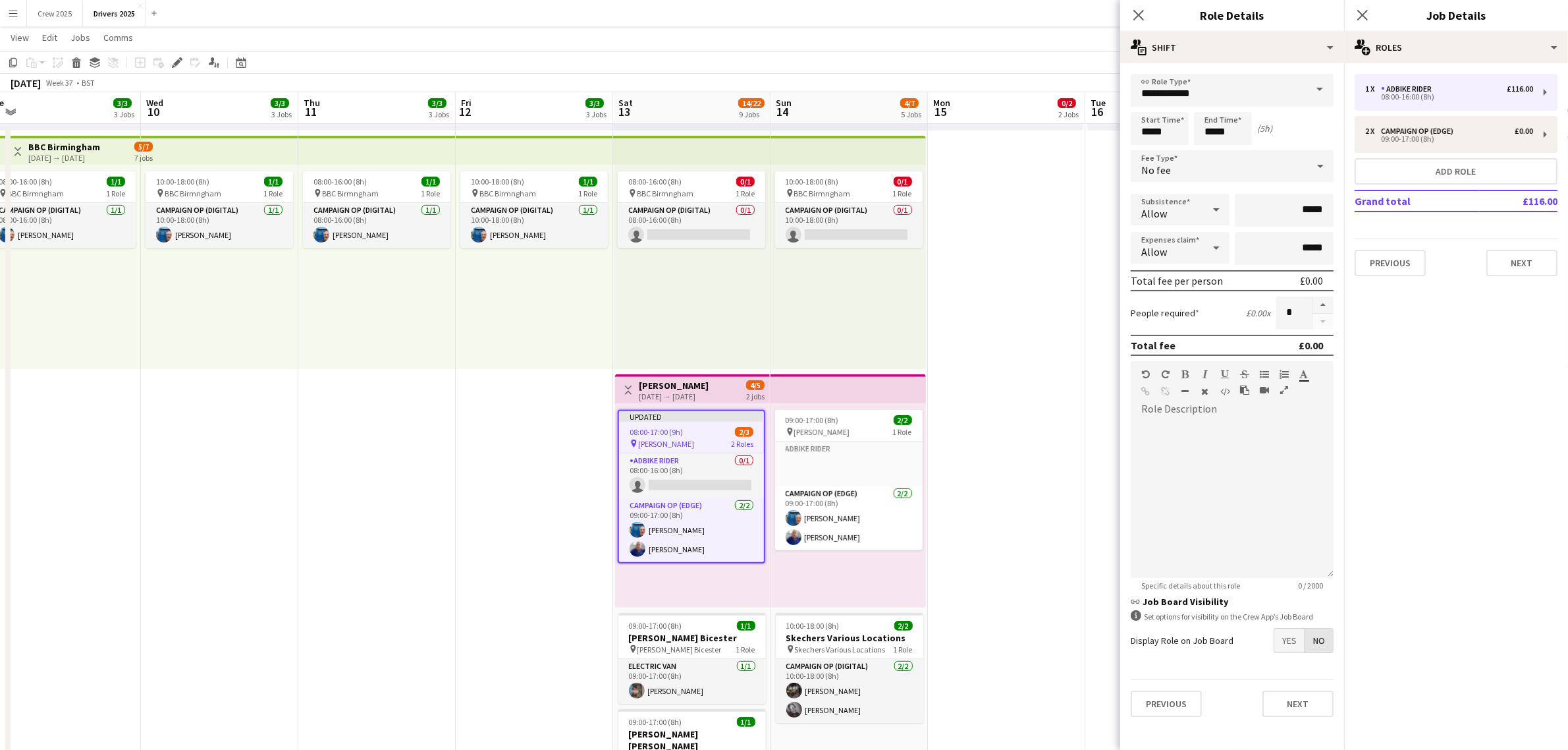
scroll to position [0, 0]
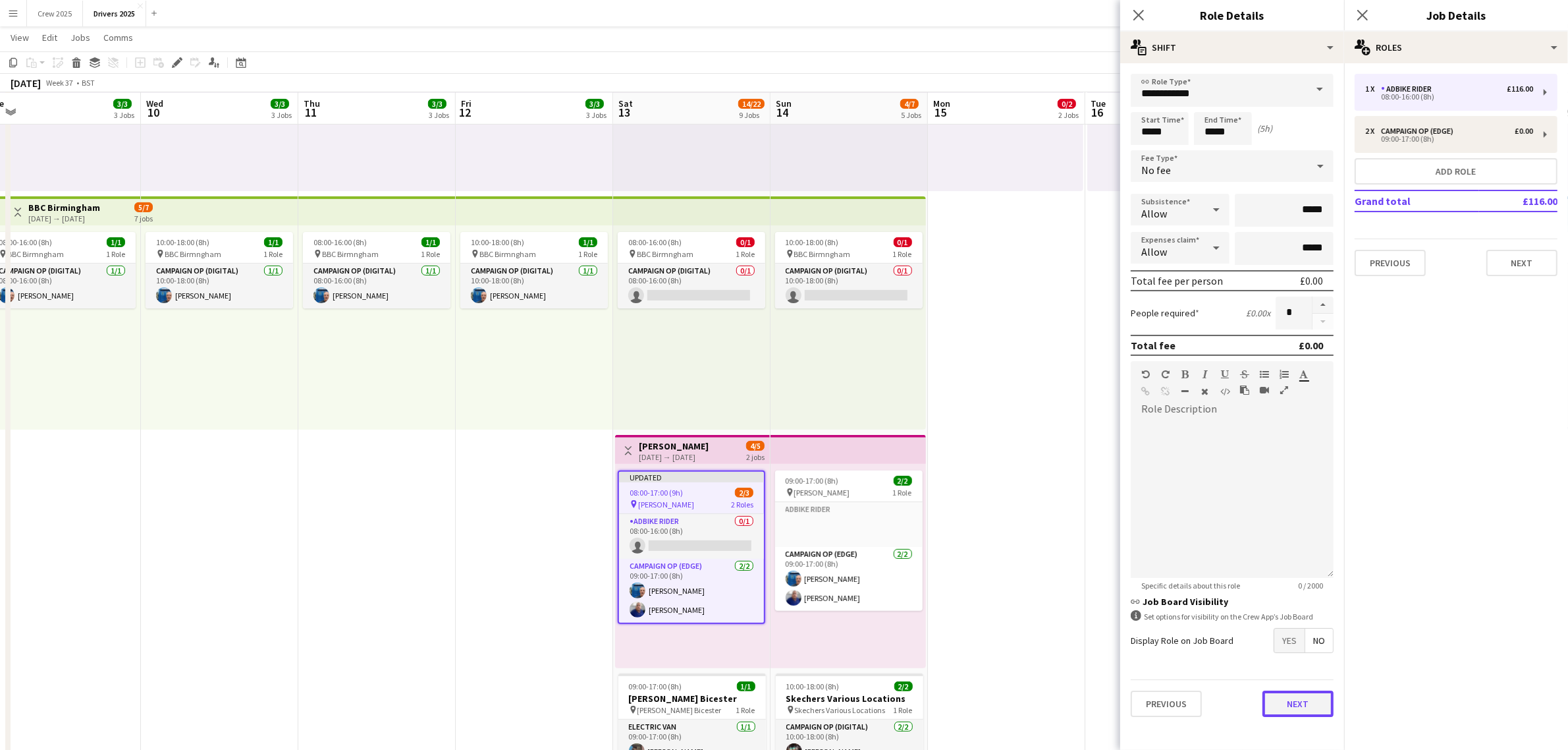
click at [1306, 706] on button "Next" at bounding box center [1298, 704] width 71 height 26
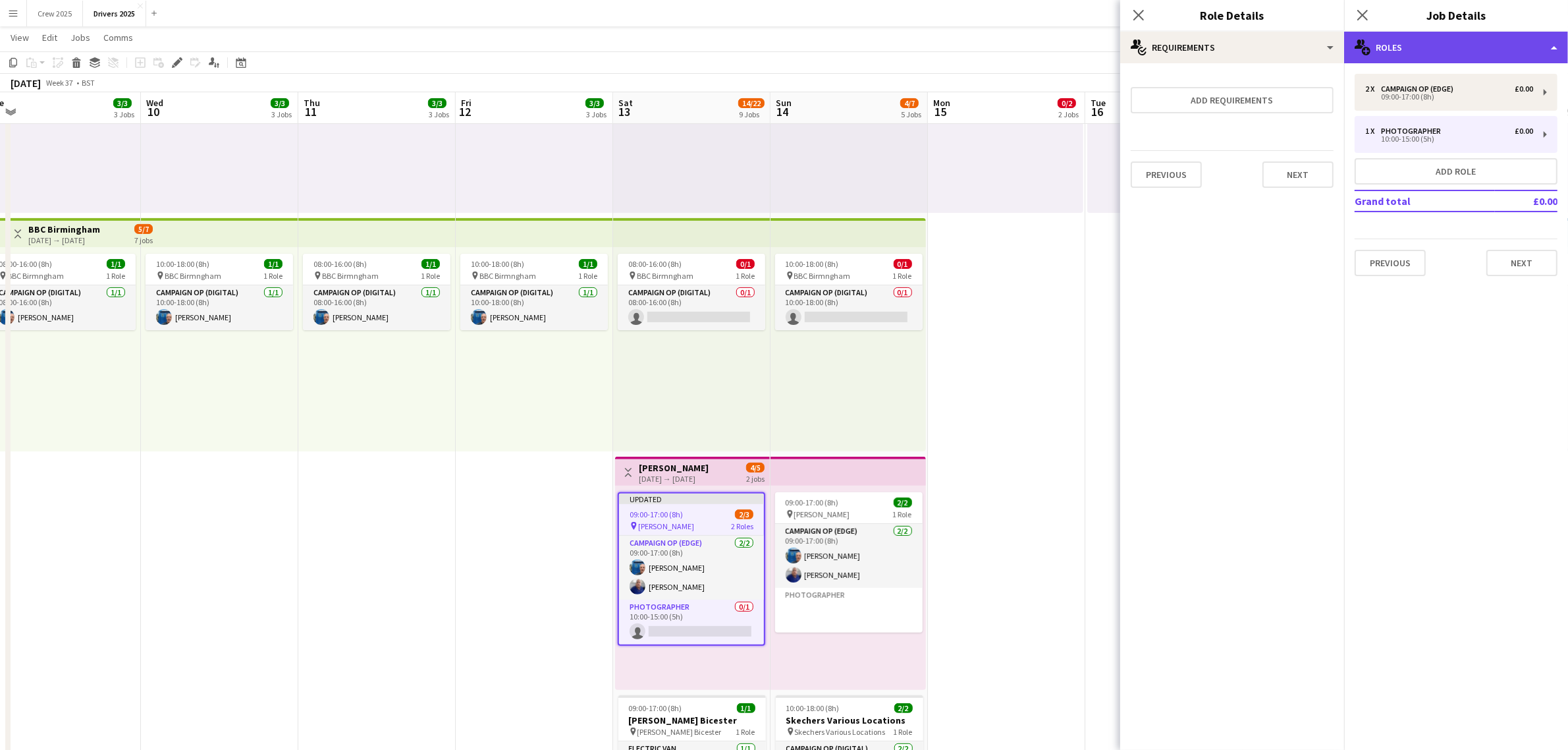
click at [1446, 41] on div "multiple-users-add Roles" at bounding box center [1457, 47] width 224 height 32
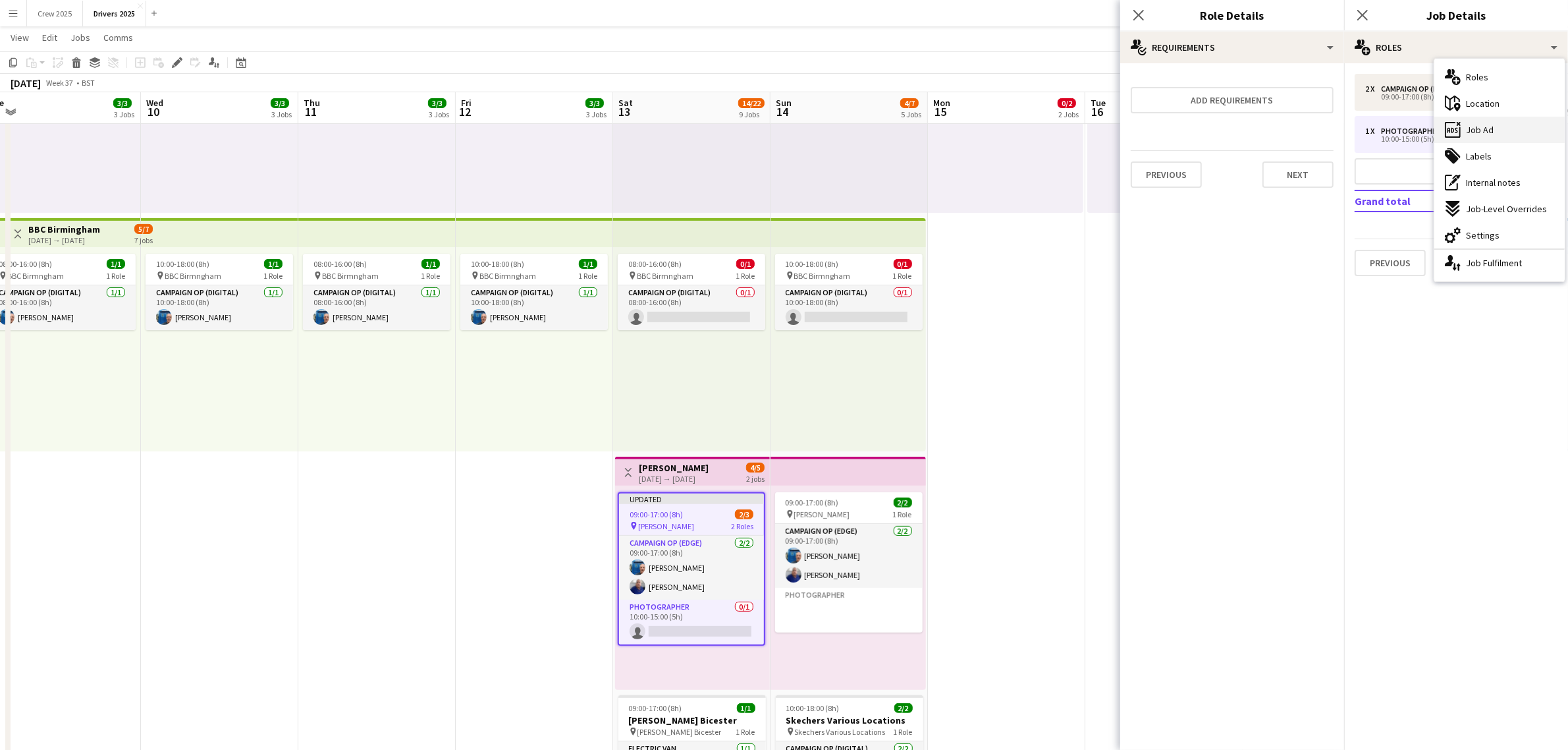
click at [1504, 125] on div "ads-window Job Ad" at bounding box center [1500, 130] width 130 height 26
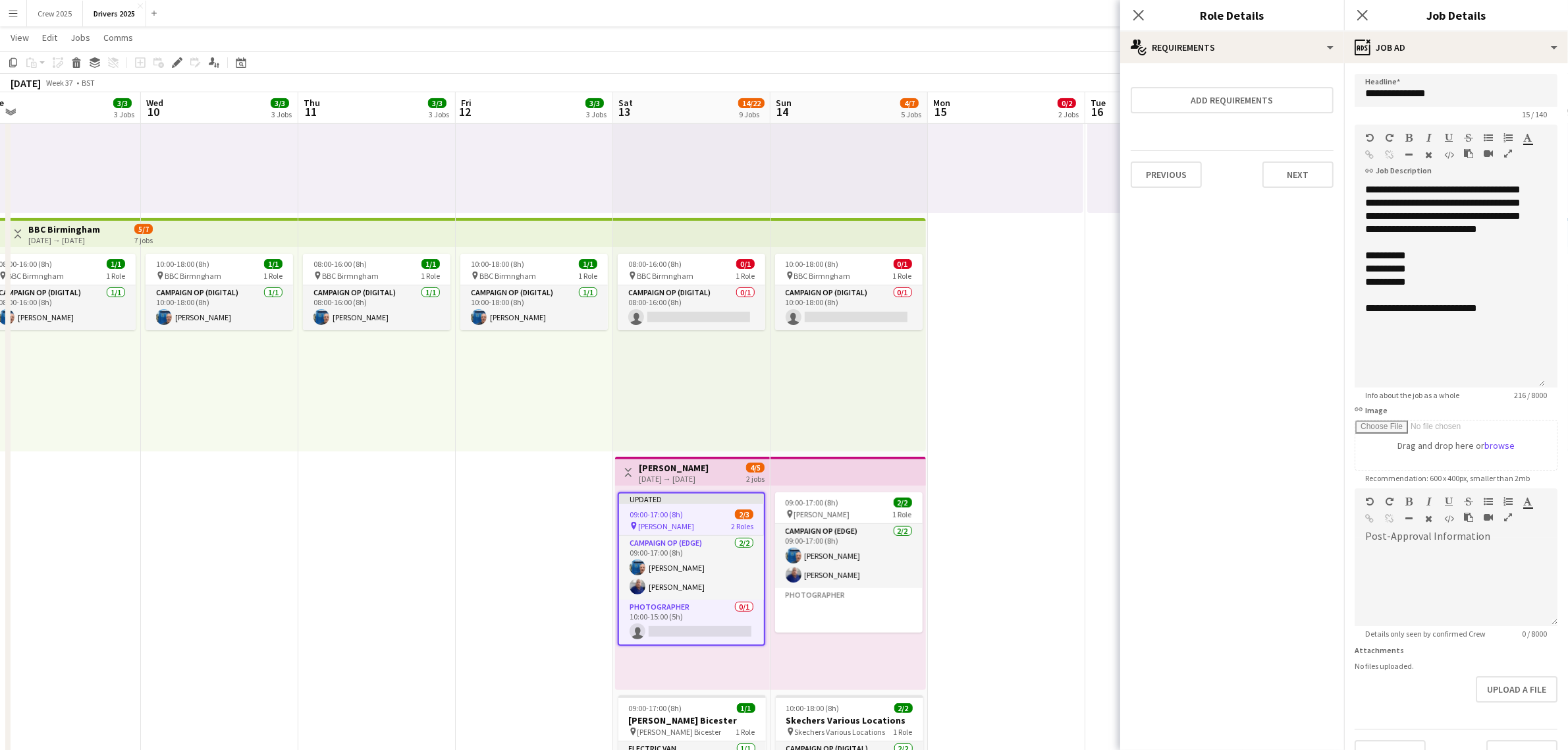
drag, startPoint x: 1547, startPoint y: 257, endPoint x: 1563, endPoint y: 382, distance: 126.0
click at [1563, 382] on mat-expansion-panel "**********" at bounding box center [1457, 406] width 224 height 687
drag, startPoint x: 1419, startPoint y: 244, endPoint x: 1345, endPoint y: 192, distance: 90.4
click at [1345, 192] on form "**********" at bounding box center [1457, 420] width 224 height 693
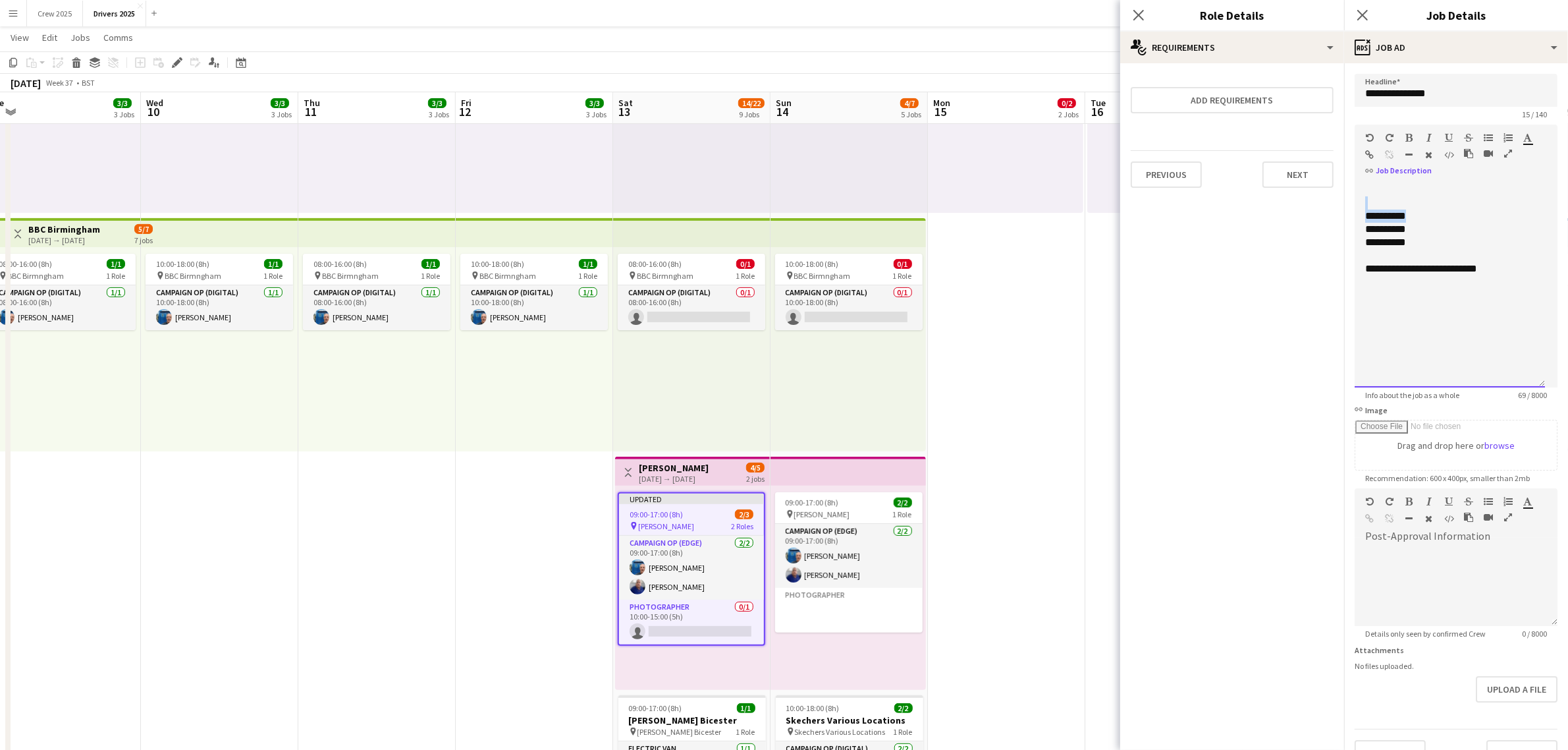
drag, startPoint x: 1427, startPoint y: 216, endPoint x: 1351, endPoint y: 205, distance: 76.8
click at [1351, 205] on form "**********" at bounding box center [1457, 420] width 224 height 693
click at [1387, 215] on div "**********" at bounding box center [1449, 216] width 169 height 13
drag, startPoint x: 1386, startPoint y: 232, endPoint x: 1360, endPoint y: 234, distance: 26.1
click at [1360, 234] on div "**********" at bounding box center [1450, 285] width 191 height 205
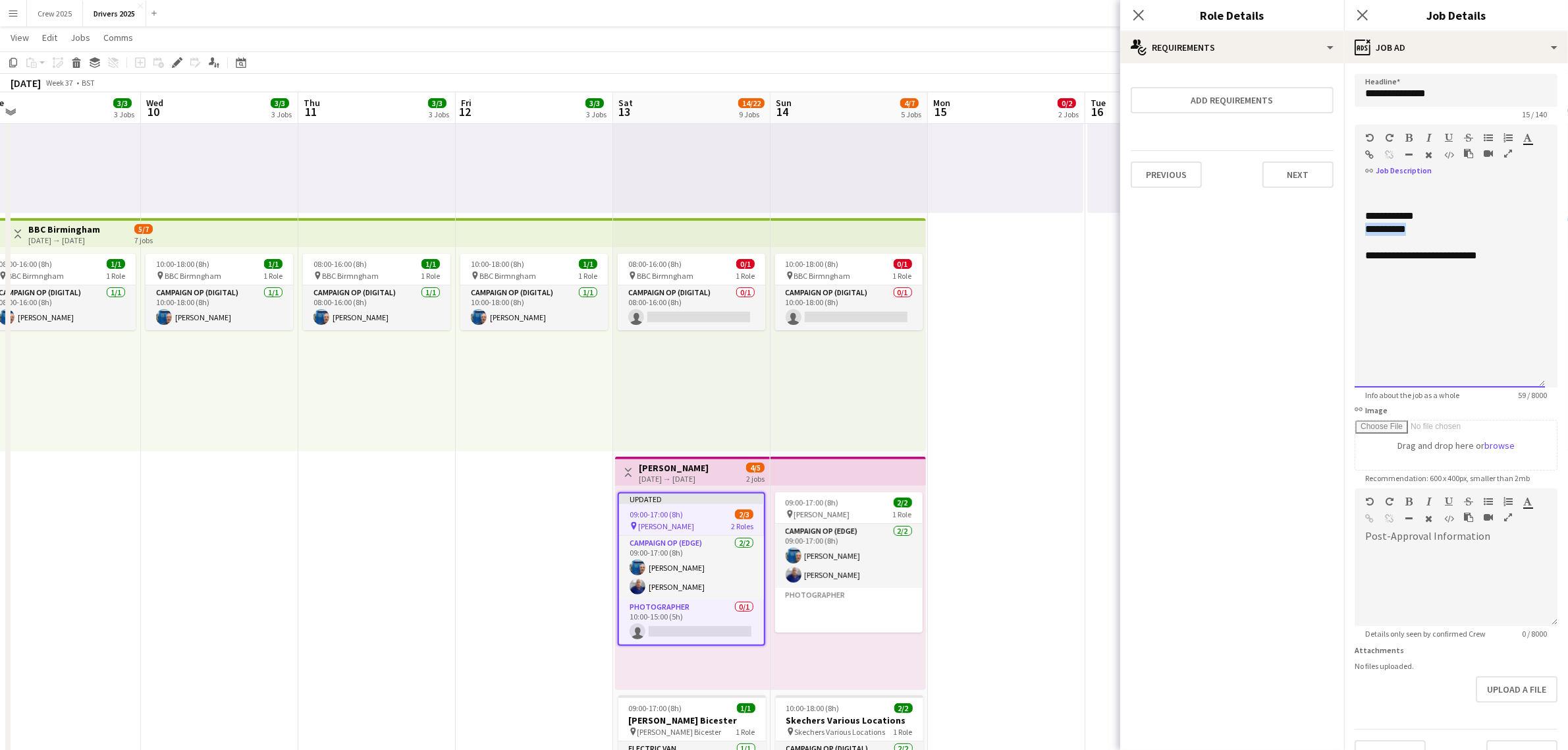
drag, startPoint x: 1378, startPoint y: 229, endPoint x: 1349, endPoint y: 229, distance: 29.0
click at [1349, 229] on form "**********" at bounding box center [1457, 420] width 224 height 693
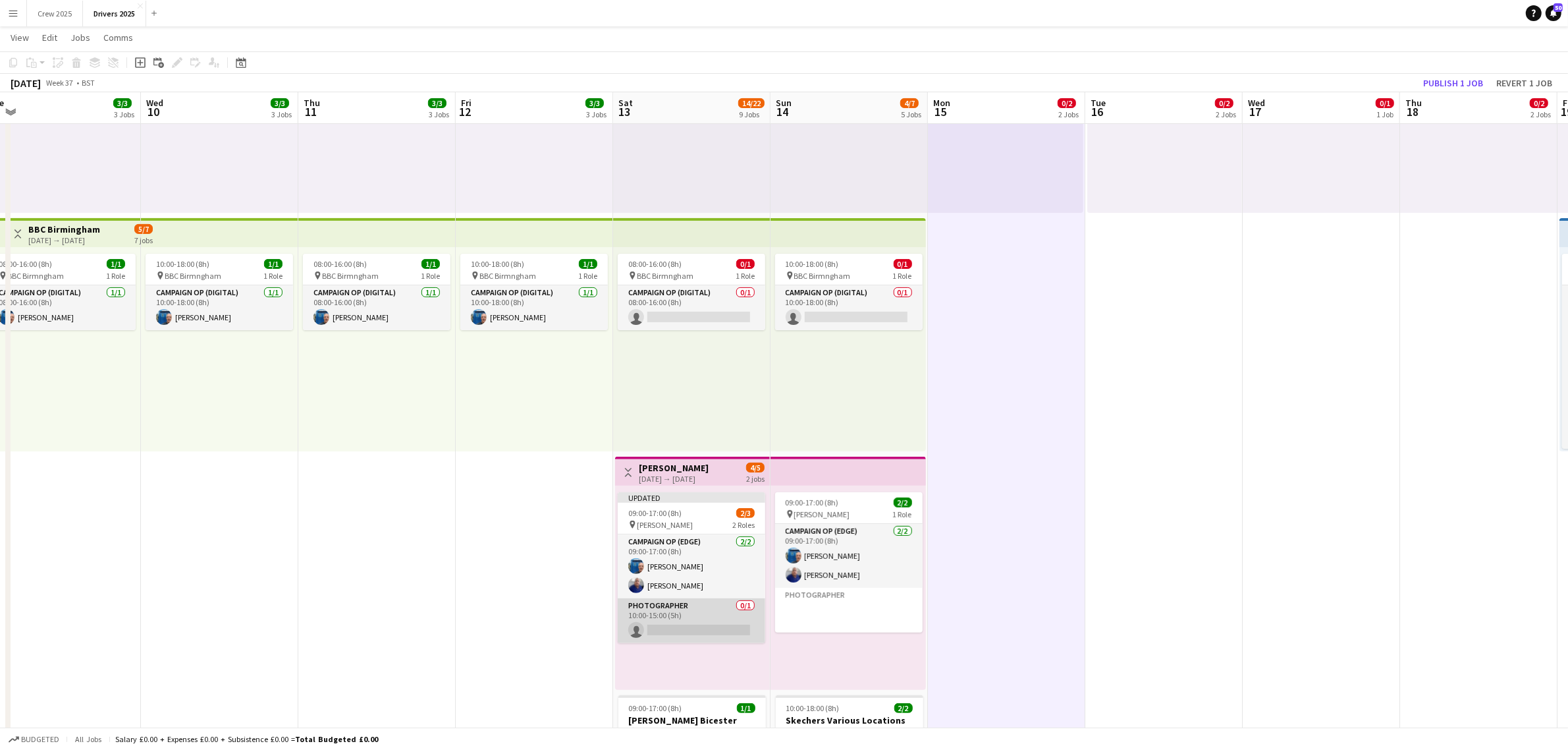
click at [667, 626] on app-card-role "Photographer 0/1 10:00-15:00 (5h) single-neutral-actions" at bounding box center [691, 620] width 147 height 45
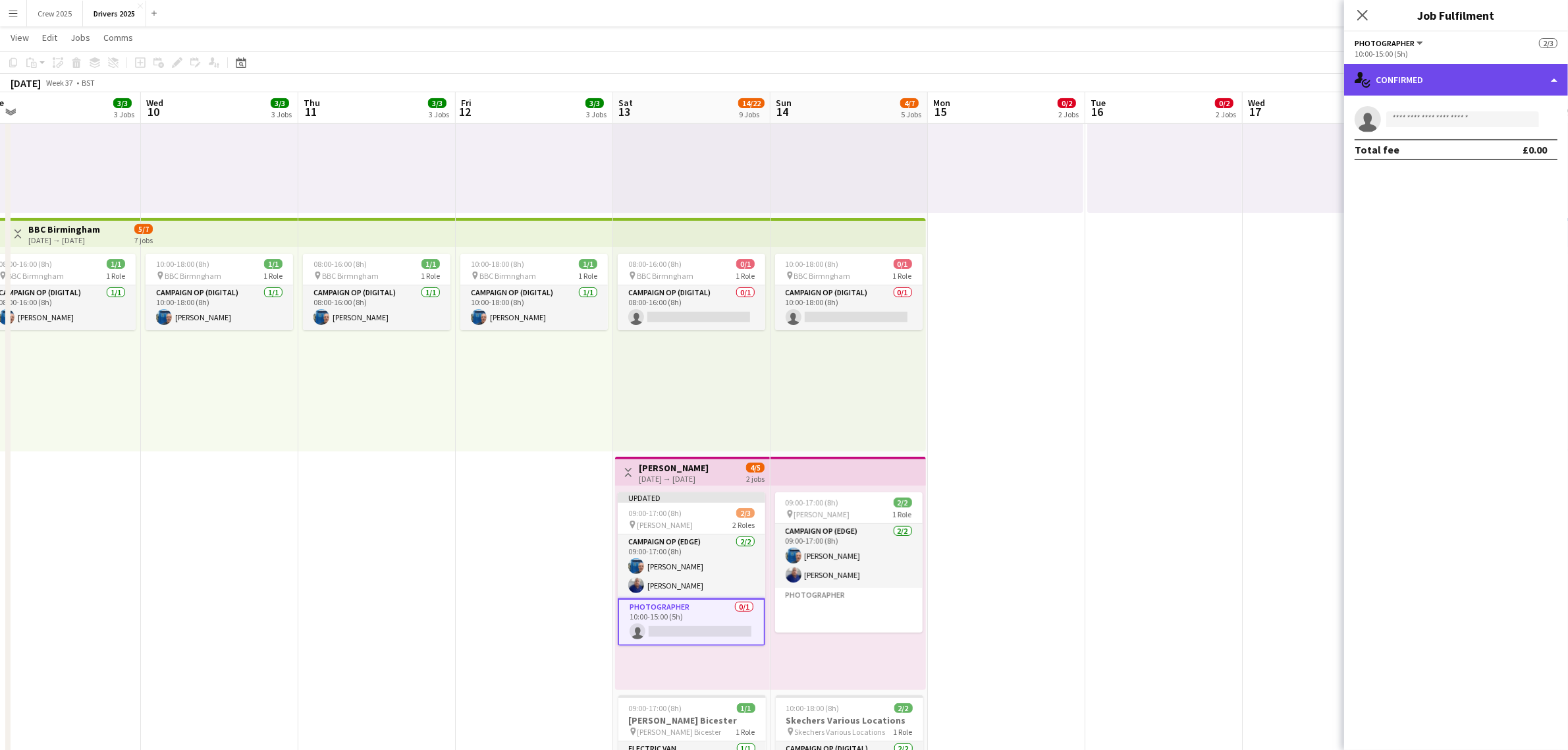
click at [1415, 82] on div "single-neutral-actions-check-2 Confirmed" at bounding box center [1457, 79] width 224 height 32
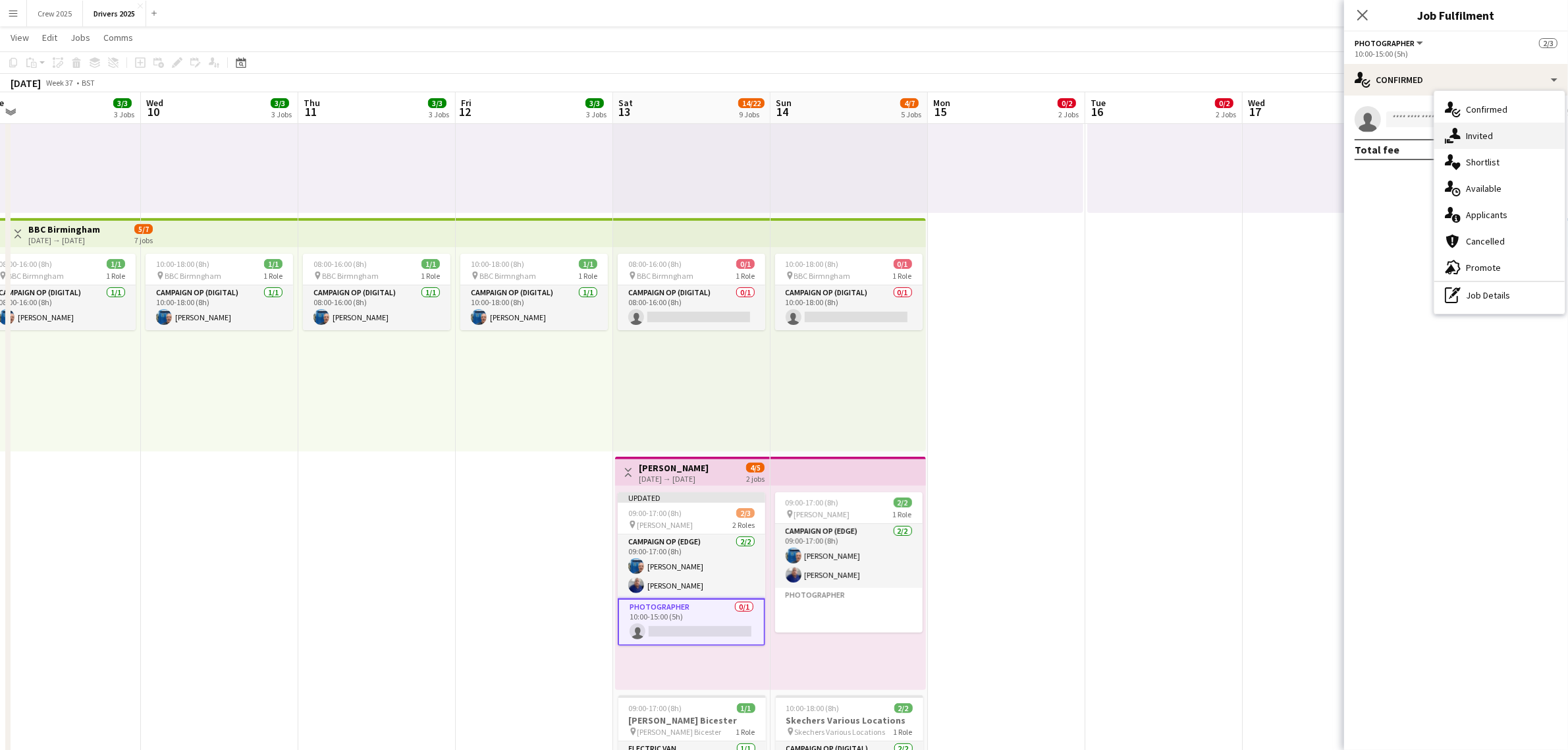
click at [1465, 127] on div "single-neutral-actions-share-1 Invited" at bounding box center [1500, 136] width 130 height 26
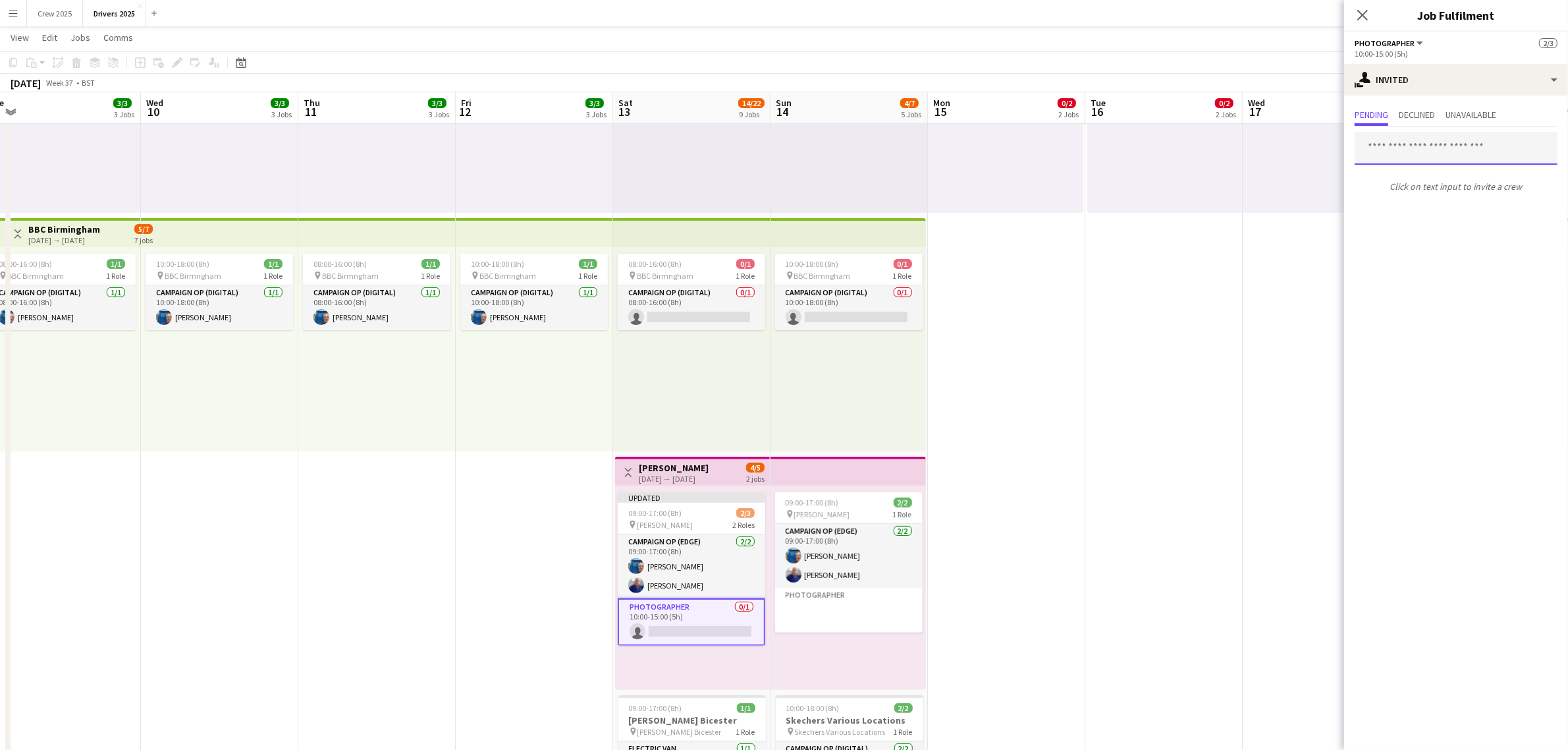
click at [1408, 145] on input "text" at bounding box center [1456, 148] width 203 height 33
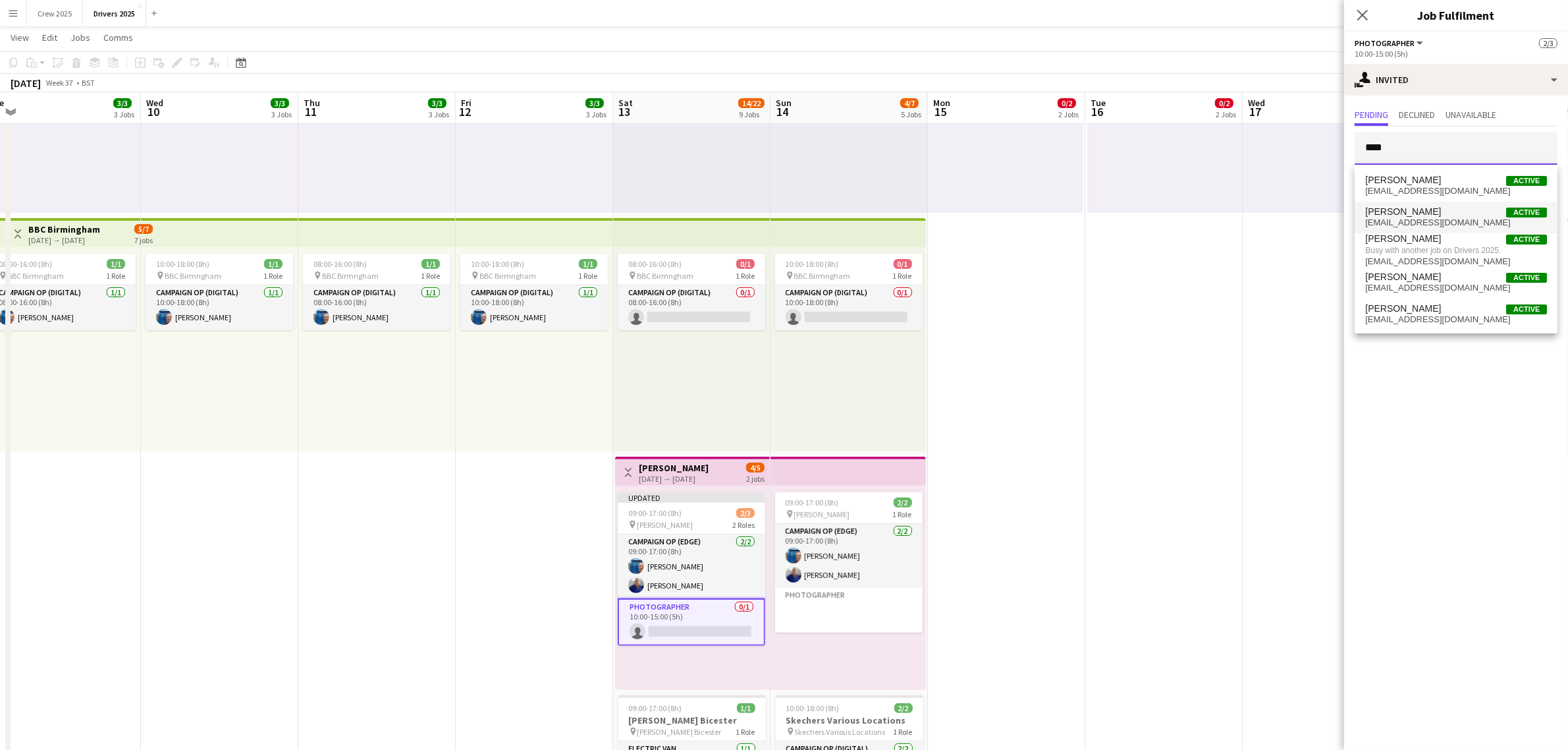
type input "****"
click at [1398, 212] on span "[PERSON_NAME]" at bounding box center [1402, 211] width 75 height 11
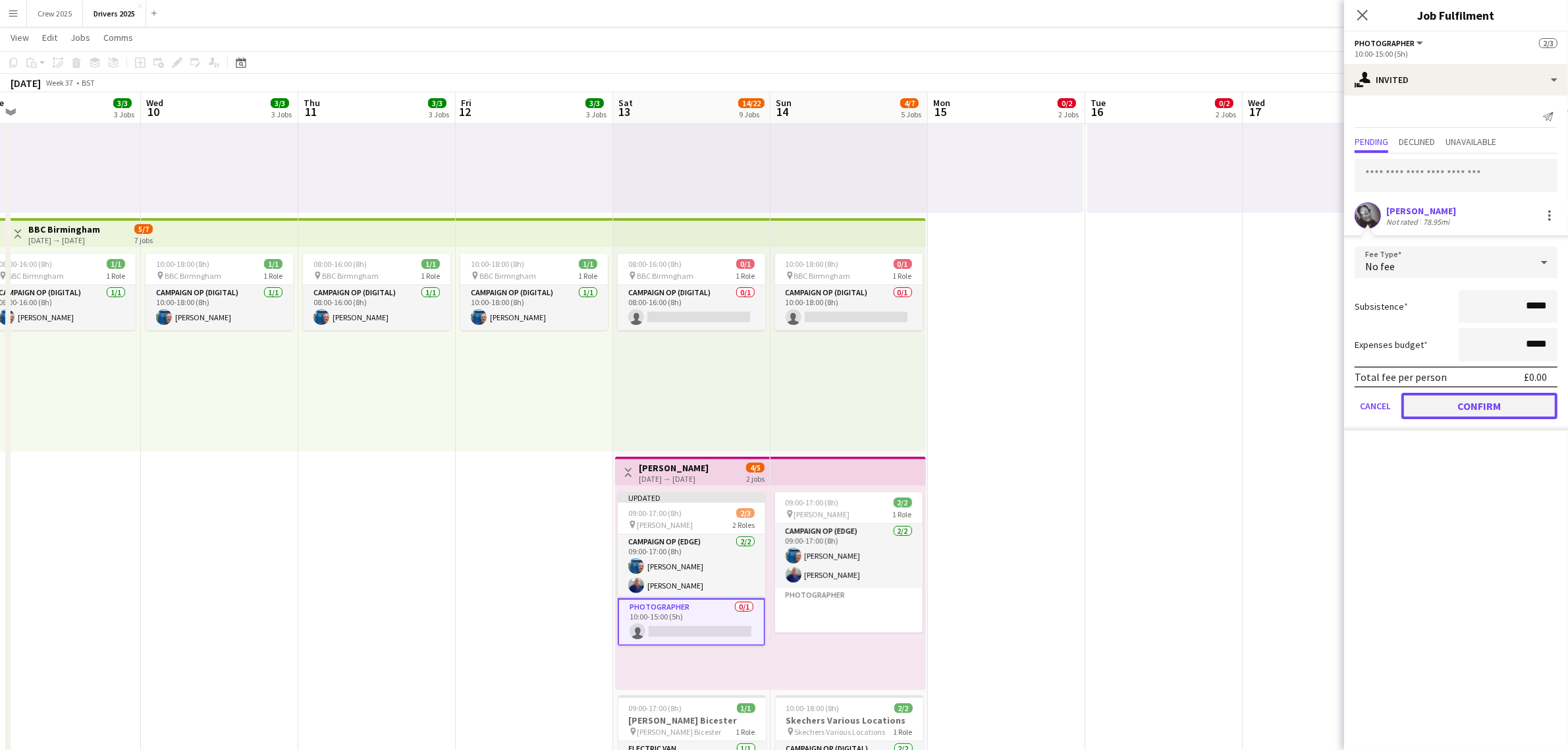
click at [1479, 409] on button "Confirm" at bounding box center [1479, 406] width 156 height 26
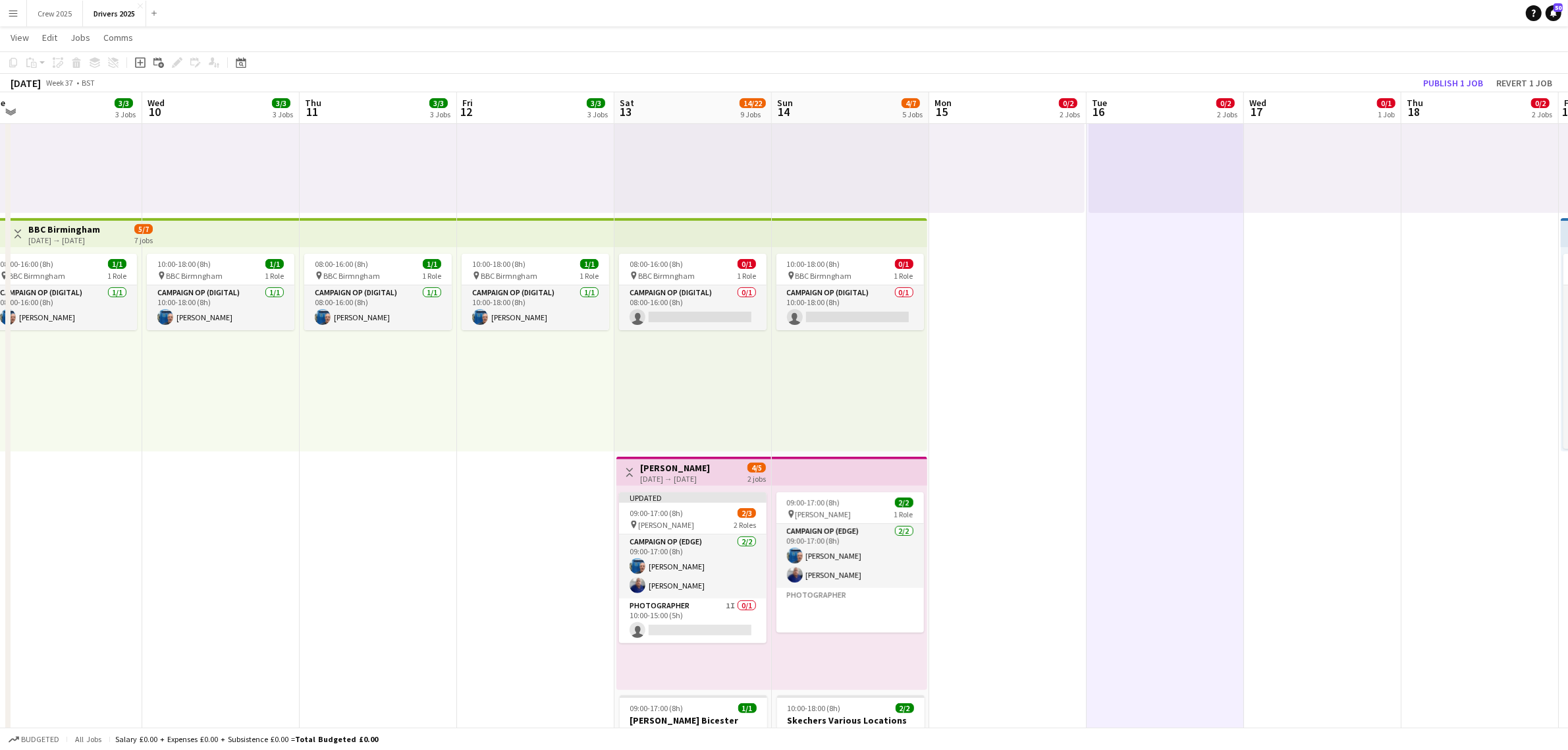
click at [680, 469] on h3 "[PERSON_NAME]" at bounding box center [675, 468] width 70 height 12
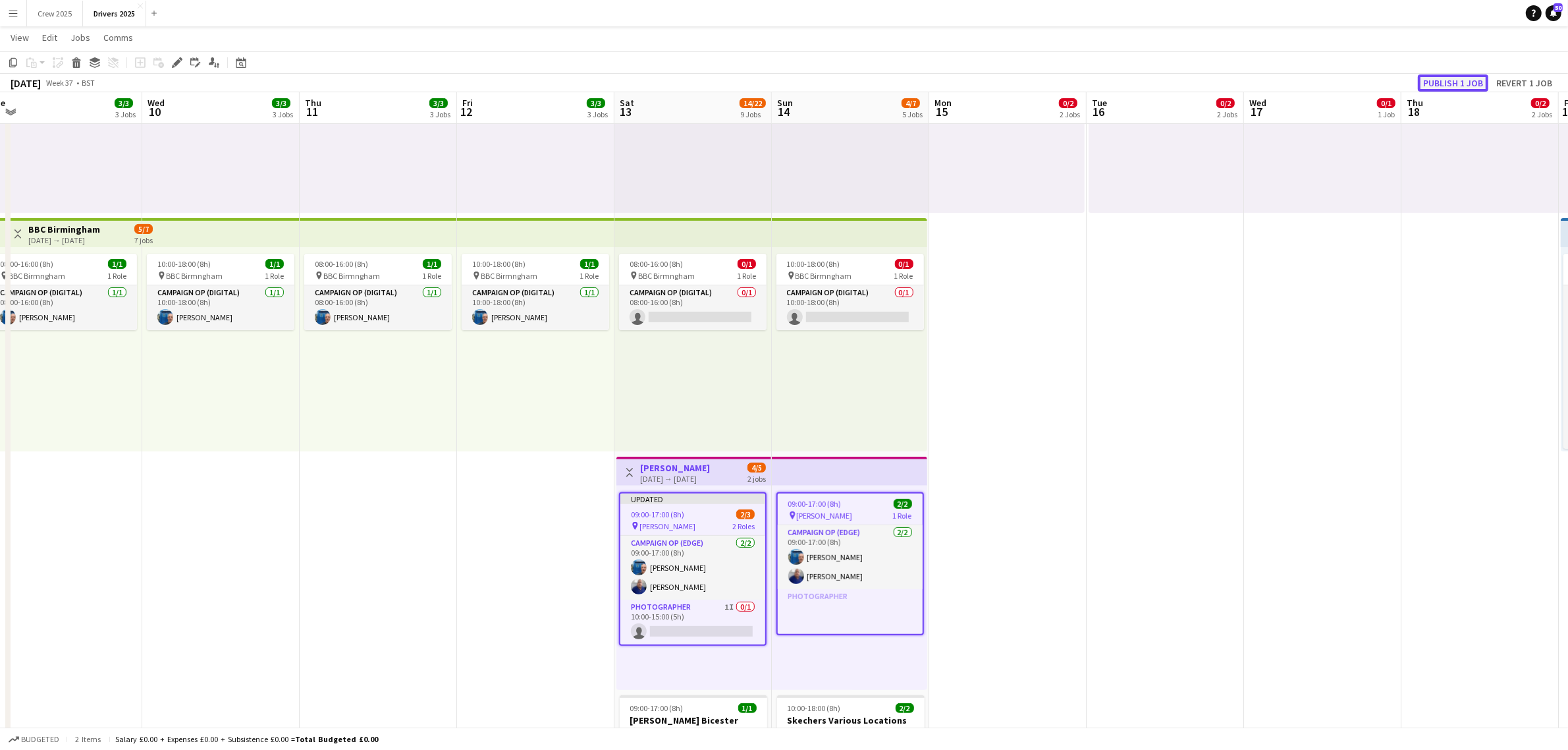
click at [1441, 81] on button "Publish 1 job" at bounding box center [1453, 83] width 70 height 17
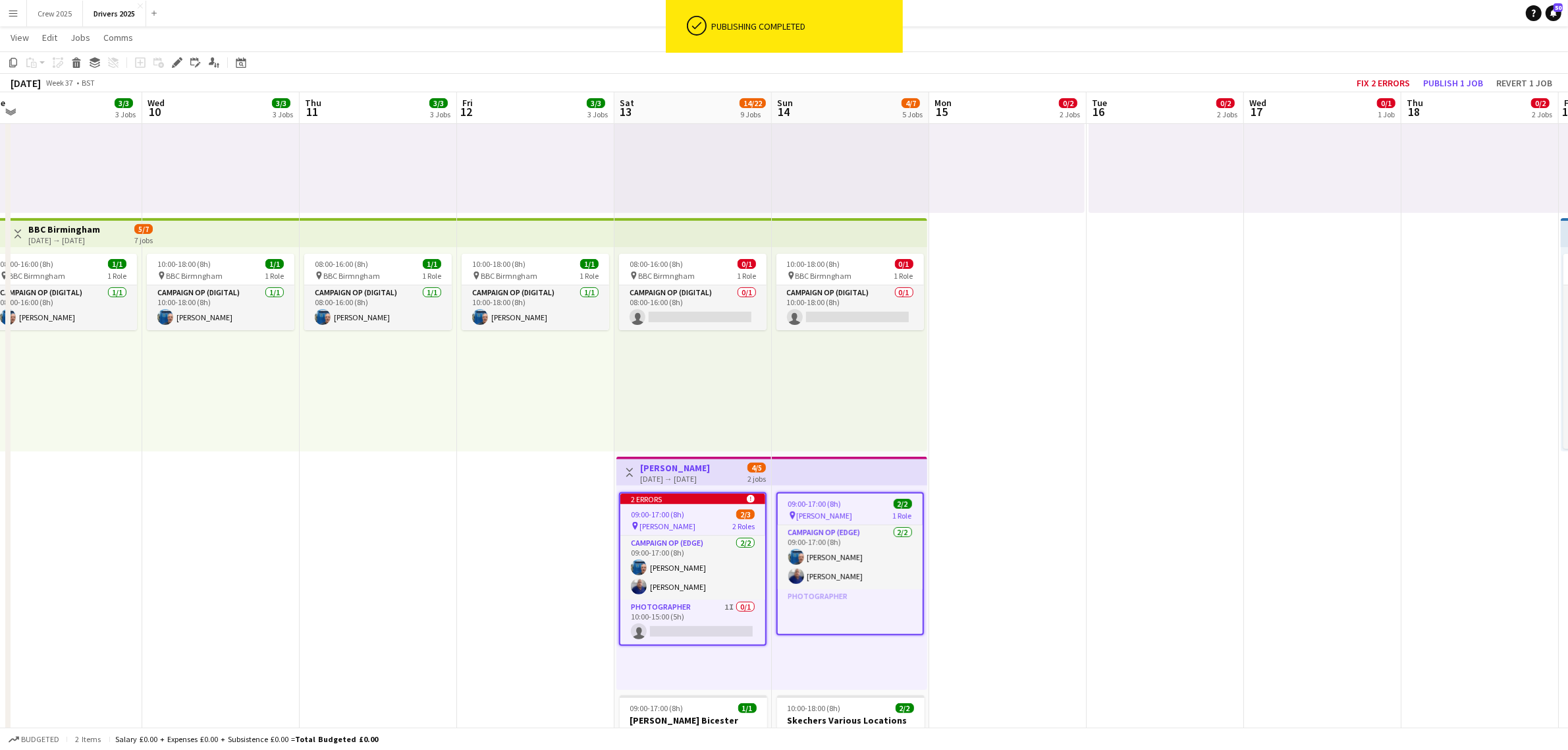
click at [657, 512] on span "09:00-17:00 (8h)" at bounding box center [657, 514] width 53 height 10
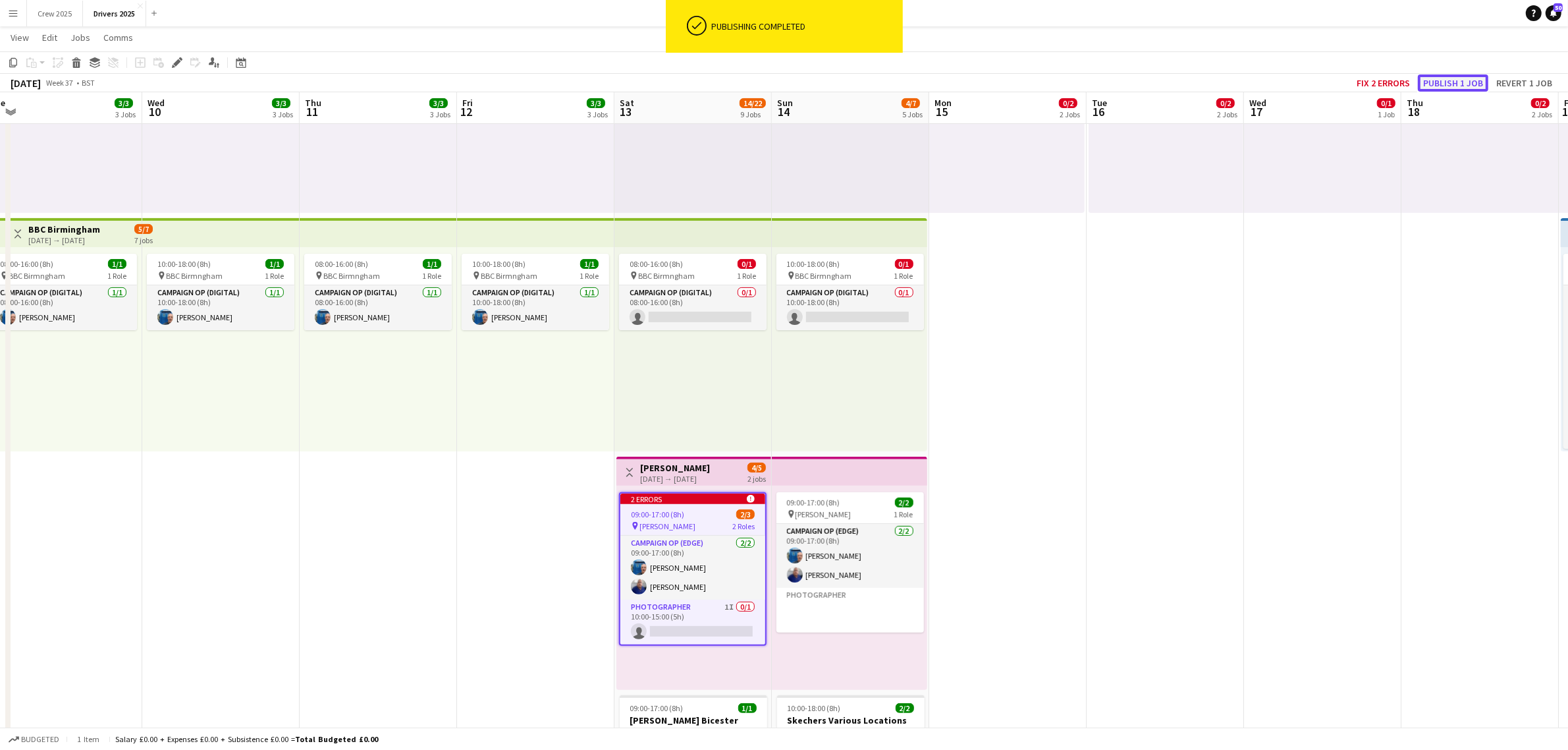
click at [1452, 81] on button "Publish 1 job" at bounding box center [1453, 83] width 70 height 17
click at [1382, 77] on button "Fix 2 errors" at bounding box center [1383, 83] width 64 height 17
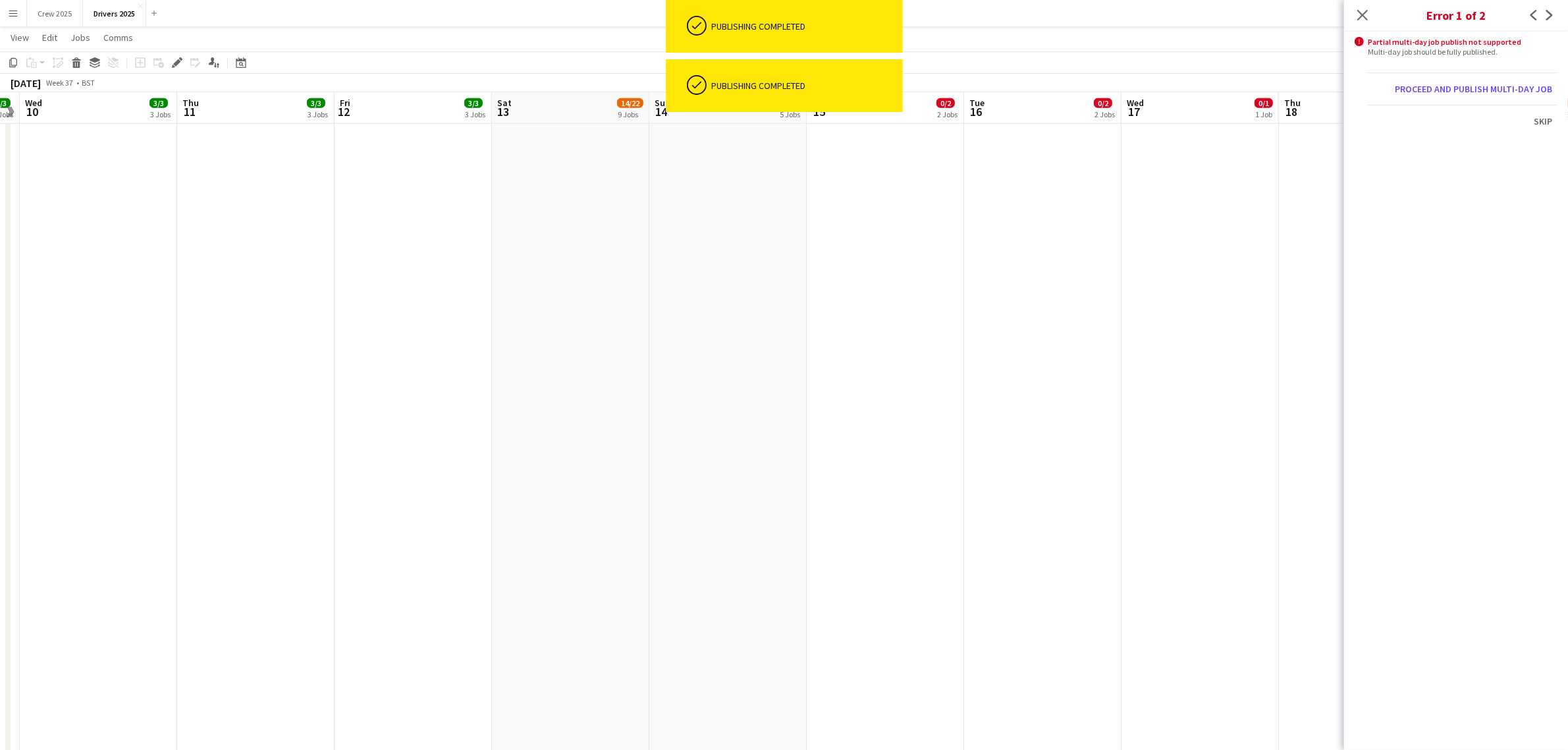
scroll to position [34, 0]
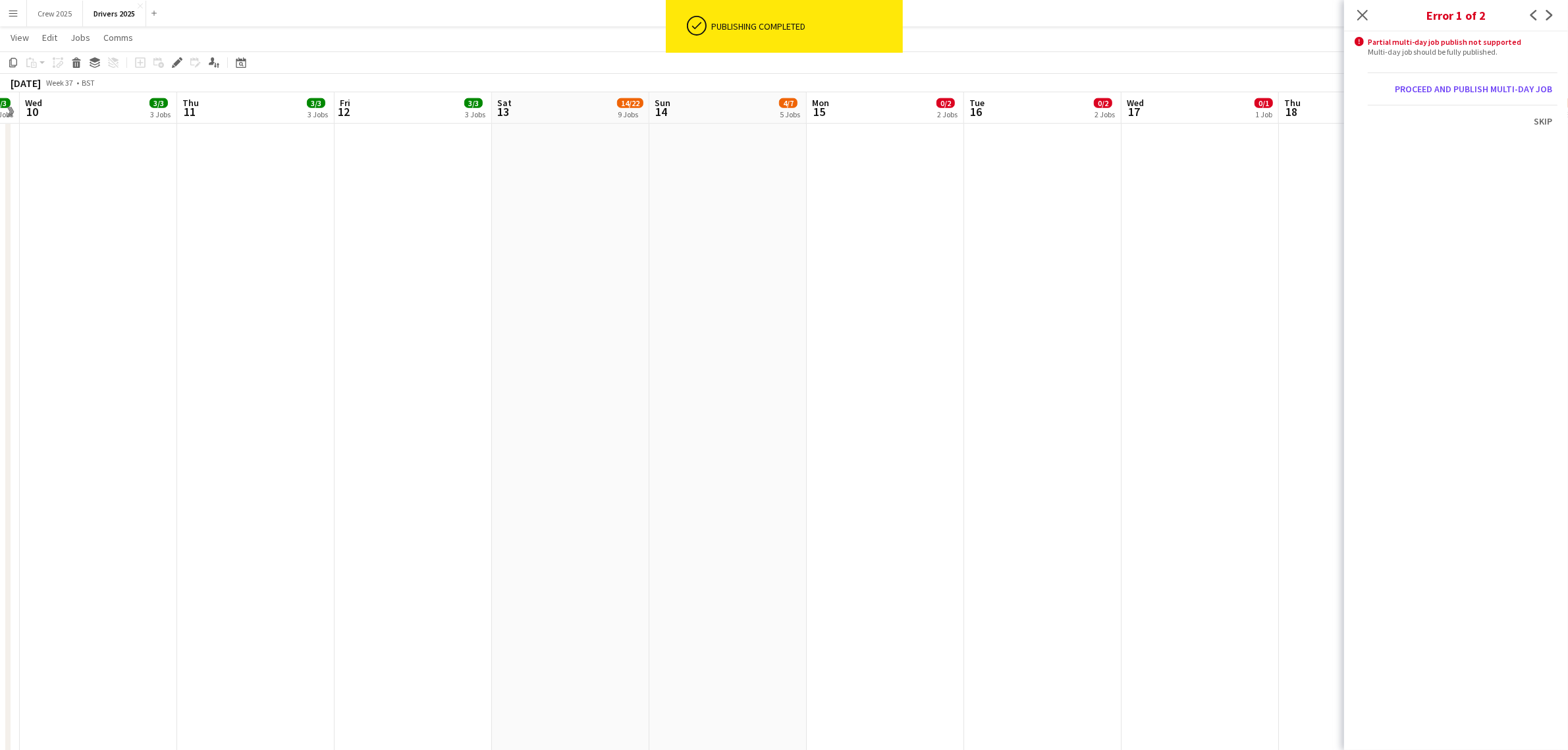
click at [1480, 77] on div "Proceed and publish multi-day job" at bounding box center [1462, 89] width 190 height 32
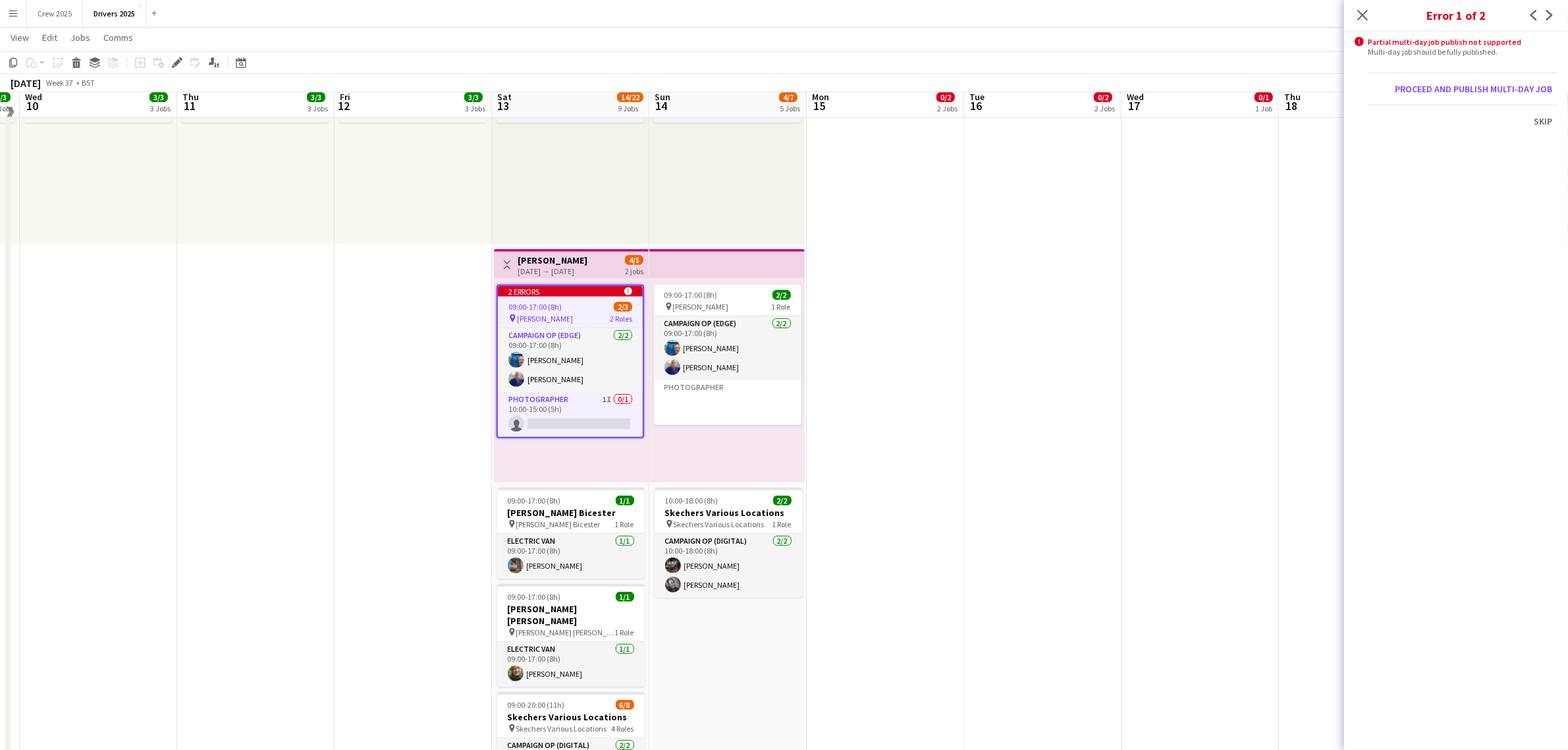
scroll to position [537, 0]
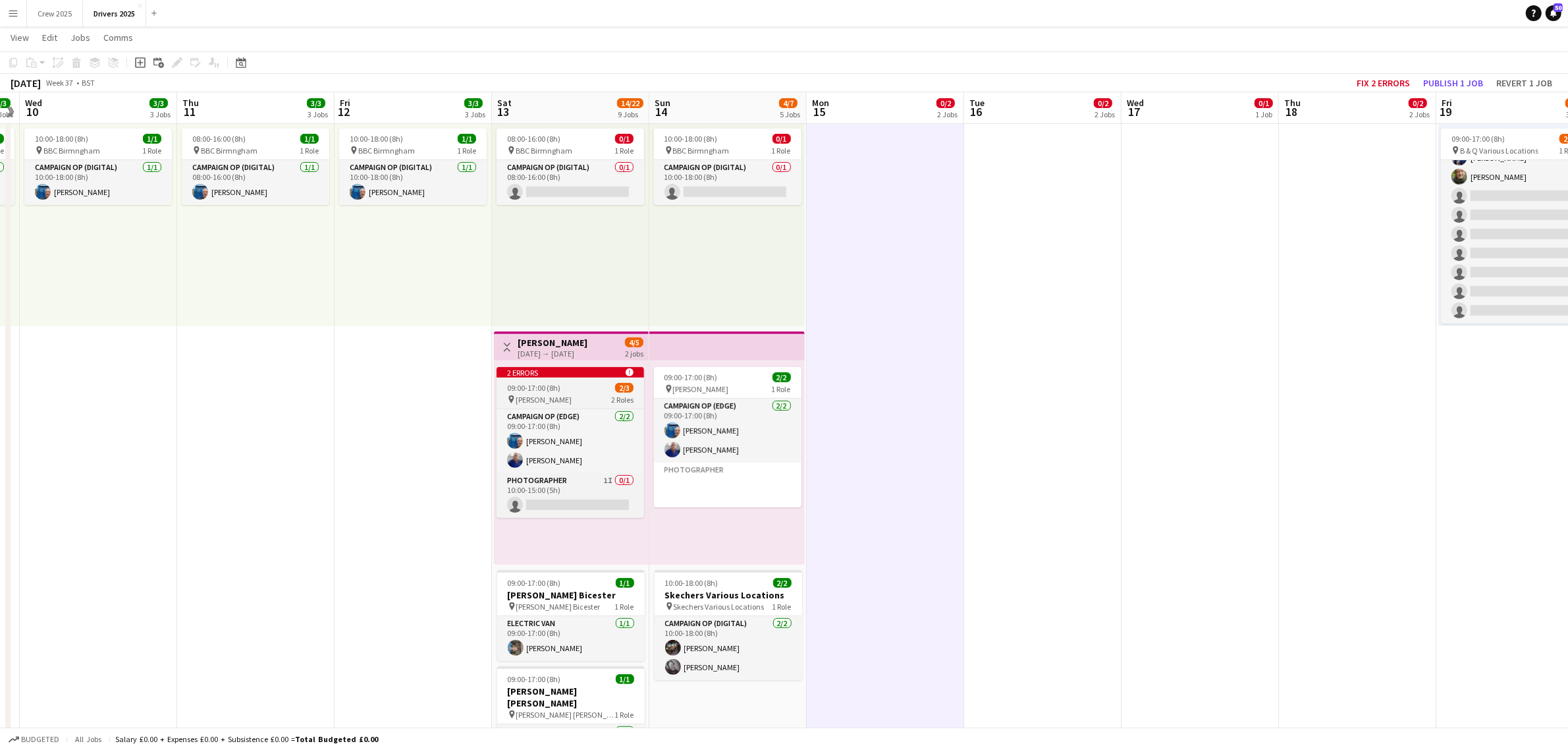
click at [544, 383] on span "09:00-17:00 (8h)" at bounding box center [533, 387] width 53 height 10
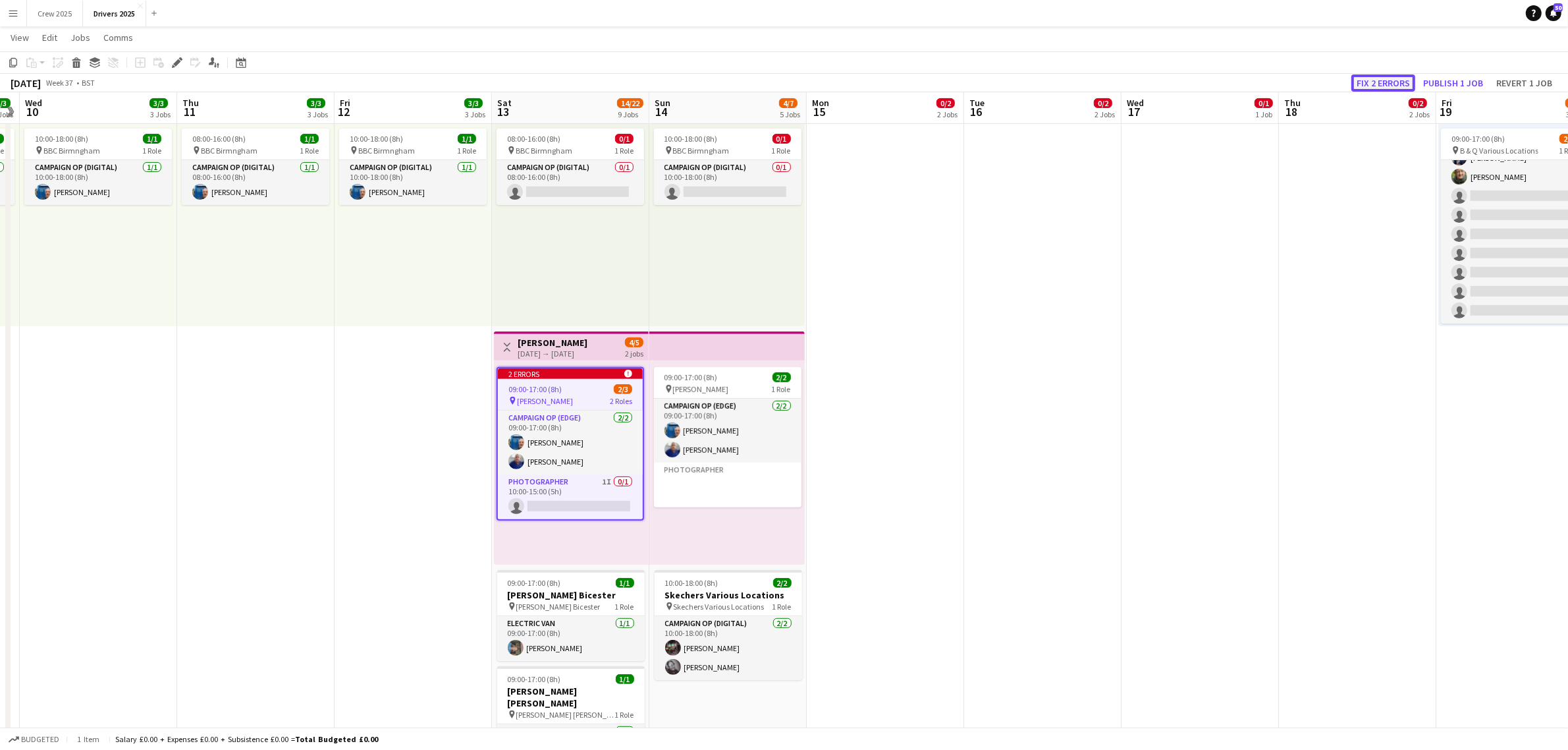
click at [1391, 76] on button "Fix 2 errors" at bounding box center [1383, 83] width 64 height 17
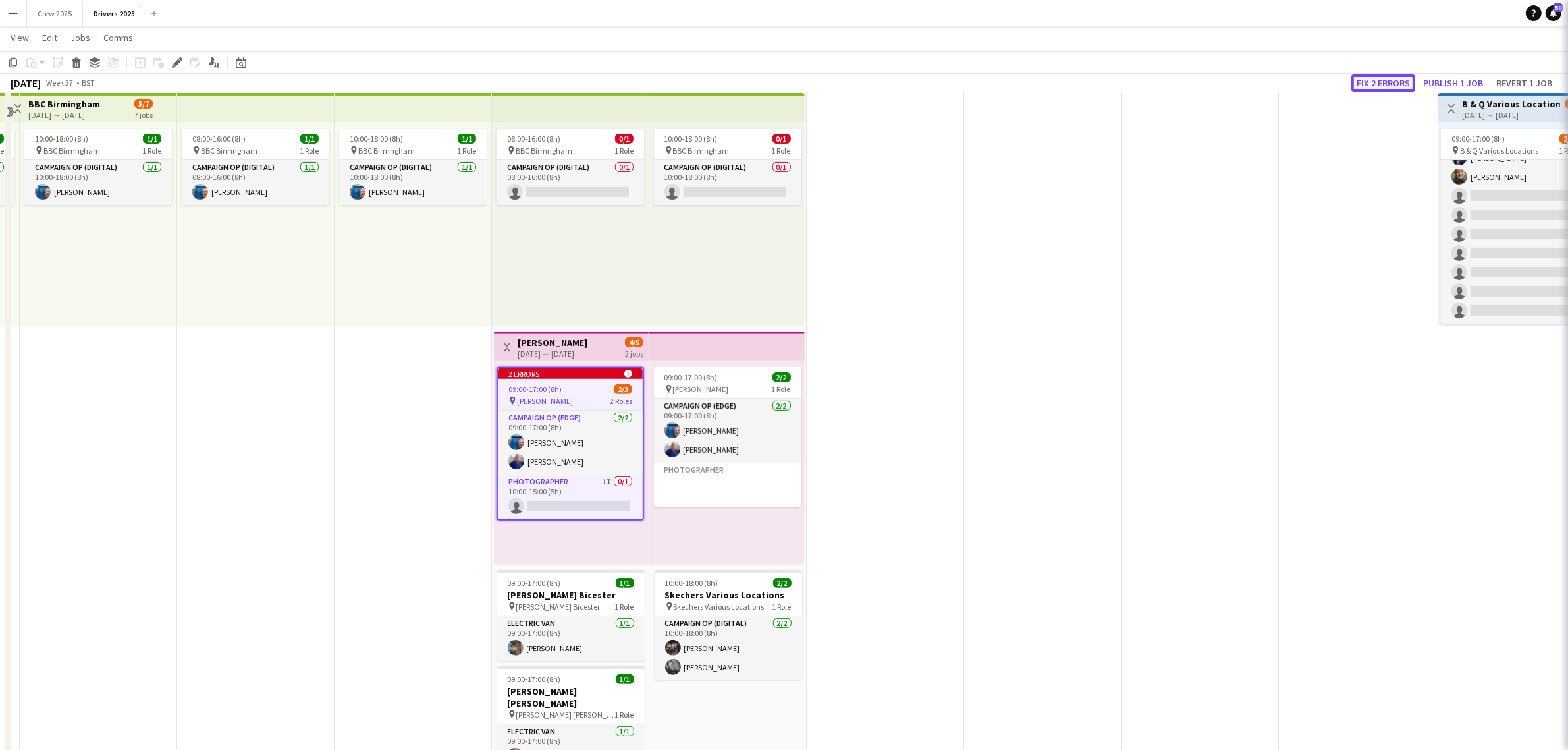
scroll to position [1773, 0]
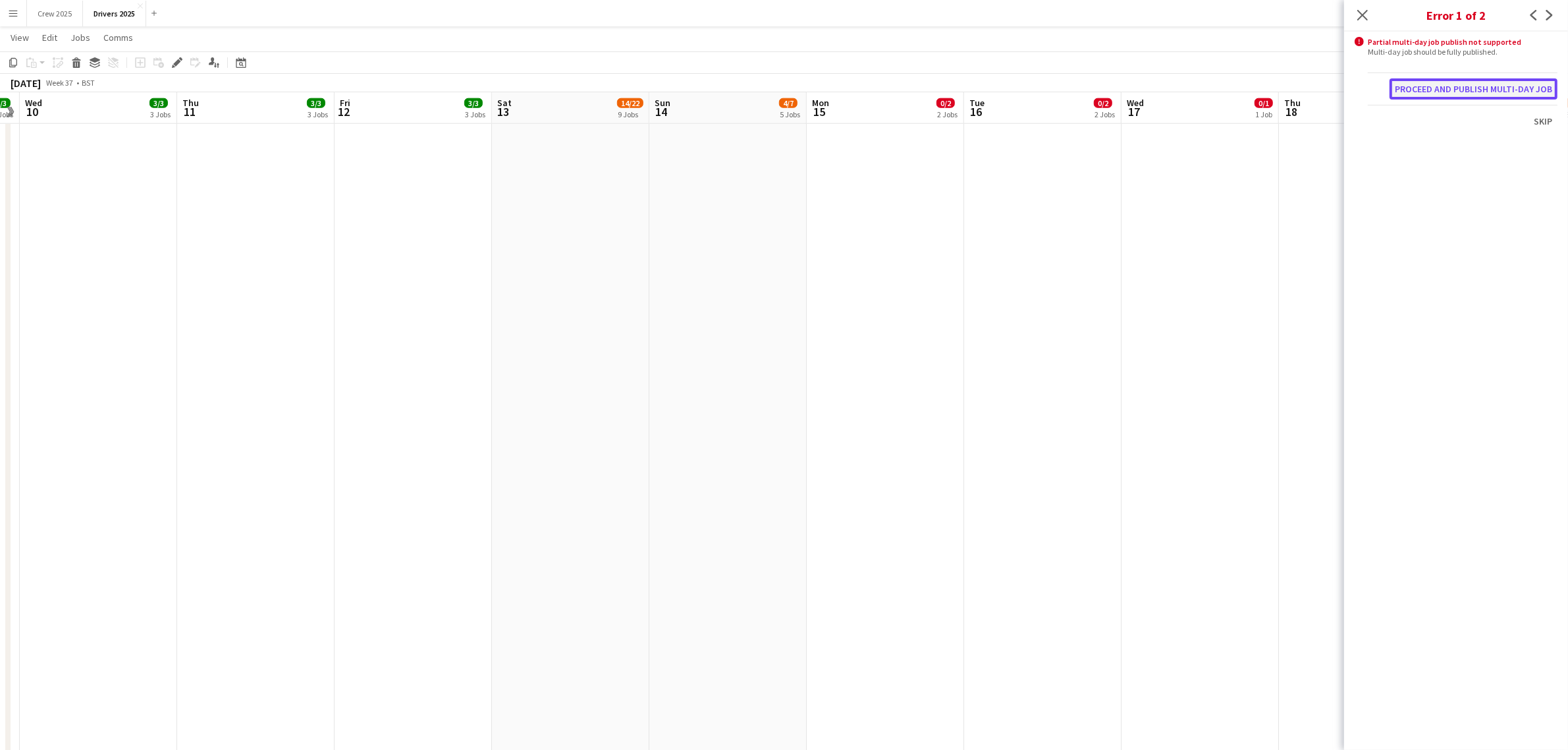
click at [1452, 86] on button "Proceed and publish multi-day job" at bounding box center [1473, 89] width 168 height 21
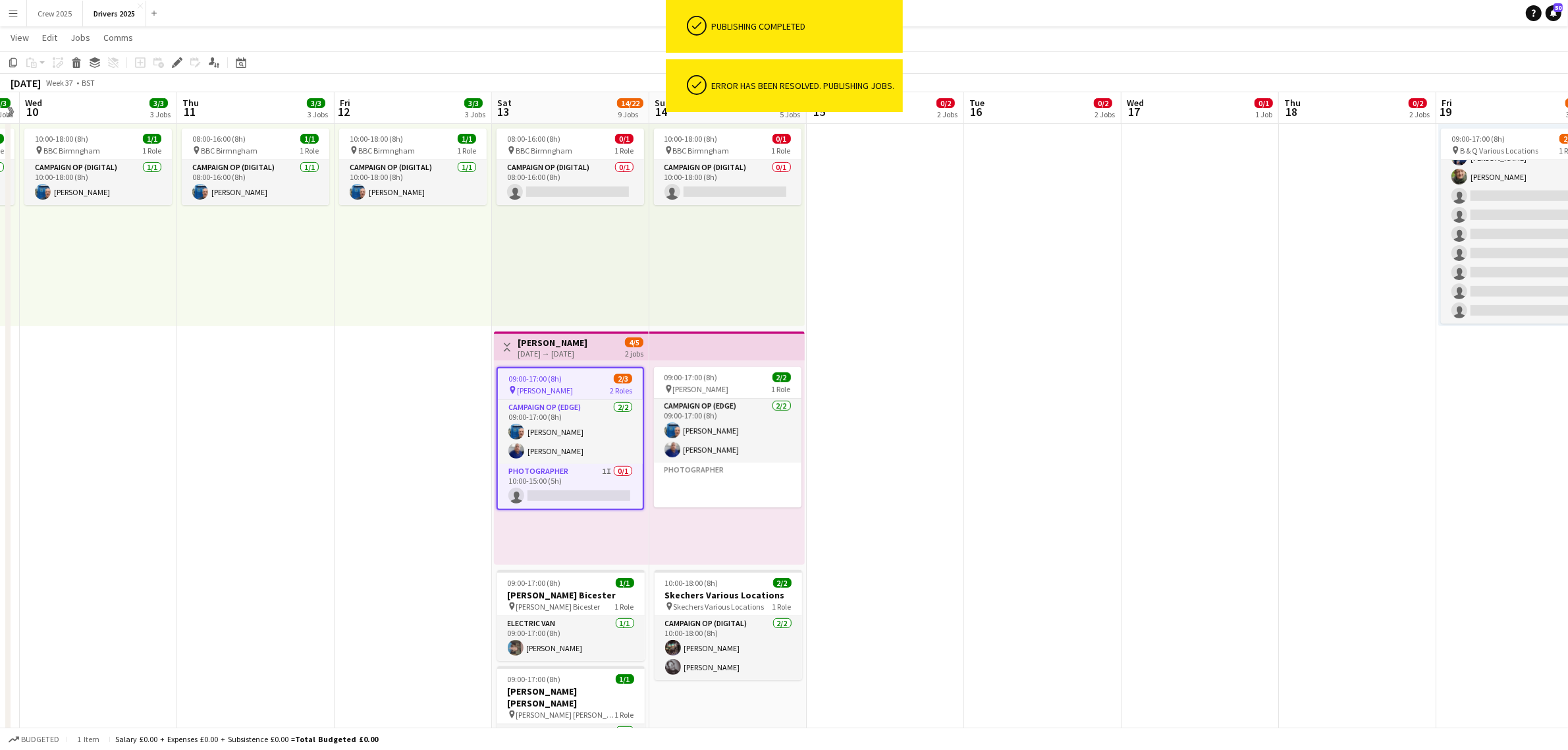
scroll to position [455, 0]
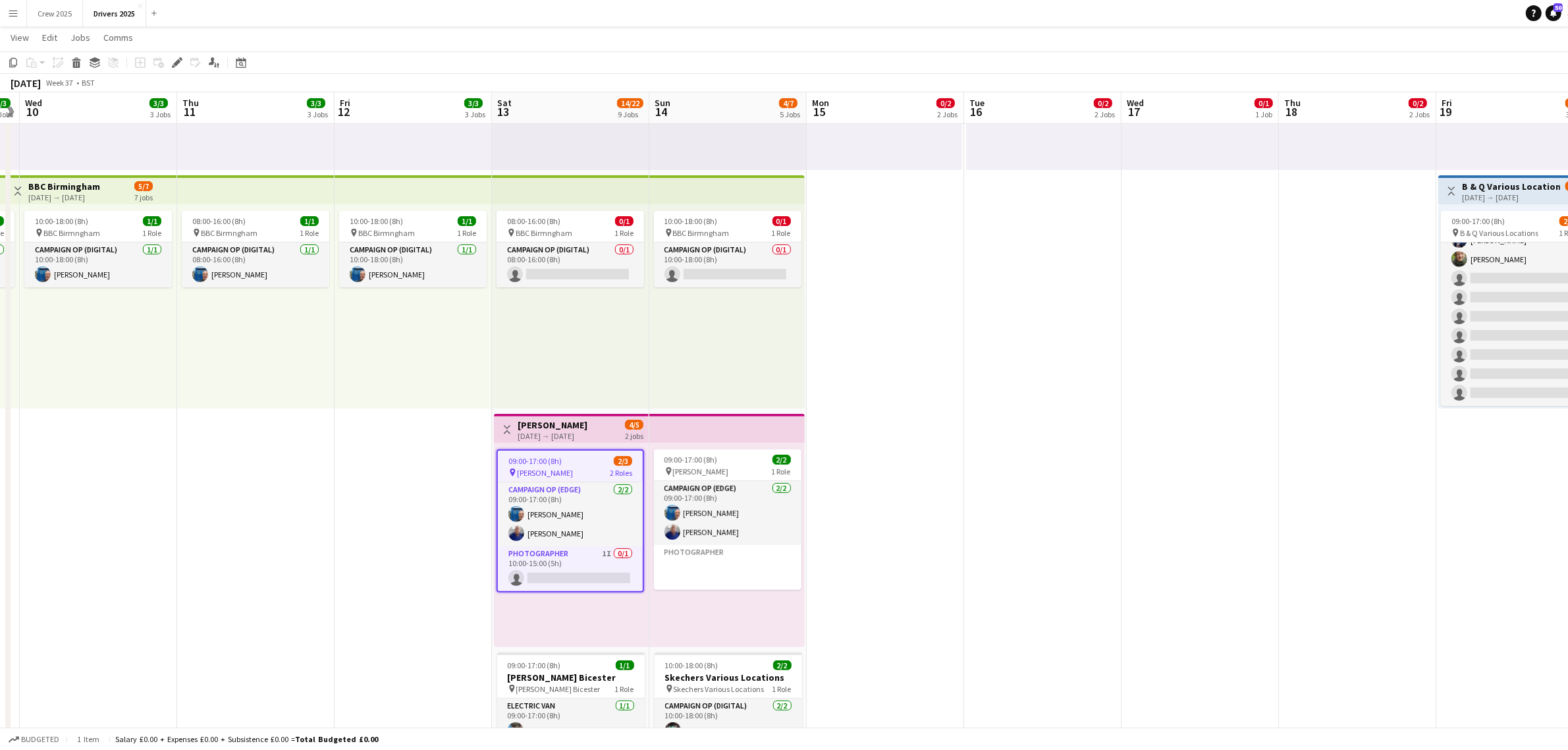
click at [558, 441] on app-top-bar "Toggle View Arne Liverpool [DATE] → [DATE] 4/5 2 jobs" at bounding box center [571, 428] width 155 height 29
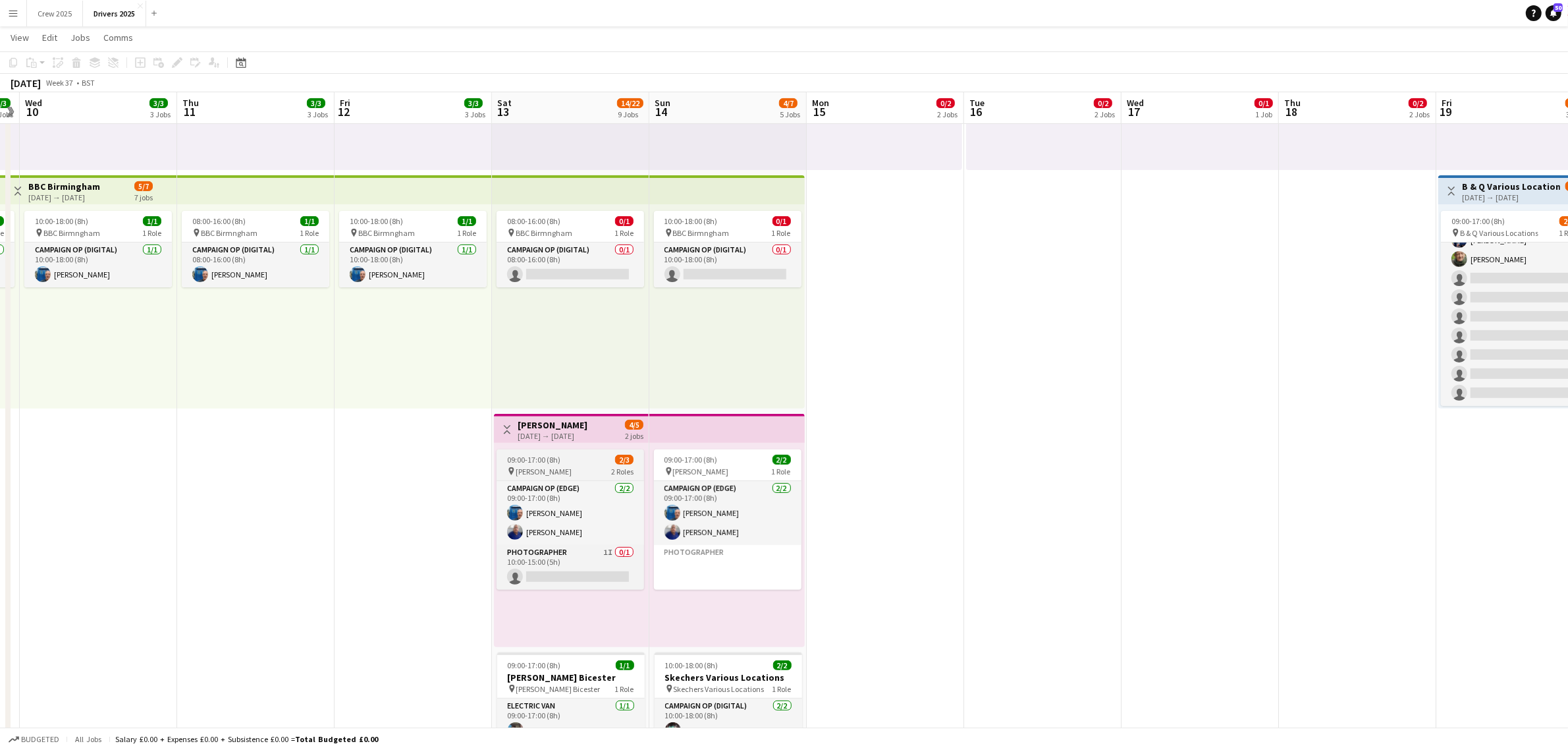
click at [550, 453] on app-job-card "09:00-17:00 (8h) 2/3 pin [PERSON_NAME] 2 Roles Campaign Op (Edge) [DATE] 09:00-…" at bounding box center [570, 519] width 147 height 140
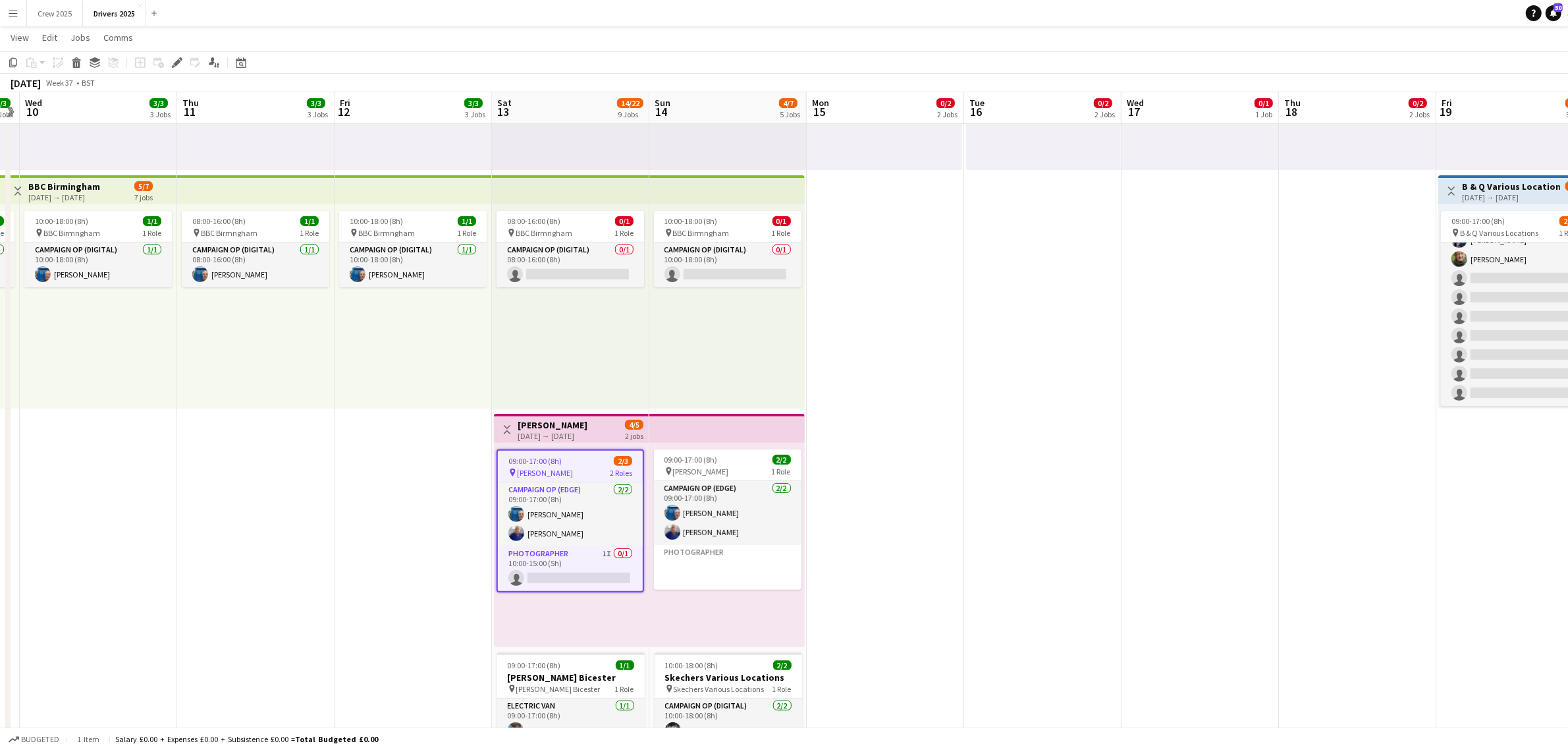
drag, startPoint x: 508, startPoint y: 409, endPoint x: 532, endPoint y: 417, distance: 25.3
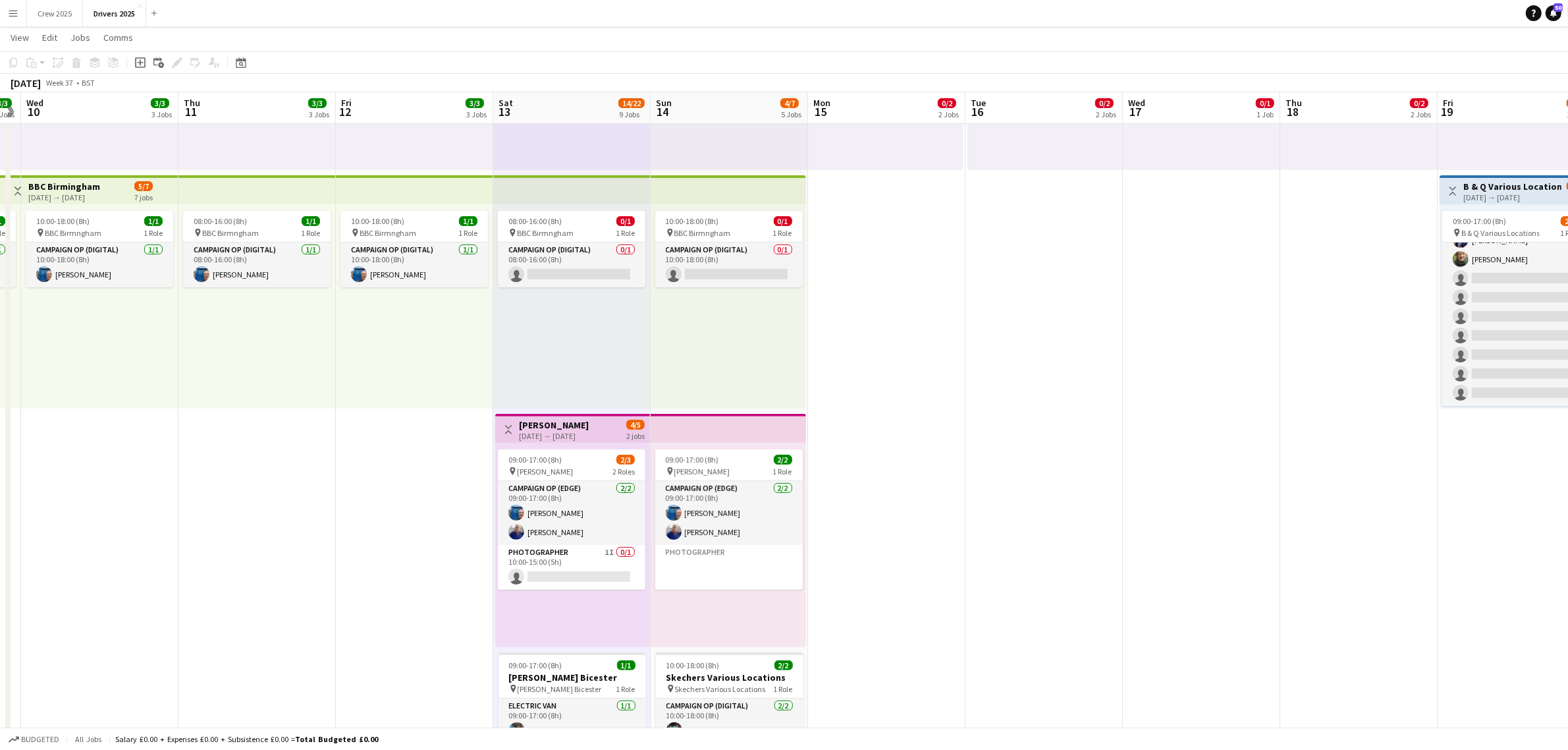
click at [532, 419] on h3 "[PERSON_NAME]" at bounding box center [553, 425] width 70 height 12
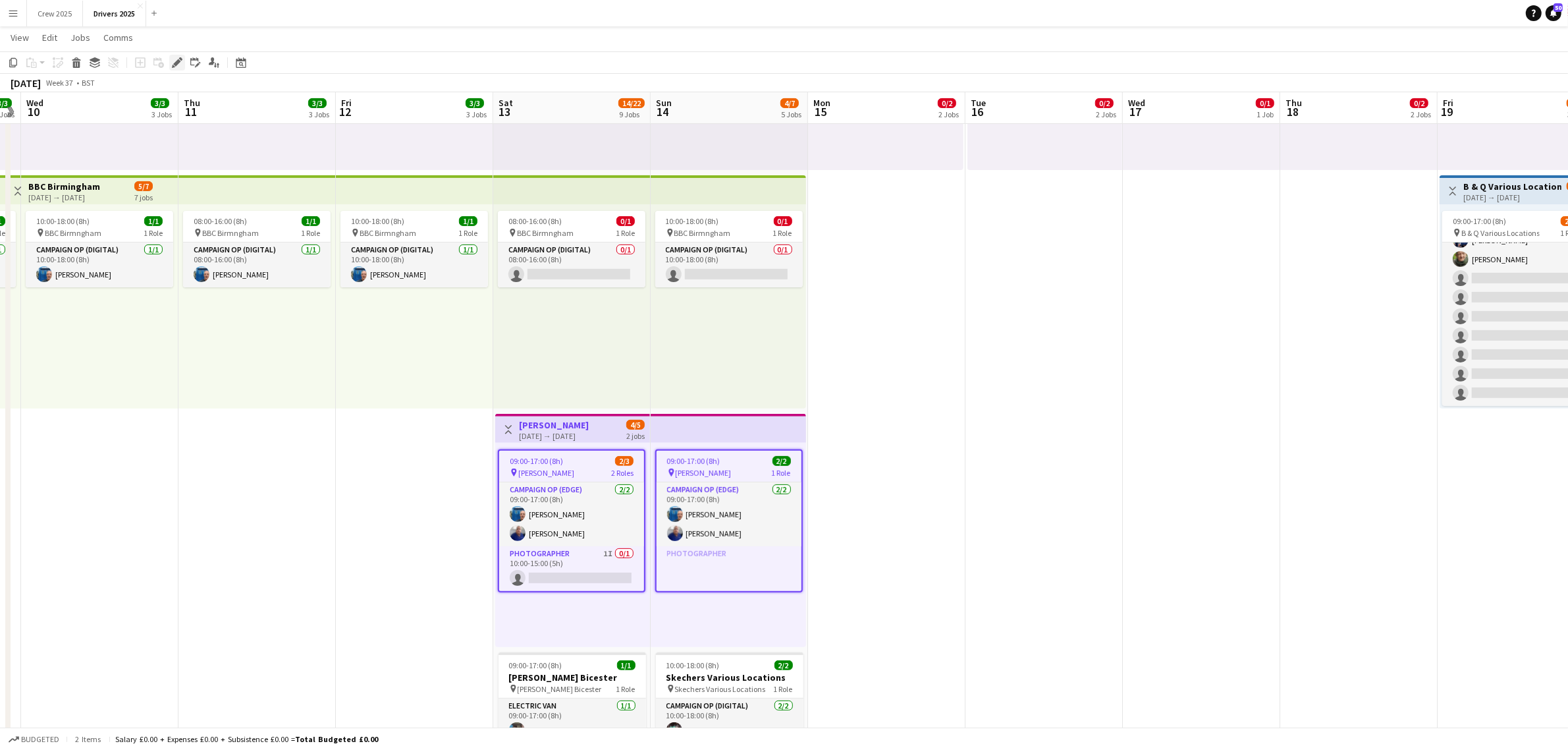
click at [177, 59] on icon "Edit" at bounding box center [177, 62] width 10 height 10
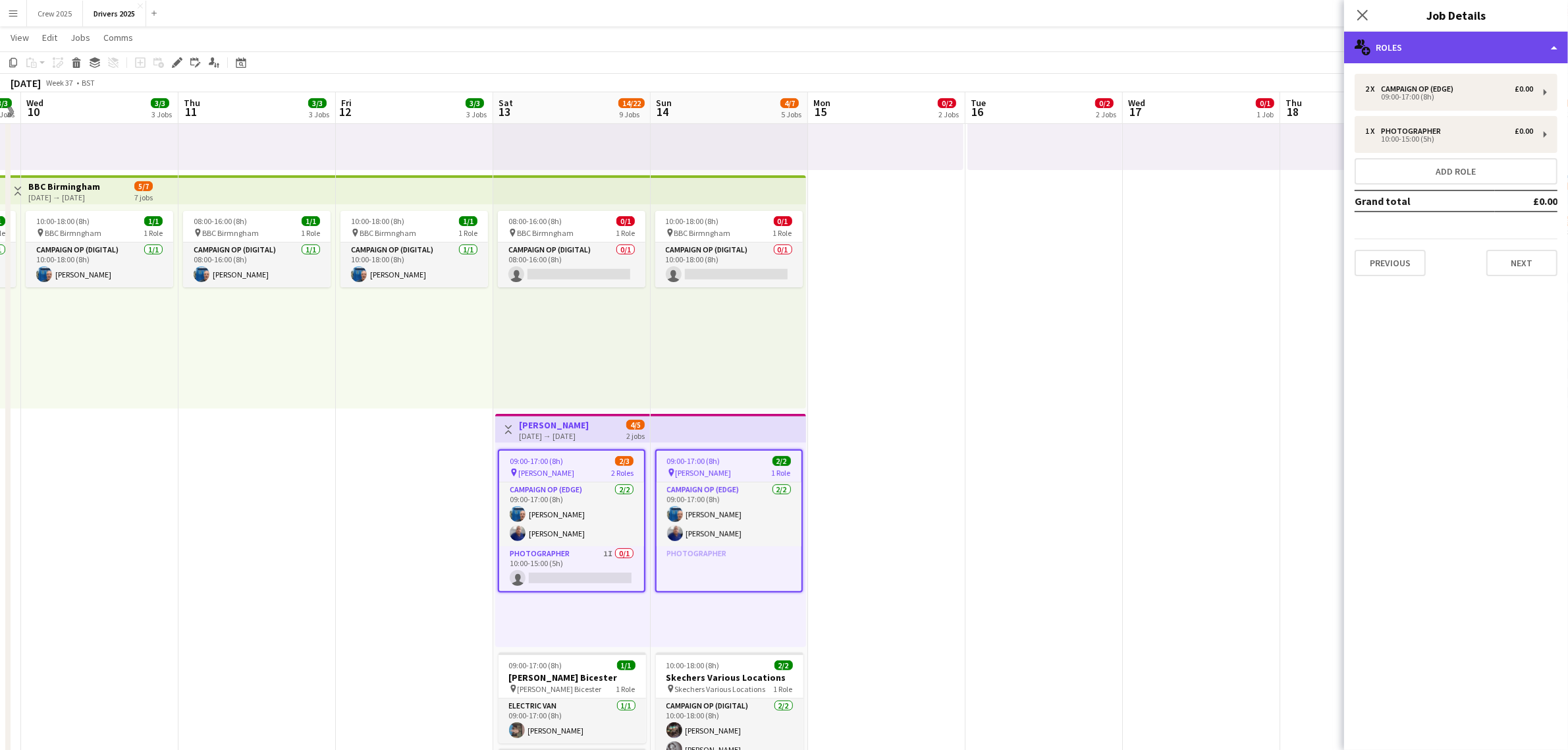
click at [1397, 51] on div "multiple-users-add Roles" at bounding box center [1457, 47] width 224 height 32
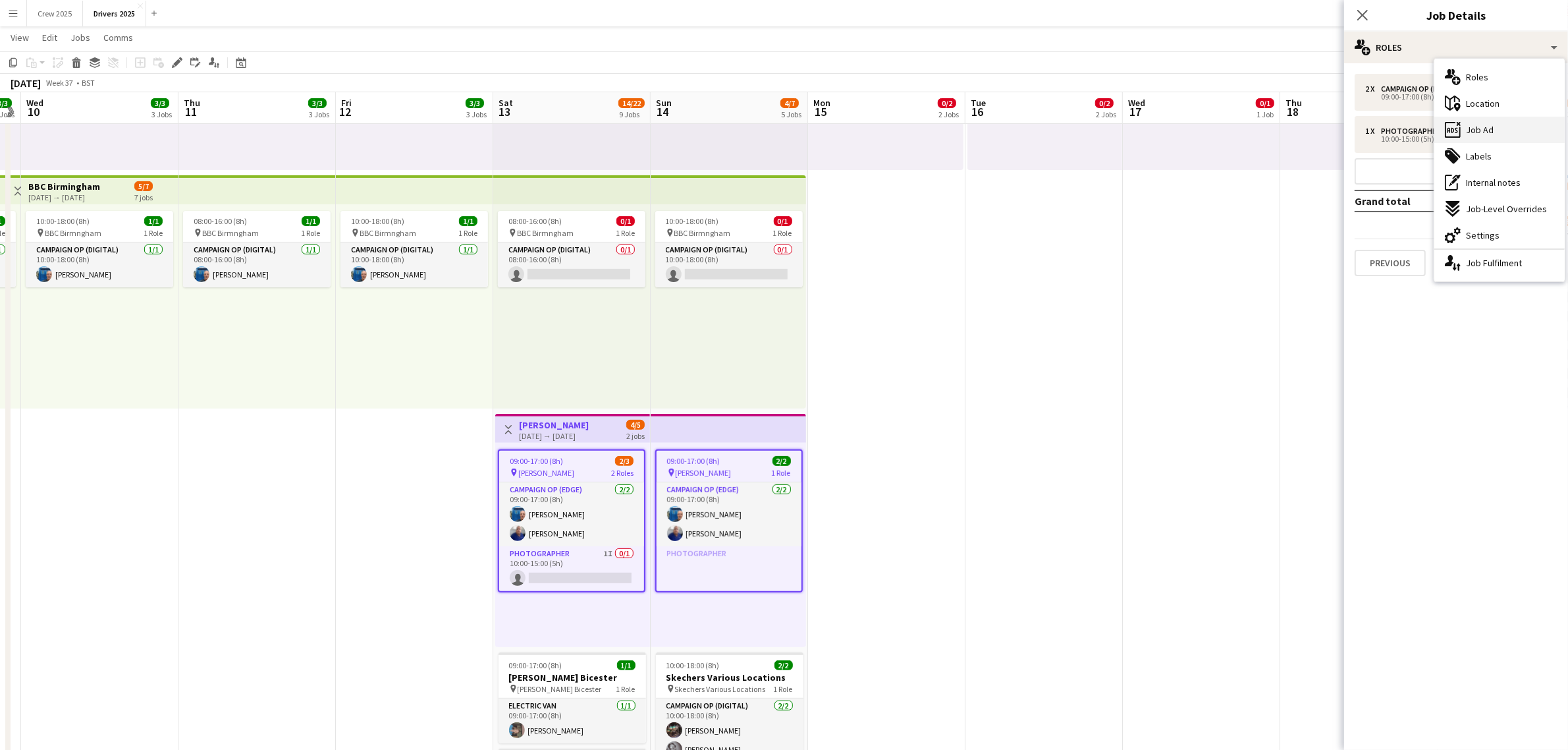
click at [1519, 125] on div "ads-window Job Ad" at bounding box center [1500, 130] width 130 height 26
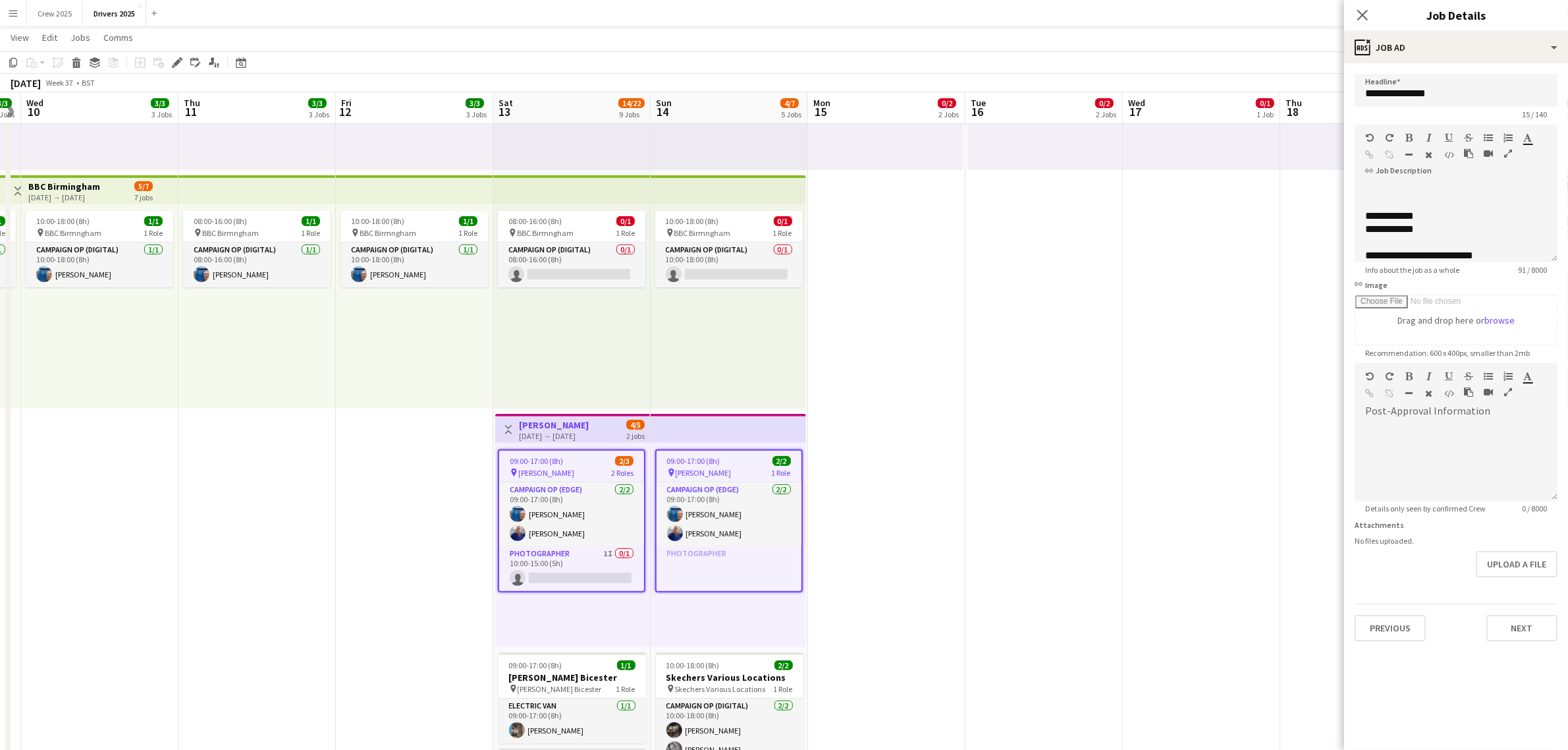
scroll to position [36, 0]
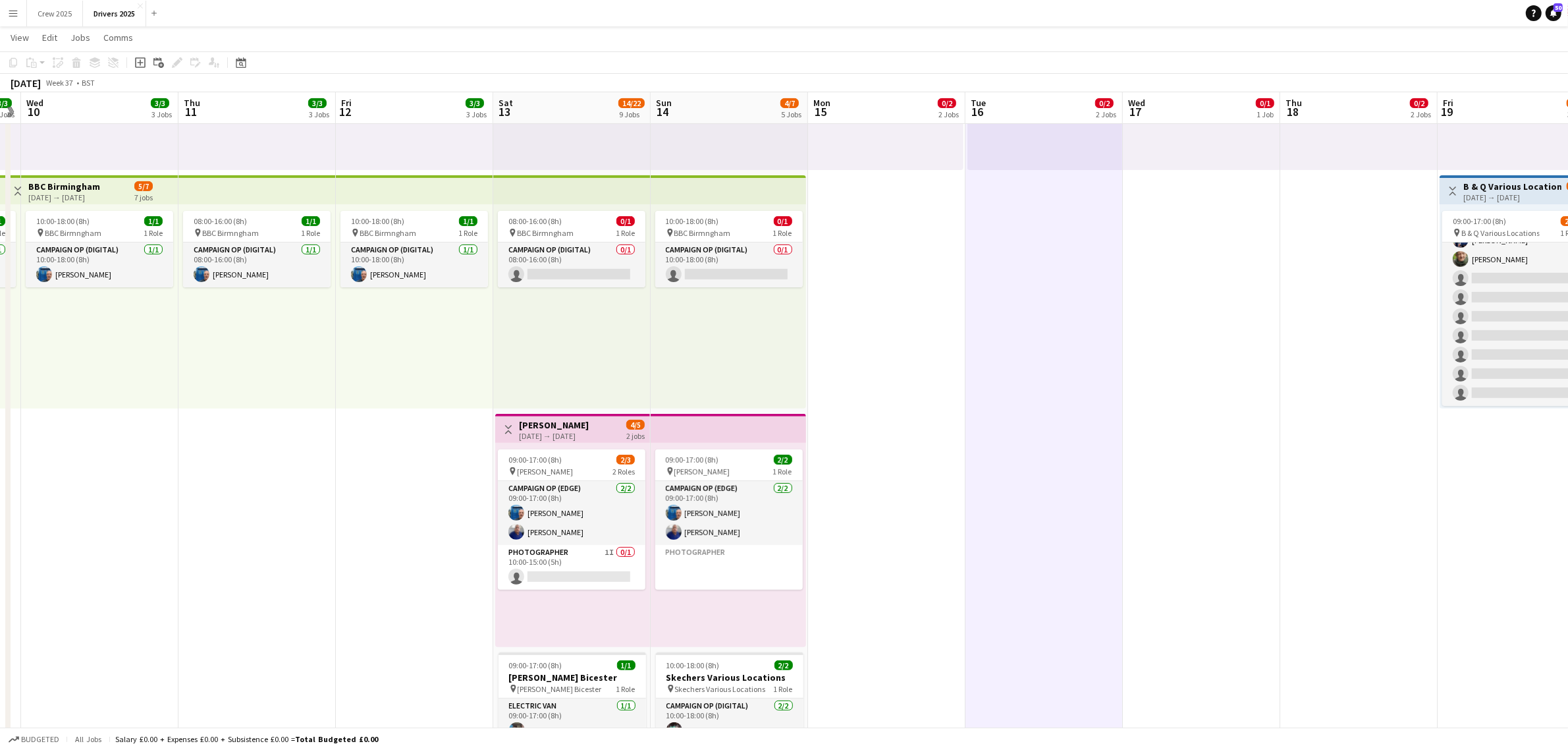
click at [565, 427] on h3 "[PERSON_NAME]" at bounding box center [553, 425] width 70 height 12
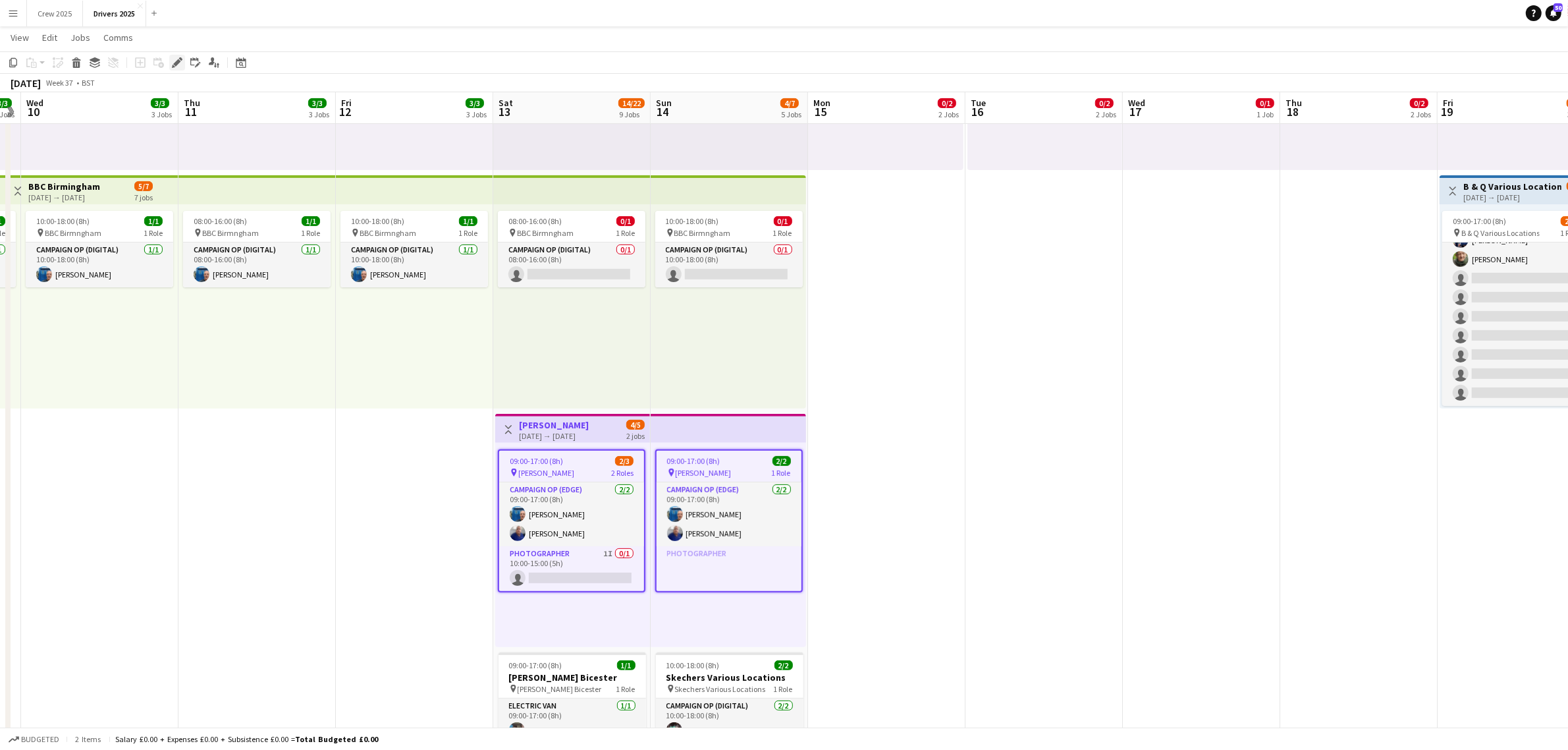
click at [174, 68] on div "Edit" at bounding box center [177, 63] width 16 height 16
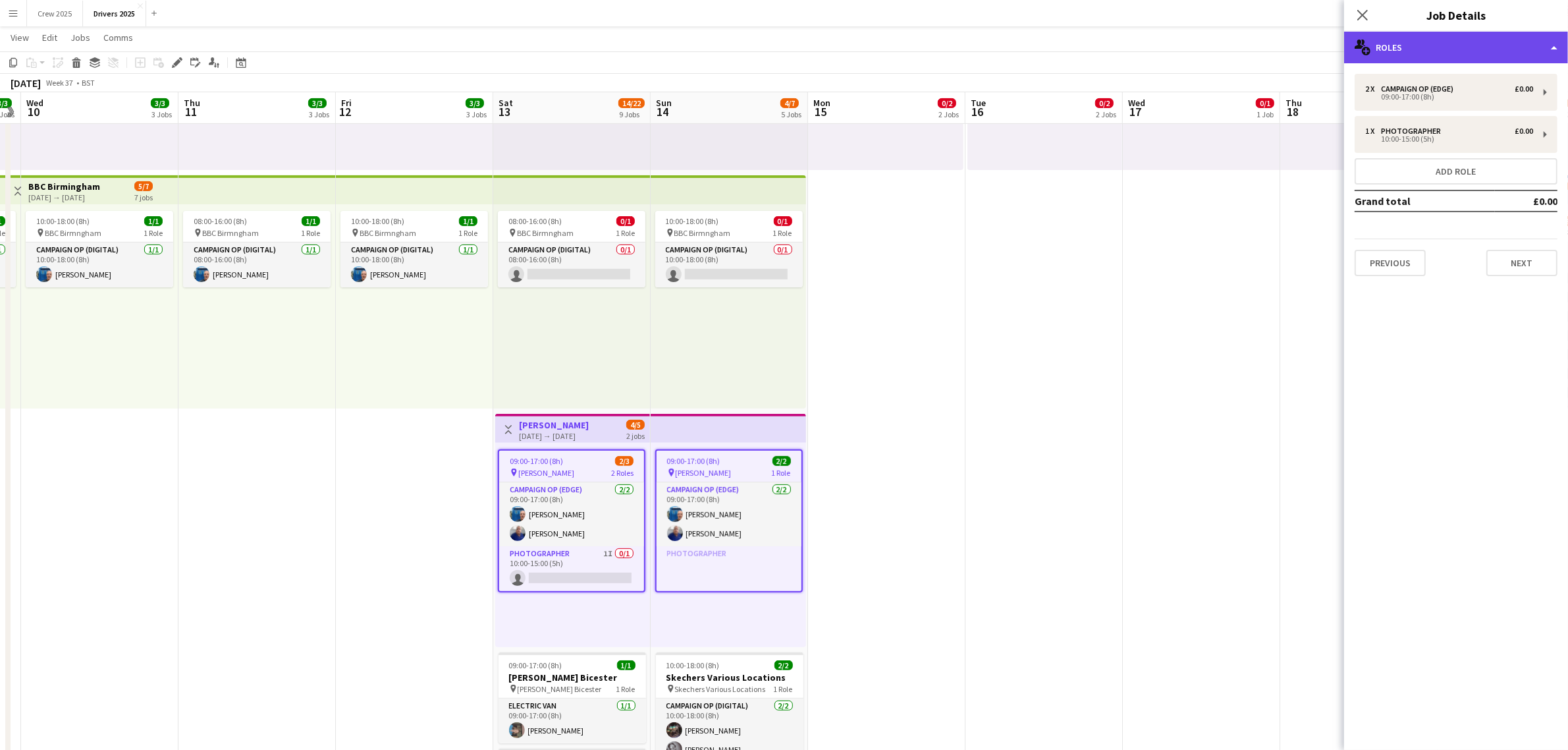
click at [1482, 45] on div "multiple-users-add Roles" at bounding box center [1457, 47] width 224 height 32
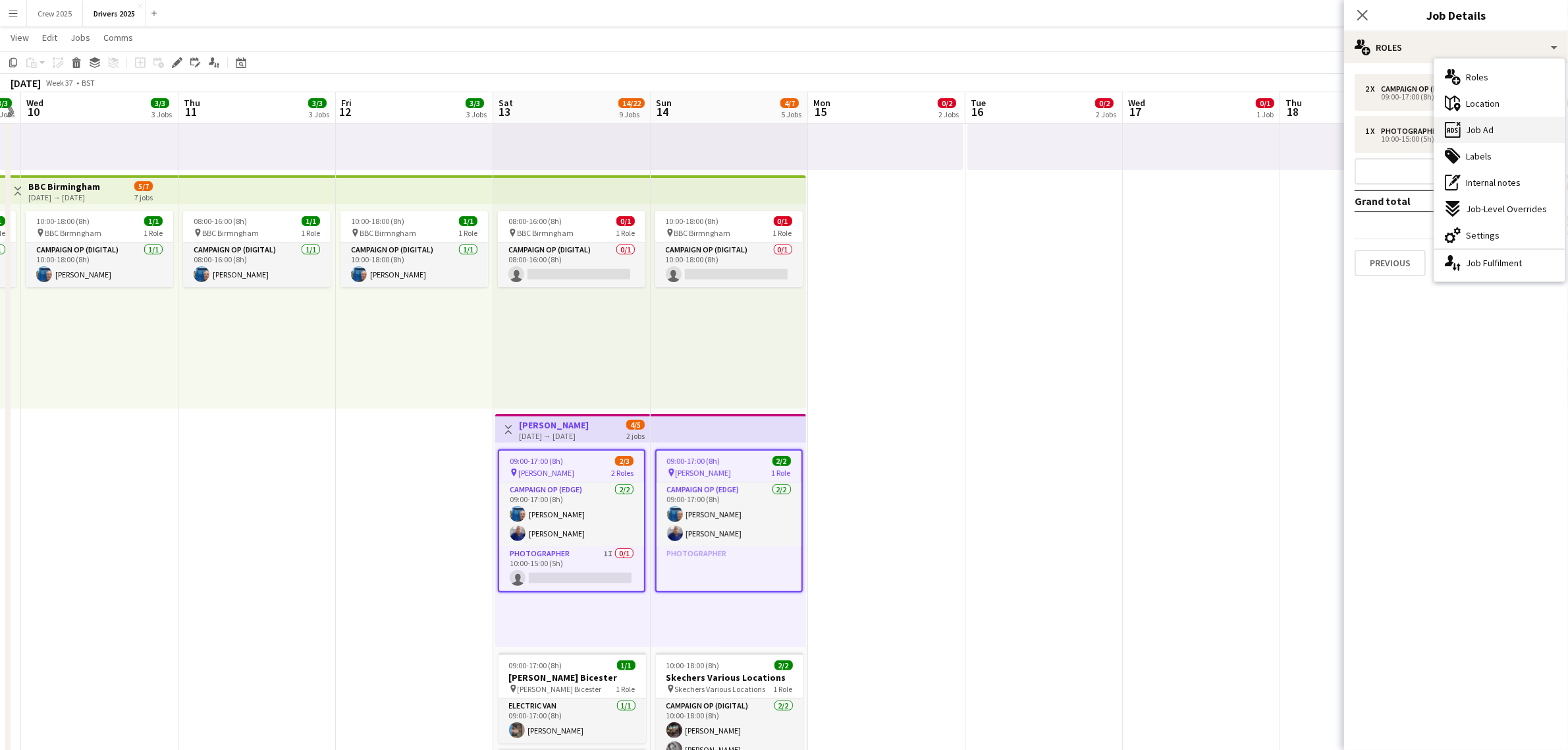
click at [1523, 123] on div "ads-window Job Ad" at bounding box center [1500, 130] width 130 height 26
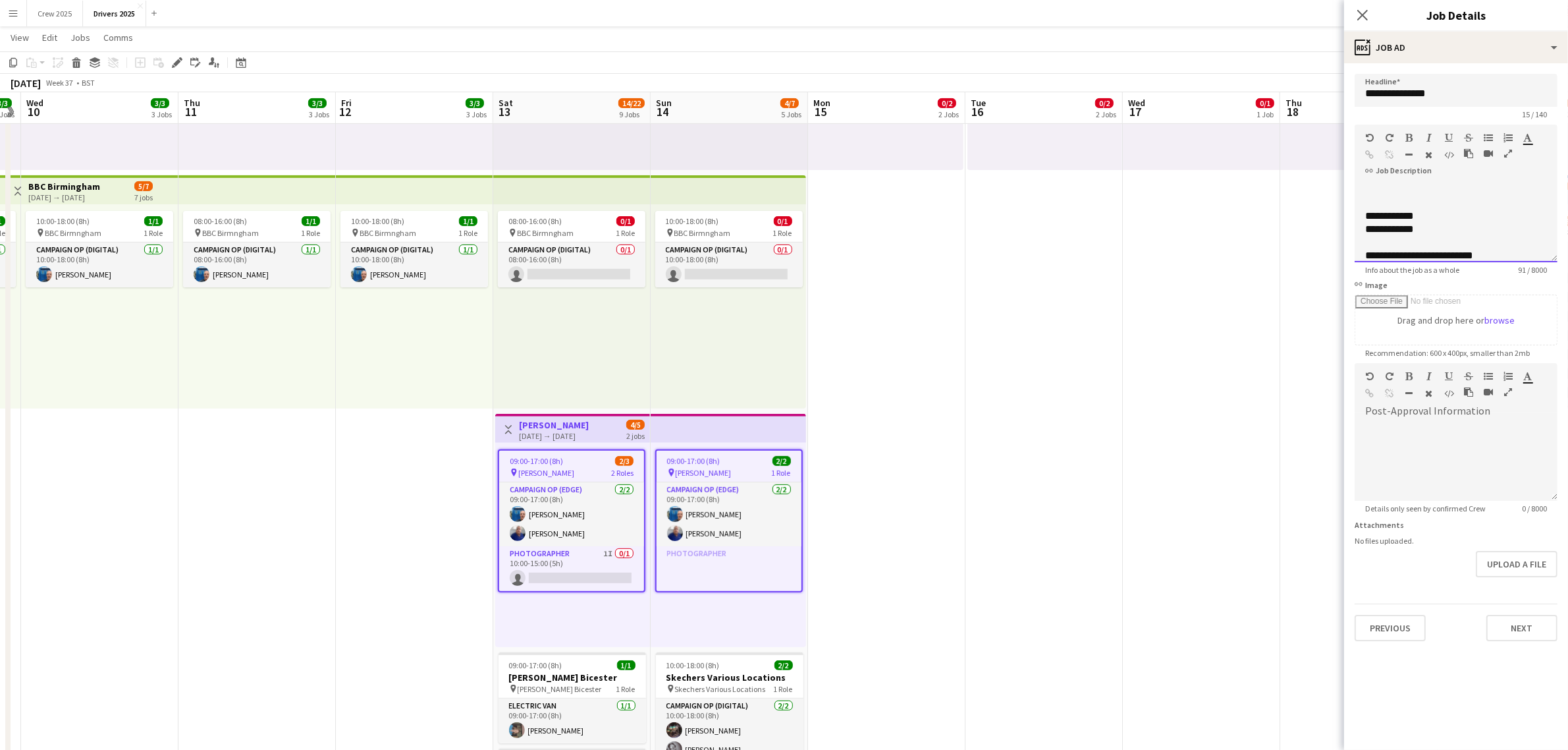
click at [1442, 227] on div "**********" at bounding box center [1449, 229] width 169 height 13
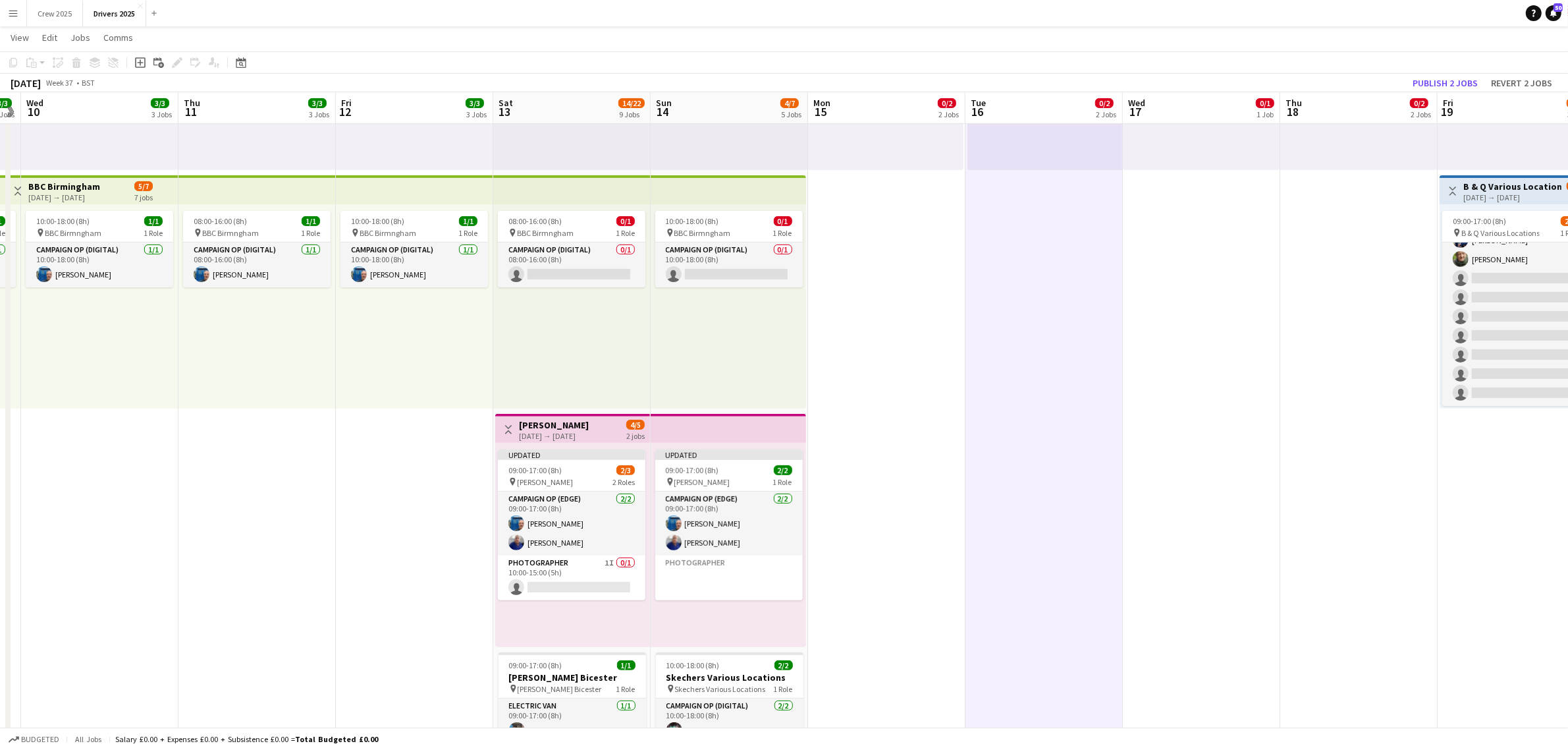
drag, startPoint x: 524, startPoint y: 424, endPoint x: 914, endPoint y: 375, distance: 393.1
click at [525, 424] on h3 "[PERSON_NAME]" at bounding box center [553, 425] width 70 height 12
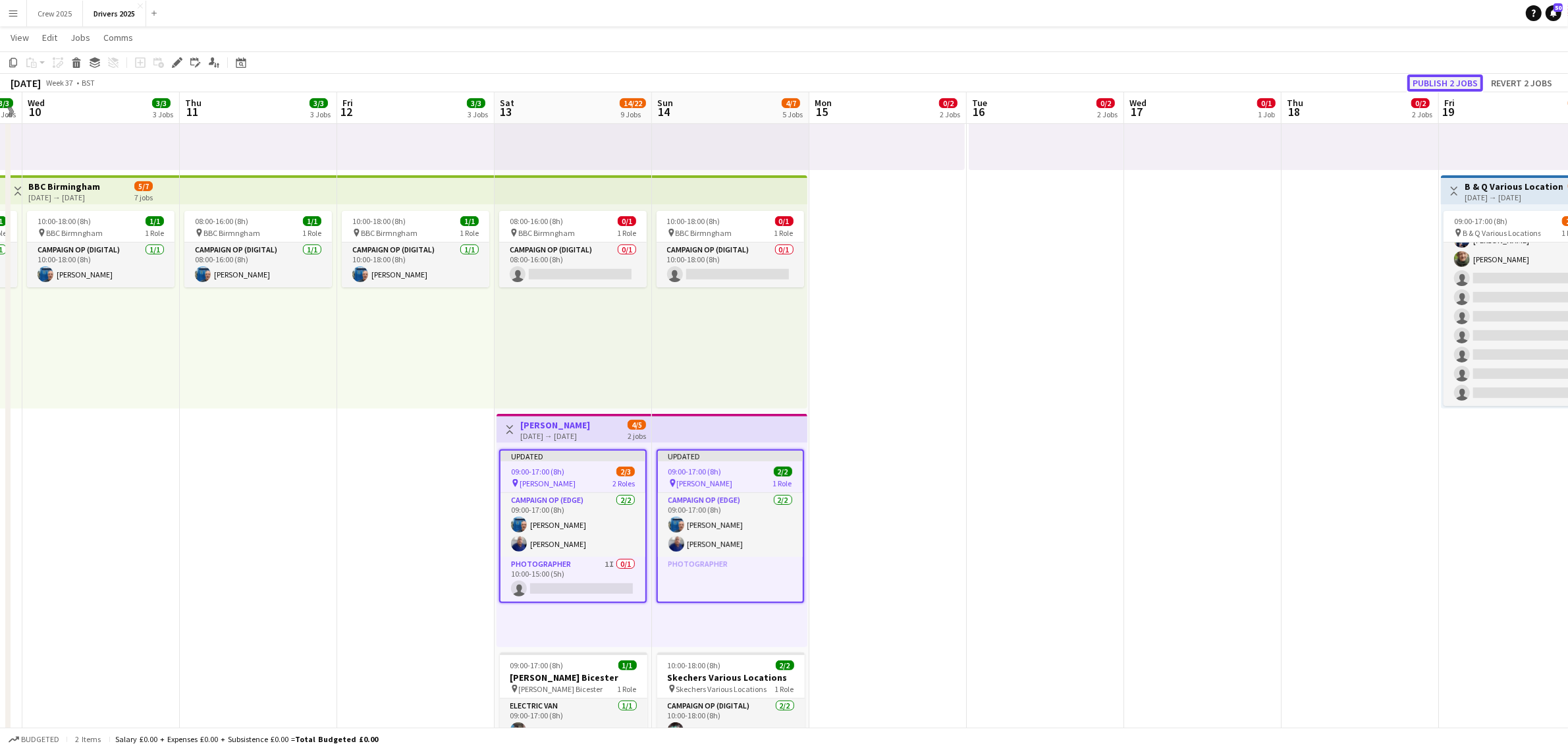
click at [1462, 81] on button "Publish 2 jobs" at bounding box center [1445, 83] width 75 height 17
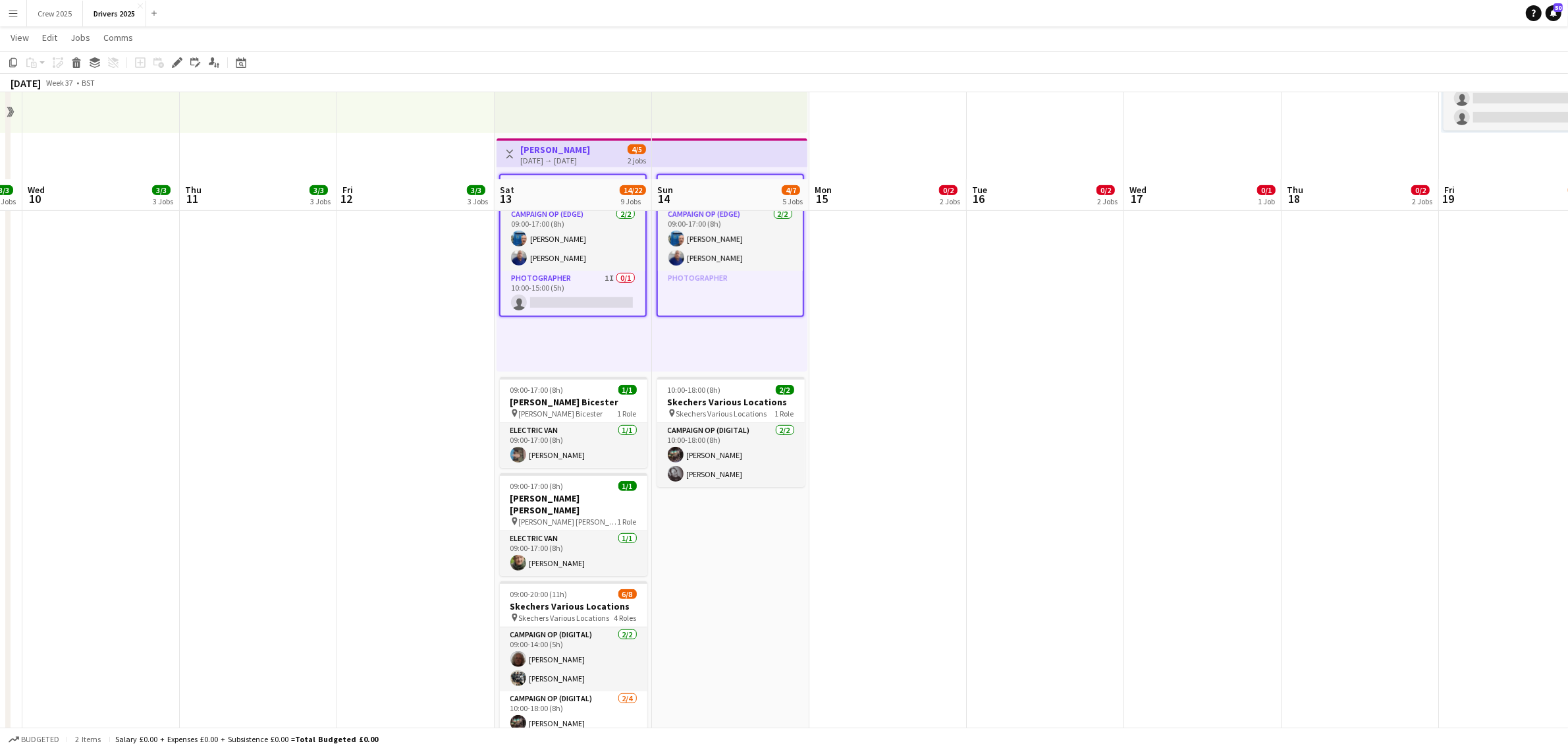
scroll to position [824, 0]
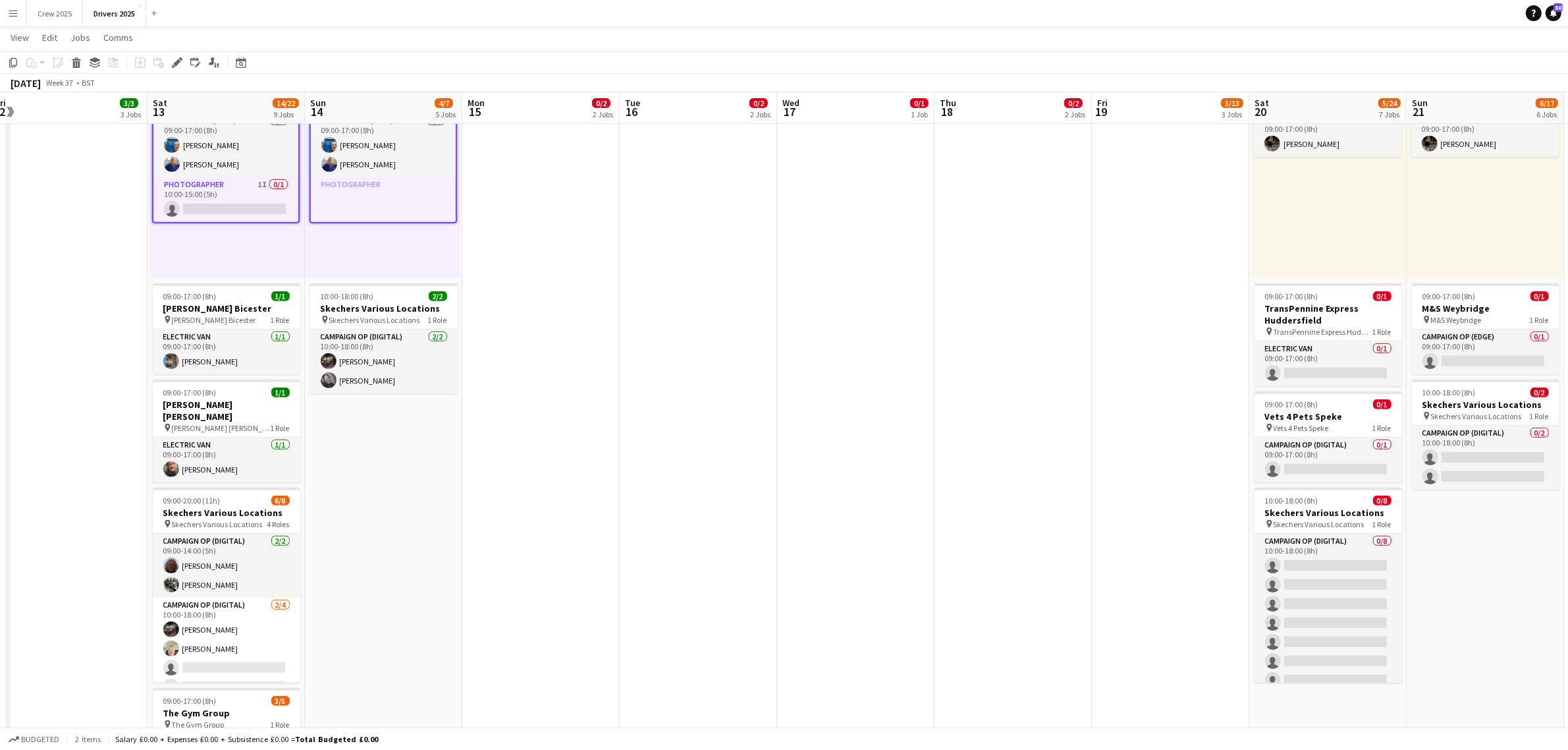
drag, startPoint x: 1213, startPoint y: 442, endPoint x: 557, endPoint y: 475, distance: 656.8
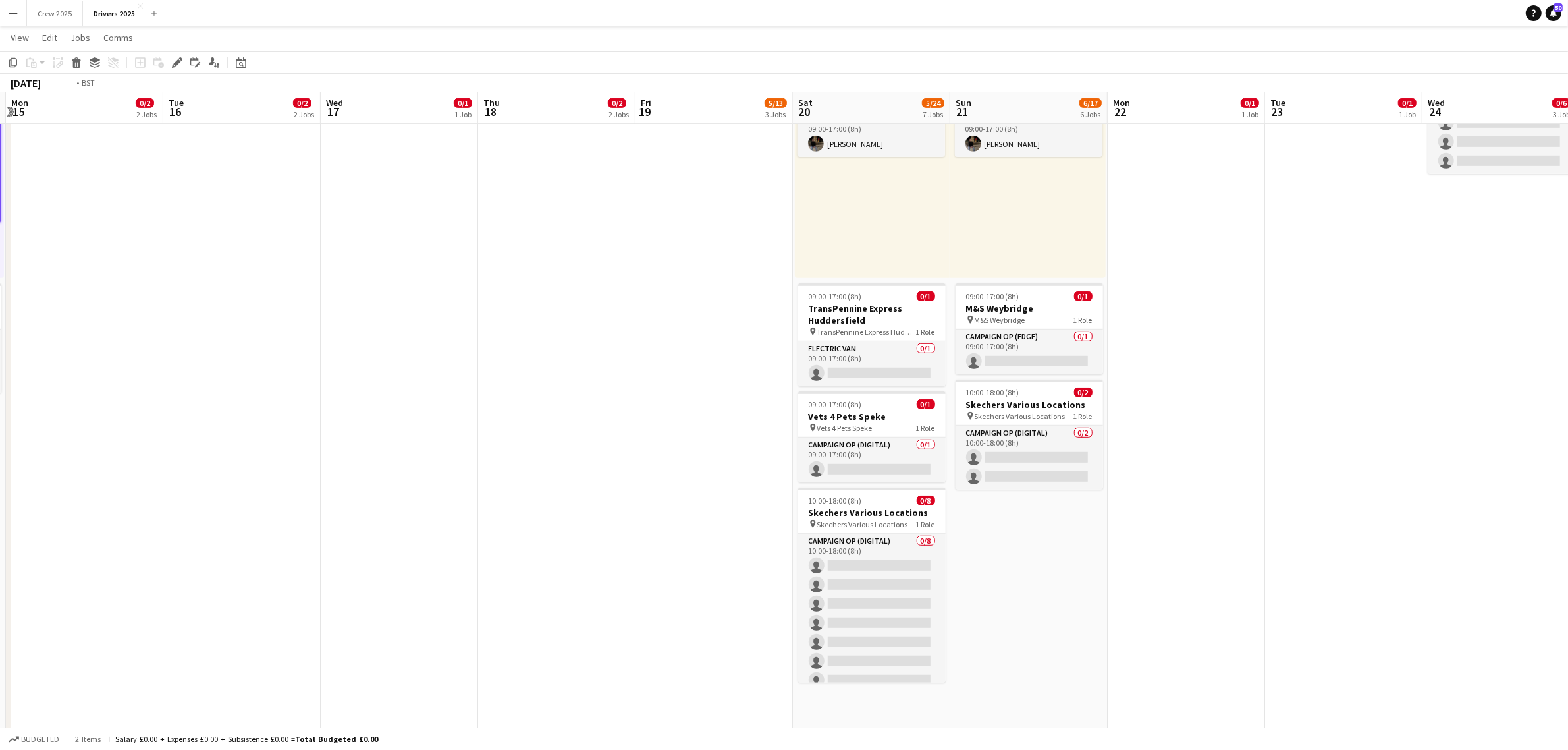
drag, startPoint x: 644, startPoint y: 468, endPoint x: 509, endPoint y: 479, distance: 135.4
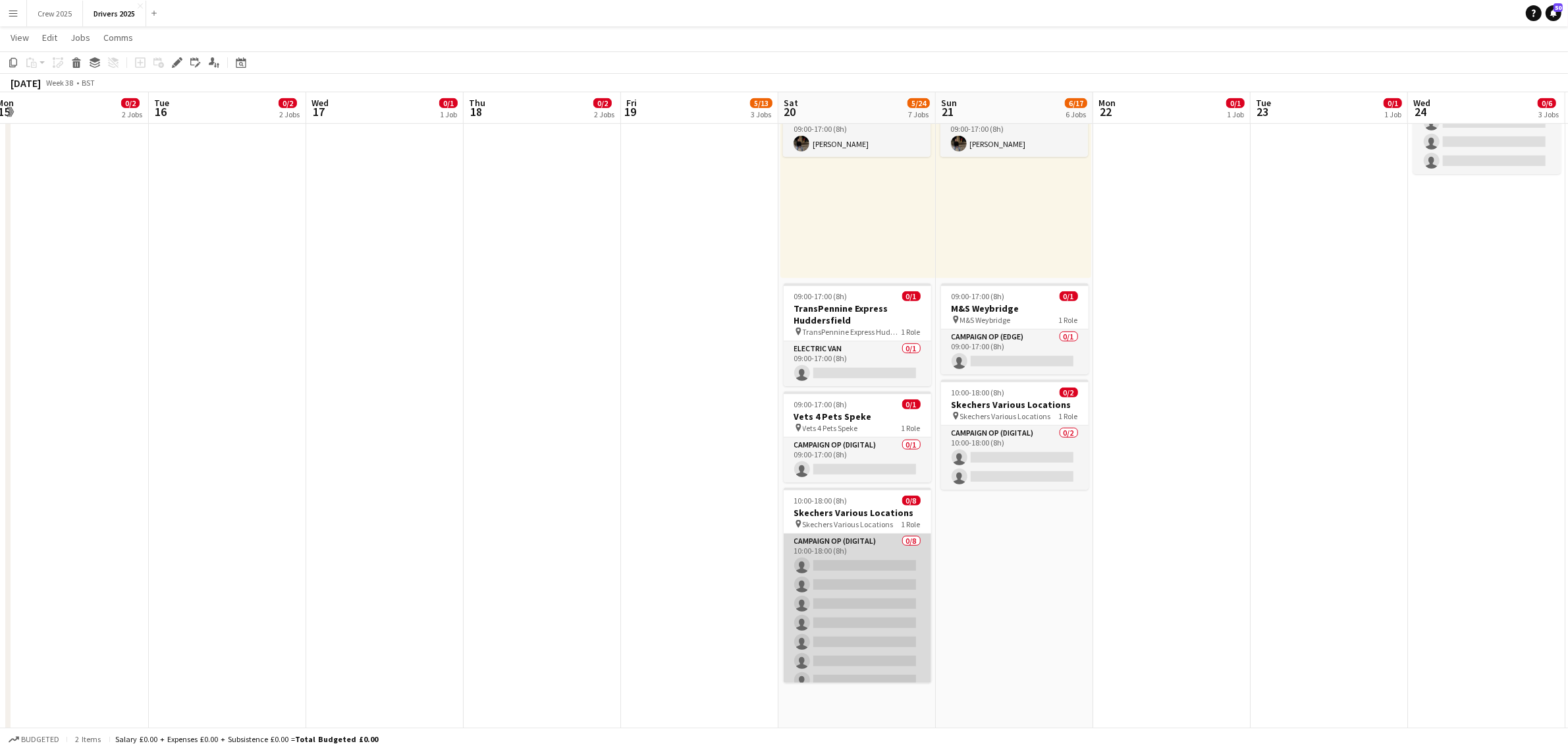
click at [855, 630] on app-card-role "Campaign Op (Digital) 0/8 10:00-18:00 (8h) single-neutral-actions single-neutra…" at bounding box center [857, 623] width 147 height 179
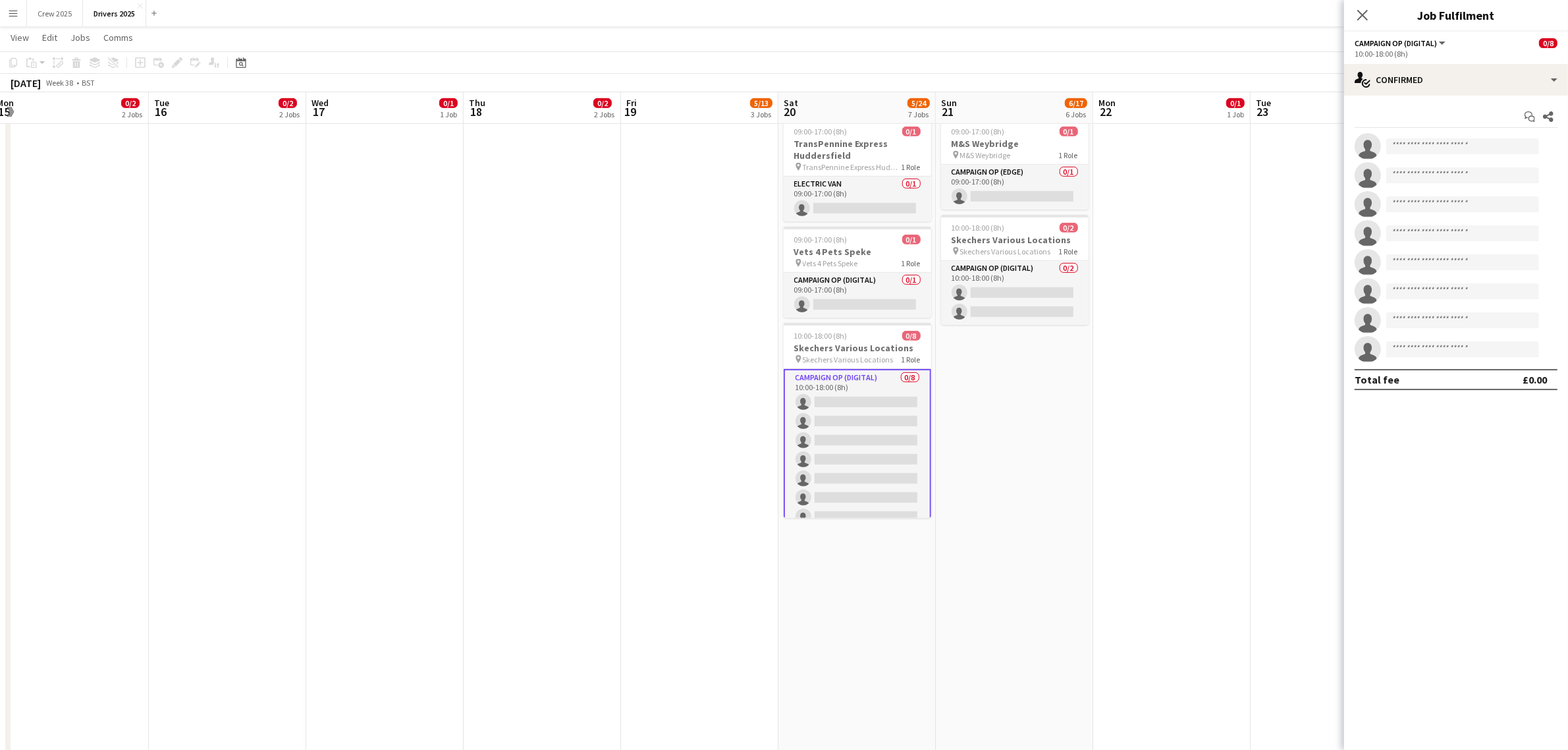
scroll to position [0, 485]
drag, startPoint x: 930, startPoint y: 453, endPoint x: 926, endPoint y: 501, distance: 48.2
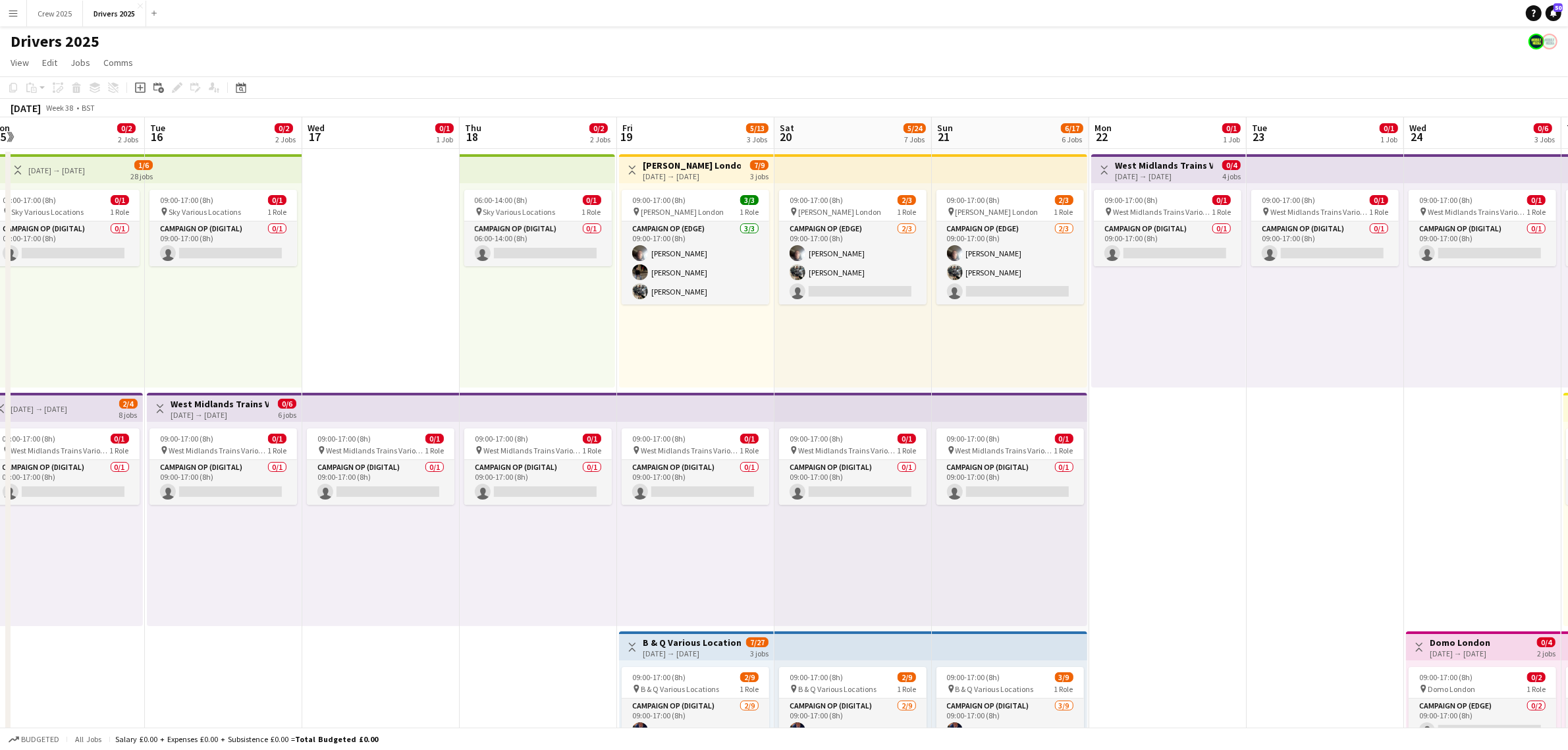
scroll to position [34, 0]
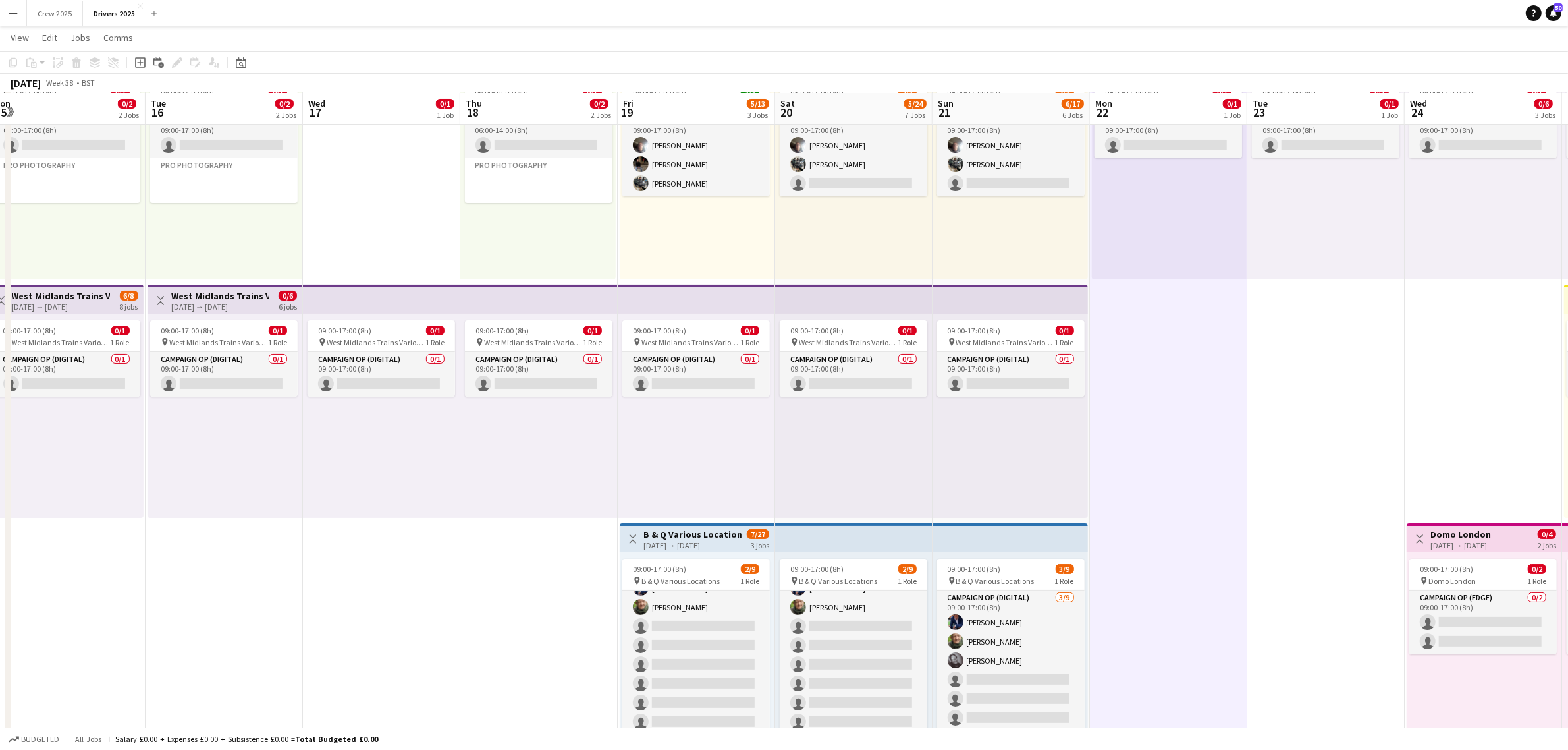
scroll to position [247, 0]
